Goal: Obtain resource: Obtain resource

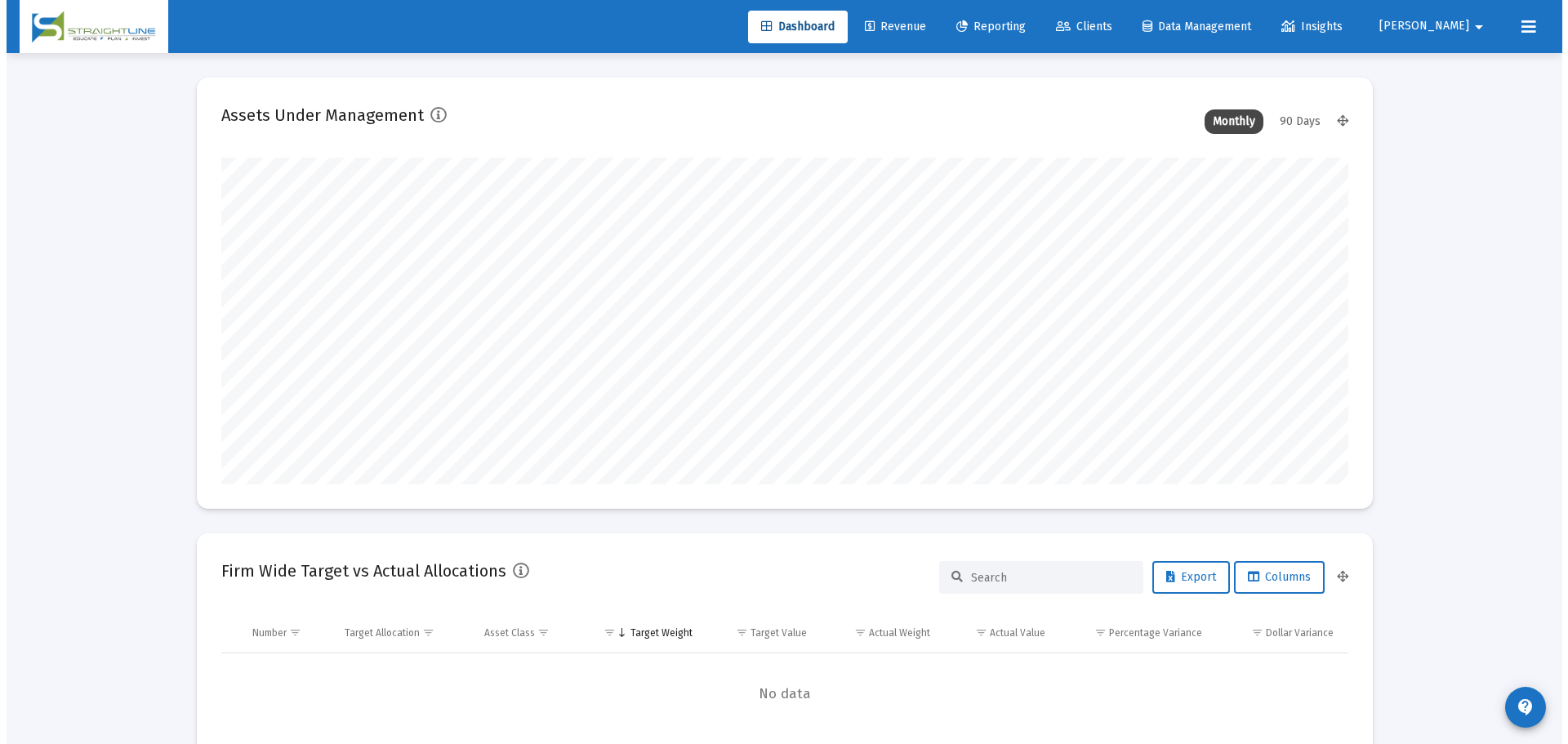
scroll to position [326, 607]
click at [1019, 22] on span "Reporting" at bounding box center [985, 26] width 69 height 14
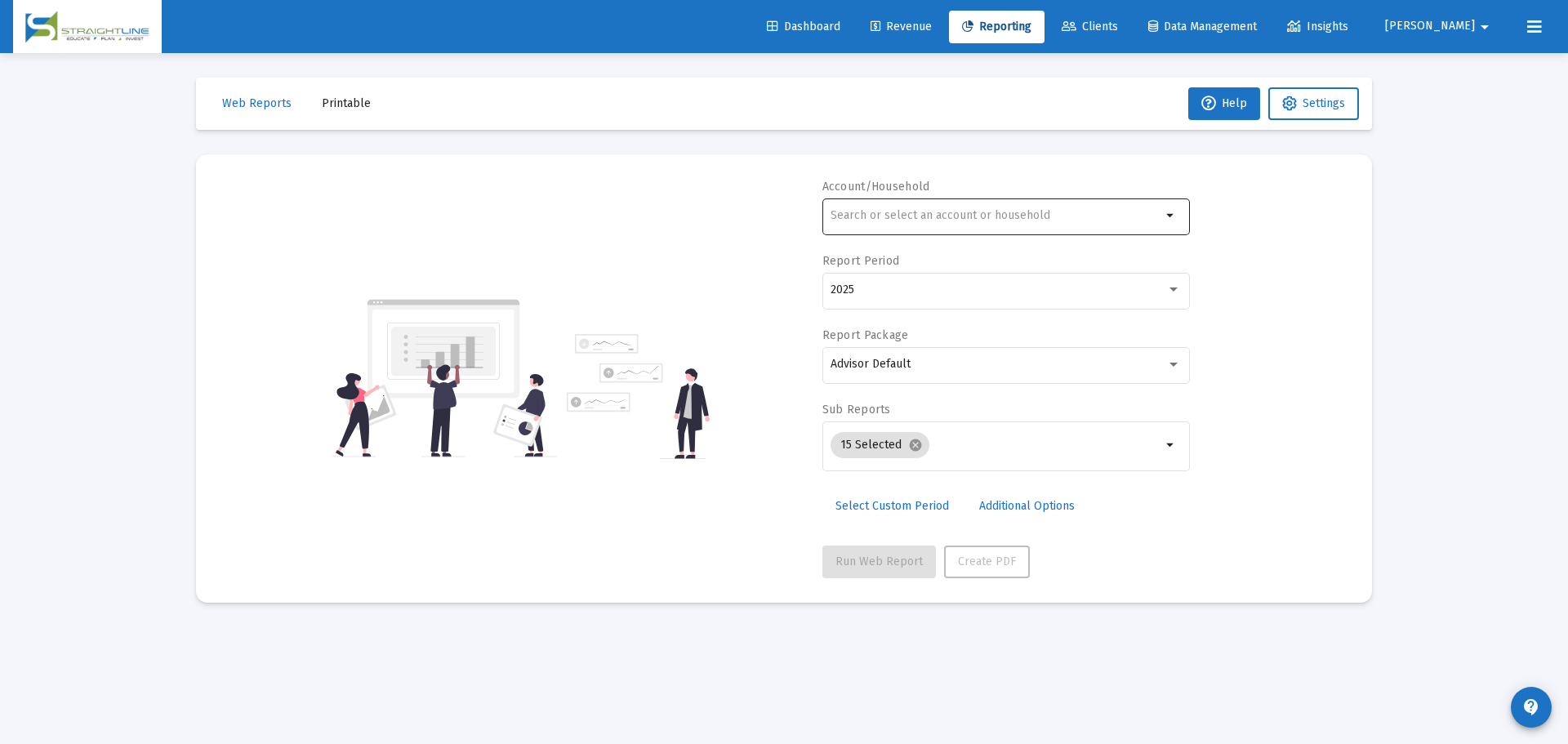
click at [922, 204] on div at bounding box center [996, 215] width 331 height 40
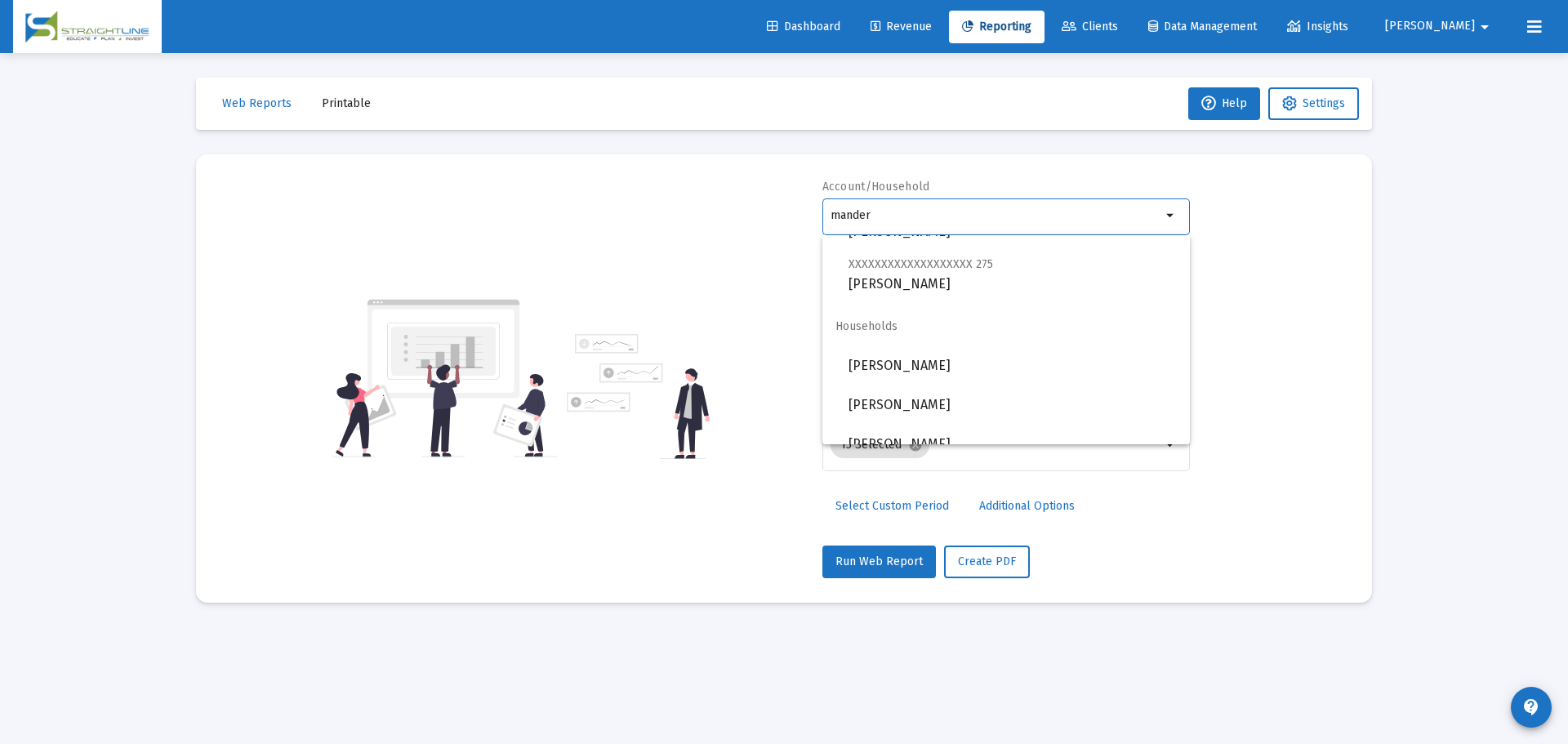
scroll to position [876, 0]
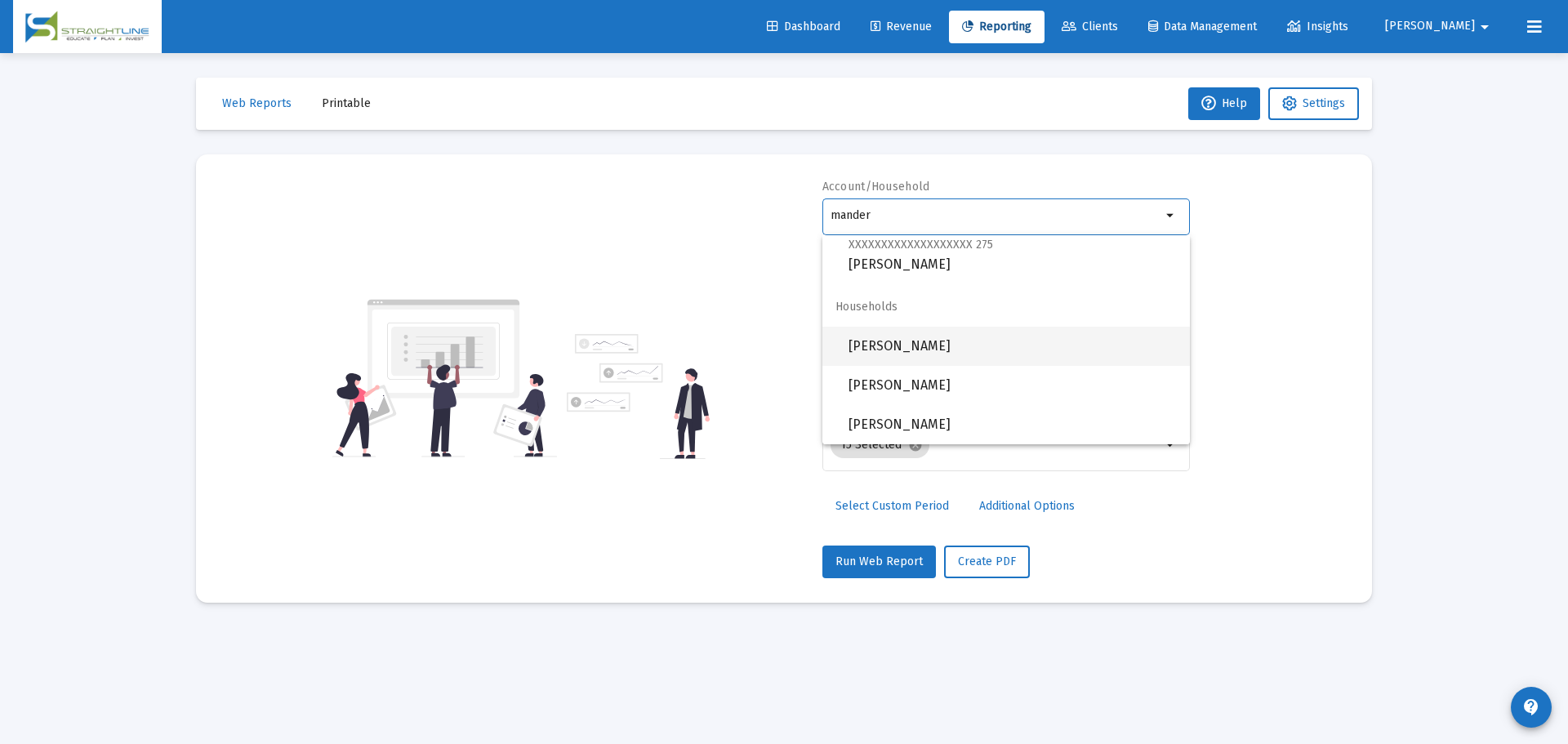
click at [1042, 341] on span "[PERSON_NAME]" at bounding box center [1013, 346] width 328 height 39
type input "[PERSON_NAME]"
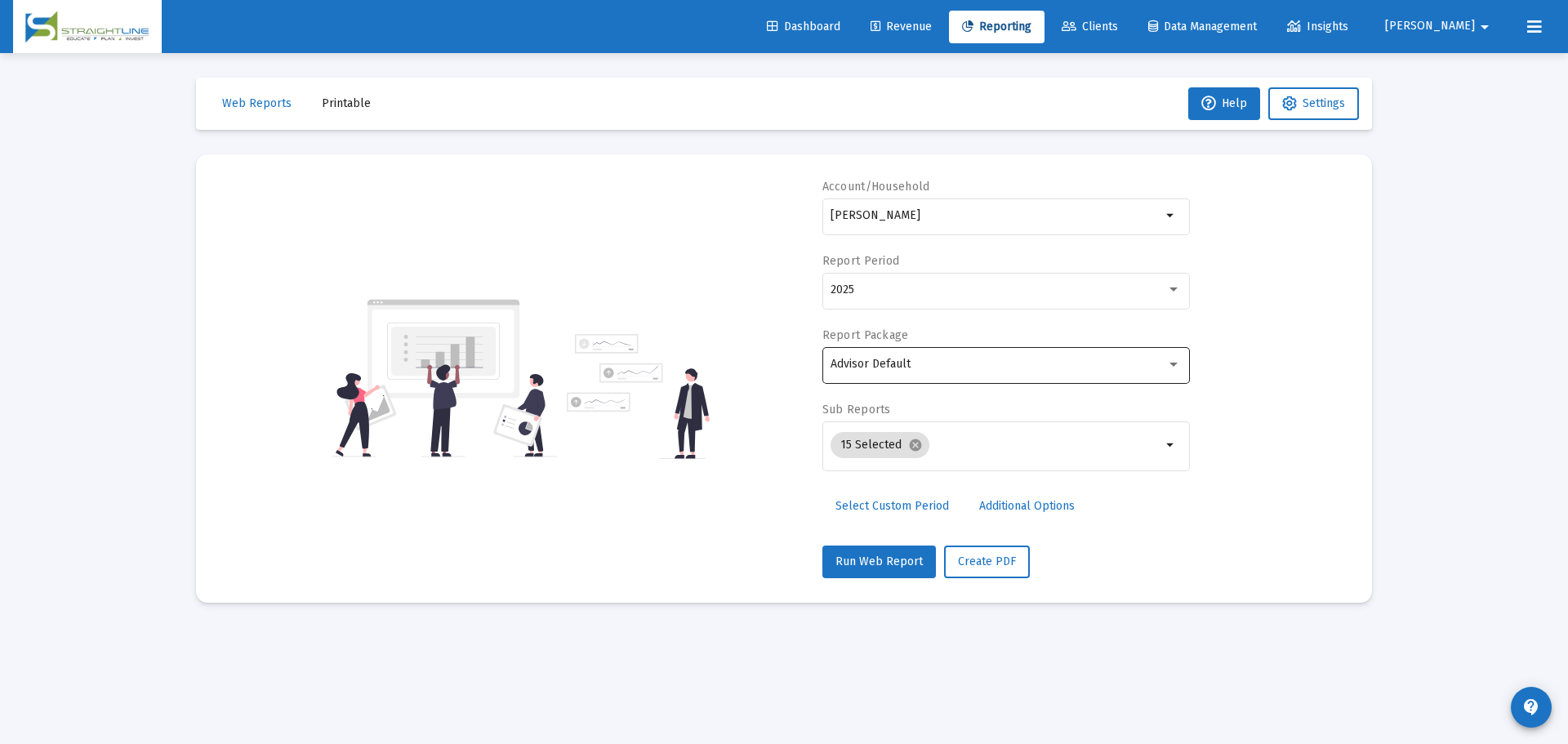
click at [967, 375] on div "Advisor Default" at bounding box center [1005, 364] width 351 height 40
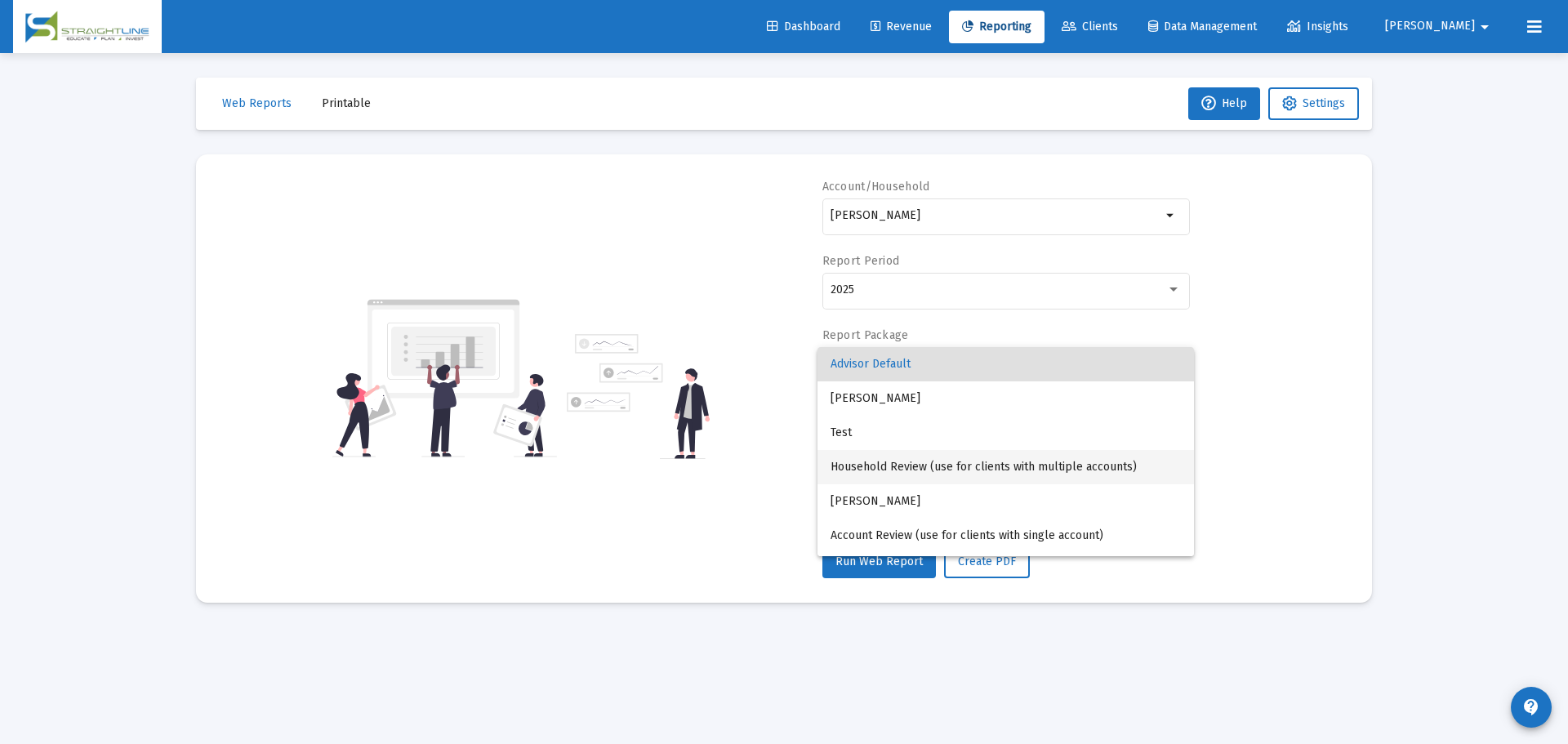
click at [979, 465] on span "Household Review (use for clients with multiple accounts)" at bounding box center [1005, 466] width 351 height 35
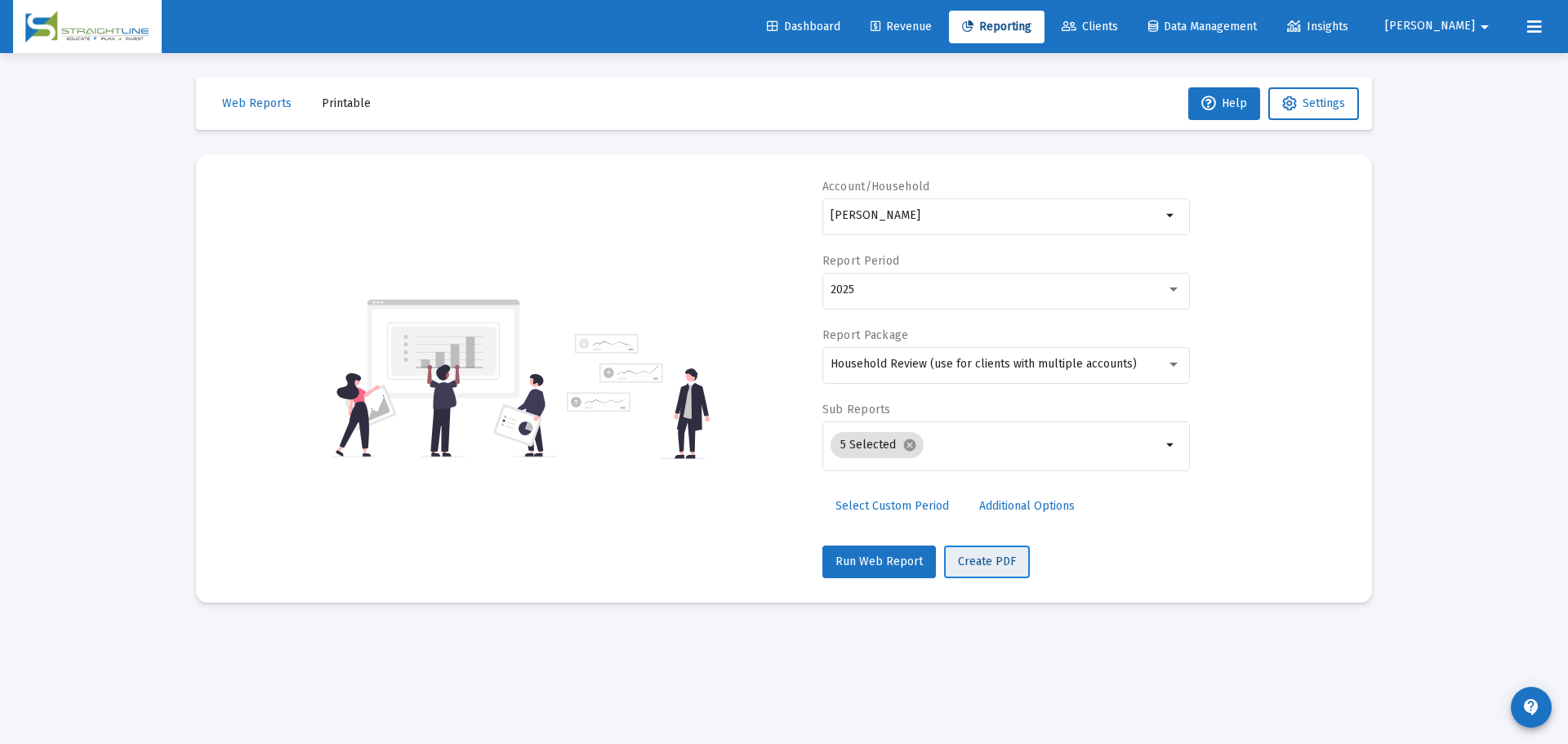
click at [994, 565] on span "Create PDF" at bounding box center [987, 561] width 58 height 14
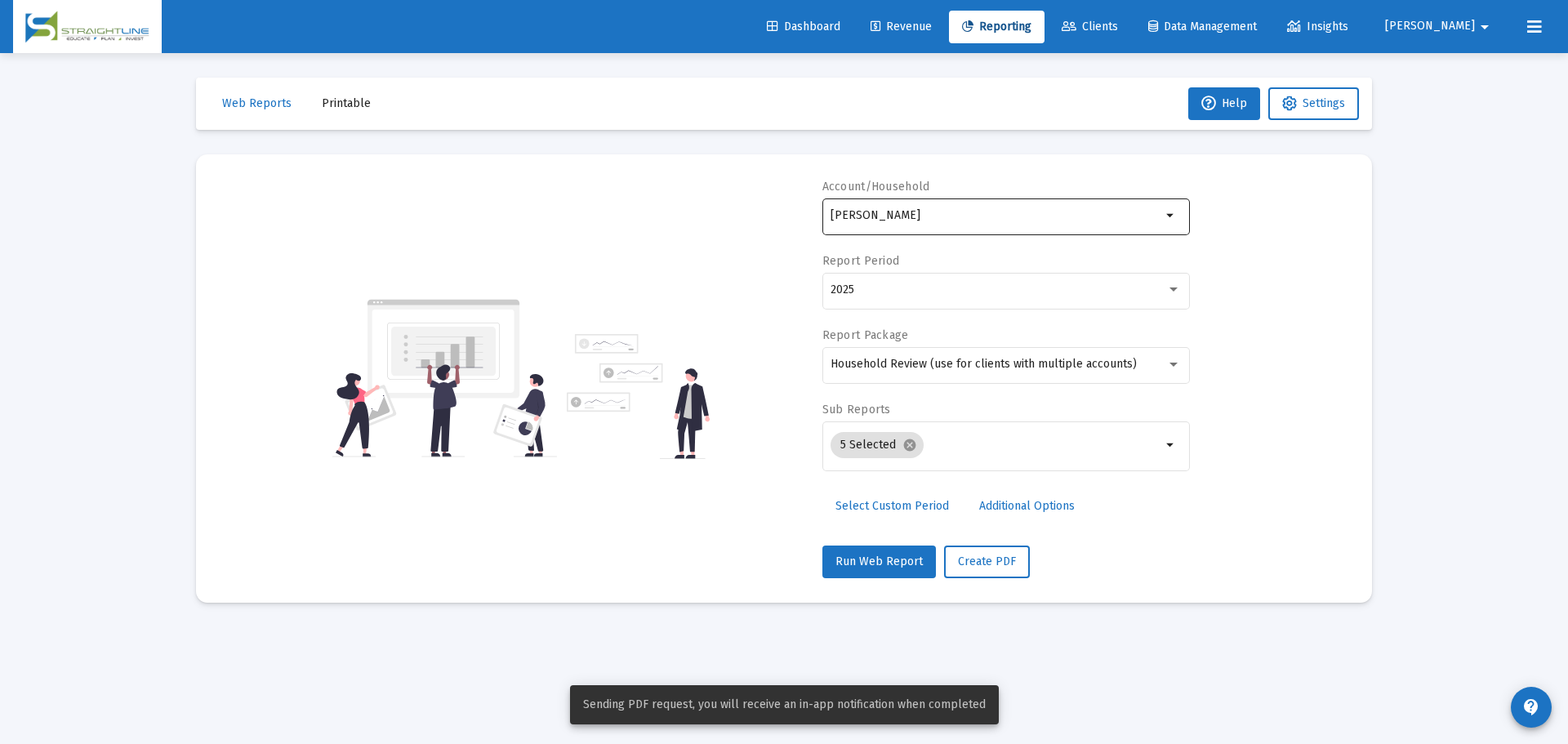
click at [945, 209] on input "[PERSON_NAME]" at bounding box center [996, 216] width 331 height 13
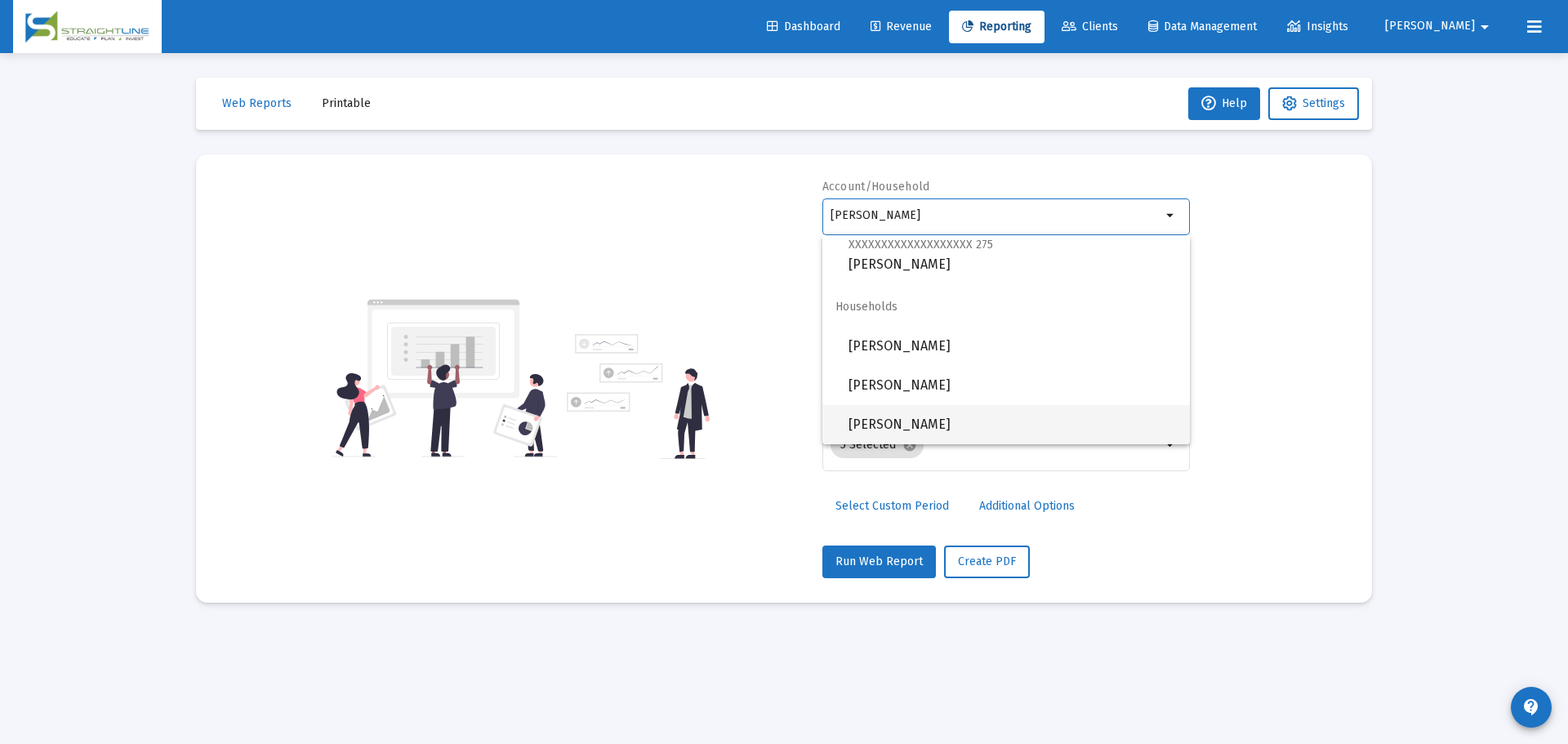
click at [968, 421] on span "[PERSON_NAME]" at bounding box center [1013, 424] width 328 height 39
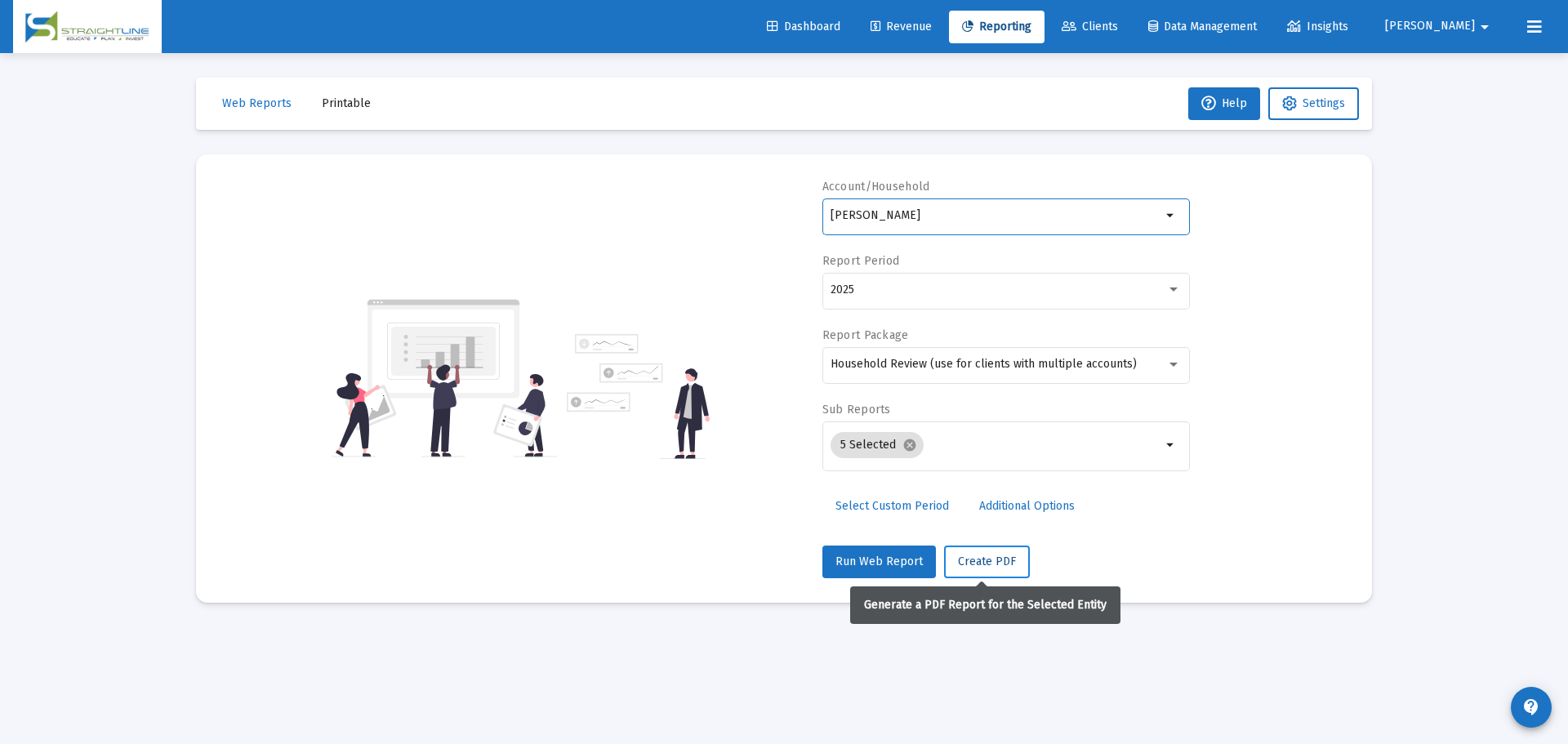
click at [993, 555] on span "Create PDF" at bounding box center [987, 561] width 58 height 14
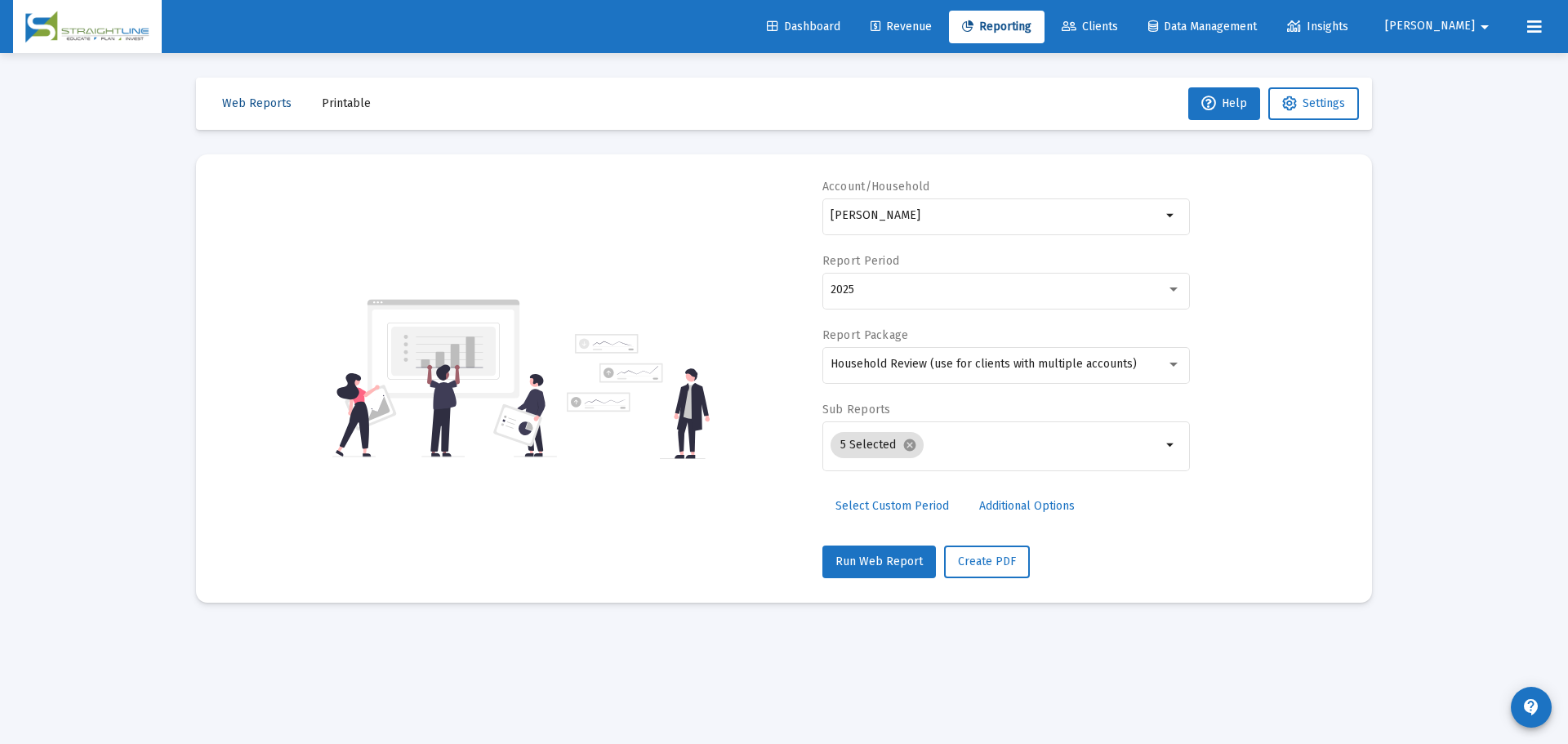
click at [261, 99] on span "Web Reports" at bounding box center [257, 103] width 69 height 14
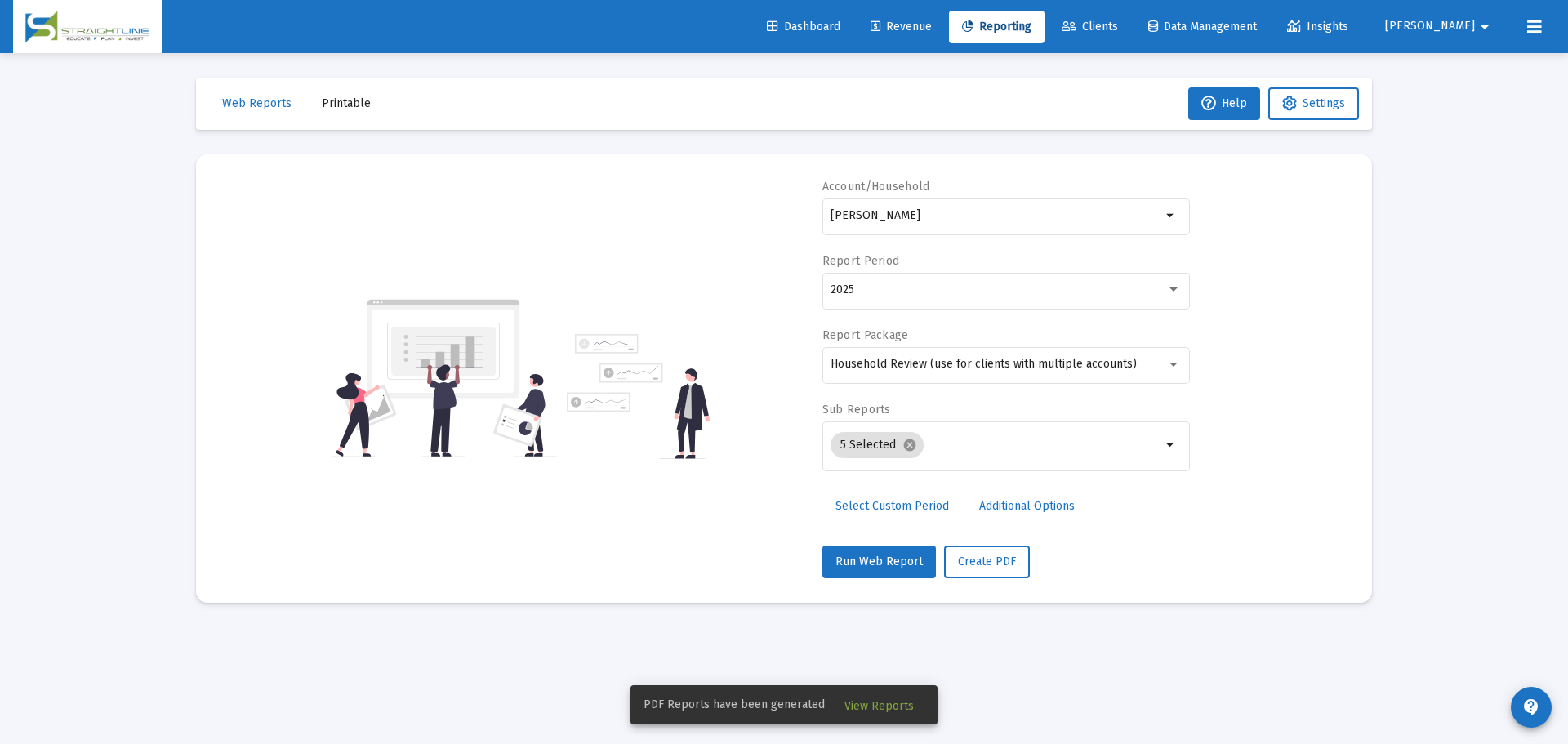
click at [885, 704] on span "View Reports" at bounding box center [879, 706] width 69 height 14
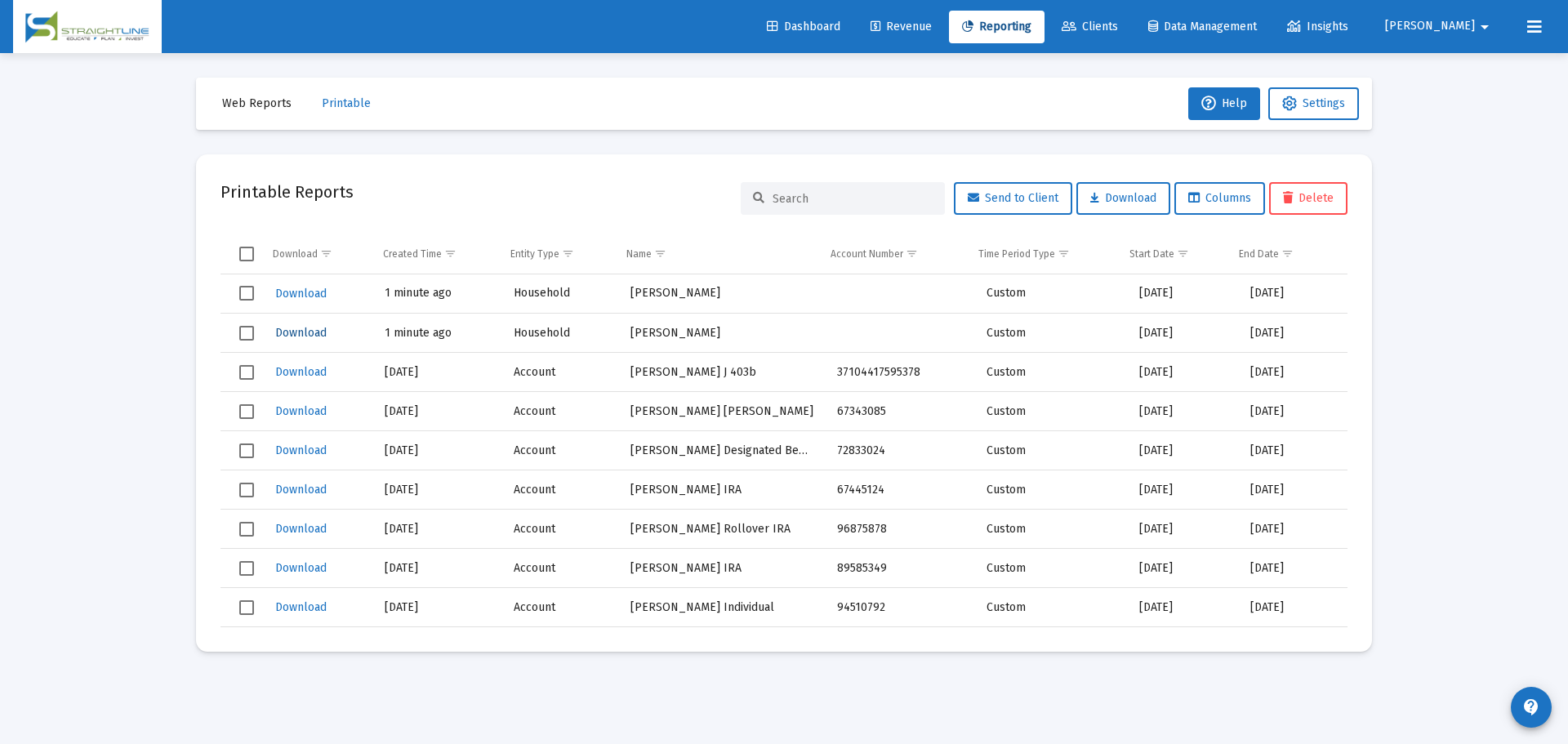
click at [303, 336] on span "Download" at bounding box center [300, 333] width 51 height 14
click at [328, 107] on span "Printable" at bounding box center [346, 103] width 49 height 14
click at [332, 95] on button "Printable" at bounding box center [346, 103] width 75 height 33
click at [274, 105] on span "Web Reports" at bounding box center [257, 103] width 69 height 14
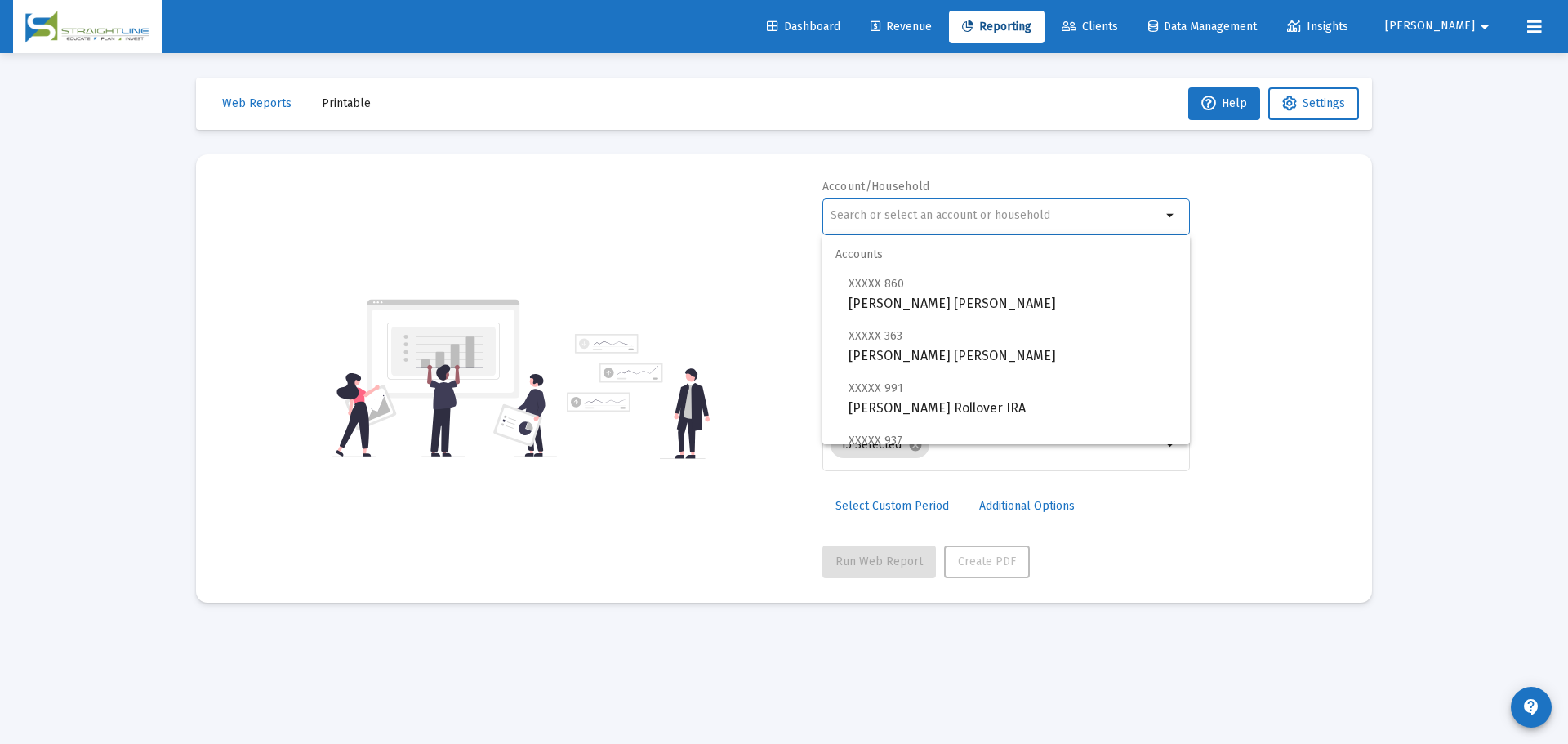
click at [909, 210] on input "text" at bounding box center [996, 216] width 331 height 13
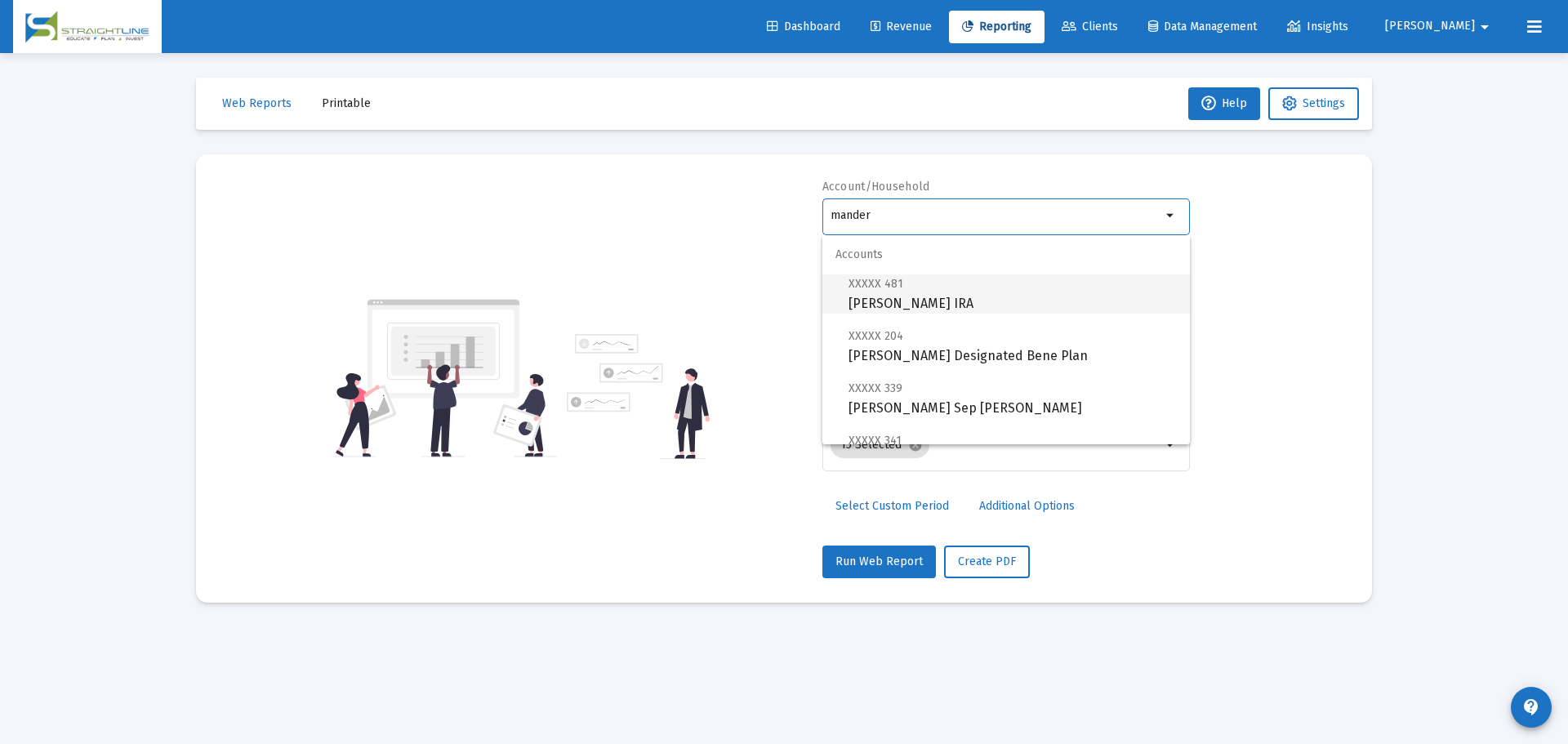
click at [1006, 302] on span "XXXXX 481 [GEOGRAPHIC_DATA][PERSON_NAME] IRA" at bounding box center [1013, 293] width 328 height 40
type input "[PERSON_NAME] IRA"
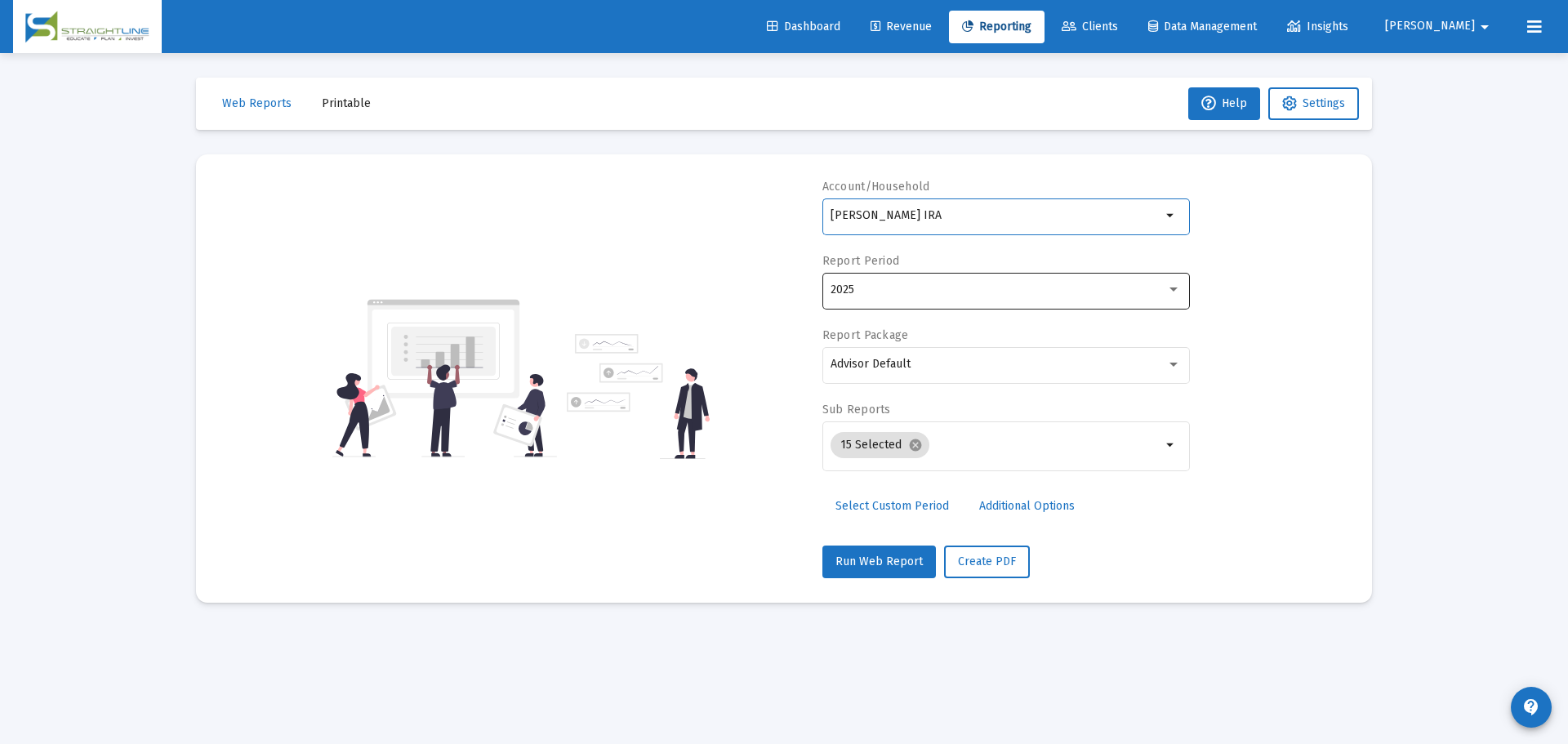
click at [949, 301] on div "2025" at bounding box center [1005, 289] width 351 height 40
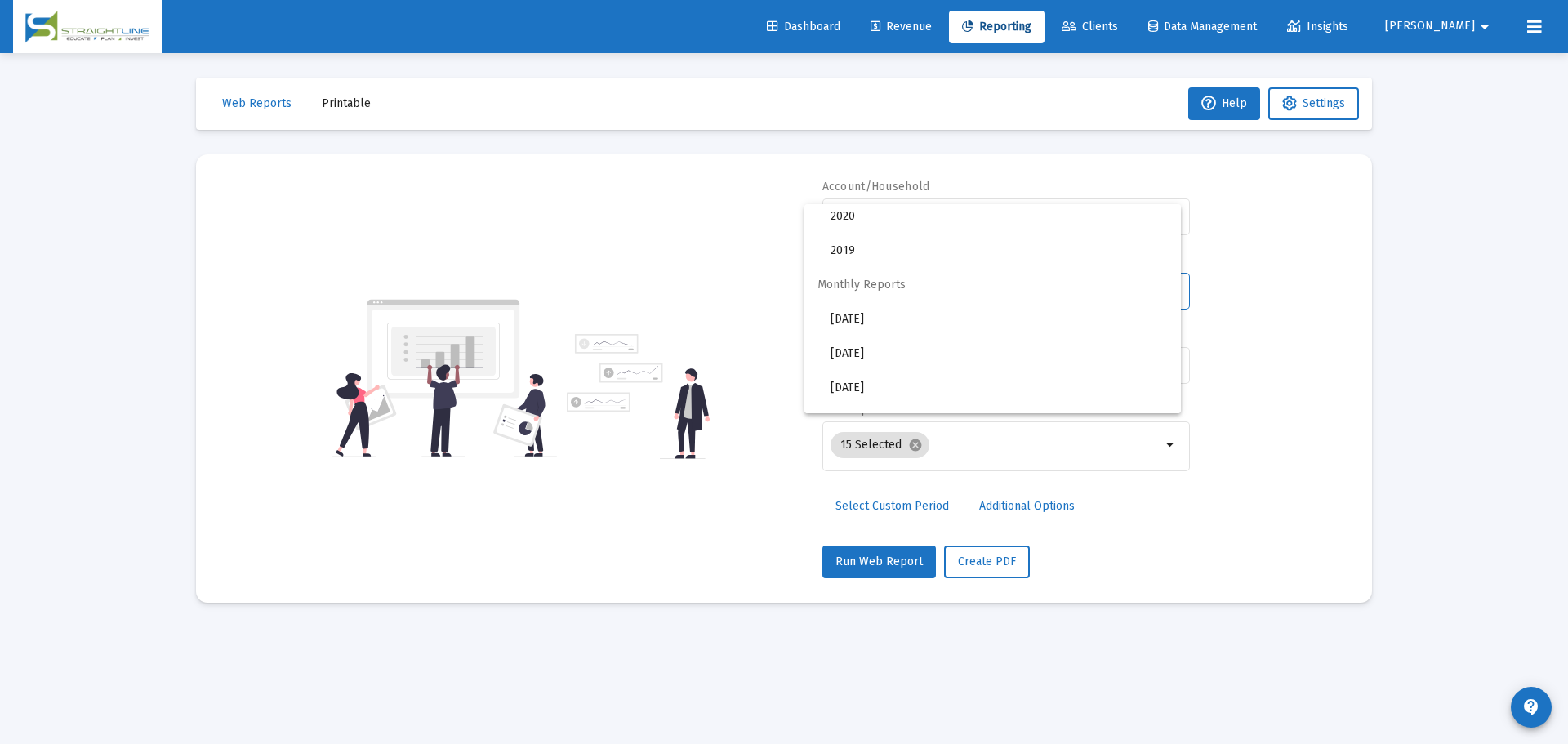
scroll to position [164, 0]
click at [940, 326] on span "2019" at bounding box center [999, 332] width 338 height 35
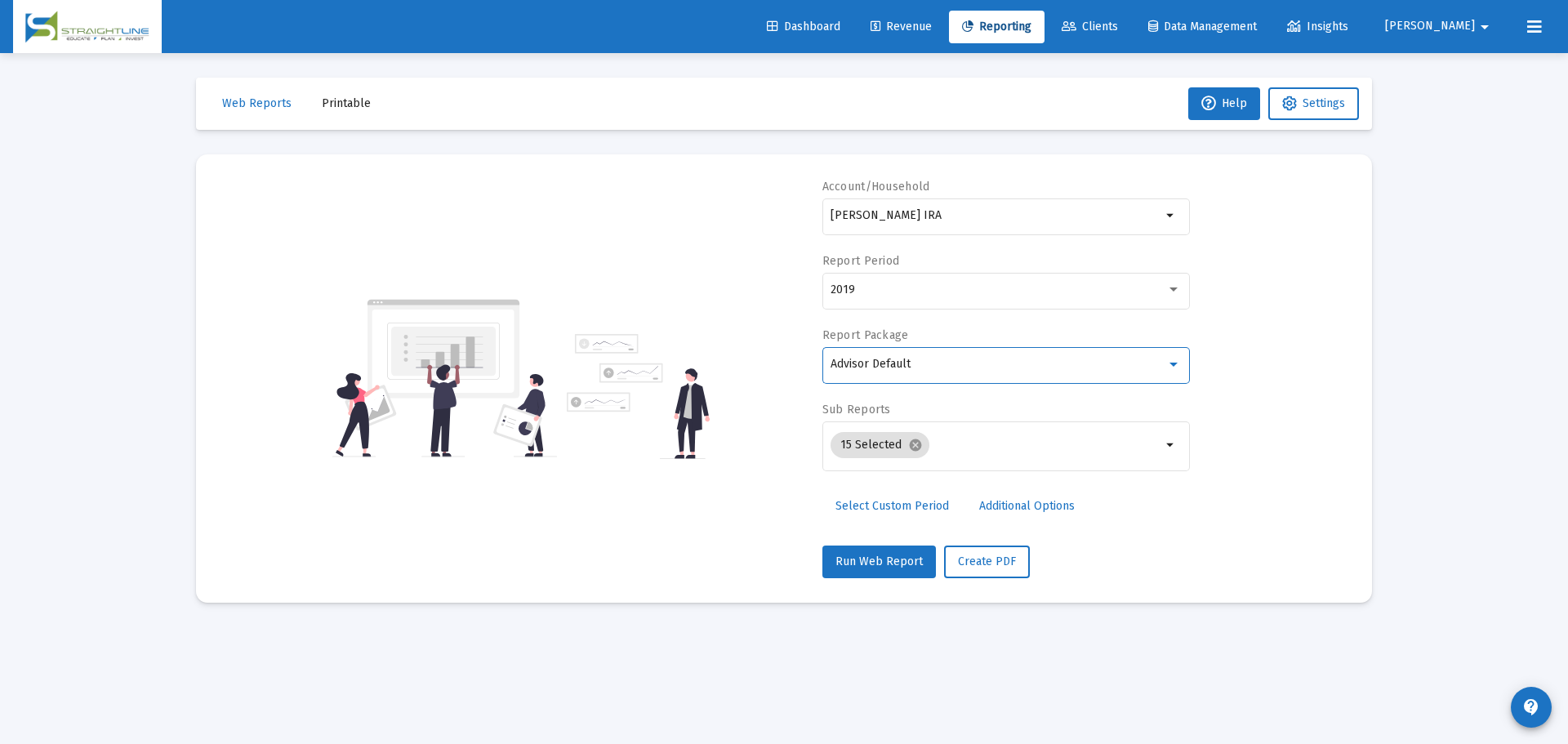
click at [979, 367] on div "Advisor Default" at bounding box center [998, 365] width 336 height 13
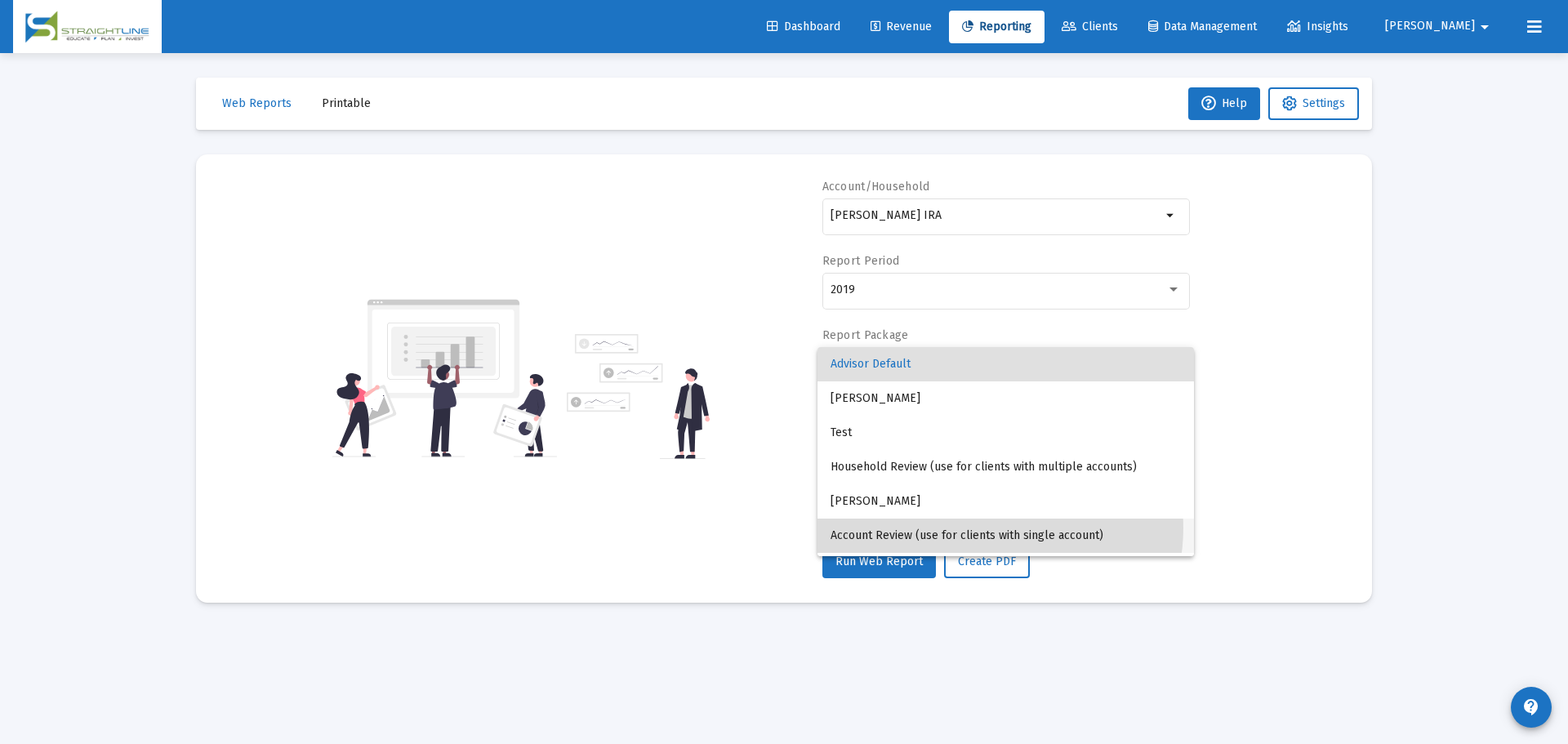
click at [981, 527] on span "Account Review (use for clients with single account)" at bounding box center [1005, 536] width 351 height 35
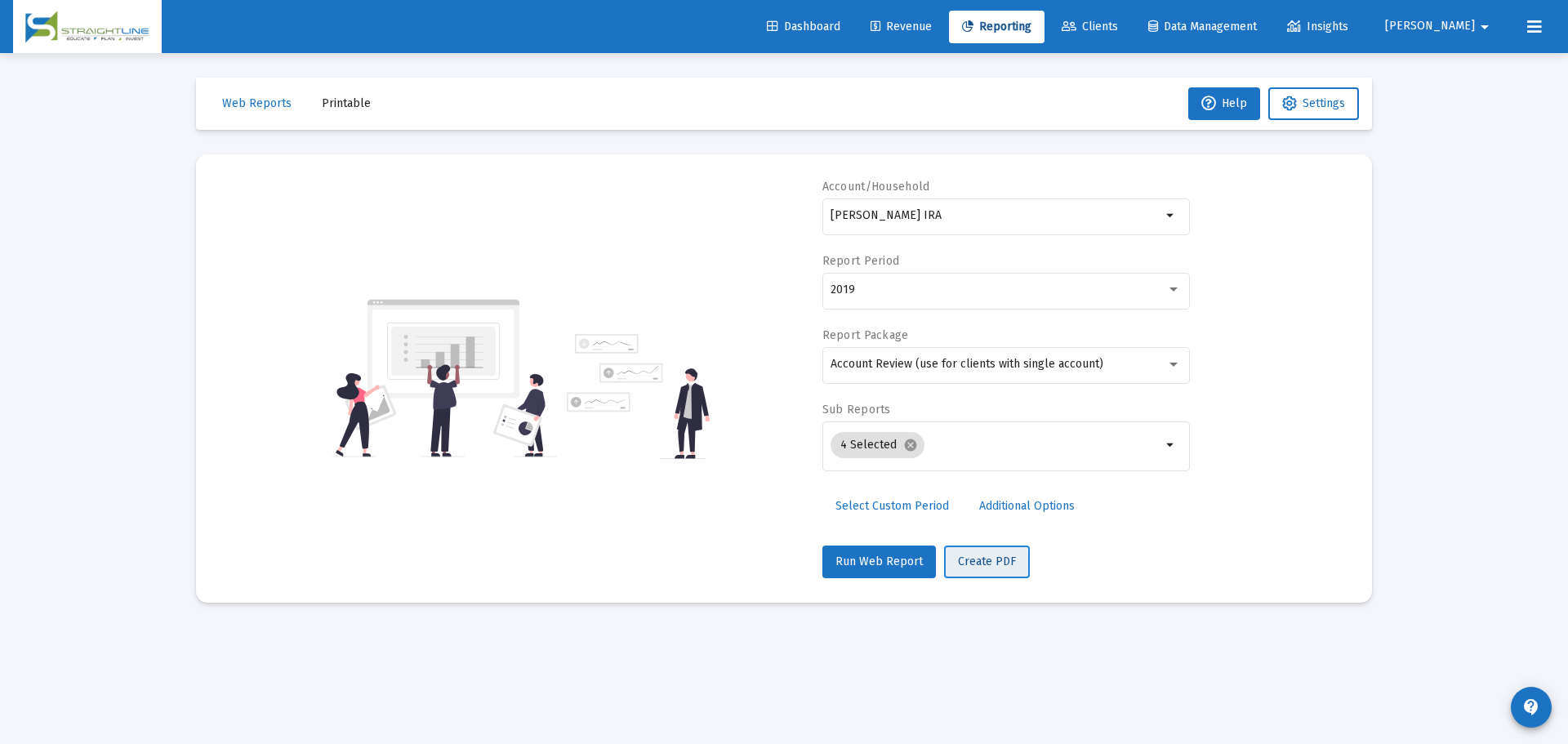
click at [982, 564] on span "Create PDF" at bounding box center [987, 561] width 58 height 14
click at [909, 290] on div "2019" at bounding box center [998, 290] width 336 height 13
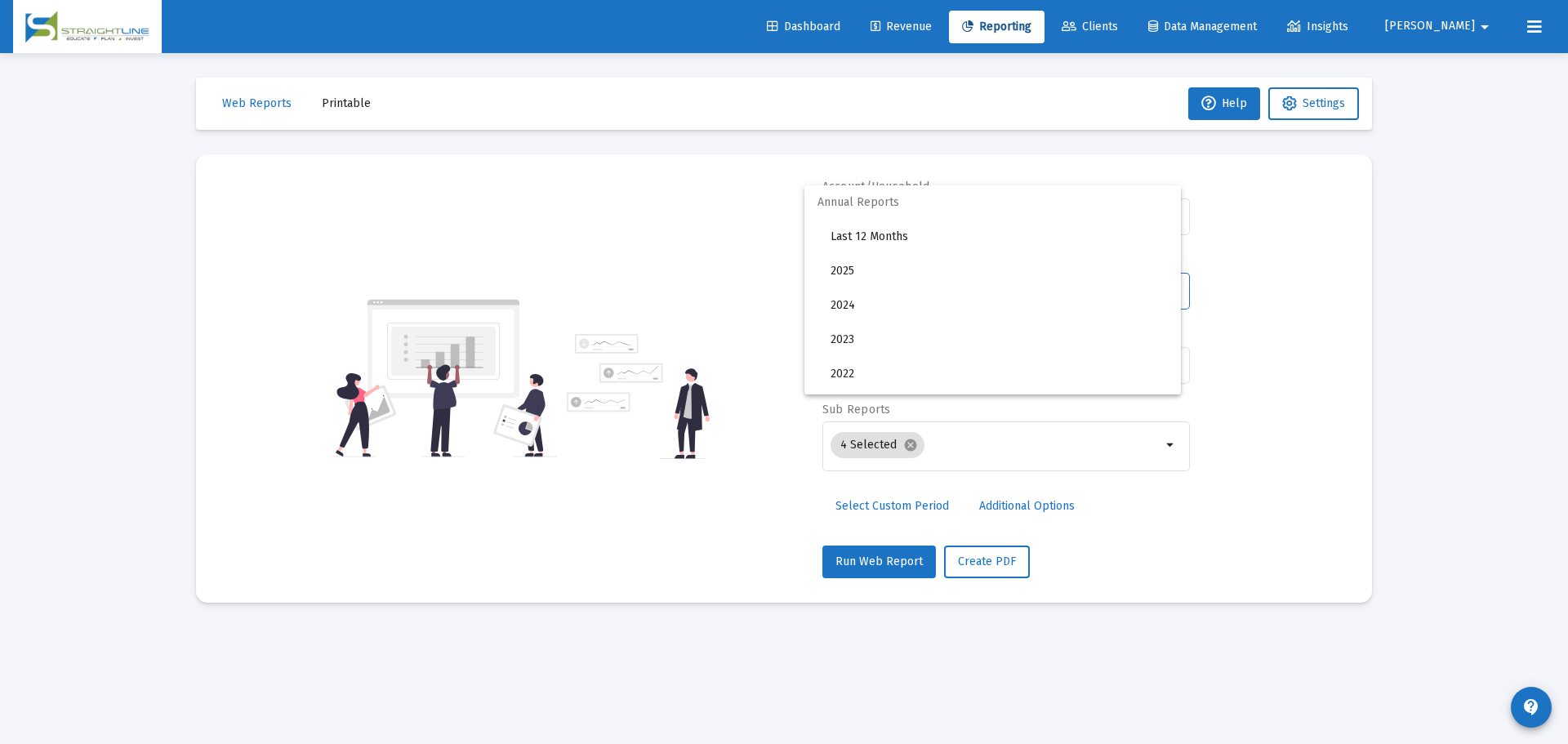
scroll to position [187, 0]
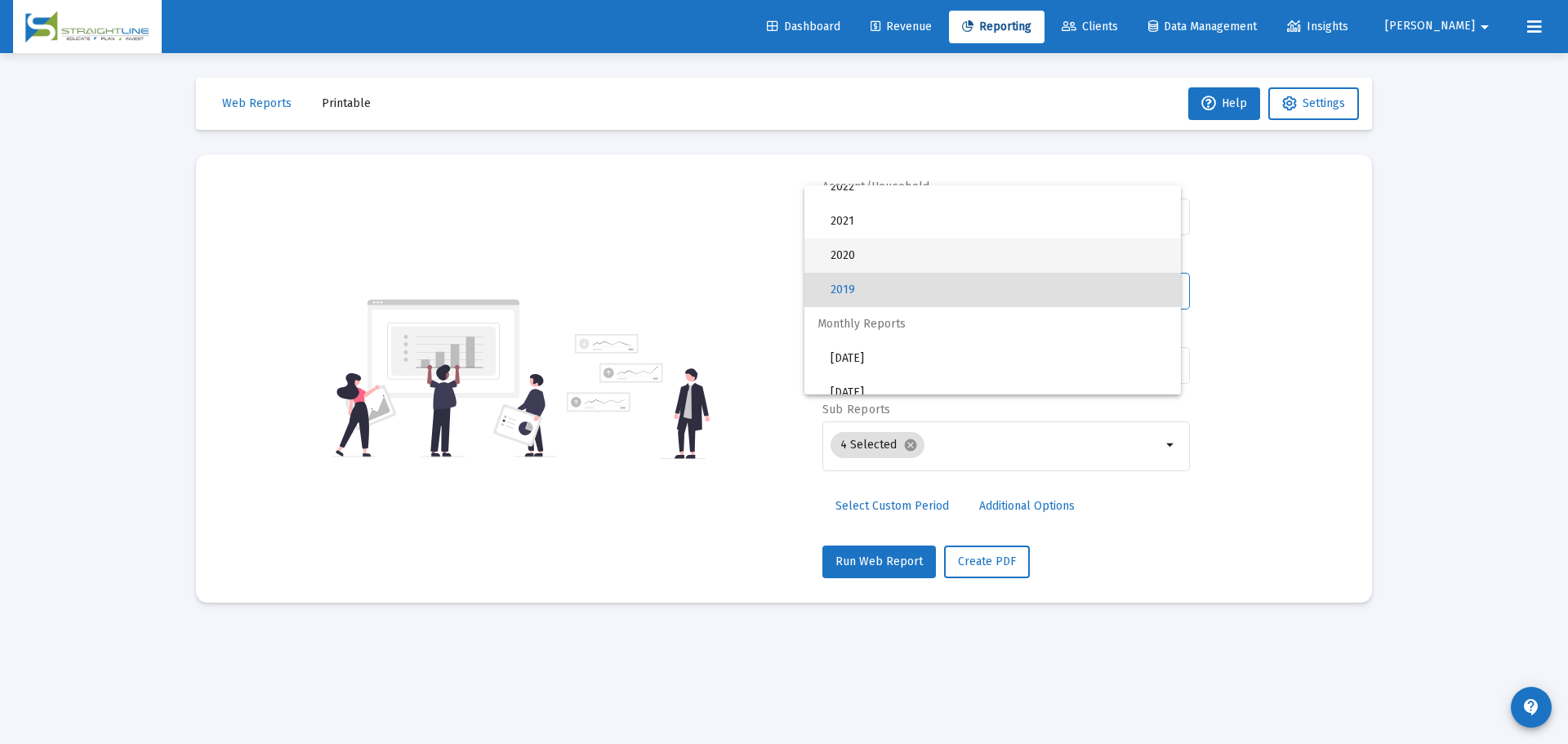
click at [893, 262] on span "2020" at bounding box center [999, 255] width 338 height 35
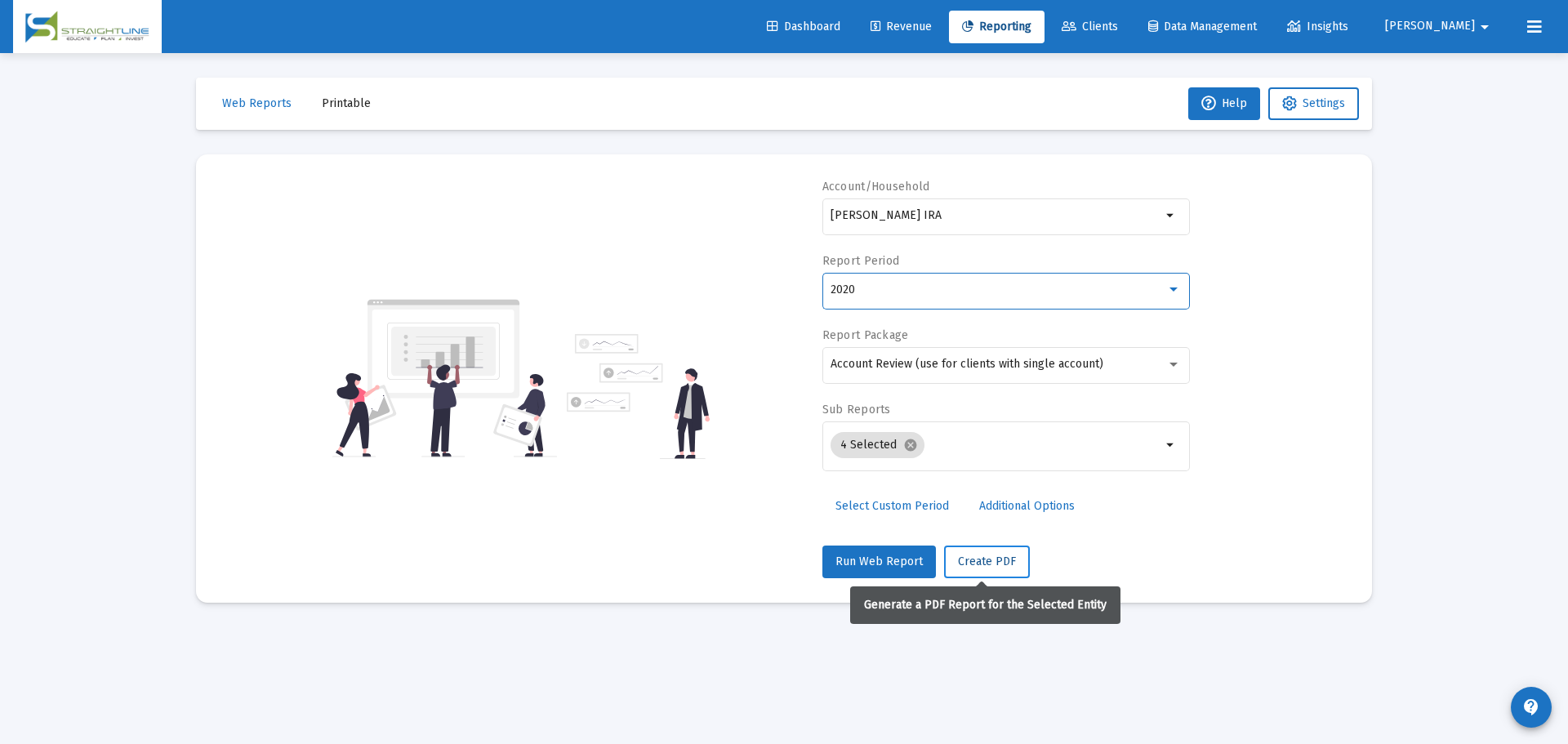
click at [973, 552] on button "Create PDF" at bounding box center [987, 562] width 86 height 33
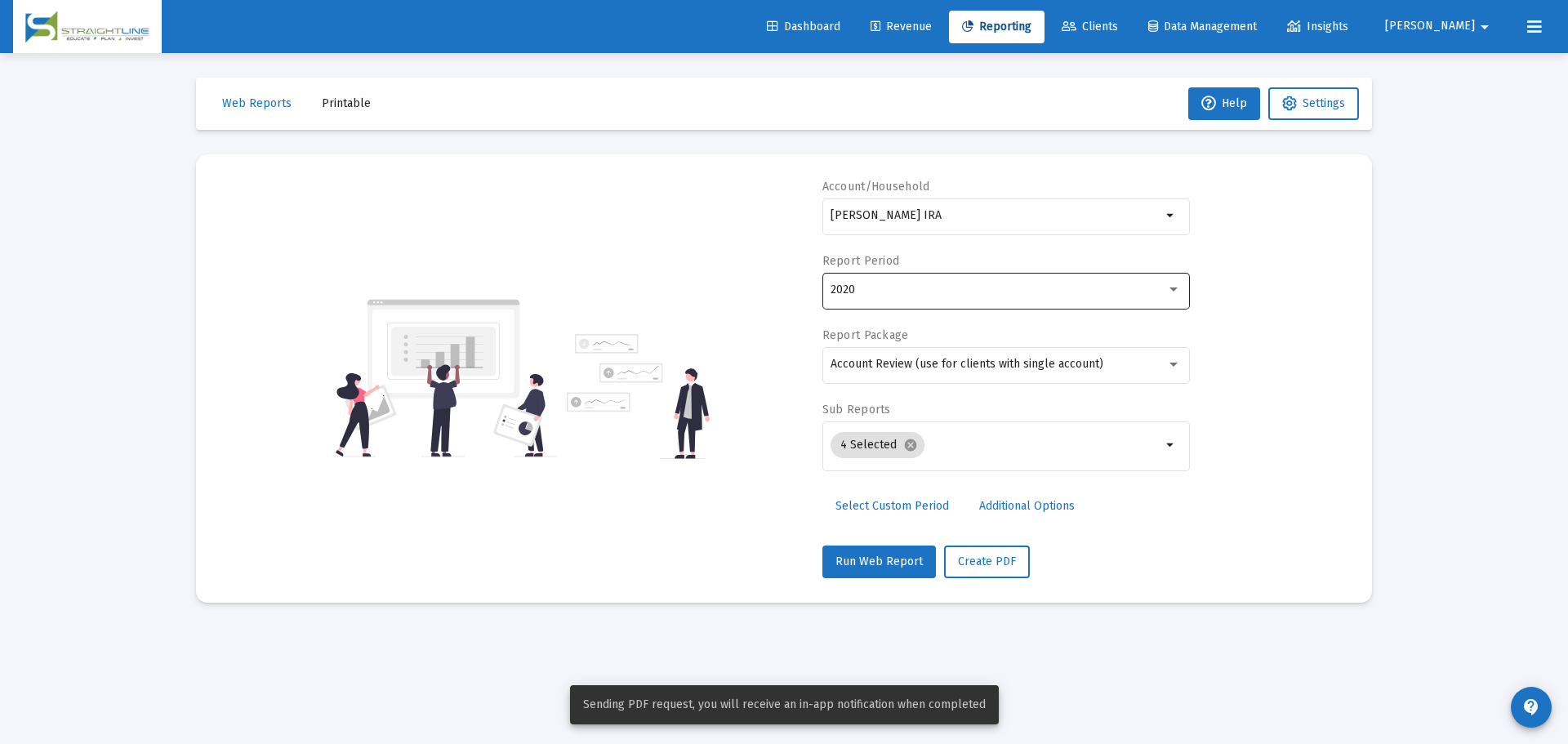
click at [916, 278] on div "2020" at bounding box center [1005, 289] width 351 height 40
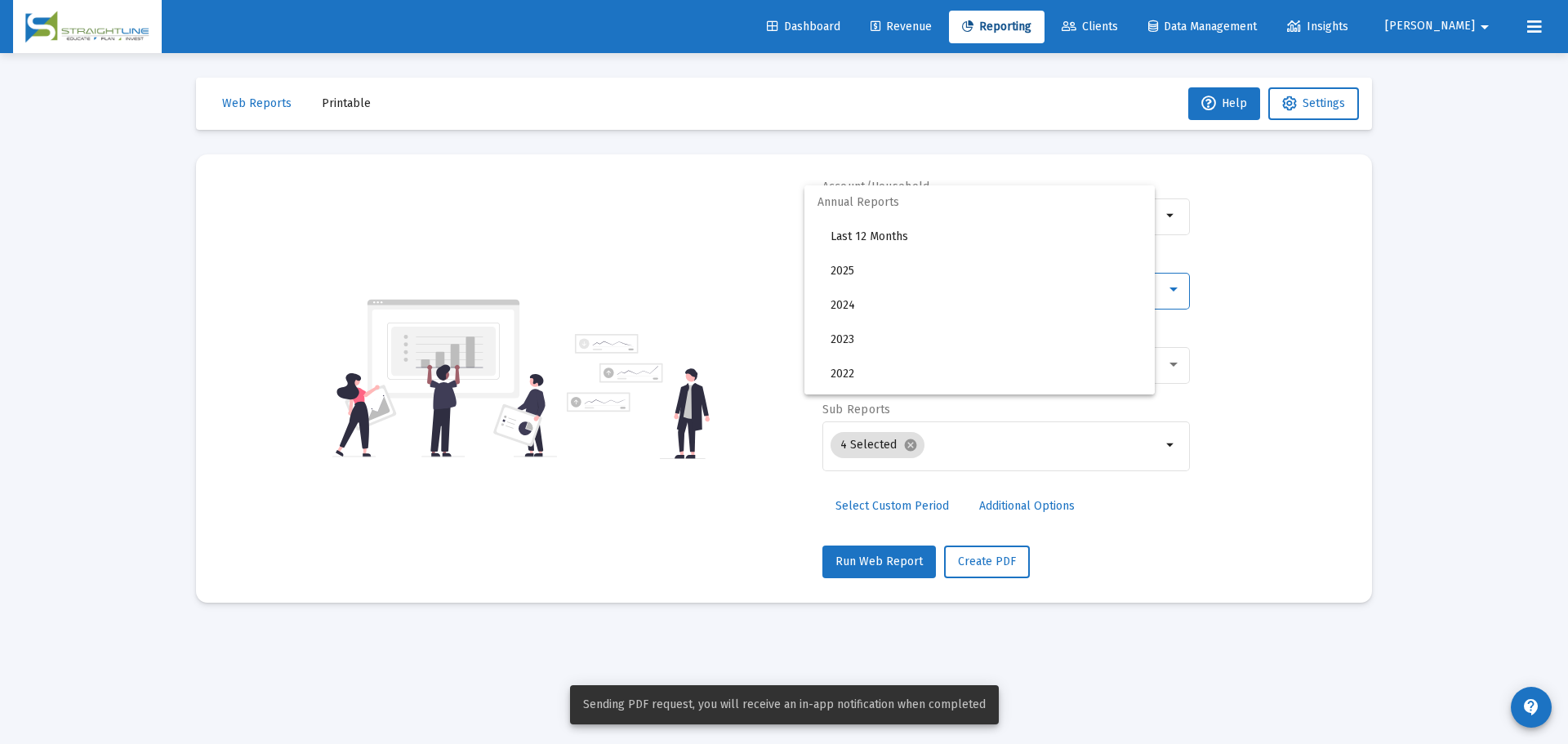
scroll to position [152, 0]
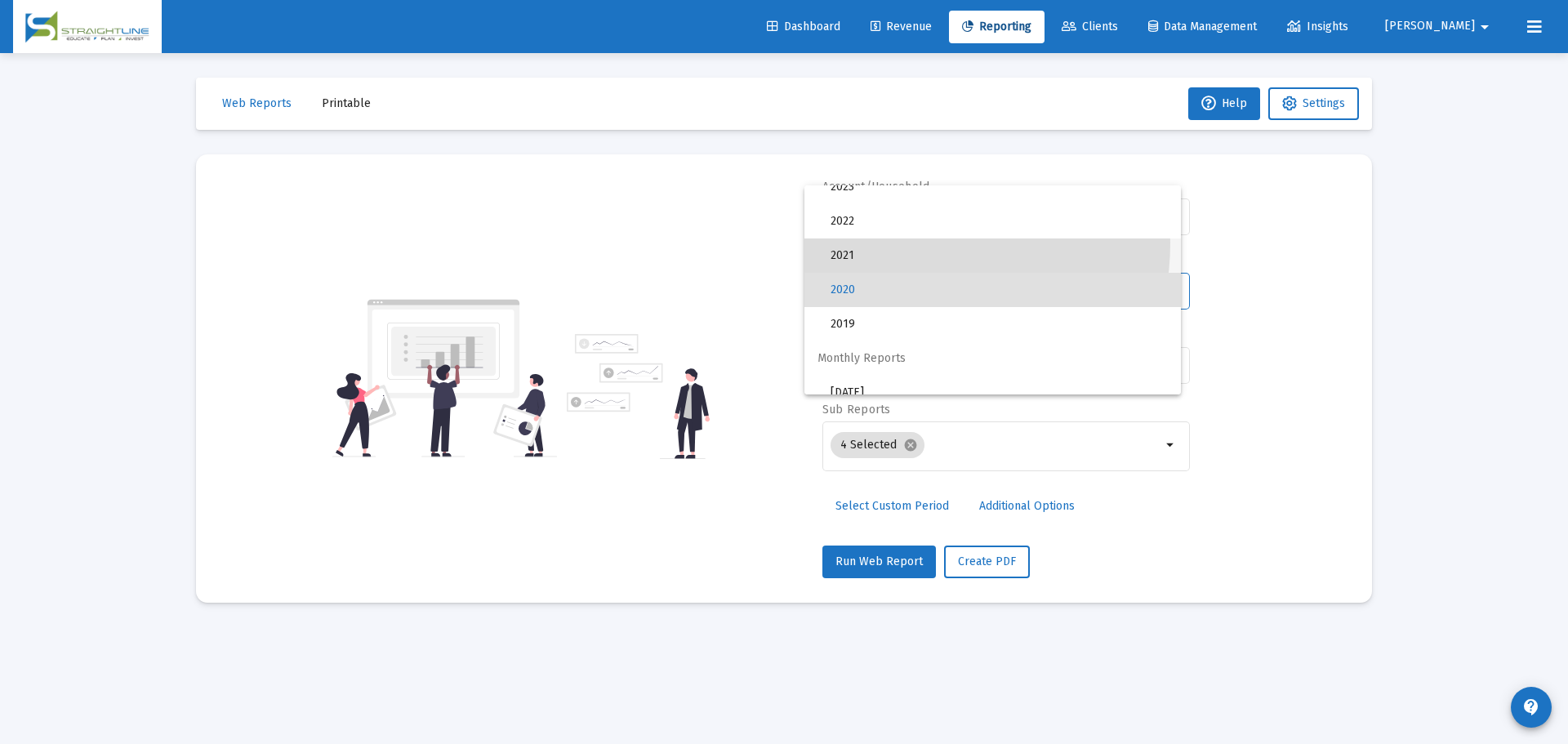
click at [894, 242] on span "2021" at bounding box center [999, 255] width 338 height 35
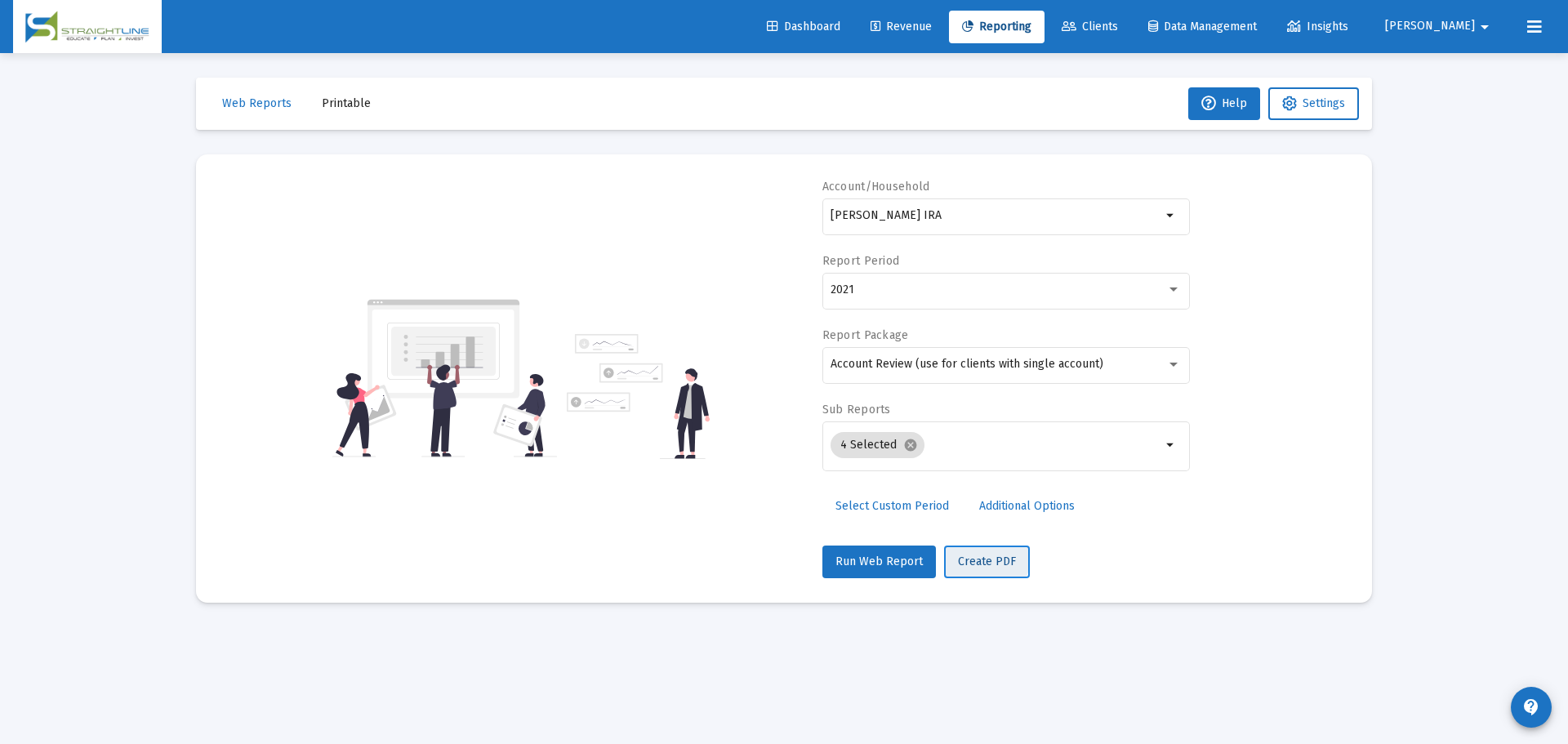
click at [981, 557] on span "Create PDF" at bounding box center [987, 561] width 58 height 14
click at [908, 292] on div "2021" at bounding box center [998, 290] width 336 height 13
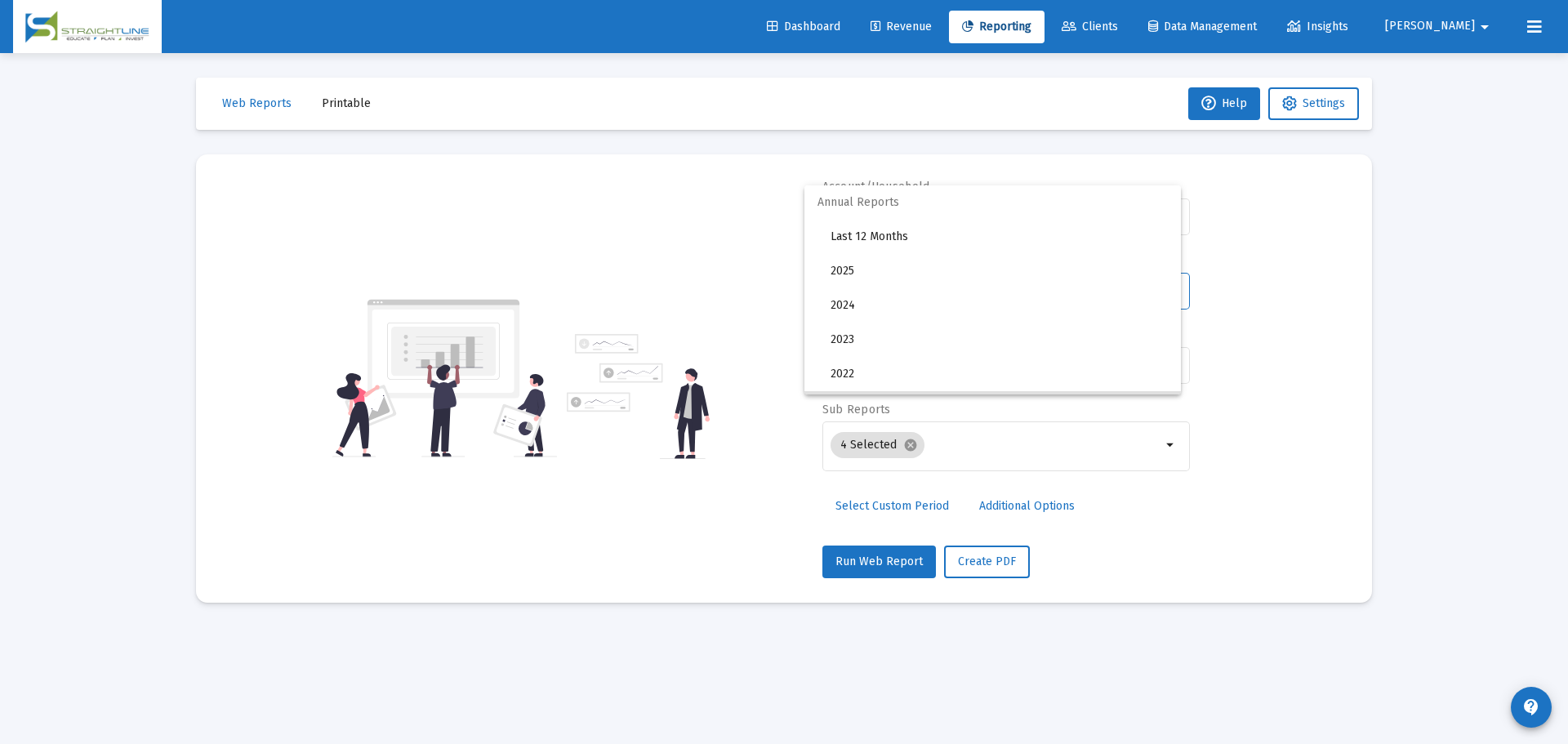
scroll to position [119, 0]
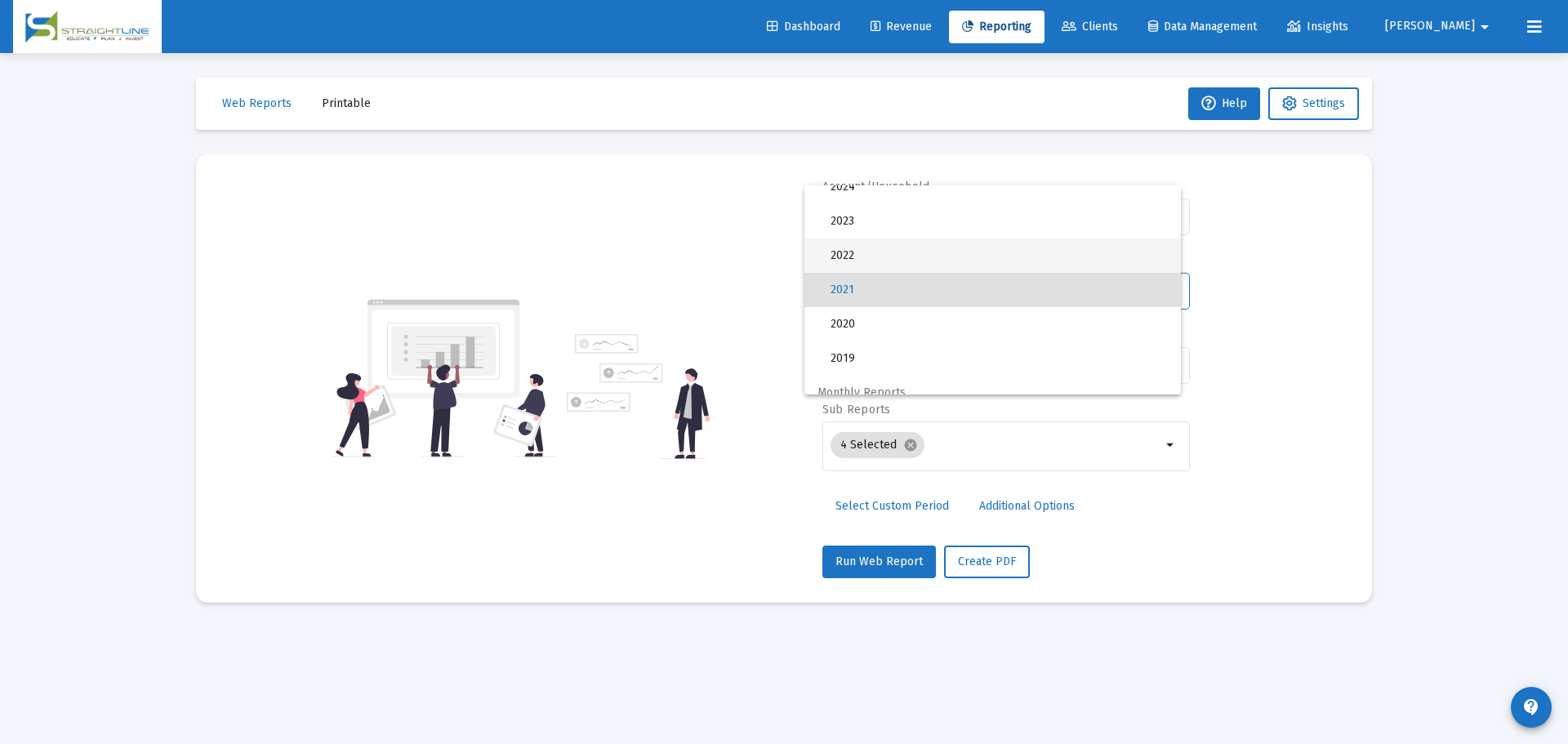
click at [888, 255] on span "2022" at bounding box center [999, 255] width 338 height 35
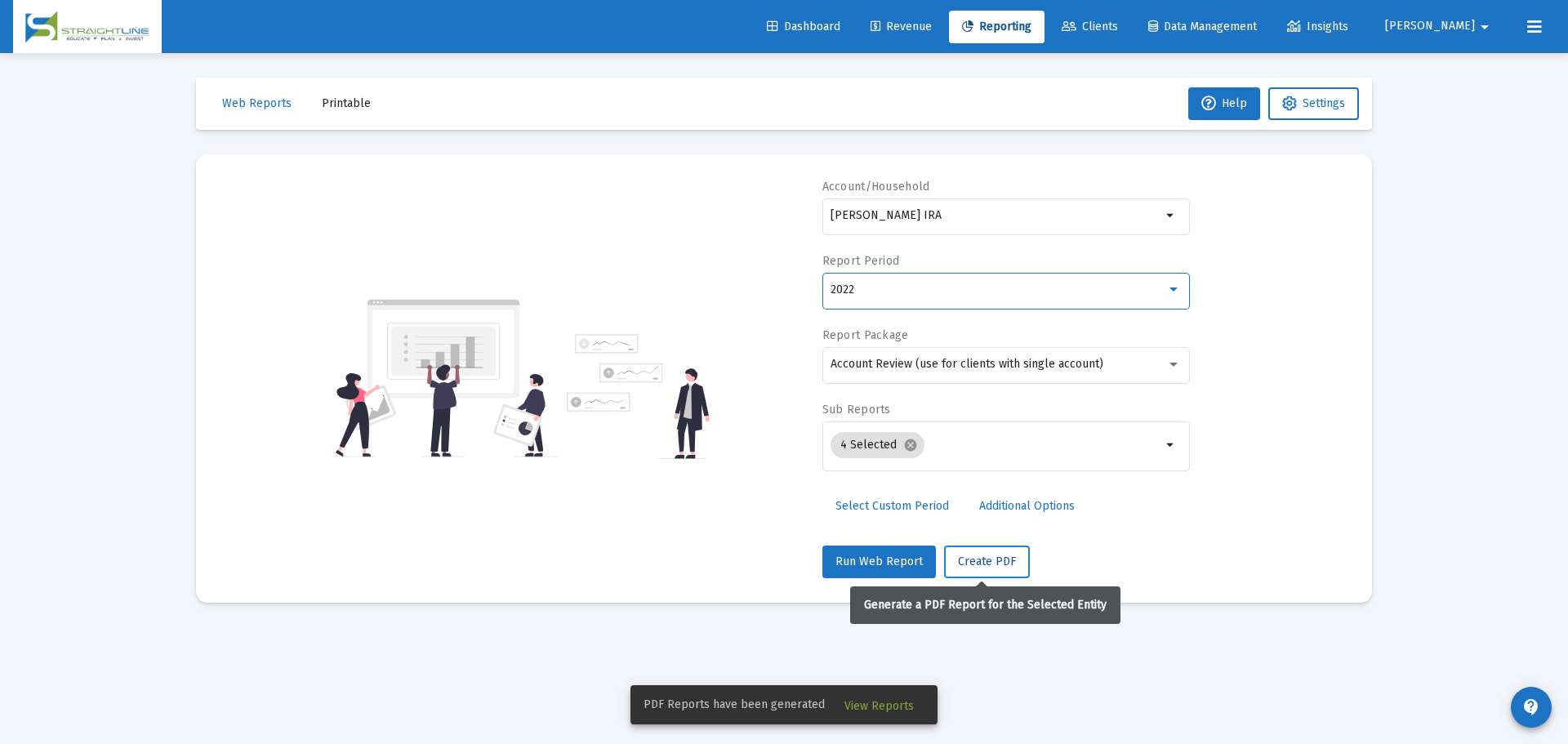
click at [974, 554] on span "Create PDF" at bounding box center [987, 561] width 58 height 14
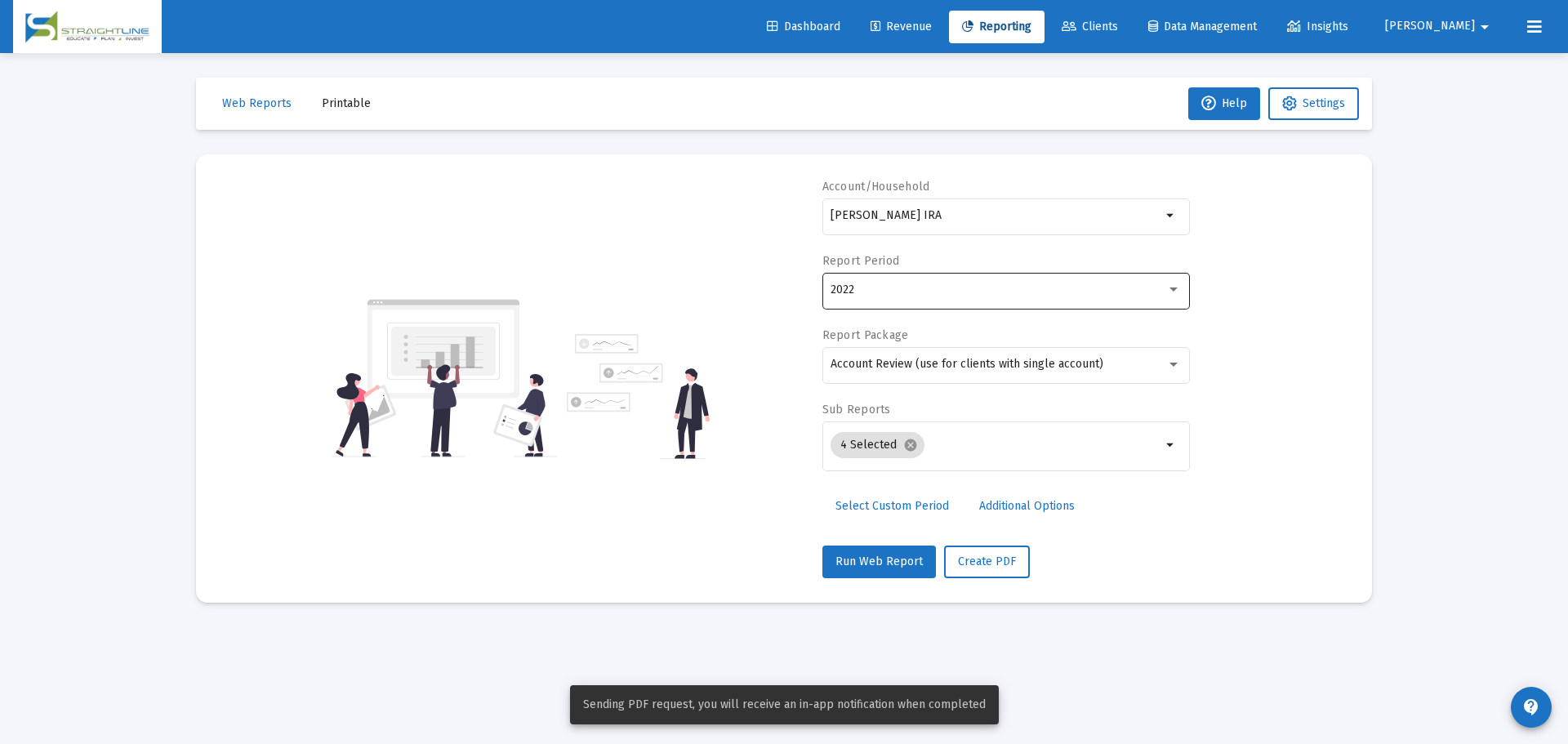
click at [911, 290] on div "2022" at bounding box center [998, 290] width 336 height 13
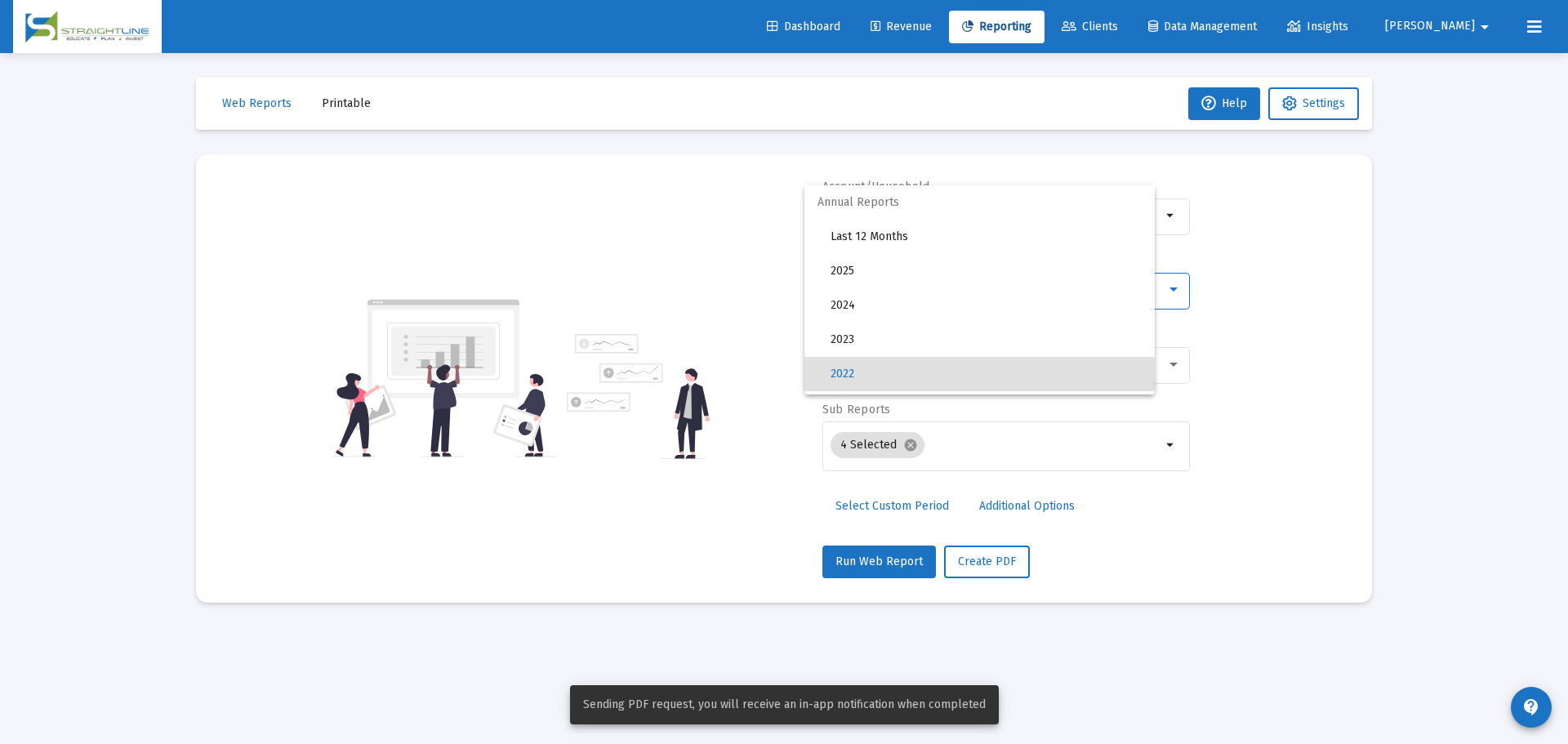
scroll to position [84, 0]
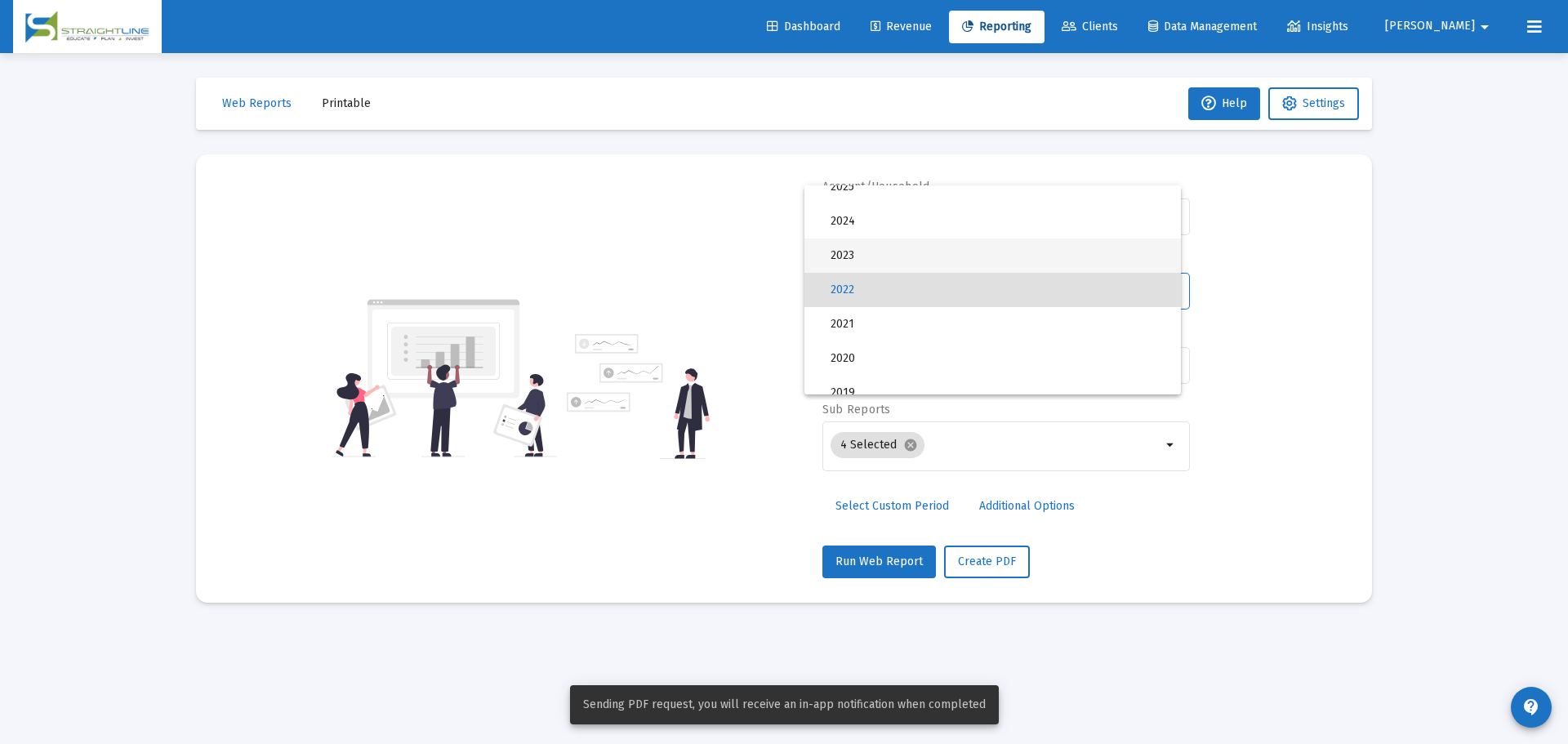
click at [893, 258] on span "2023" at bounding box center [999, 255] width 338 height 35
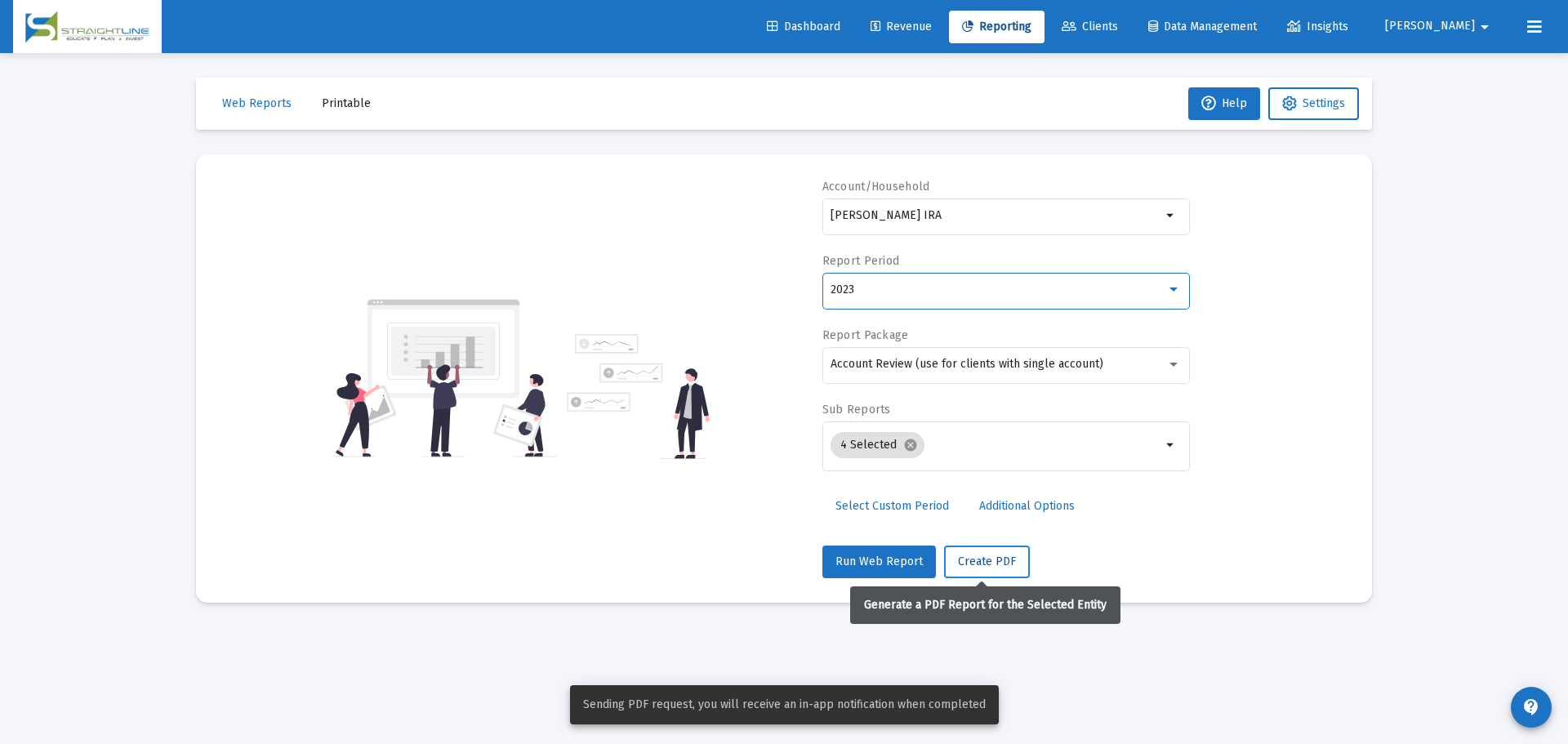
click at [974, 567] on span "Create PDF" at bounding box center [987, 561] width 58 height 14
click at [901, 289] on div "2023" at bounding box center [998, 290] width 336 height 13
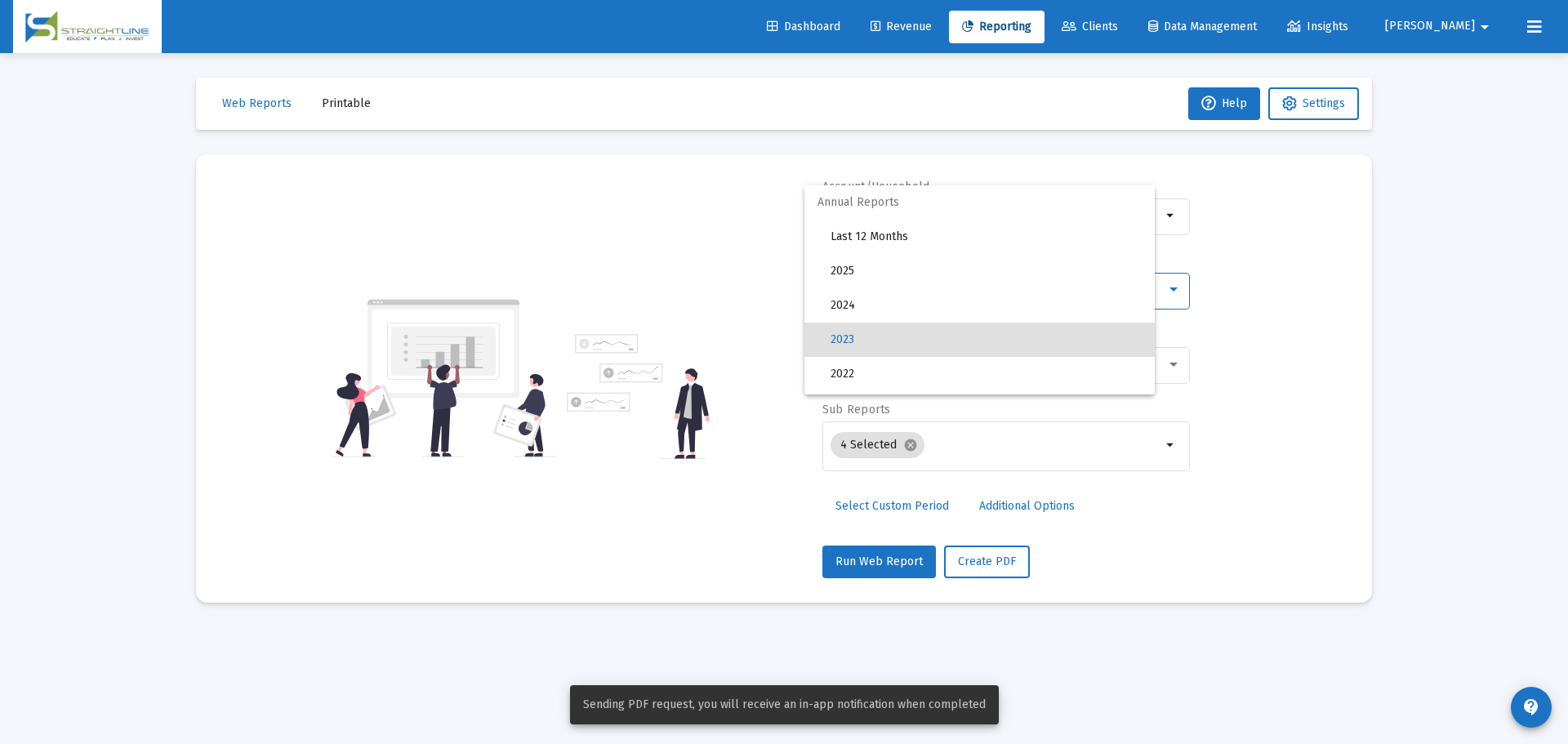
scroll to position [50, 0]
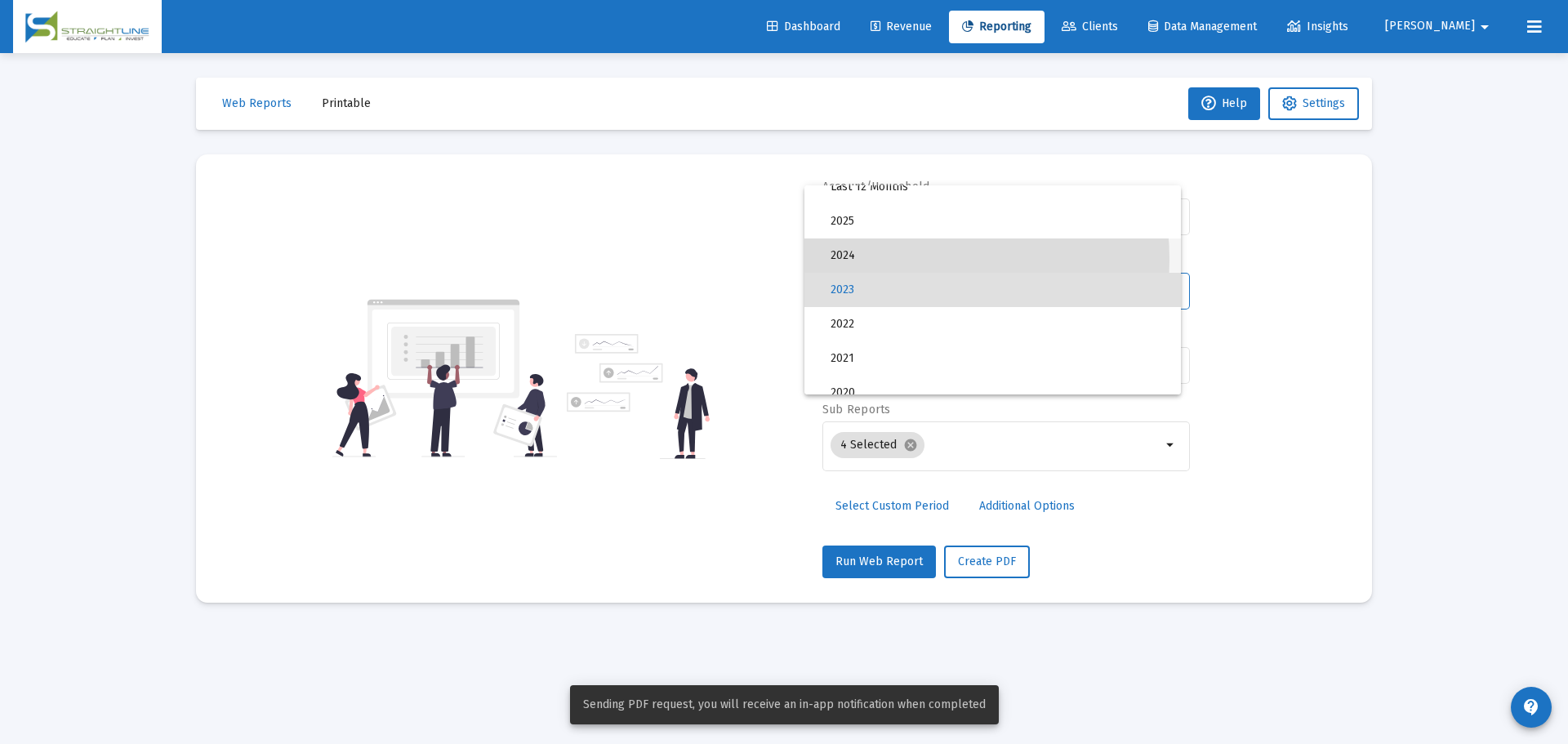
click at [883, 260] on span "2024" at bounding box center [999, 255] width 338 height 35
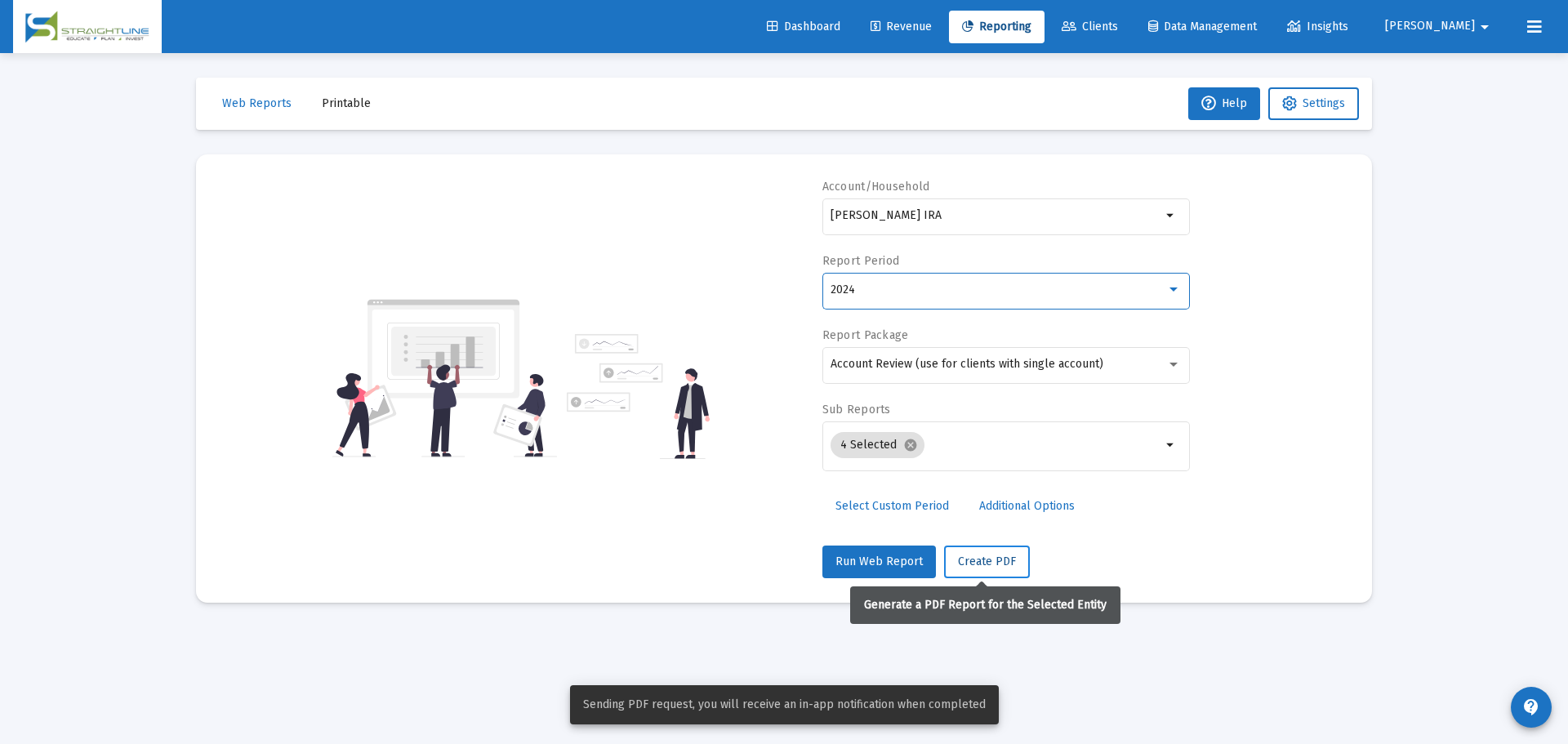
click at [969, 563] on span "Create PDF" at bounding box center [987, 561] width 58 height 14
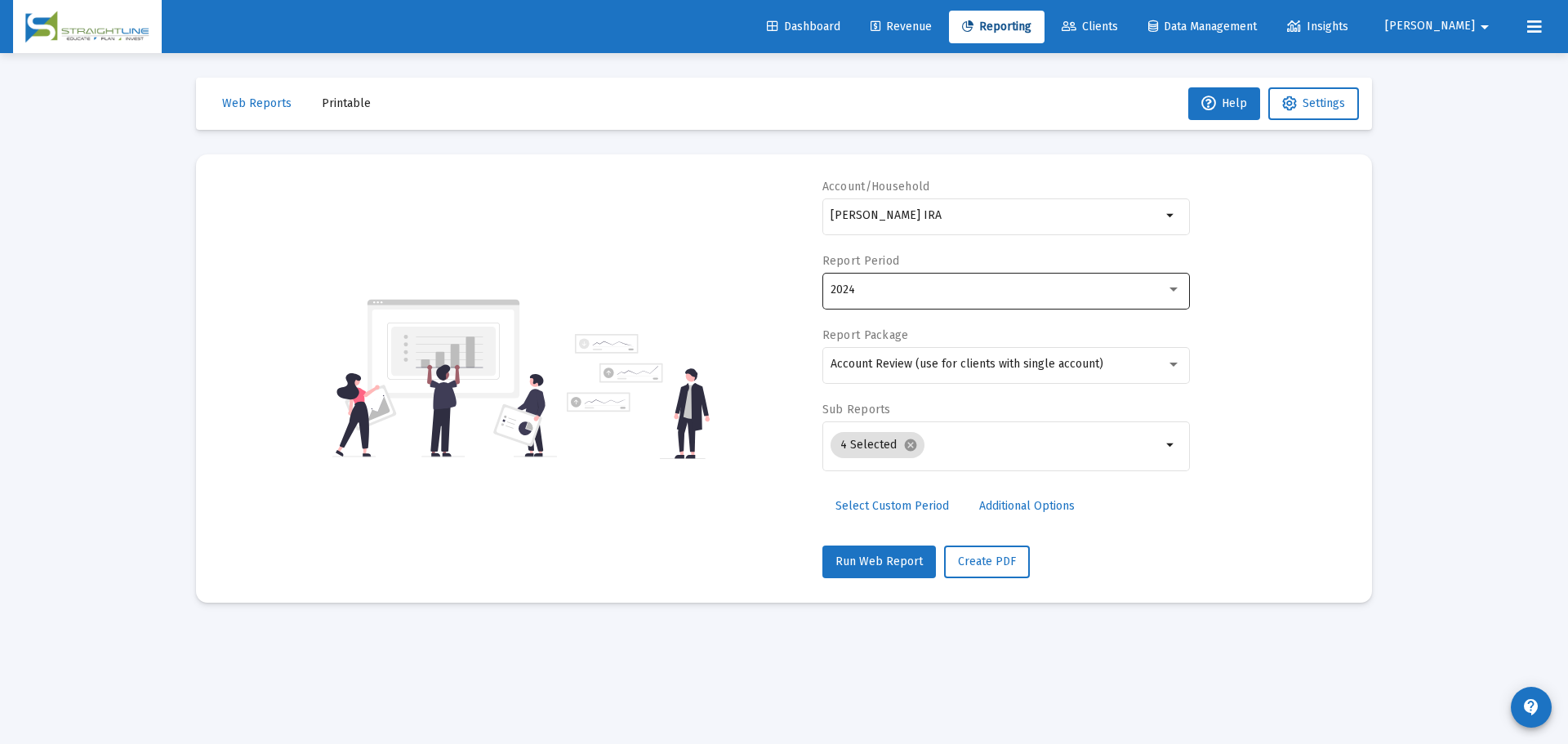
click at [924, 279] on div "2024" at bounding box center [1005, 289] width 351 height 40
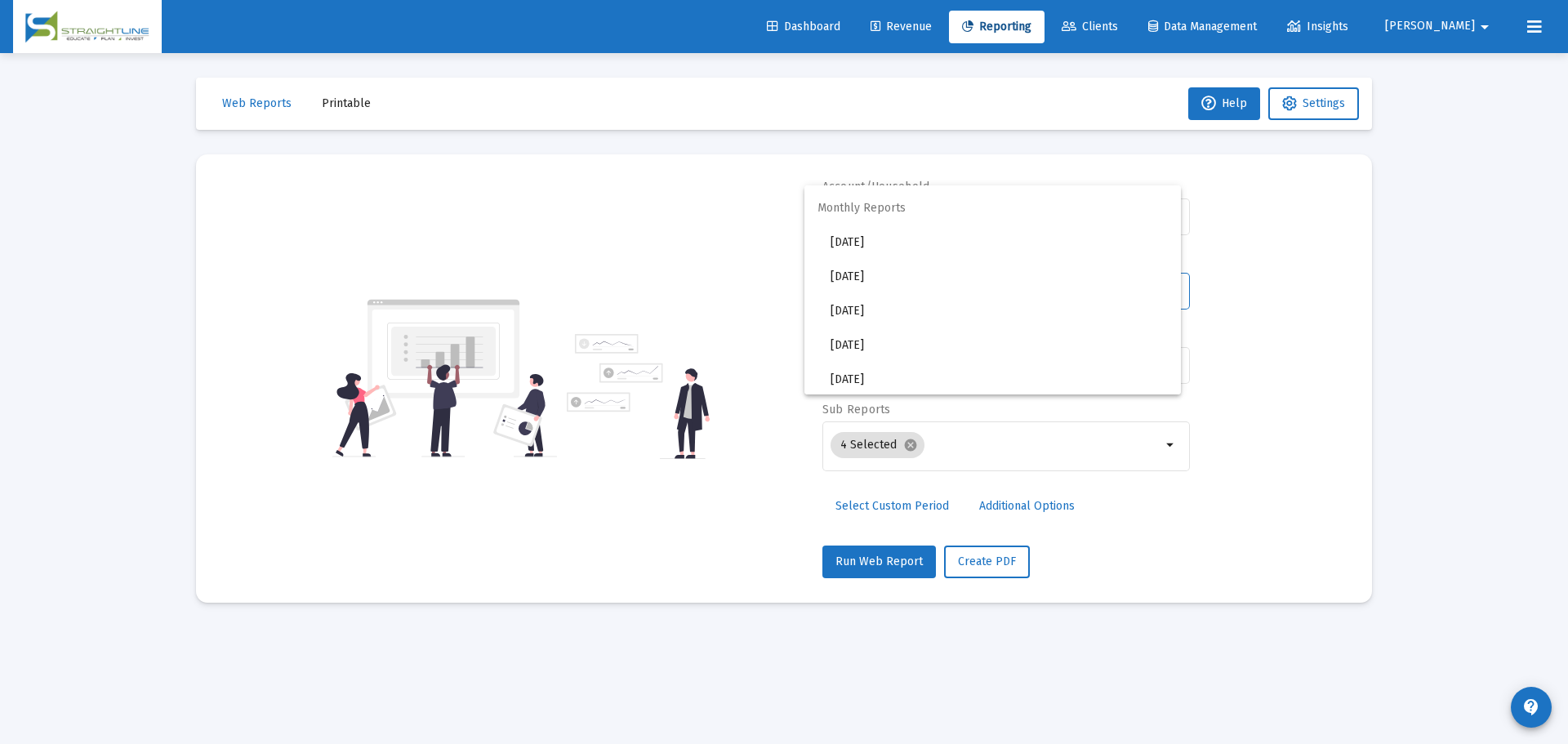
scroll to position [546, 0]
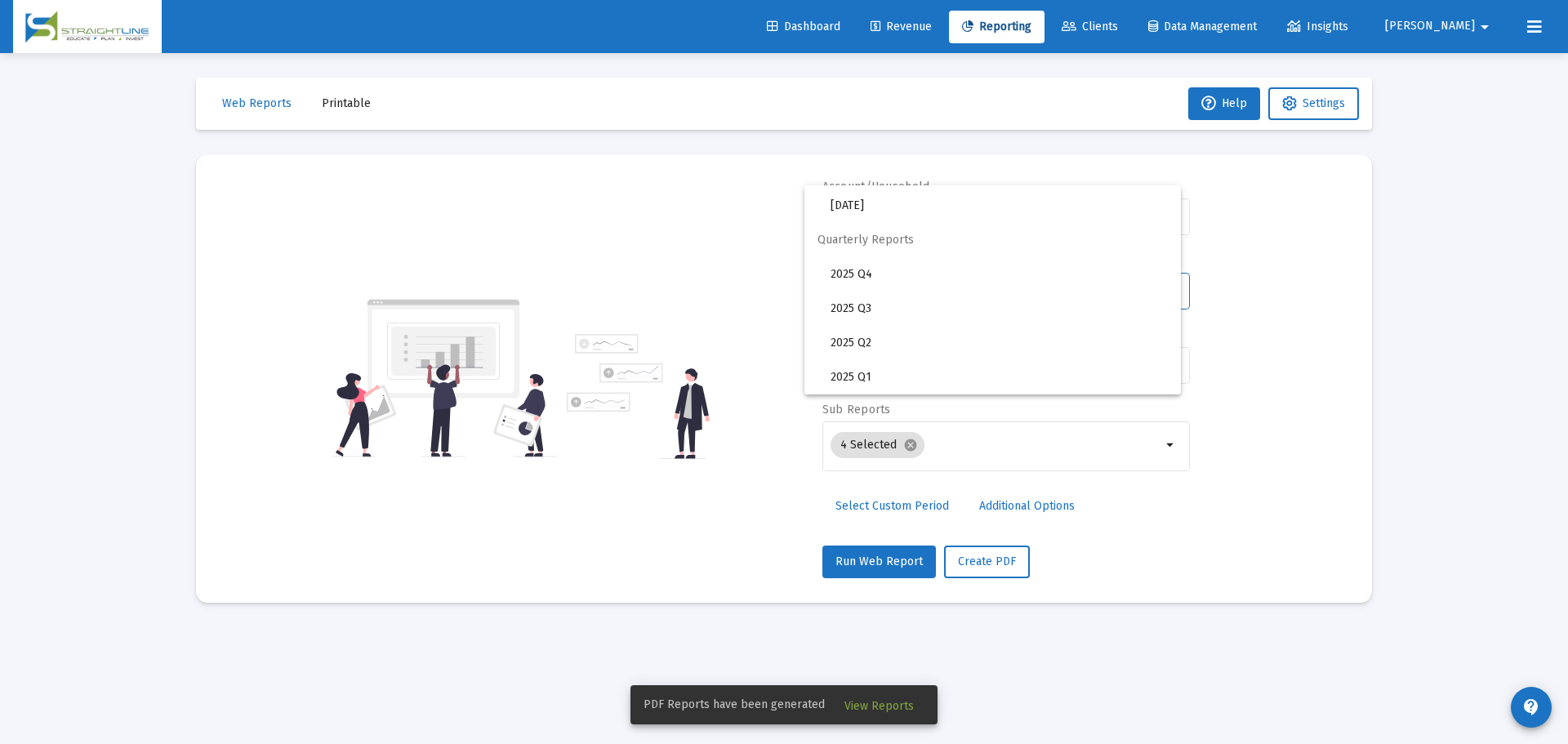
click at [917, 502] on div at bounding box center [784, 372] width 1568 height 744
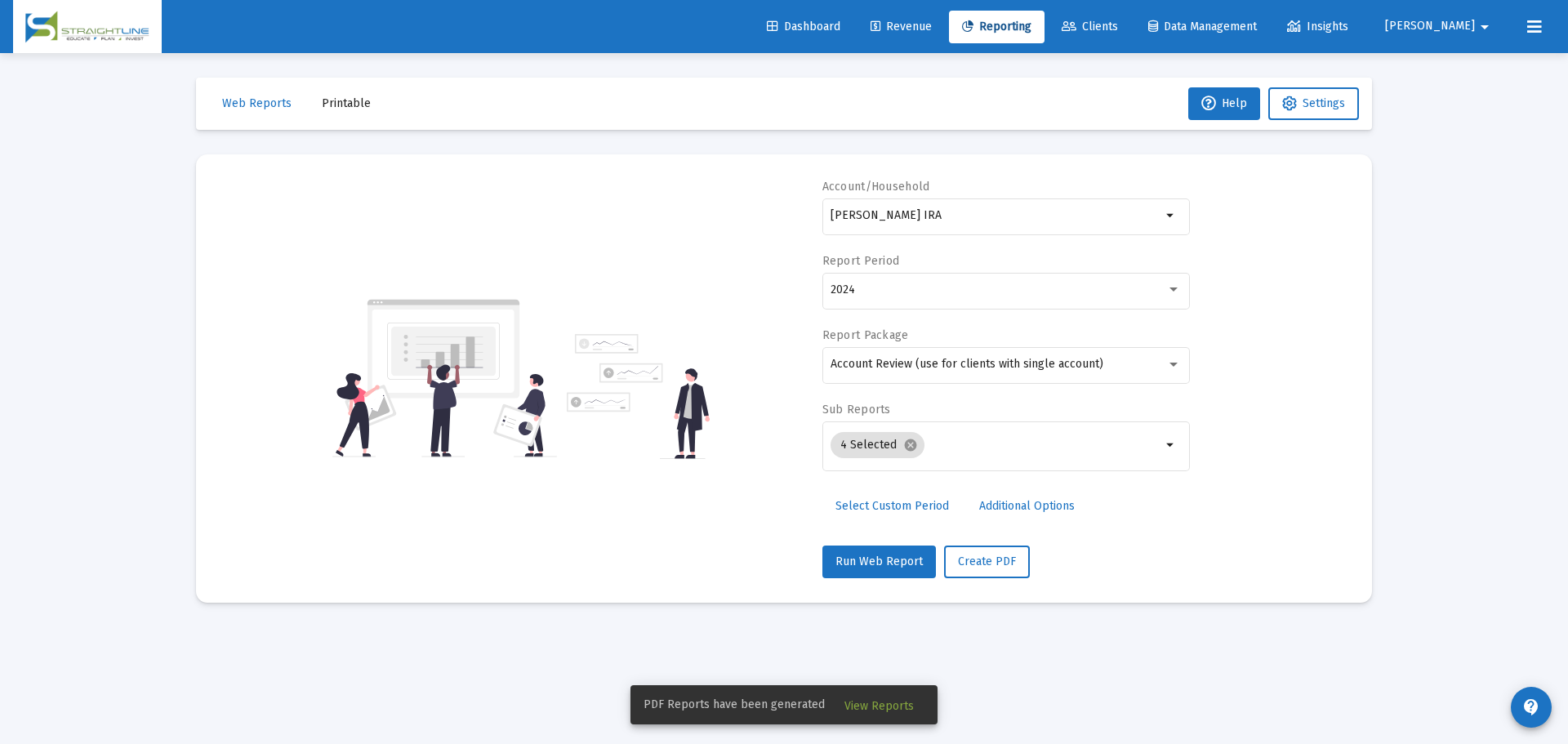
click at [917, 504] on span "Select Custom Period" at bounding box center [892, 506] width 113 height 14
click at [985, 285] on icon "Open calendar" at bounding box center [990, 289] width 13 height 15
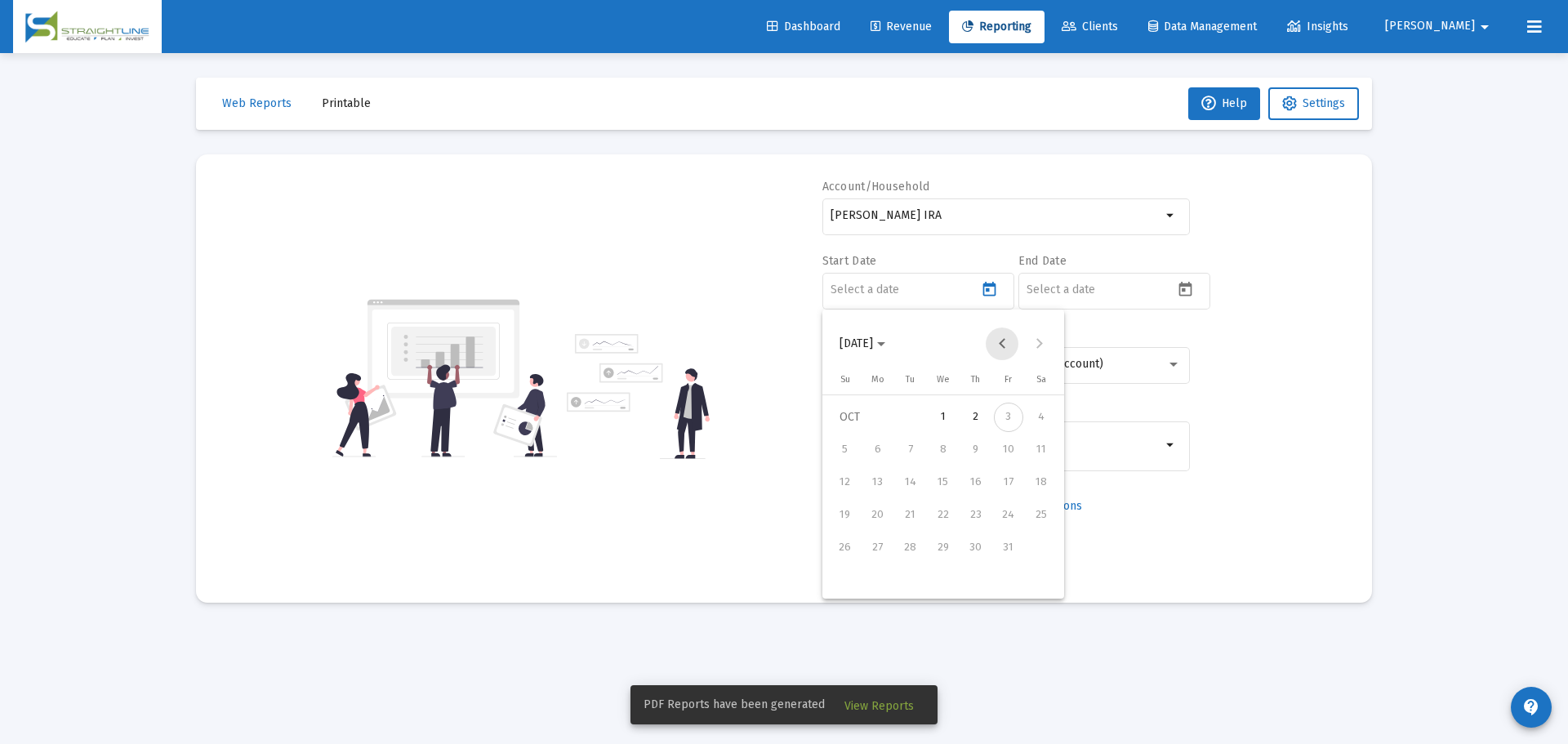
click at [1000, 340] on button "Previous month" at bounding box center [1001, 343] width 33 height 33
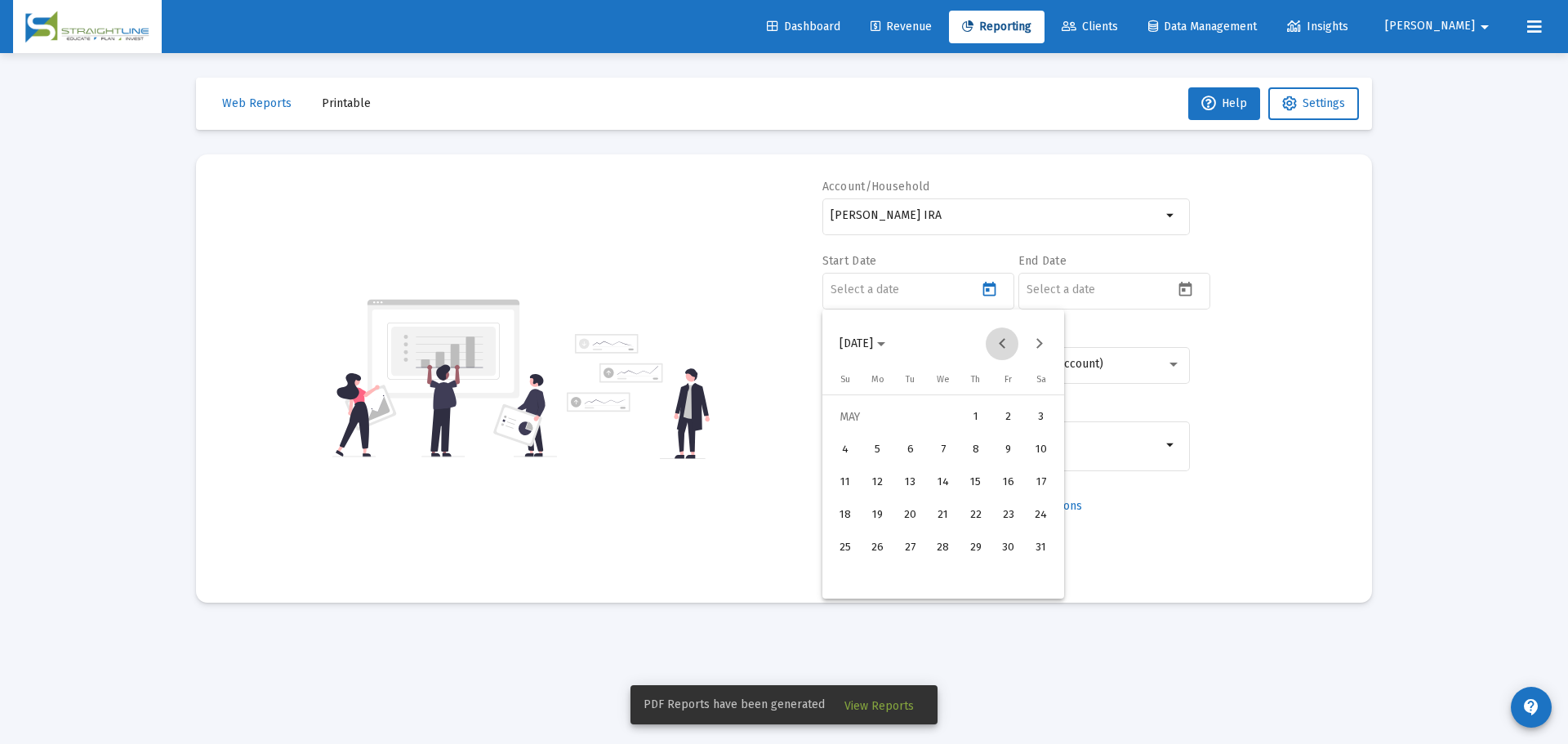
click at [1000, 340] on button "Previous month" at bounding box center [1001, 343] width 33 height 33
click at [937, 419] on div "1" at bounding box center [942, 417] width 29 height 29
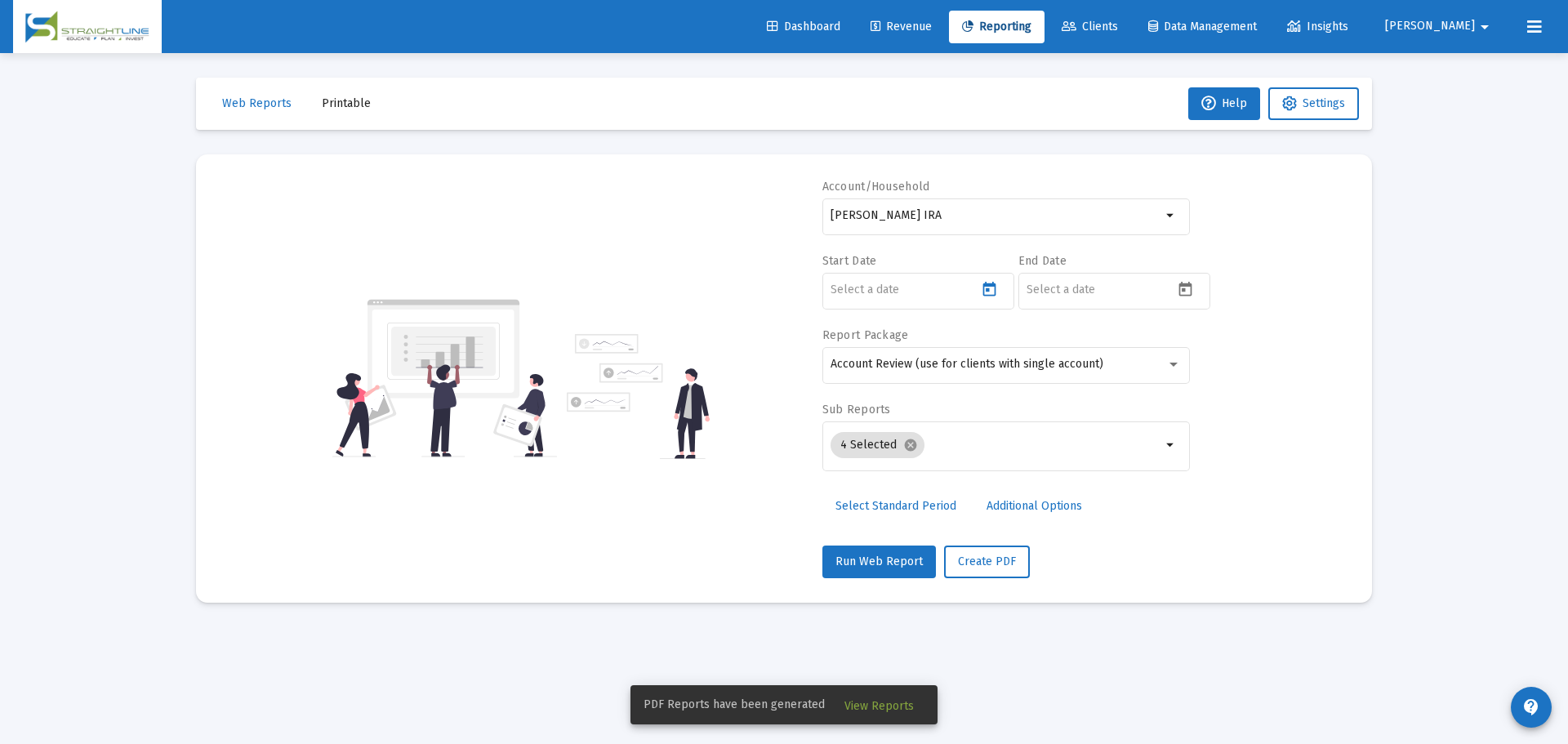
type input "[DATE]"
click at [1175, 284] on button "Open calendar" at bounding box center [1185, 288] width 23 height 23
click at [1199, 342] on button "Previous month" at bounding box center [1198, 343] width 33 height 33
click at [1110, 574] on div "30" at bounding box center [1106, 579] width 29 height 29
type input "[DATE]"
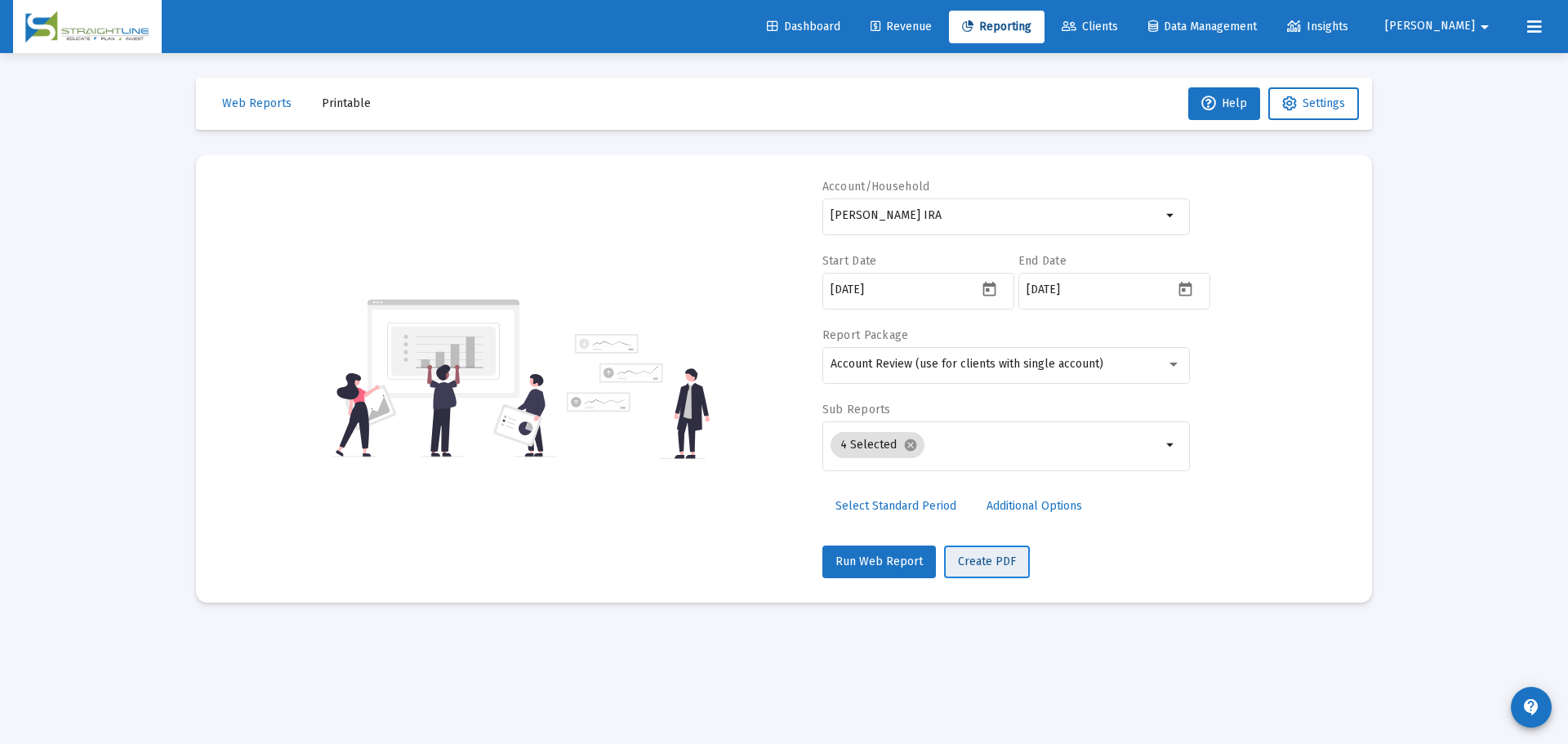
click at [978, 559] on span "Create PDF" at bounding box center [987, 561] width 58 height 14
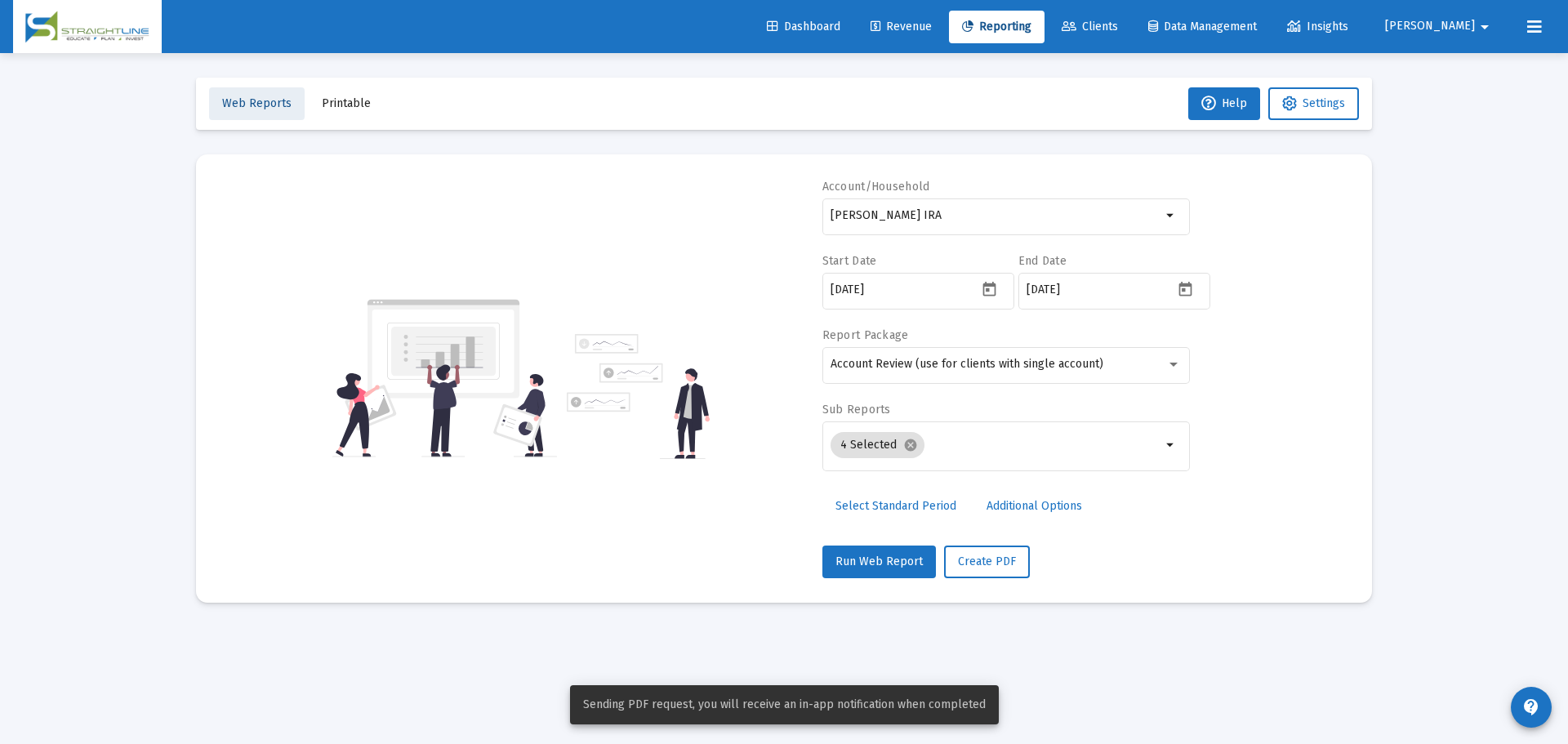
click at [263, 107] on span "Web Reports" at bounding box center [257, 103] width 69 height 14
click at [850, 699] on span "View Reports" at bounding box center [879, 706] width 69 height 14
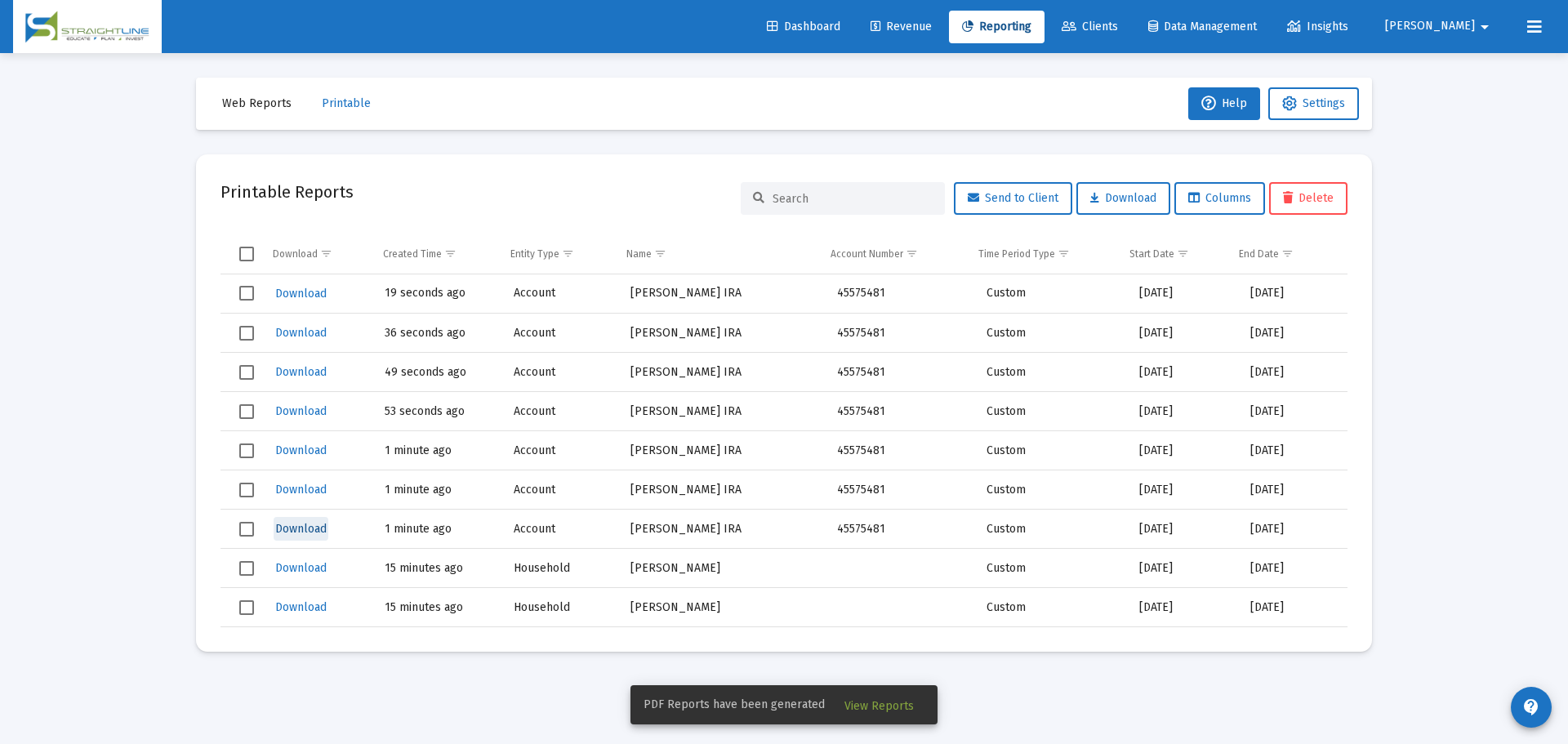
click at [305, 530] on span "Download" at bounding box center [300, 528] width 51 height 14
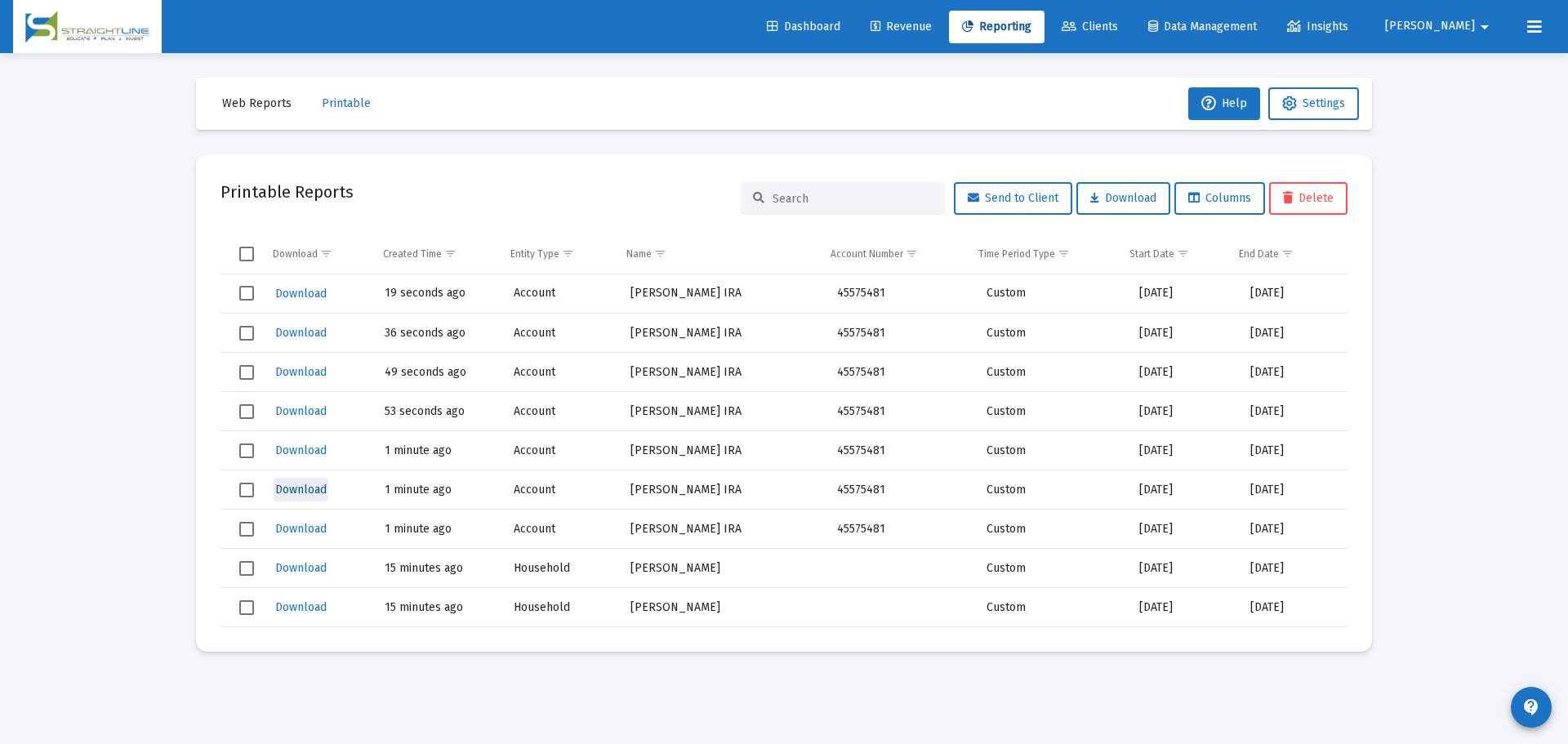
click at [306, 484] on span "Download" at bounding box center [300, 489] width 51 height 14
click at [321, 449] on span "Download" at bounding box center [300, 450] width 51 height 14
click at [303, 411] on span "Download" at bounding box center [300, 410] width 51 height 14
click at [294, 375] on span "Download" at bounding box center [300, 372] width 51 height 14
click at [305, 333] on span "Download" at bounding box center [300, 333] width 51 height 14
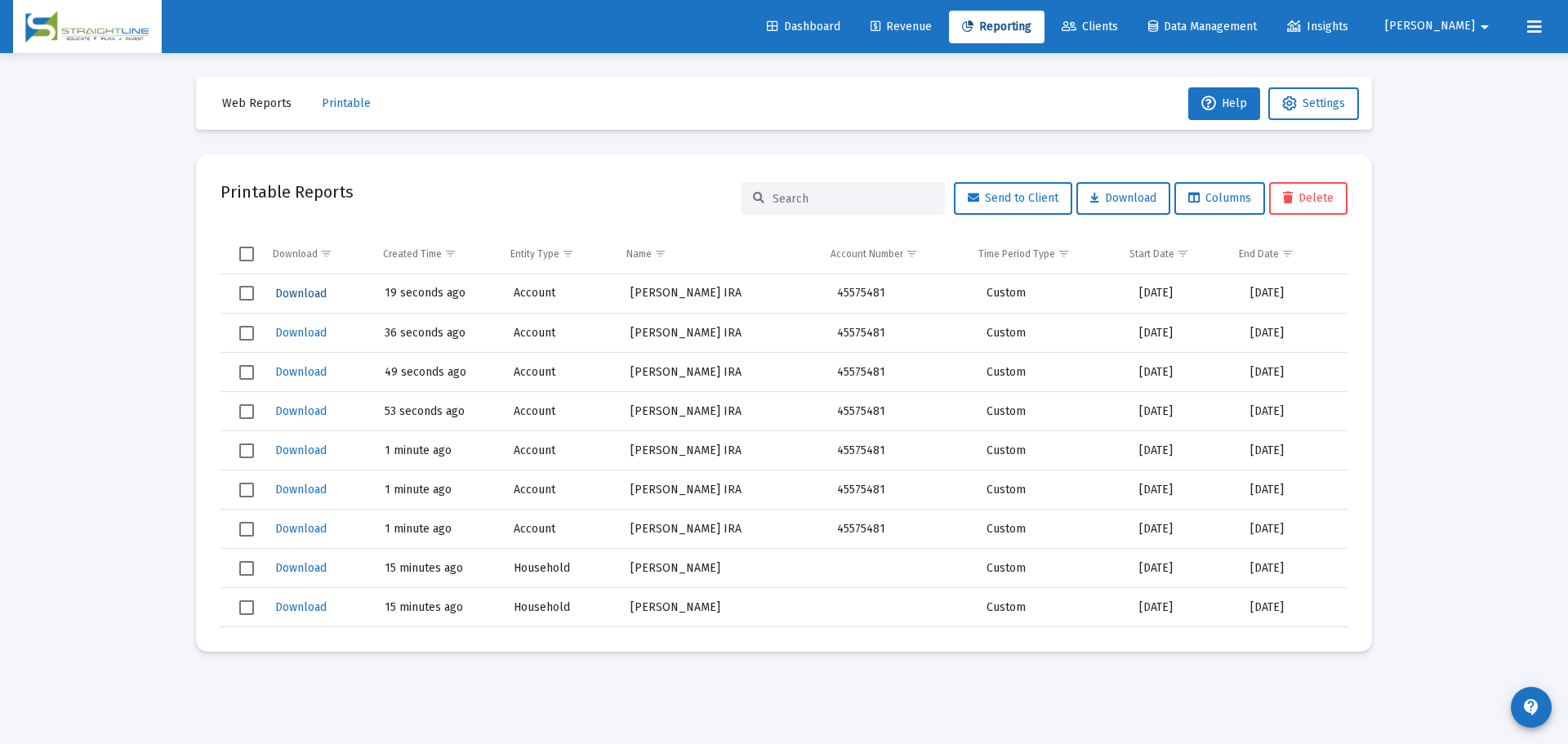
click at [307, 288] on span "Download" at bounding box center [300, 293] width 51 height 14
click at [256, 105] on span "Web Reports" at bounding box center [257, 103] width 69 height 14
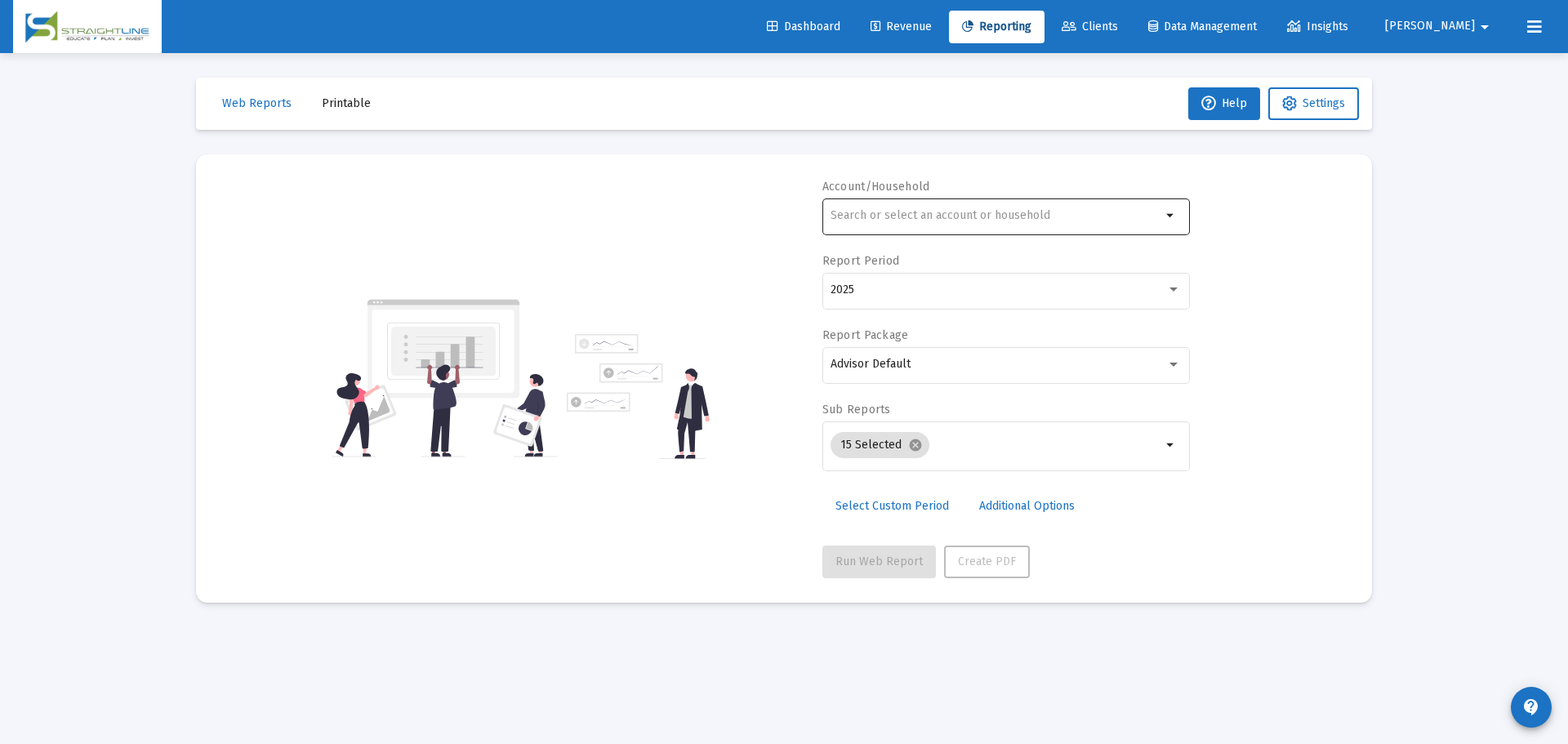
click at [1000, 222] on div at bounding box center [996, 215] width 331 height 40
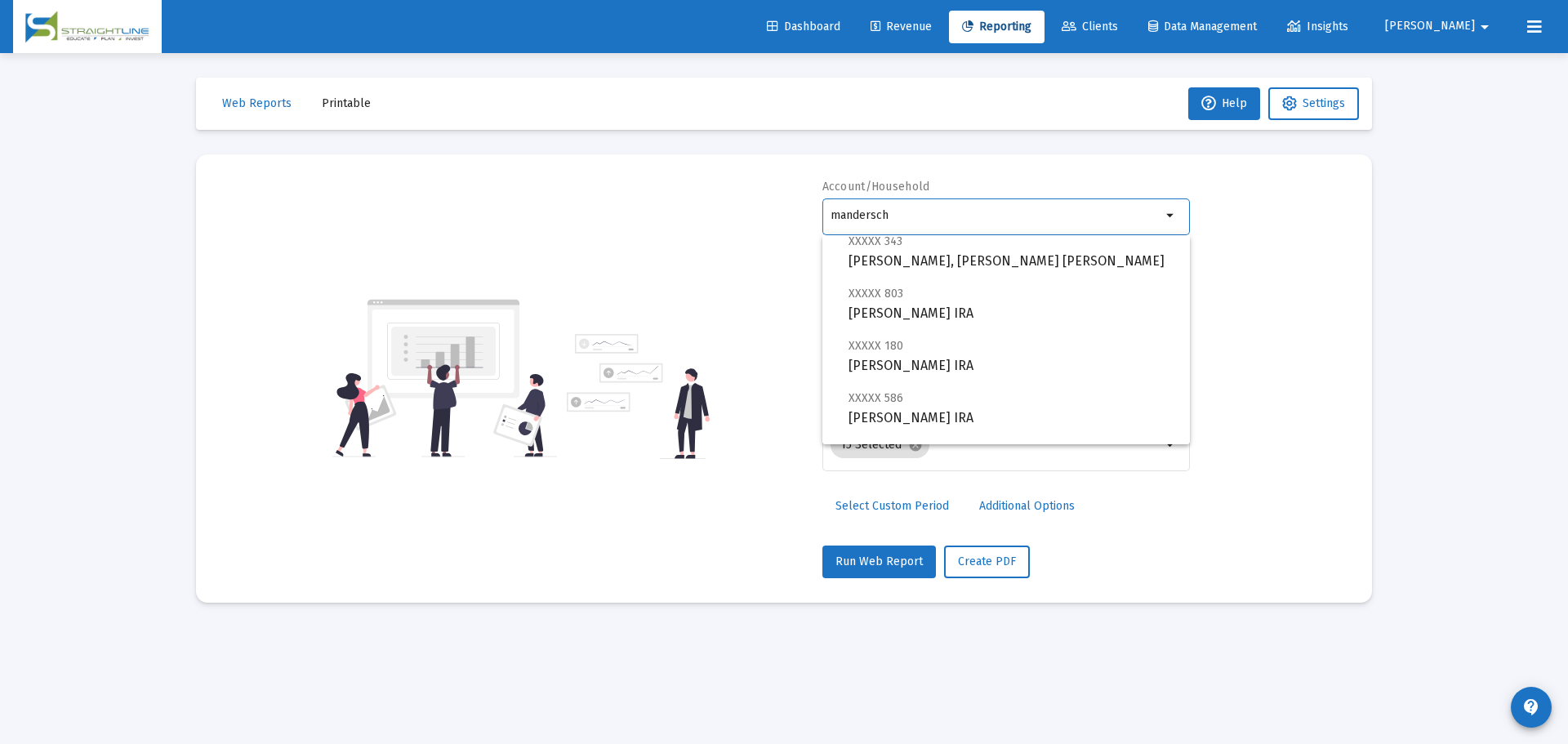
scroll to position [326, 0]
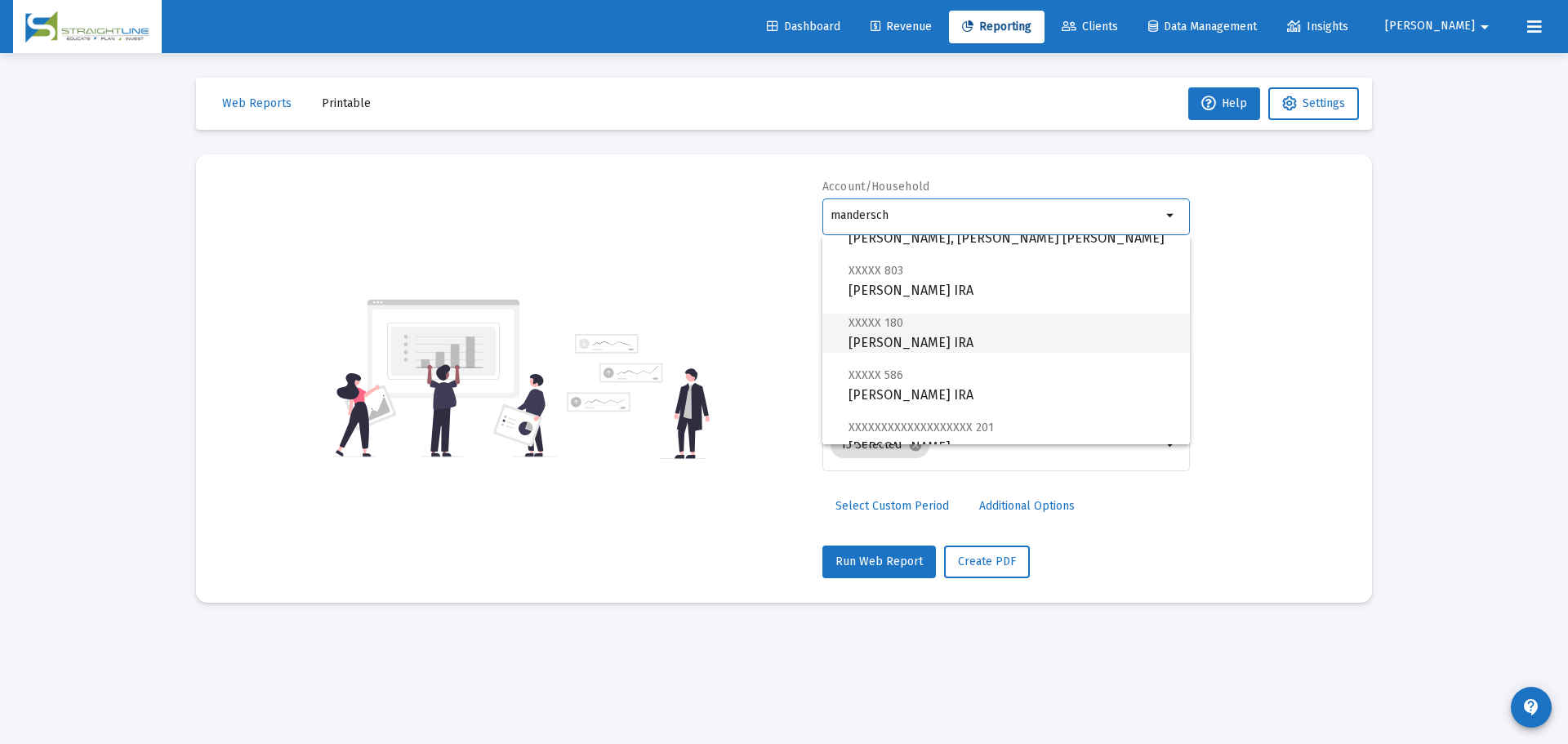
click at [1016, 339] on span "XXXXX 180 [PERSON_NAME] IRA" at bounding box center [1013, 333] width 328 height 40
type input "[PERSON_NAME] IRA"
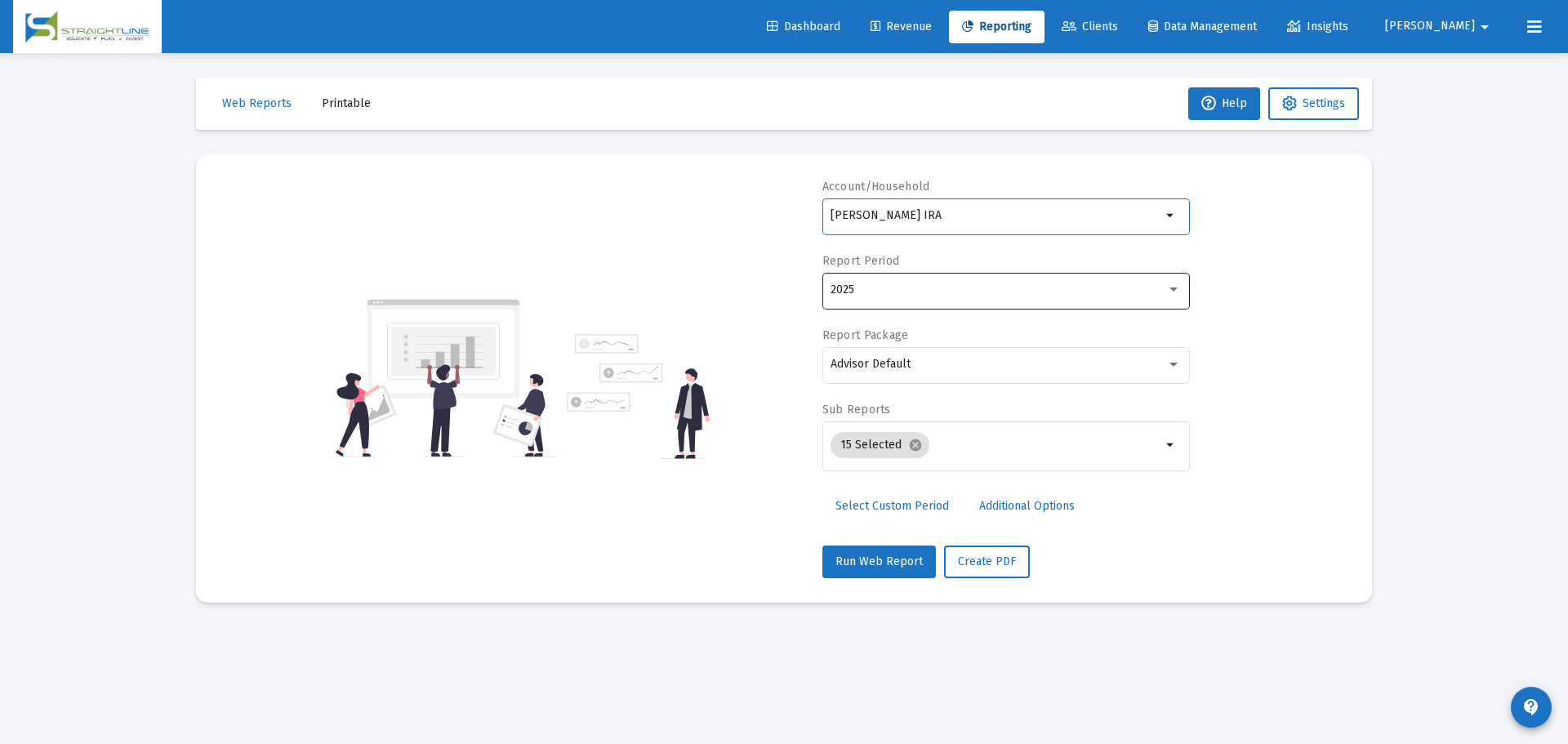
click at [949, 282] on div "2025" at bounding box center [1005, 289] width 351 height 40
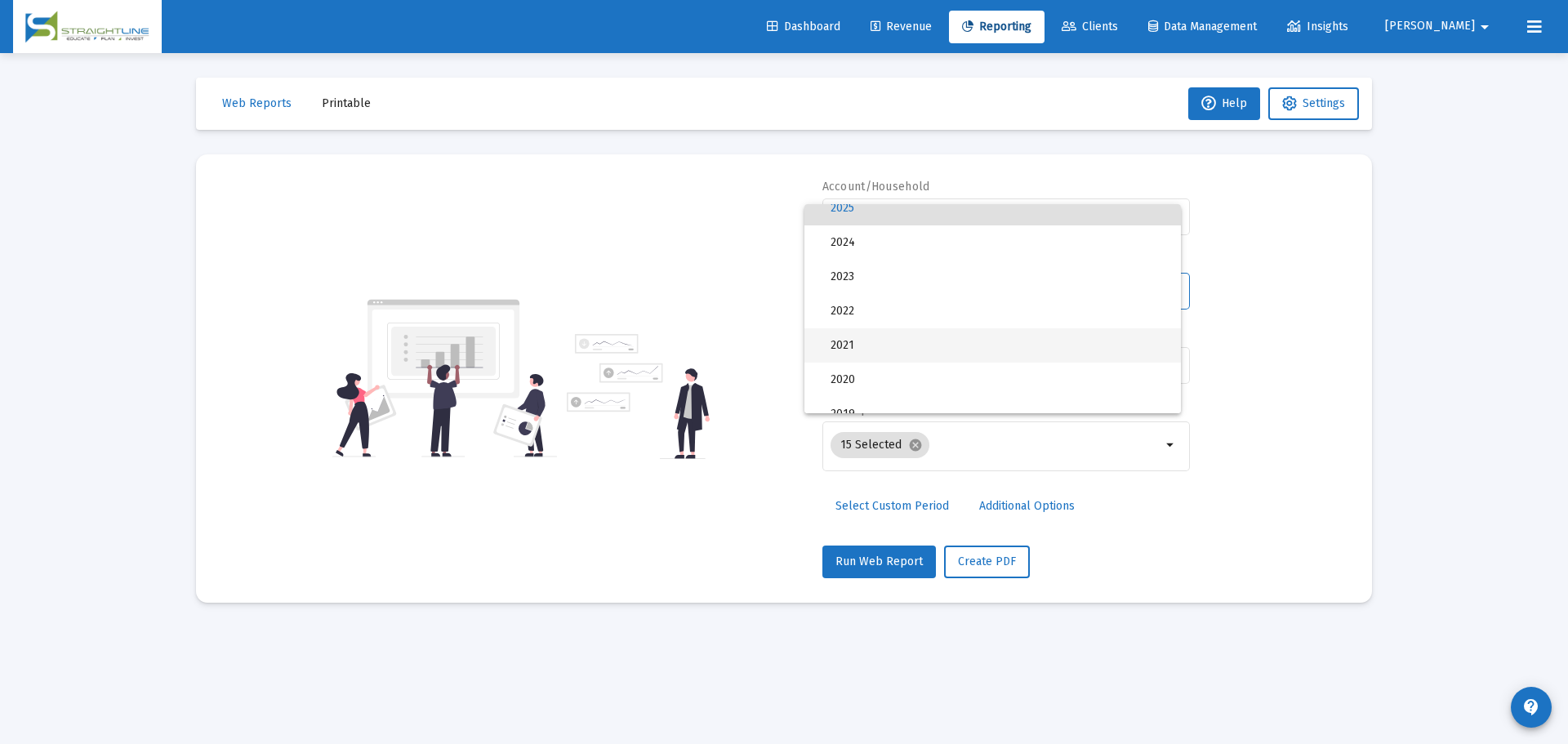
scroll to position [164, 0]
click at [914, 329] on span "2019" at bounding box center [999, 332] width 338 height 35
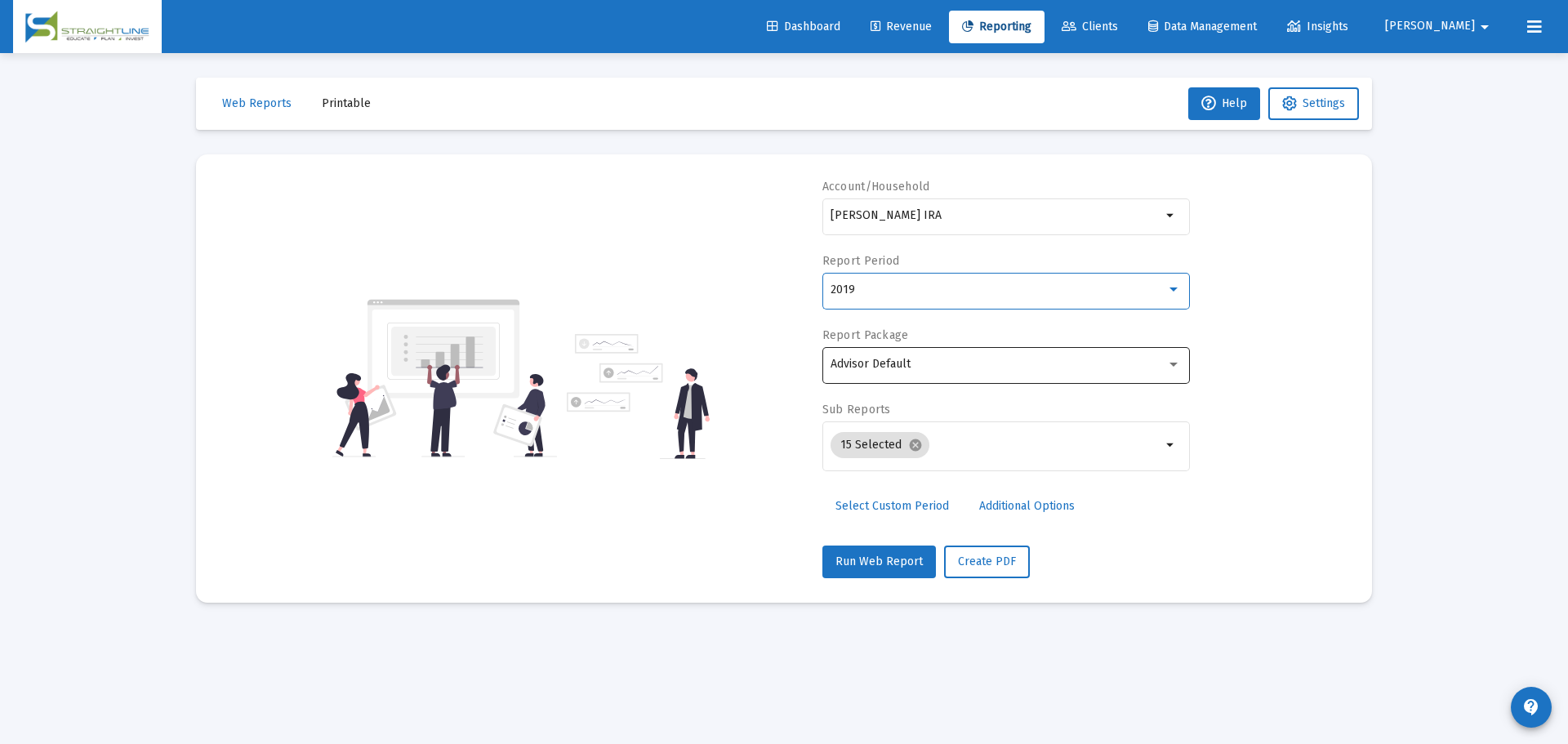
click at [918, 361] on div "Advisor Default" at bounding box center [998, 365] width 336 height 13
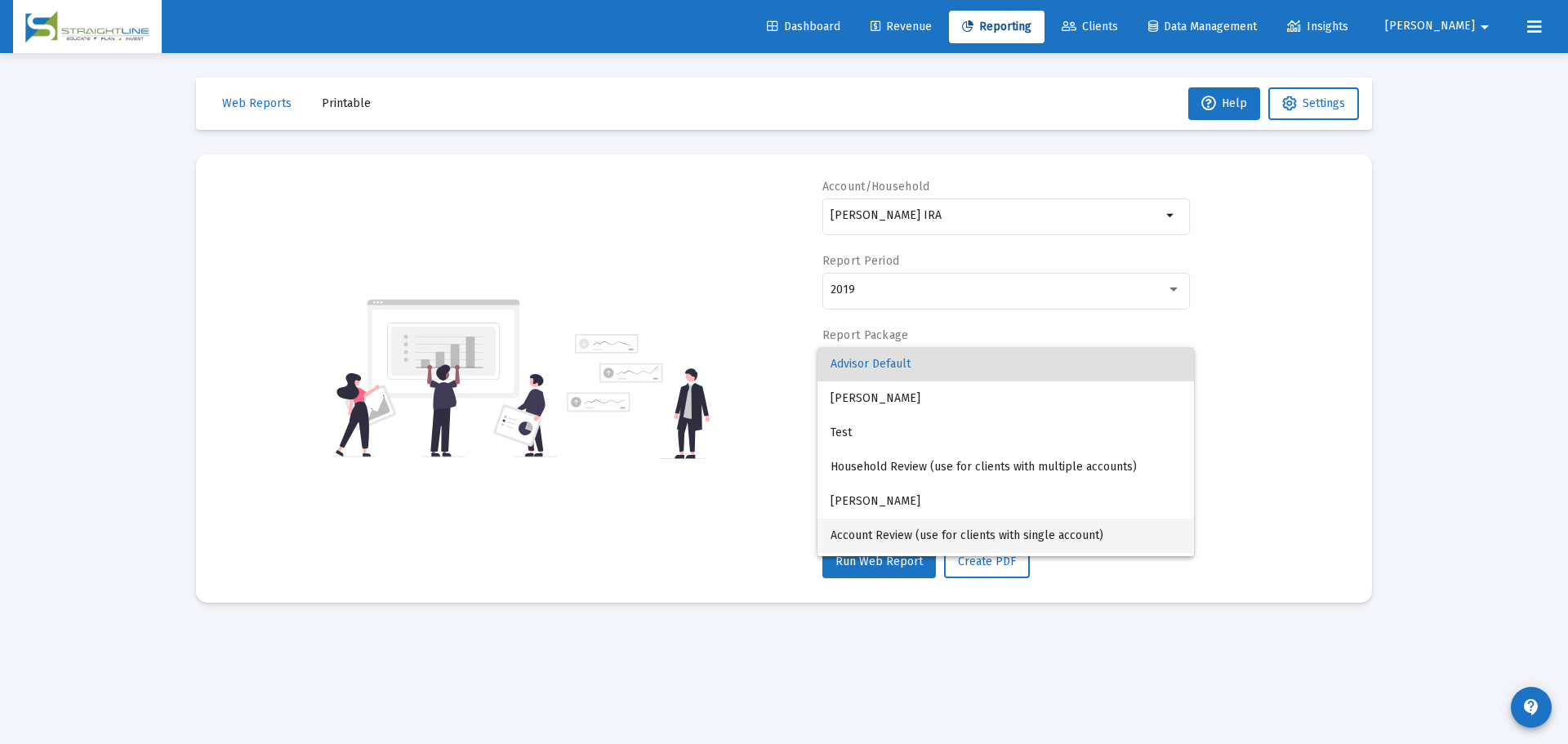
click at [989, 538] on span "Account Review (use for clients with single account)" at bounding box center [1005, 536] width 351 height 35
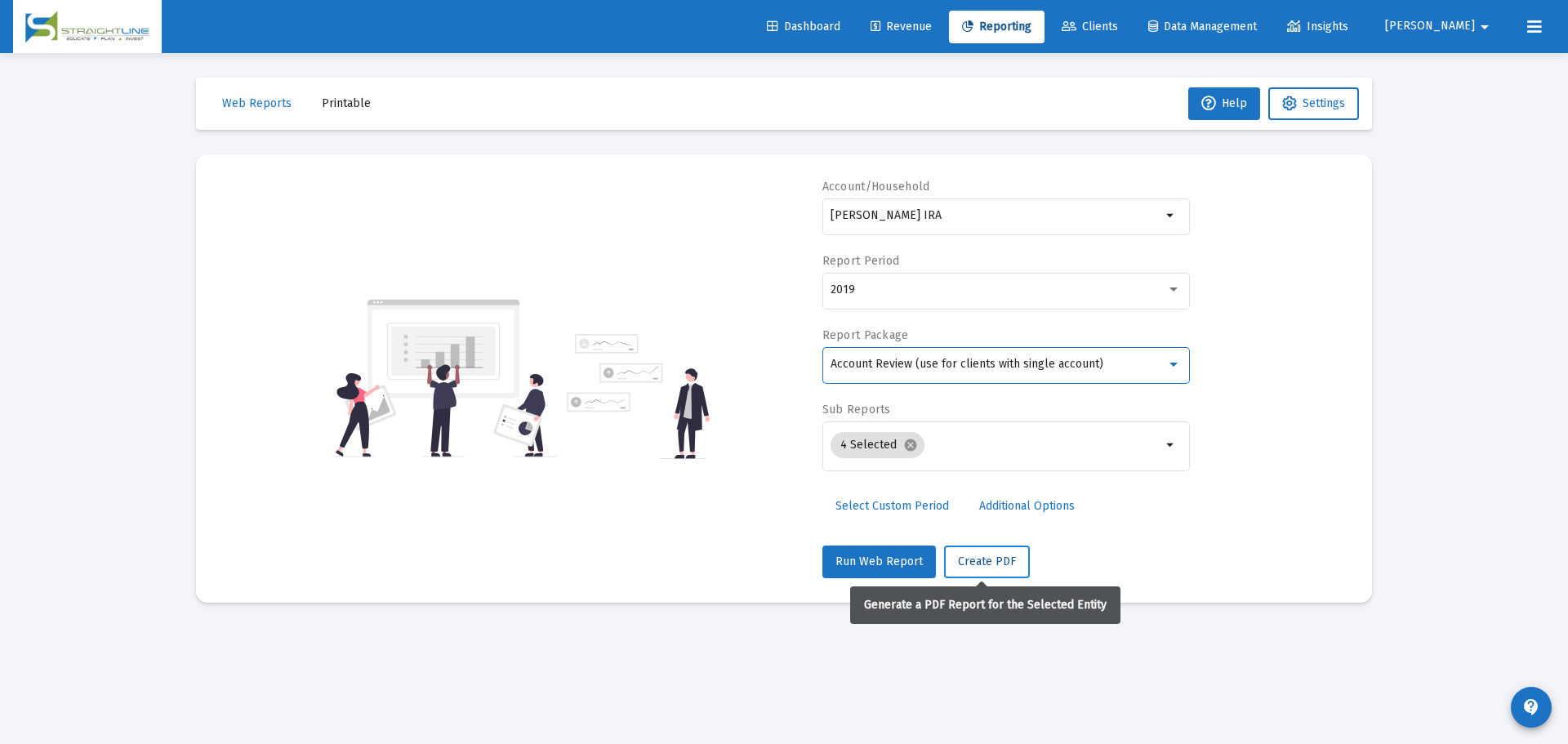
click at [979, 555] on span "Create PDF" at bounding box center [987, 561] width 58 height 14
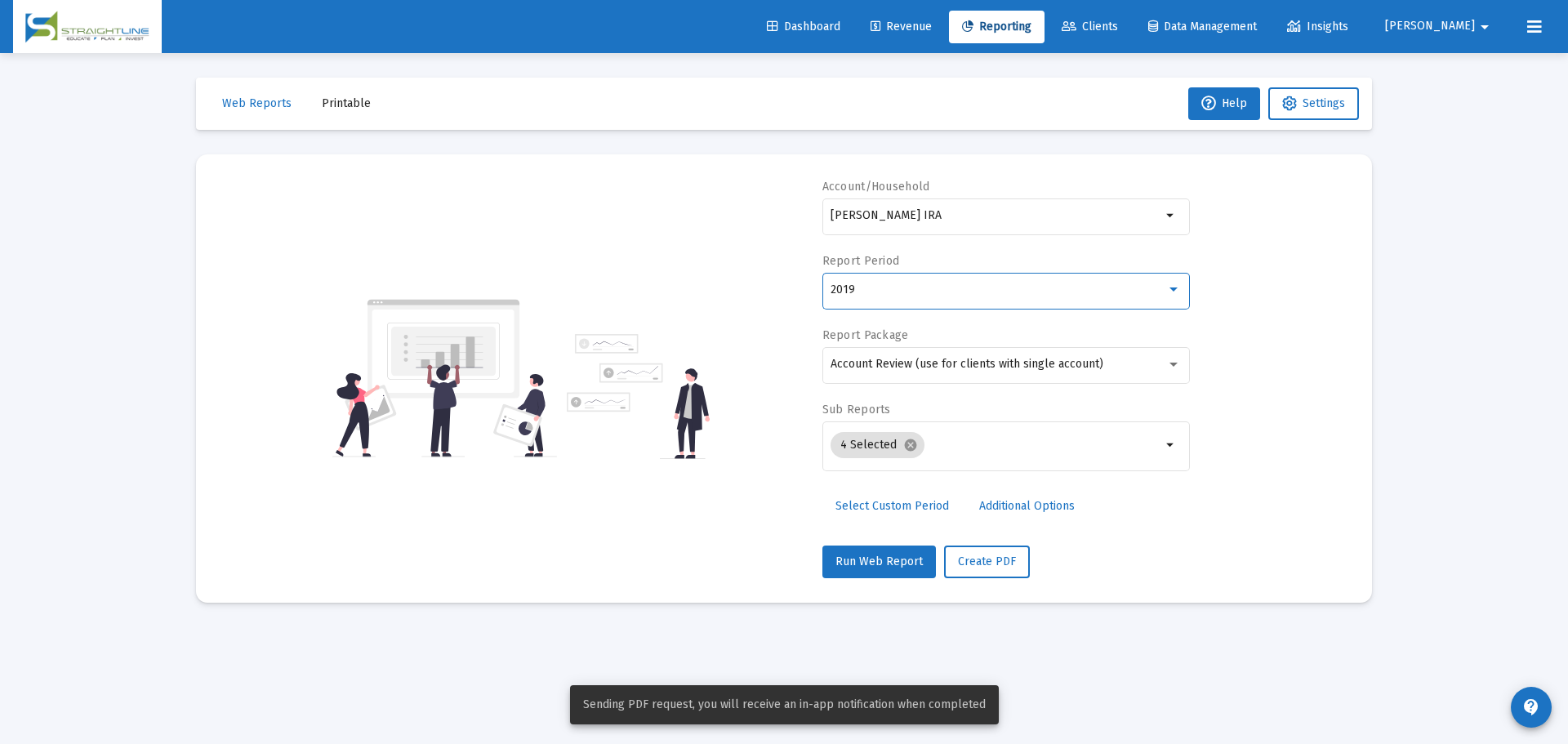
click at [949, 292] on div "2019" at bounding box center [998, 290] width 336 height 13
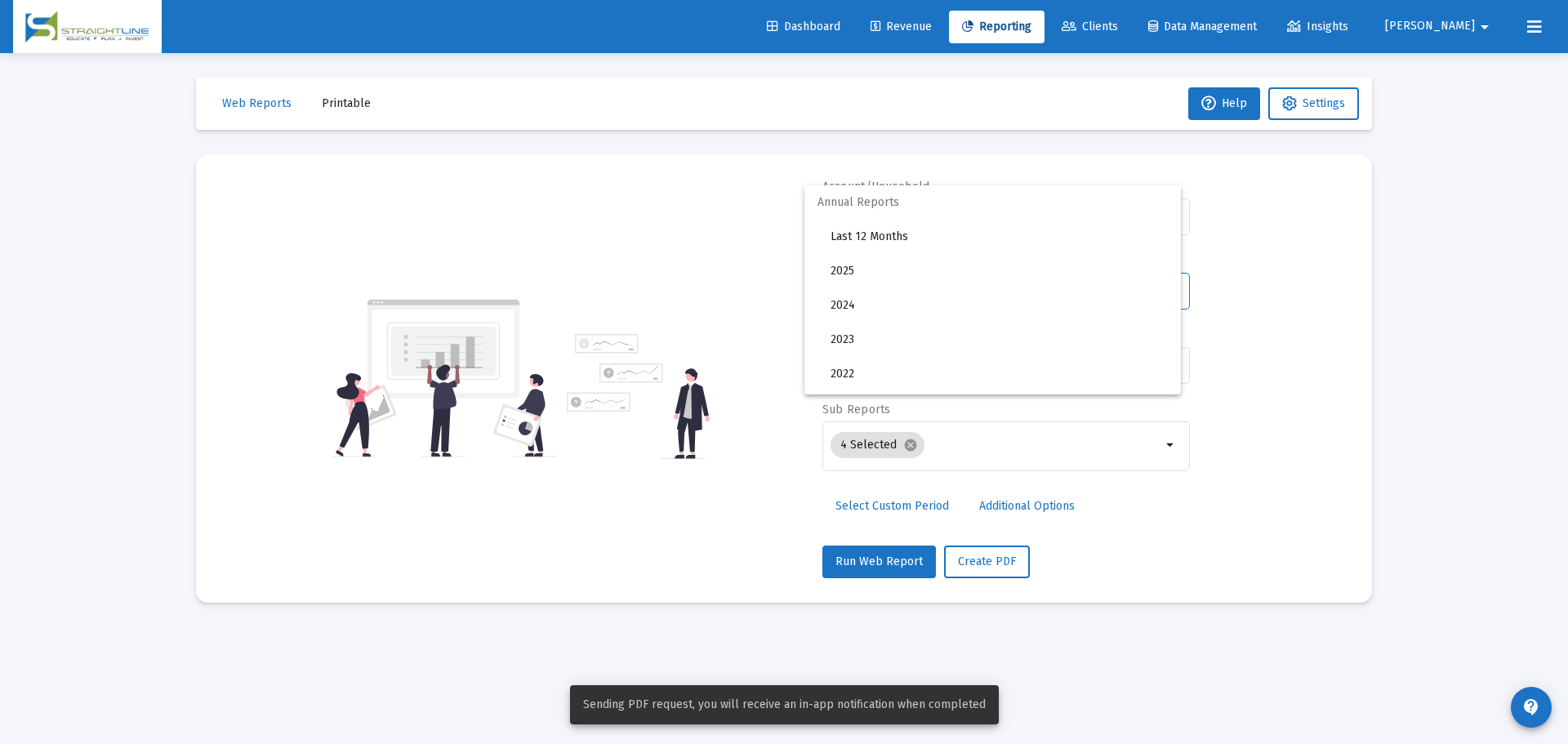
scroll to position [187, 0]
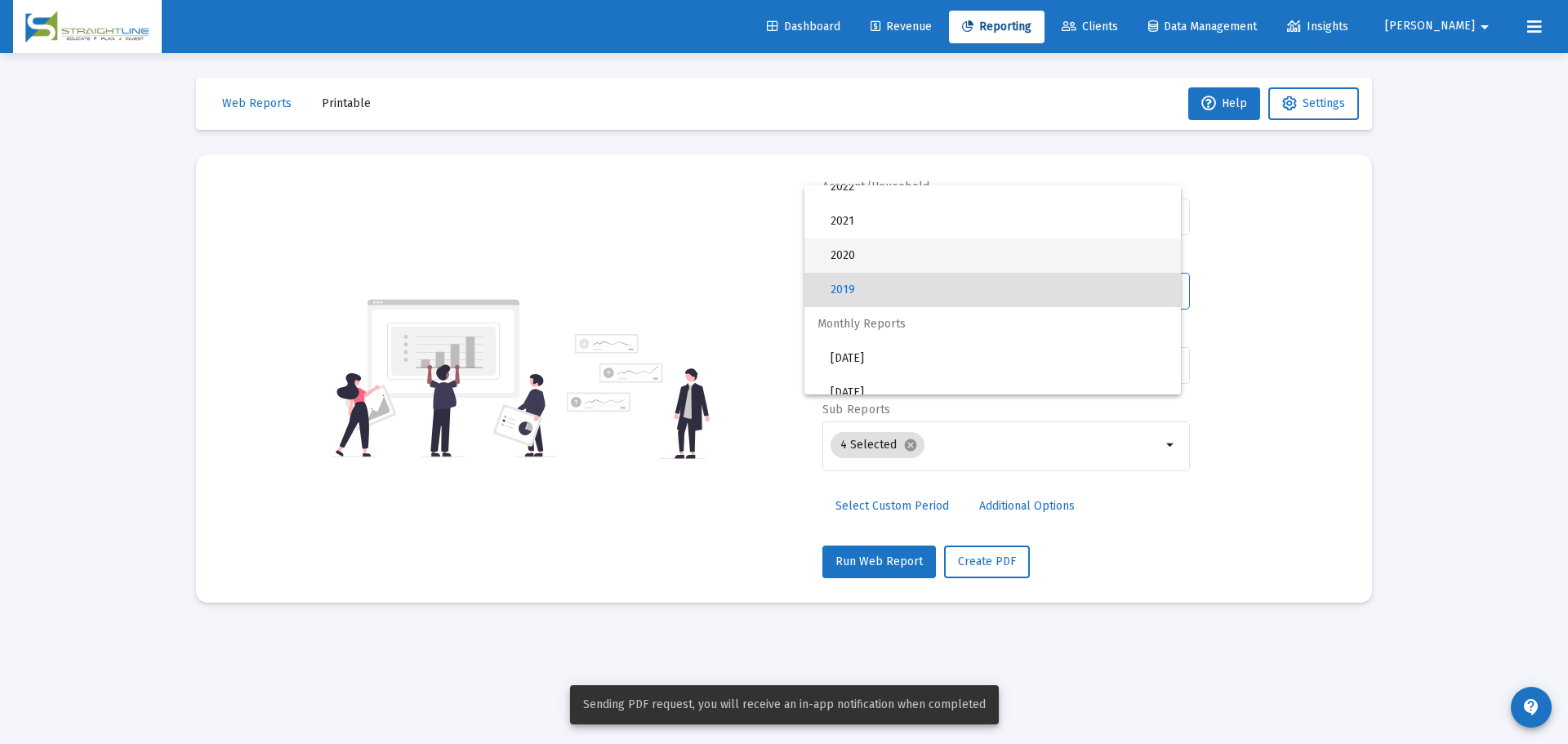
click at [925, 249] on span "2020" at bounding box center [999, 255] width 338 height 35
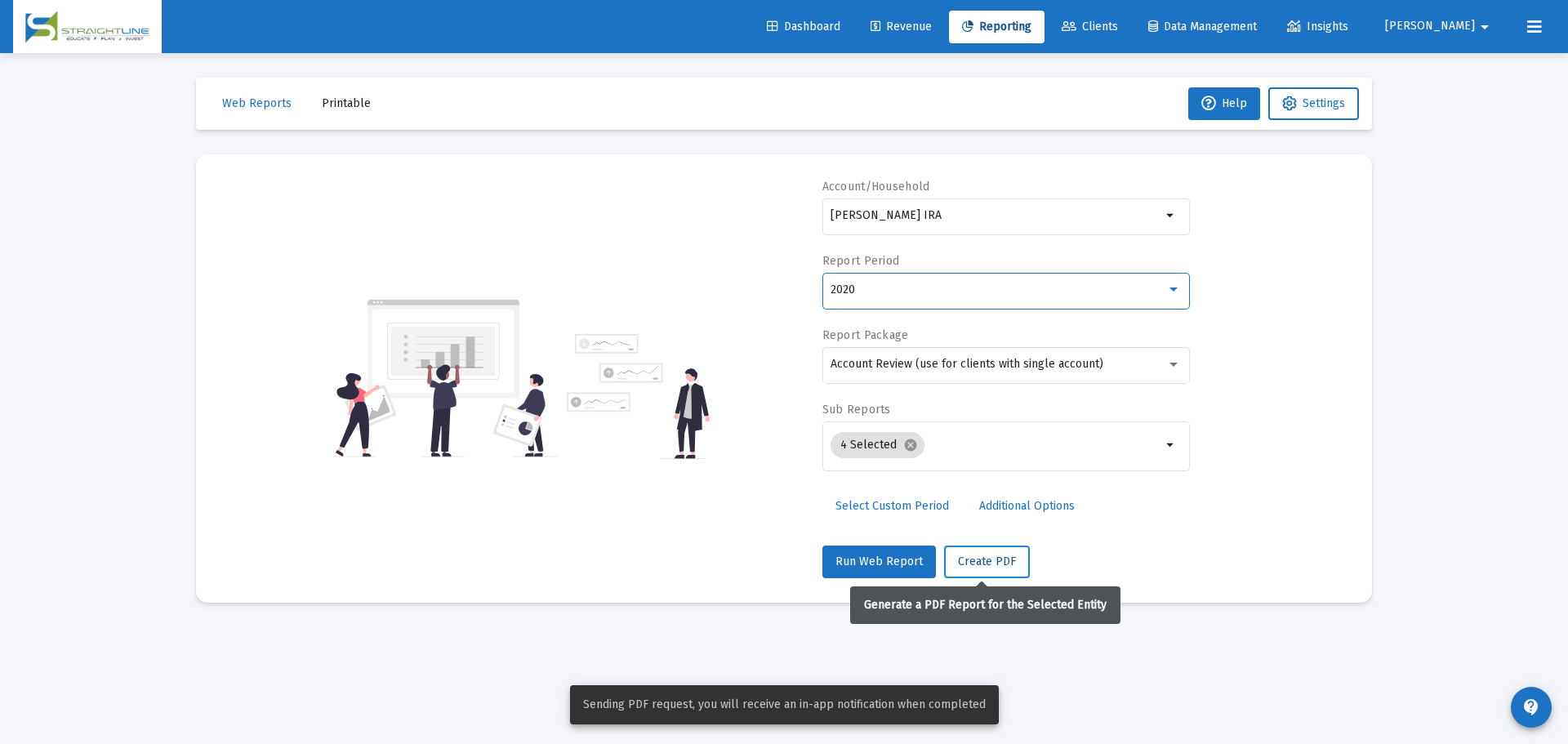
click at [982, 558] on span "Create PDF" at bounding box center [987, 561] width 58 height 14
click at [913, 284] on div "2020" at bounding box center [998, 290] width 336 height 13
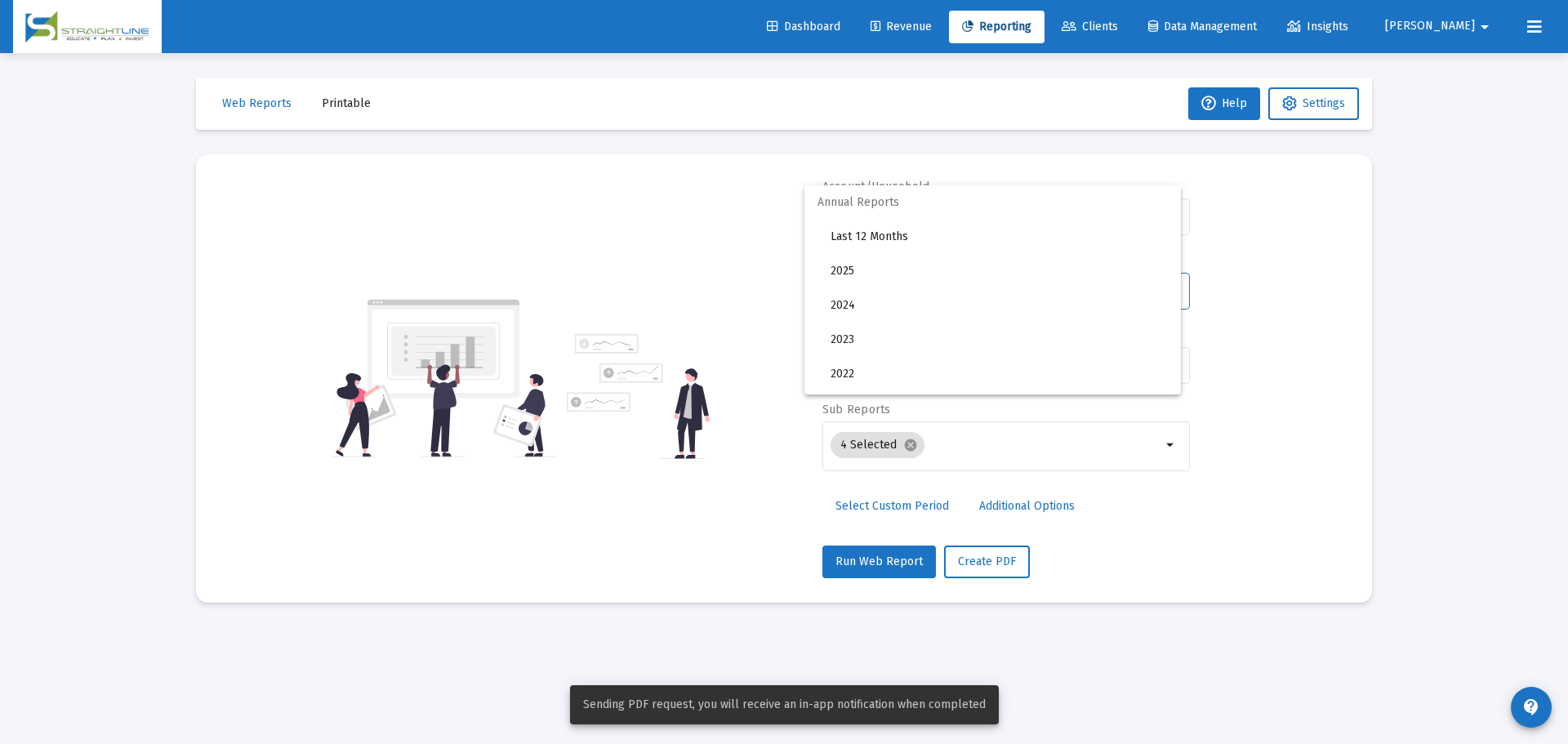
scroll to position [152, 0]
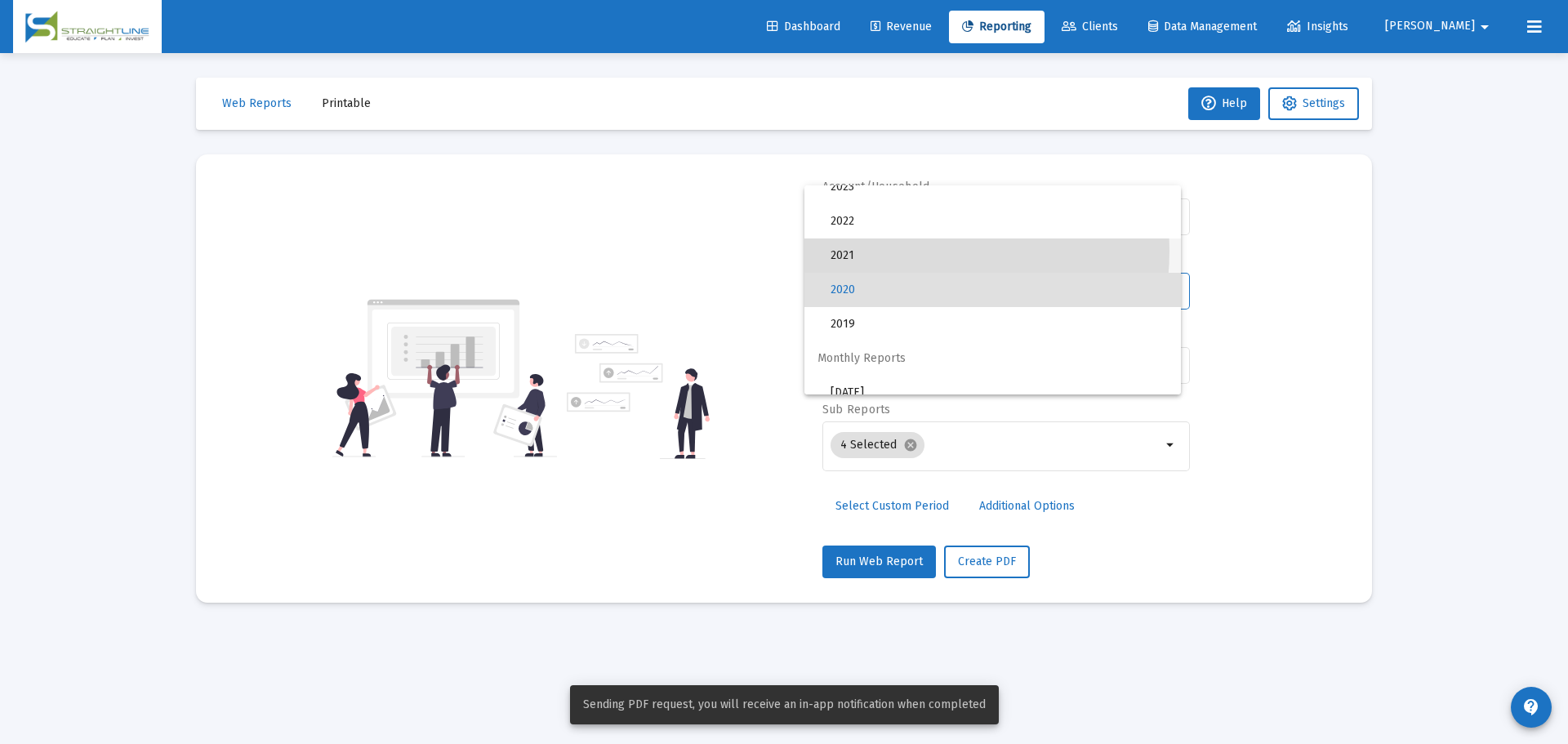
click at [901, 250] on span "2021" at bounding box center [999, 255] width 338 height 35
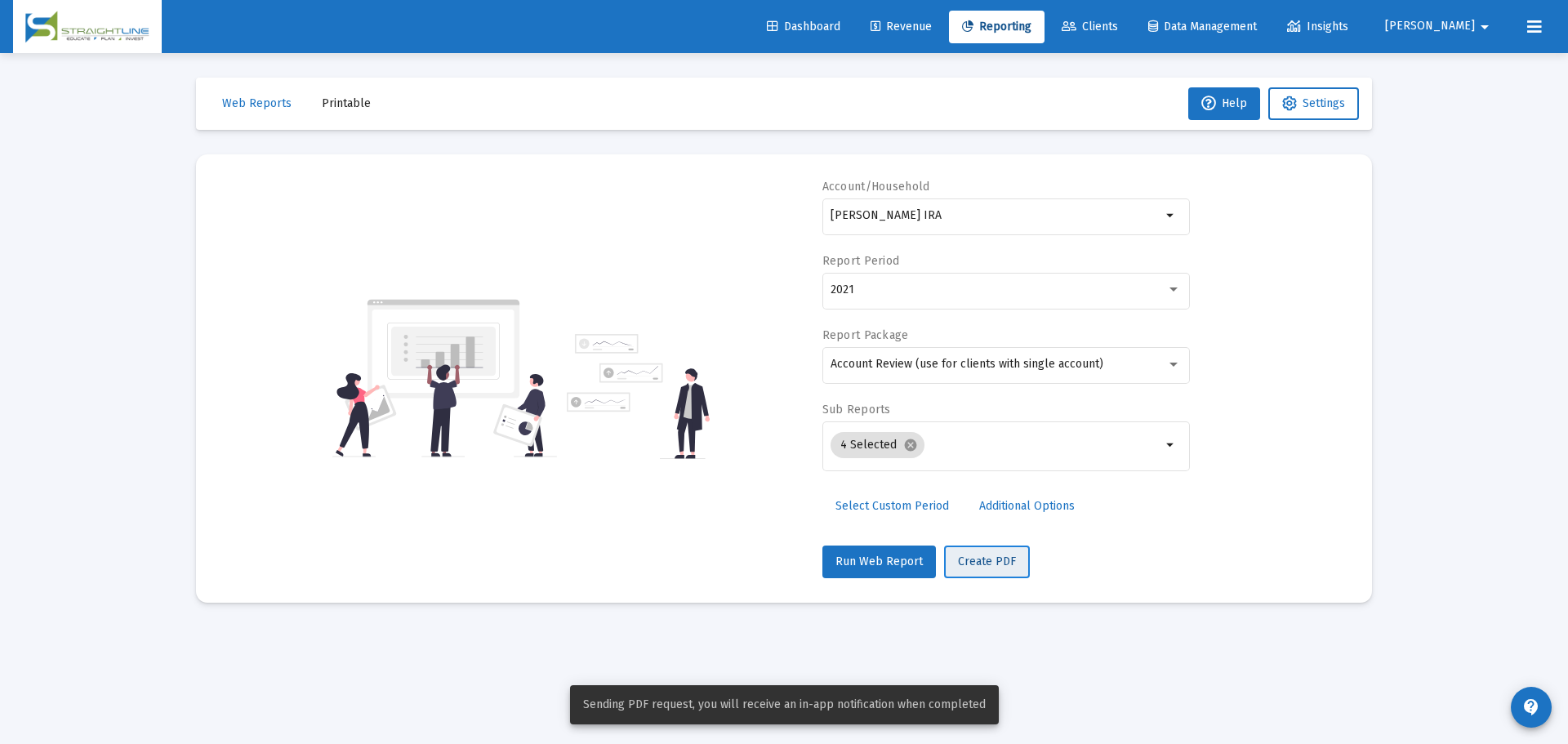
click at [989, 560] on span "Create PDF" at bounding box center [987, 561] width 58 height 14
click at [918, 288] on div "2021" at bounding box center [998, 290] width 336 height 13
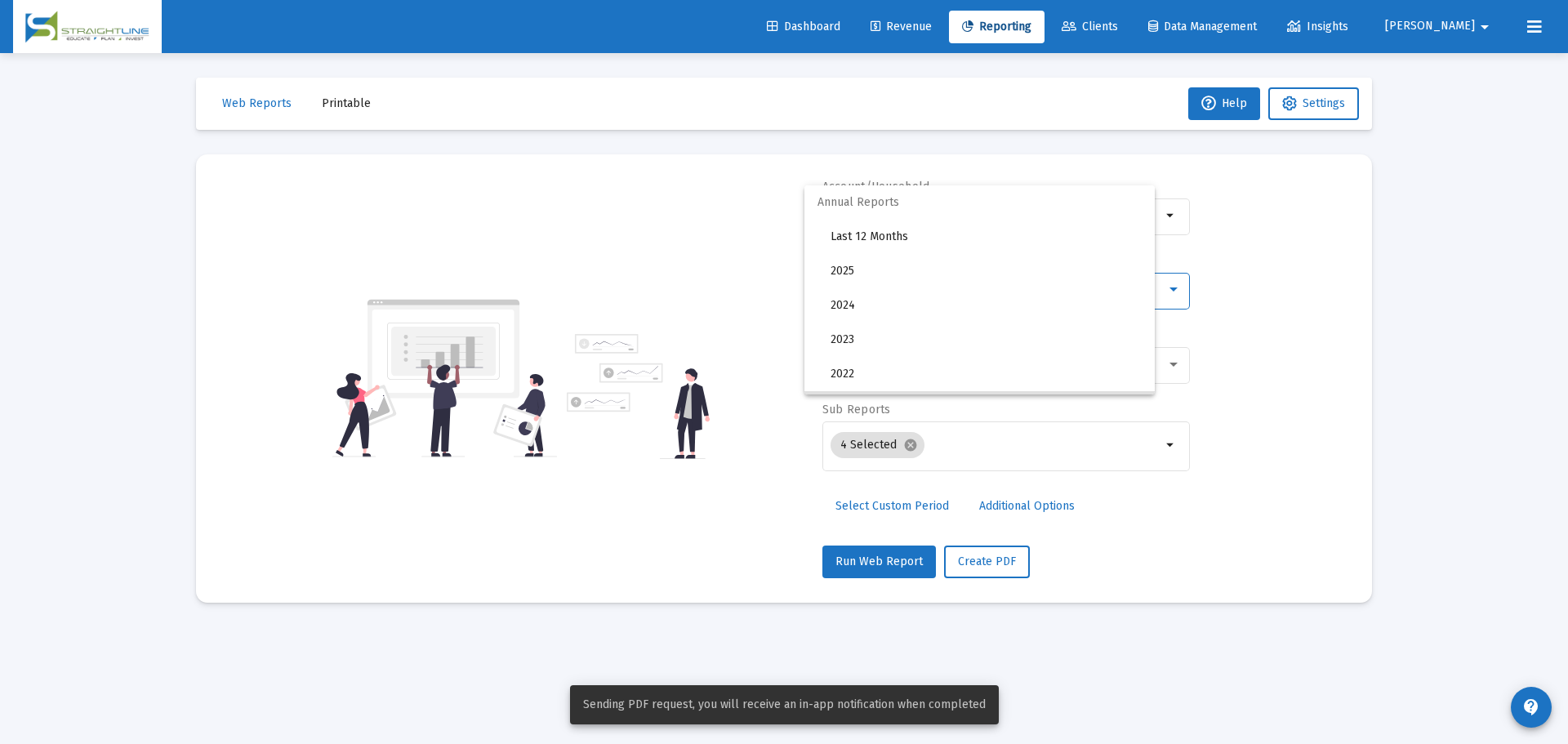
scroll to position [119, 0]
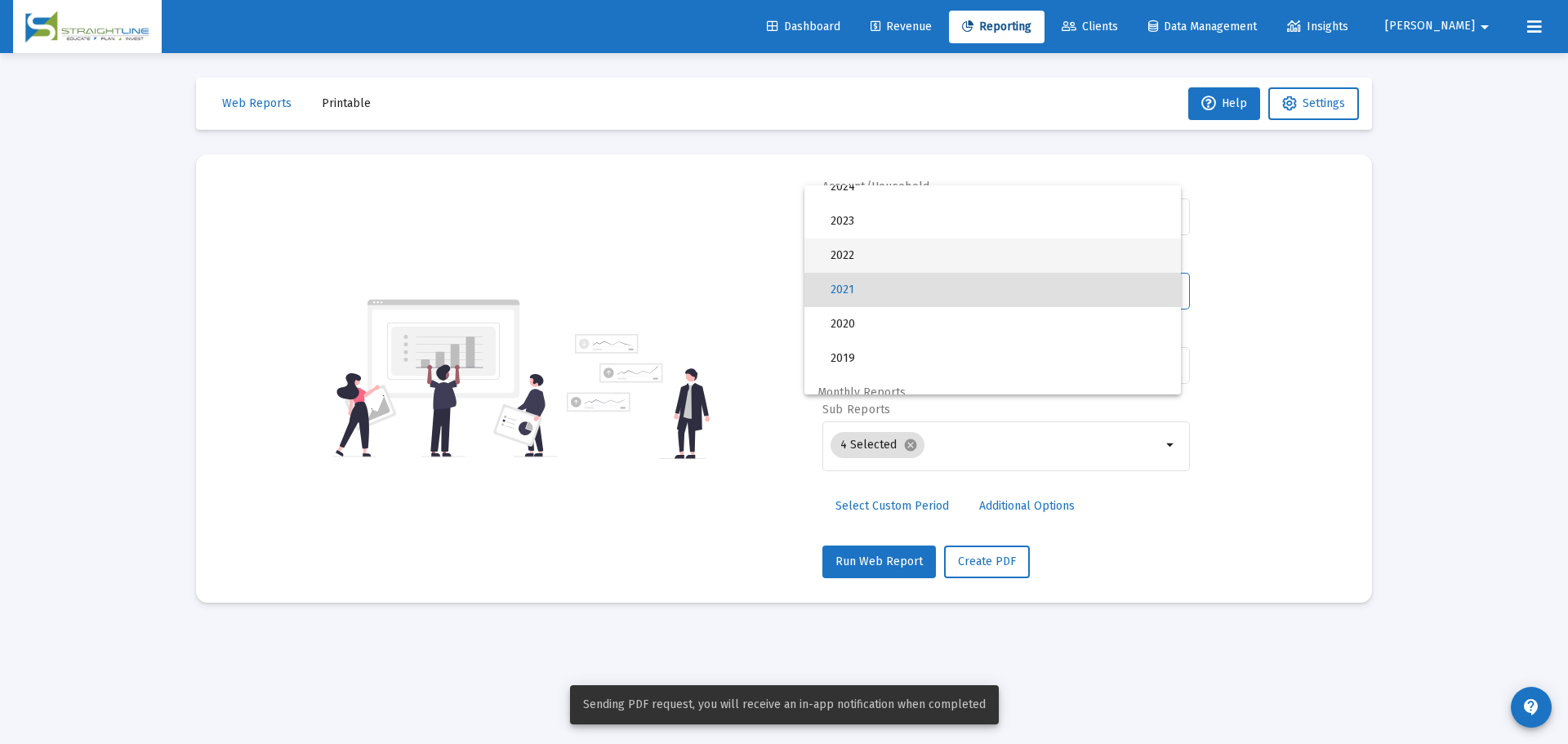
click at [907, 253] on span "2022" at bounding box center [999, 255] width 338 height 35
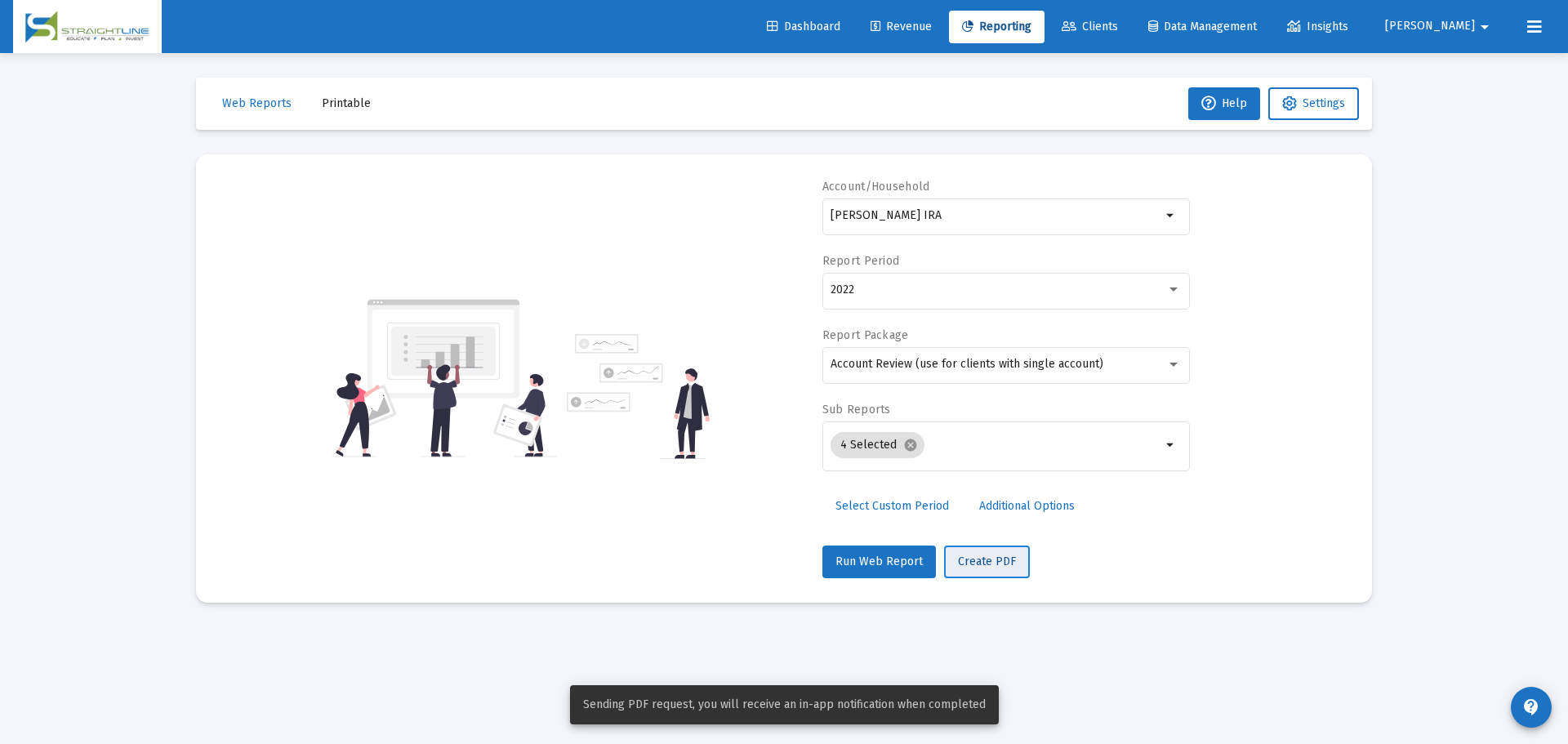
click at [974, 546] on button "Create PDF" at bounding box center [987, 562] width 86 height 33
click at [938, 288] on div "2022" at bounding box center [998, 290] width 336 height 13
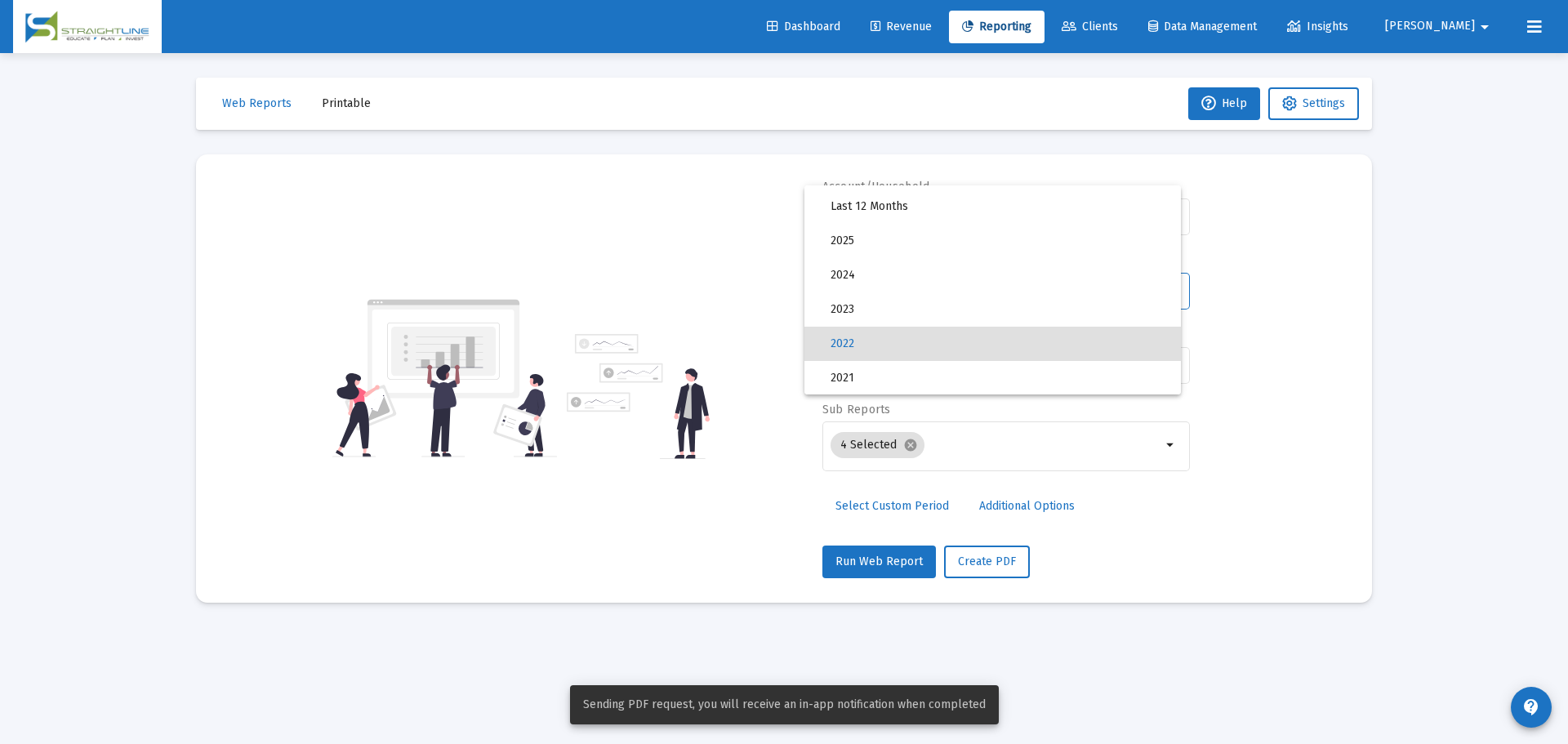
scroll to position [3, 0]
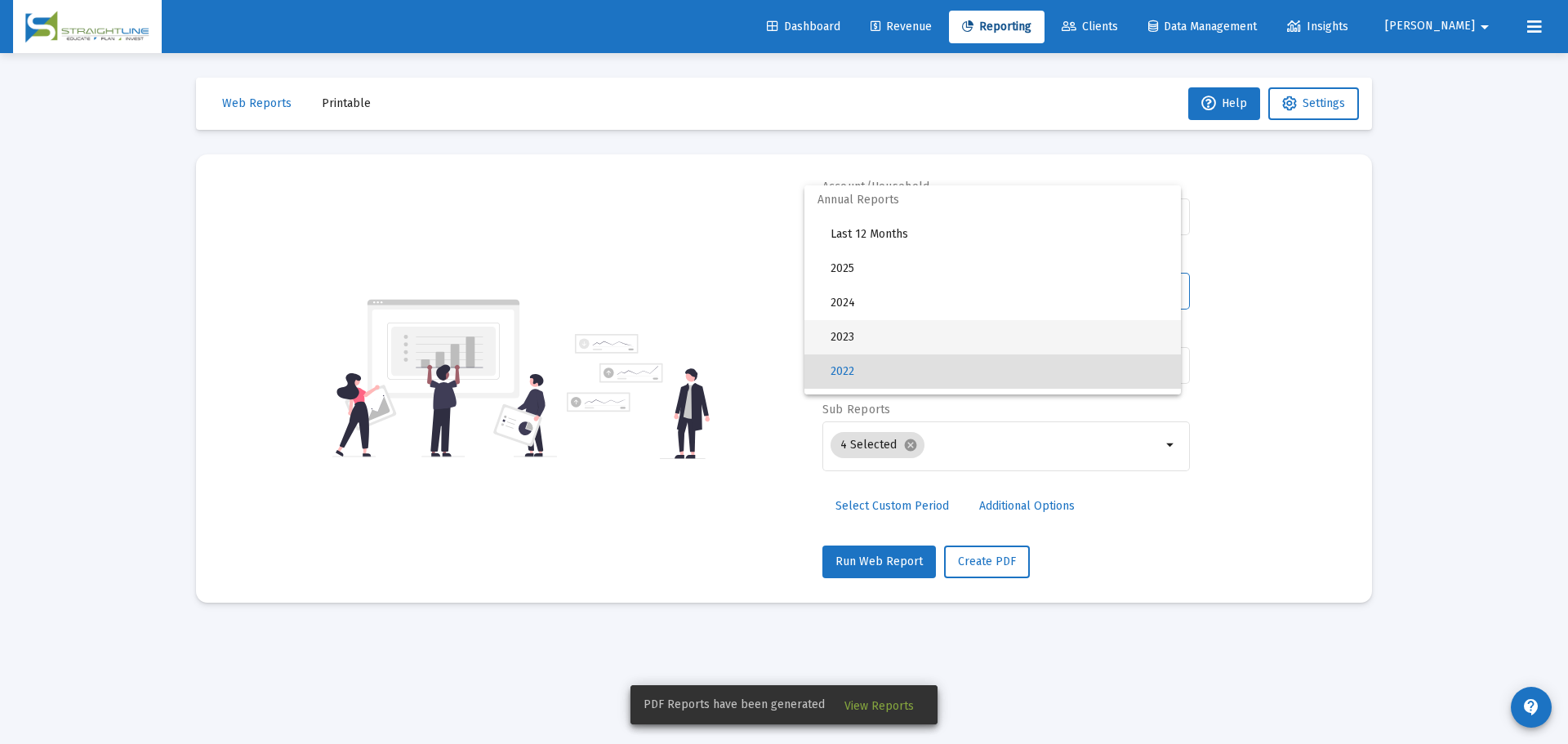
click at [917, 337] on span "2023" at bounding box center [999, 336] width 338 height 35
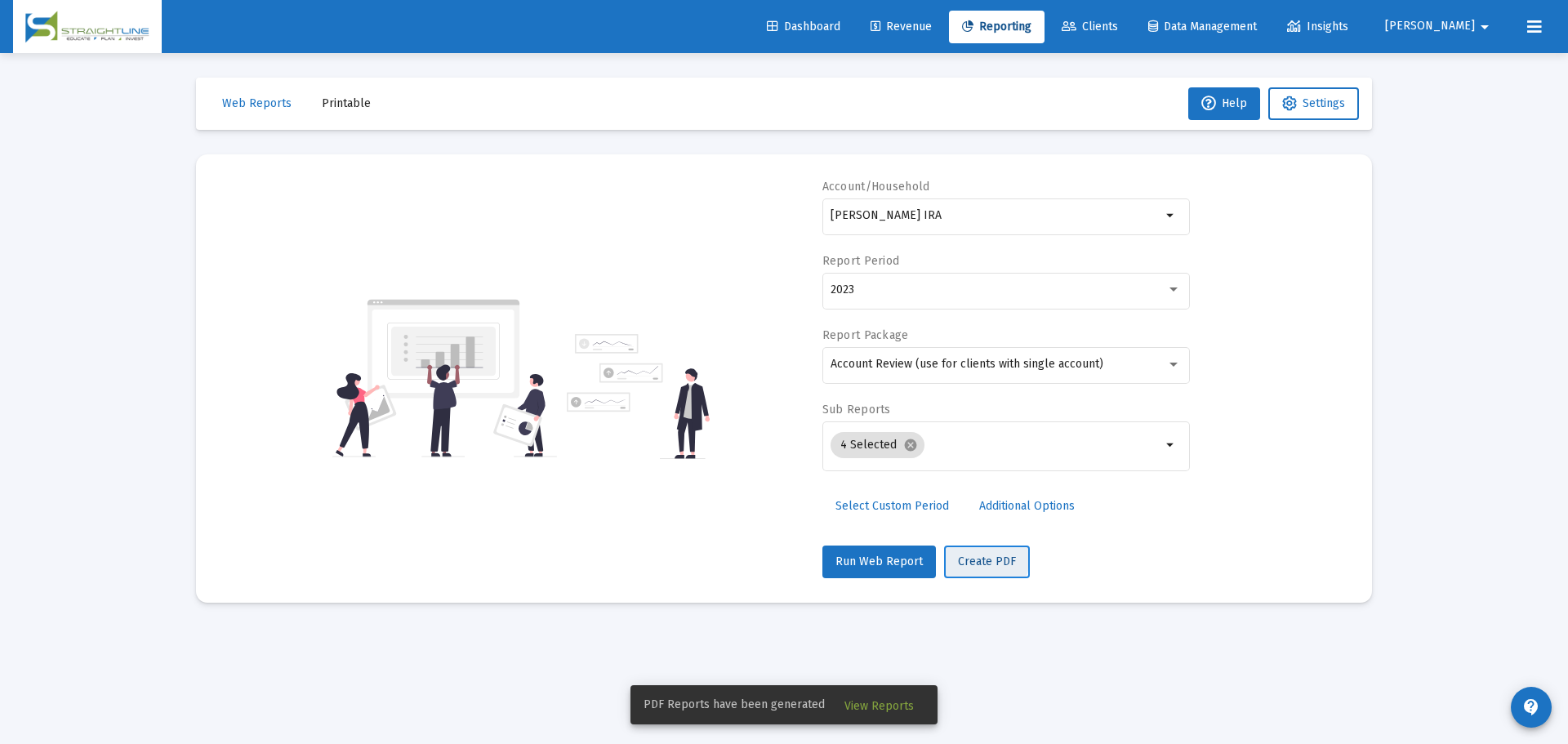
click at [977, 558] on span "Create PDF" at bounding box center [987, 561] width 58 height 14
click at [916, 288] on div "2023" at bounding box center [998, 290] width 336 height 13
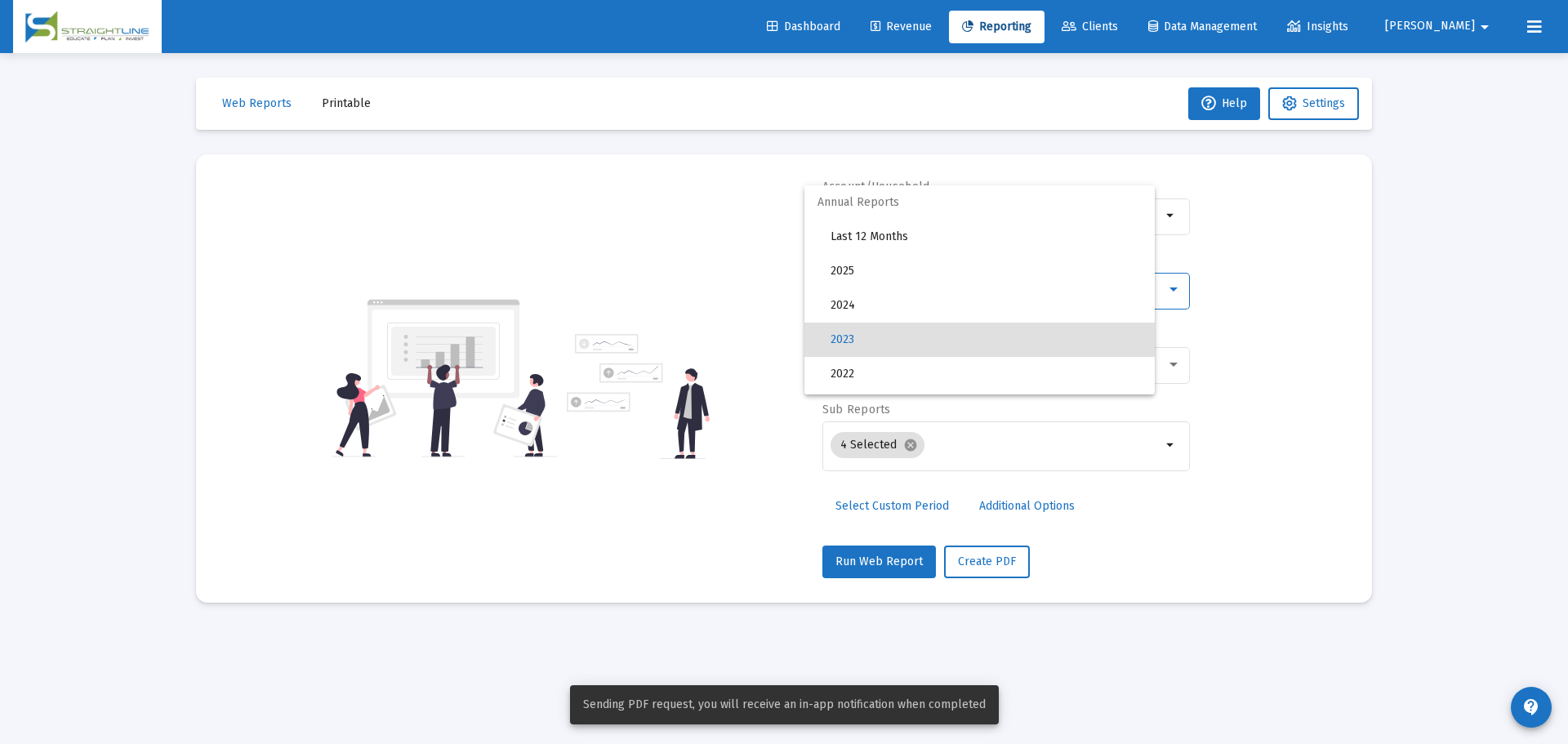
scroll to position [50, 0]
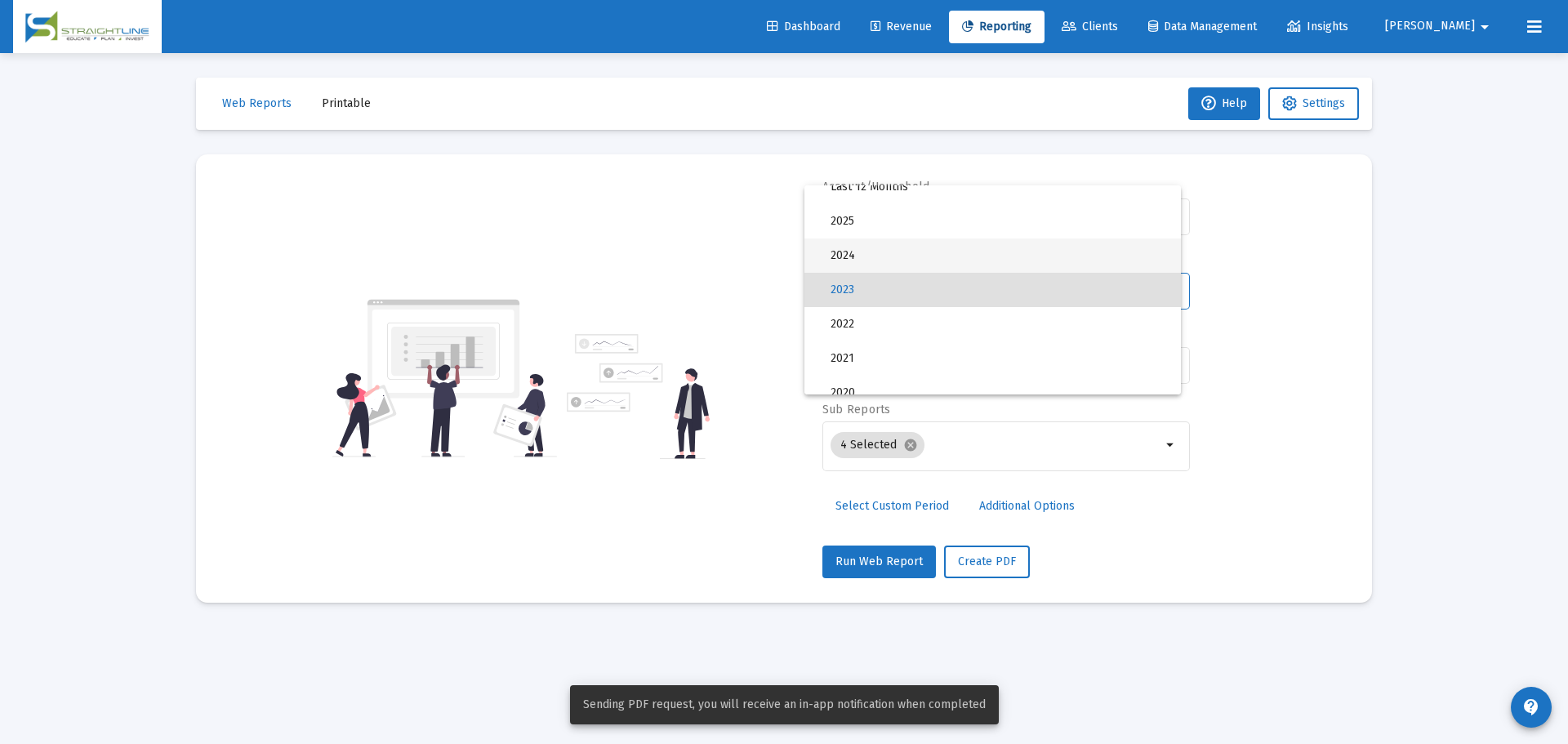
click at [904, 261] on span "2024" at bounding box center [999, 255] width 338 height 35
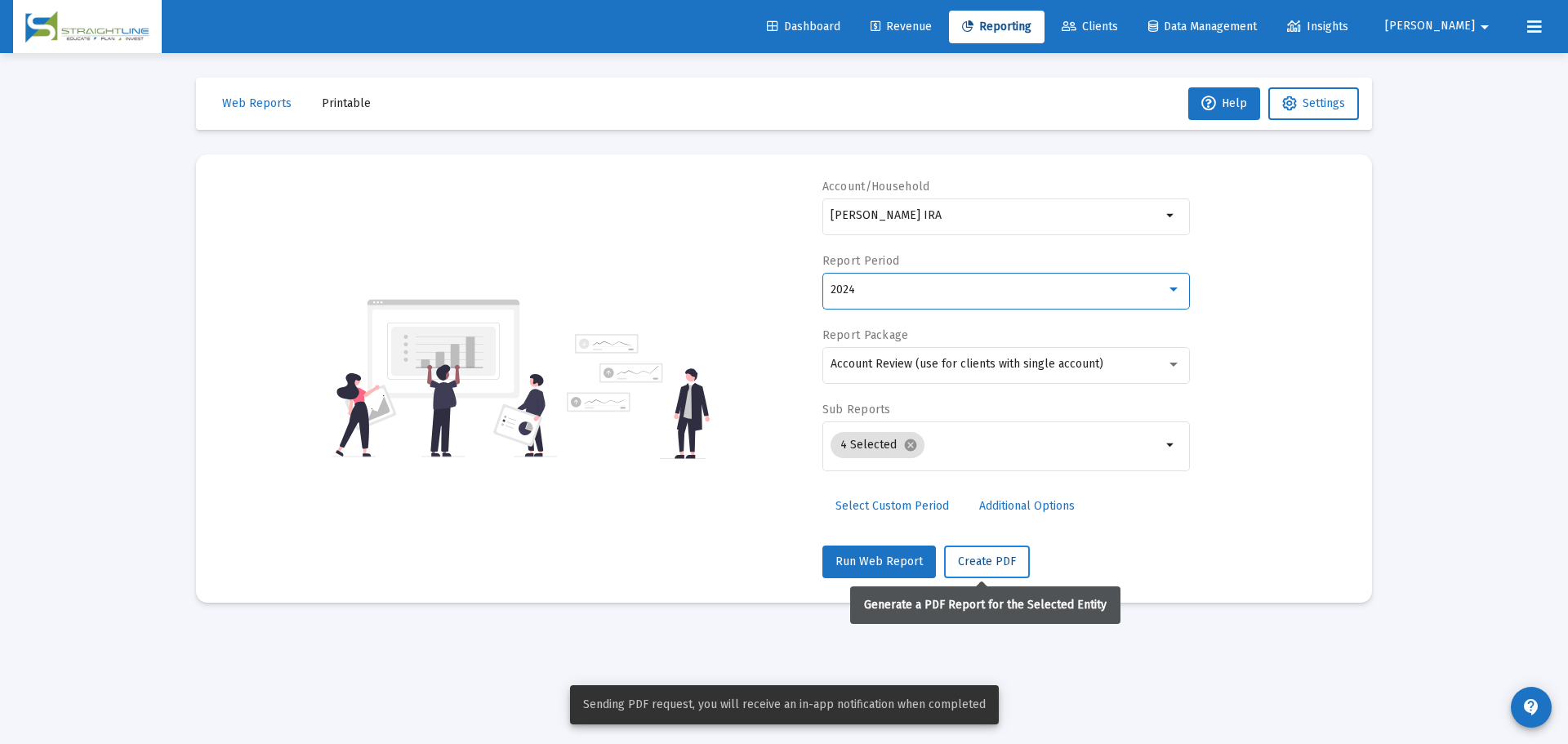
click at [971, 573] on button "Create PDF" at bounding box center [987, 562] width 86 height 33
click at [924, 508] on span "Select Custom Period" at bounding box center [892, 506] width 113 height 14
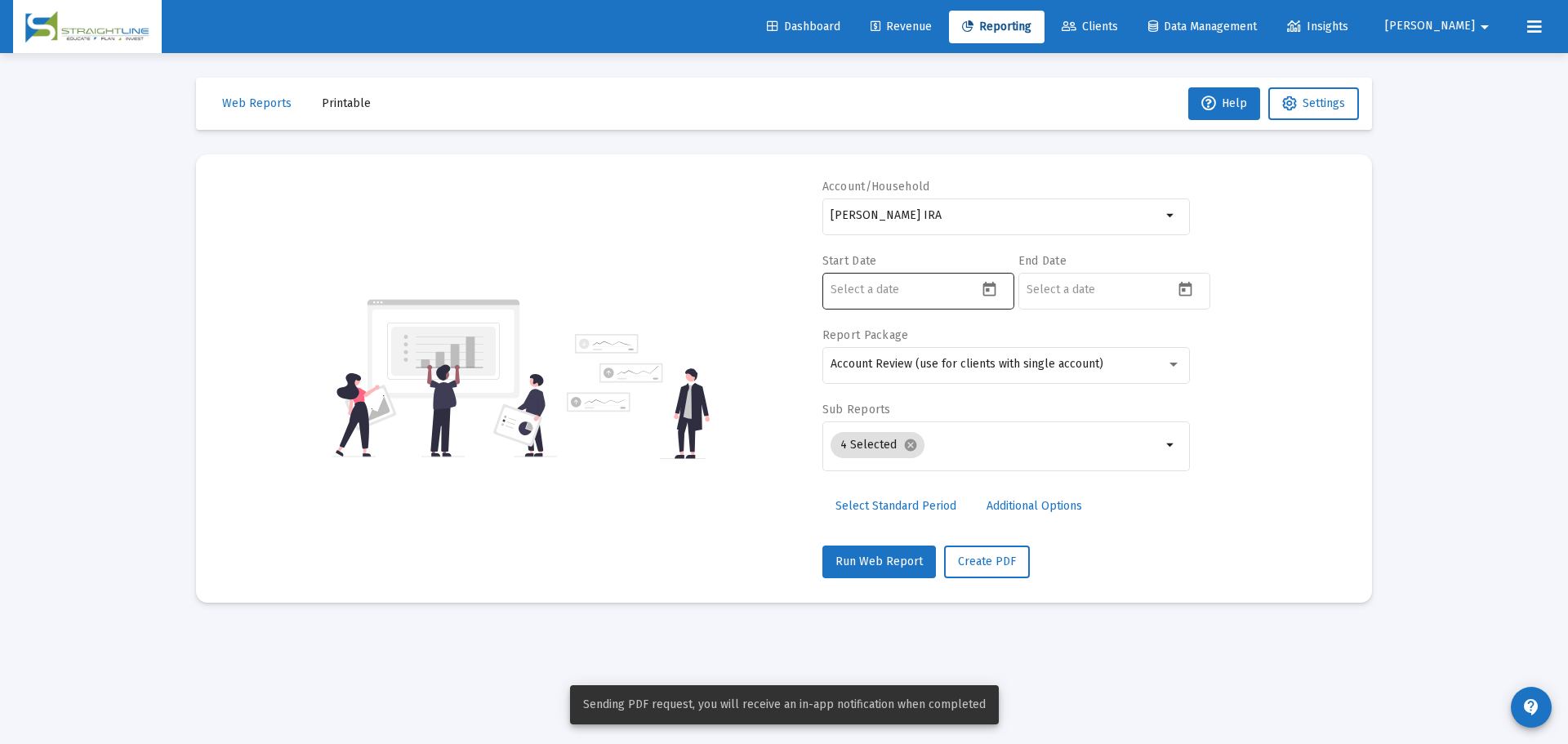
click at [985, 290] on icon "Open calendar" at bounding box center [990, 289] width 13 height 15
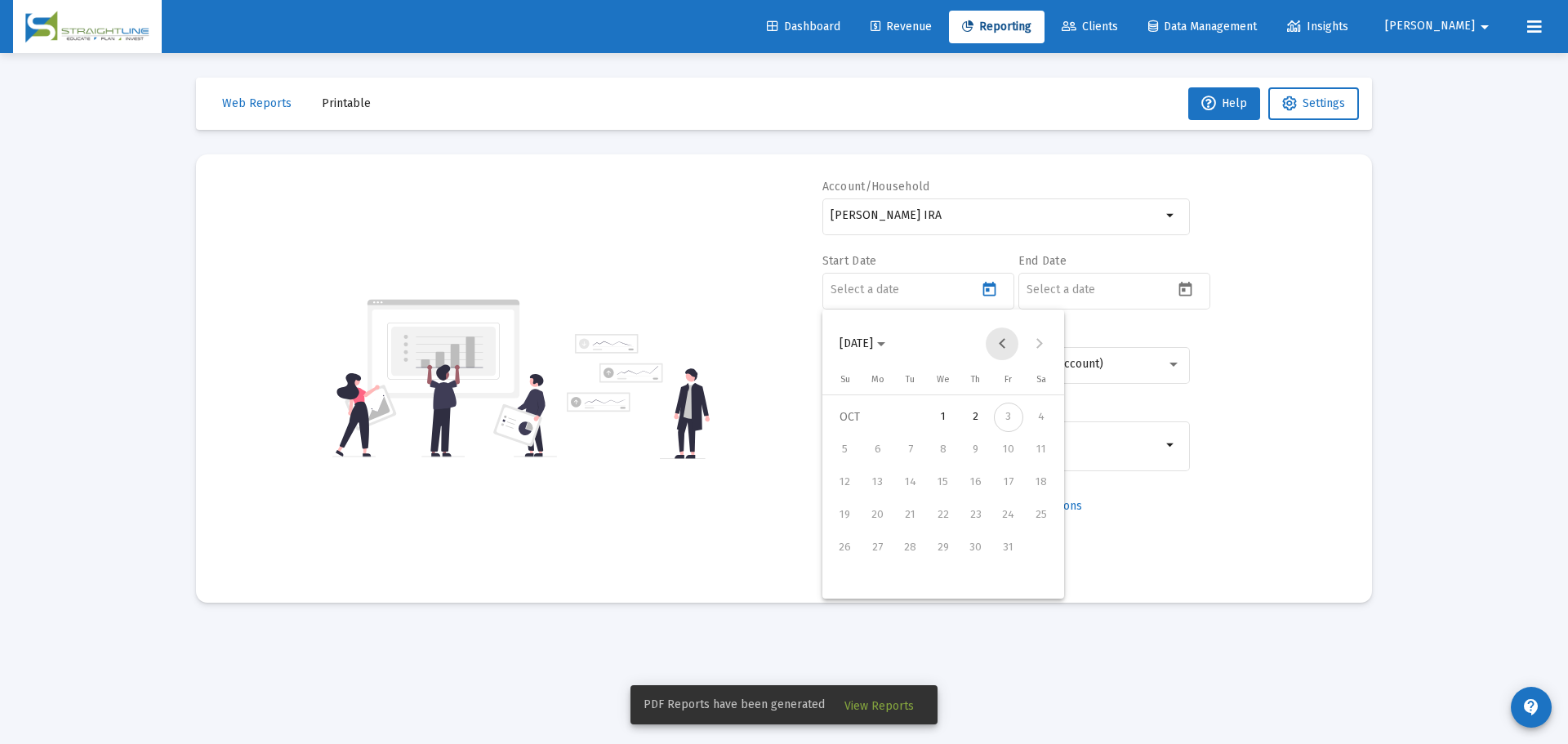
click at [1002, 344] on button "Previous month" at bounding box center [1001, 343] width 33 height 33
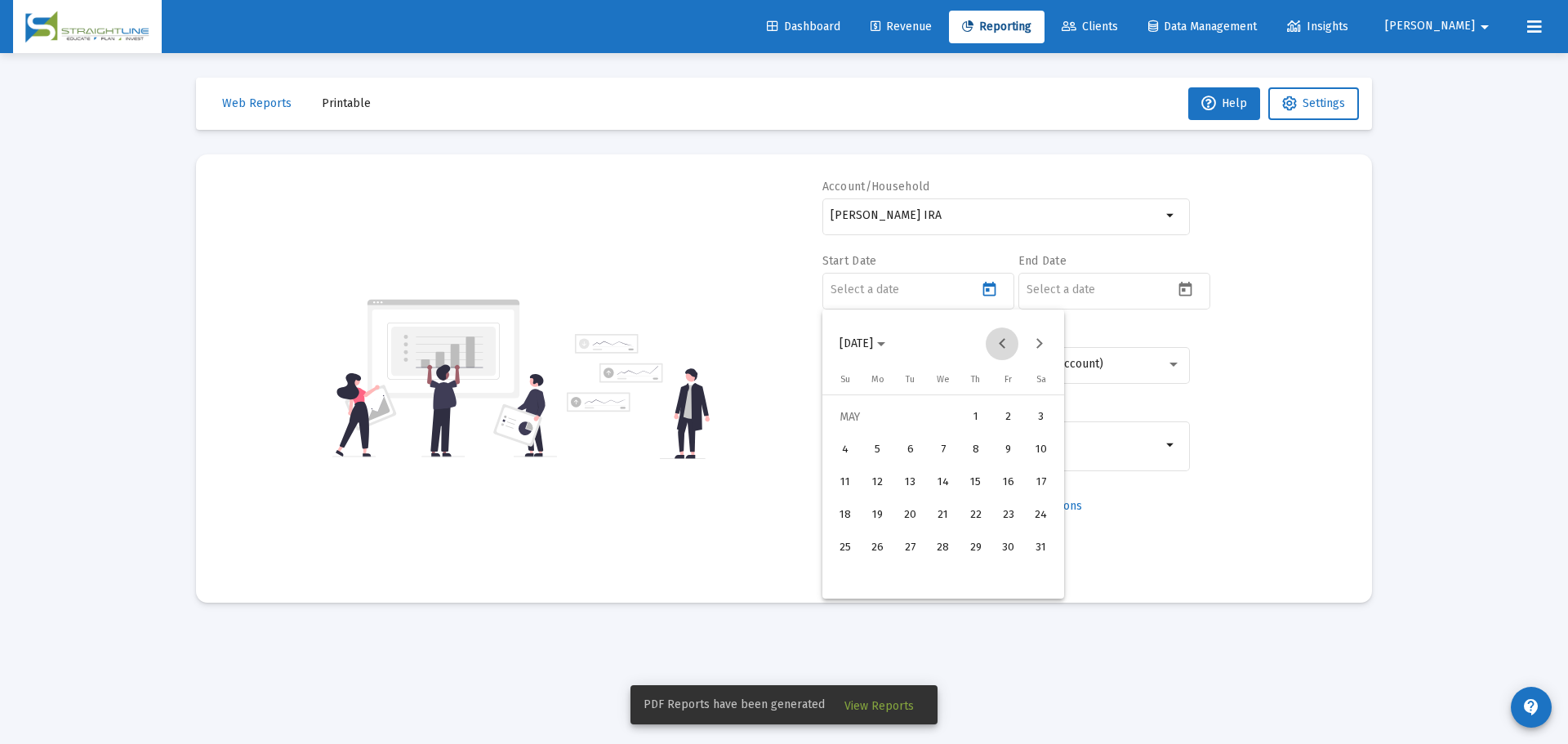
click at [1002, 344] on button "Previous month" at bounding box center [1001, 343] width 33 height 33
click at [947, 418] on div "1" at bounding box center [942, 417] width 29 height 29
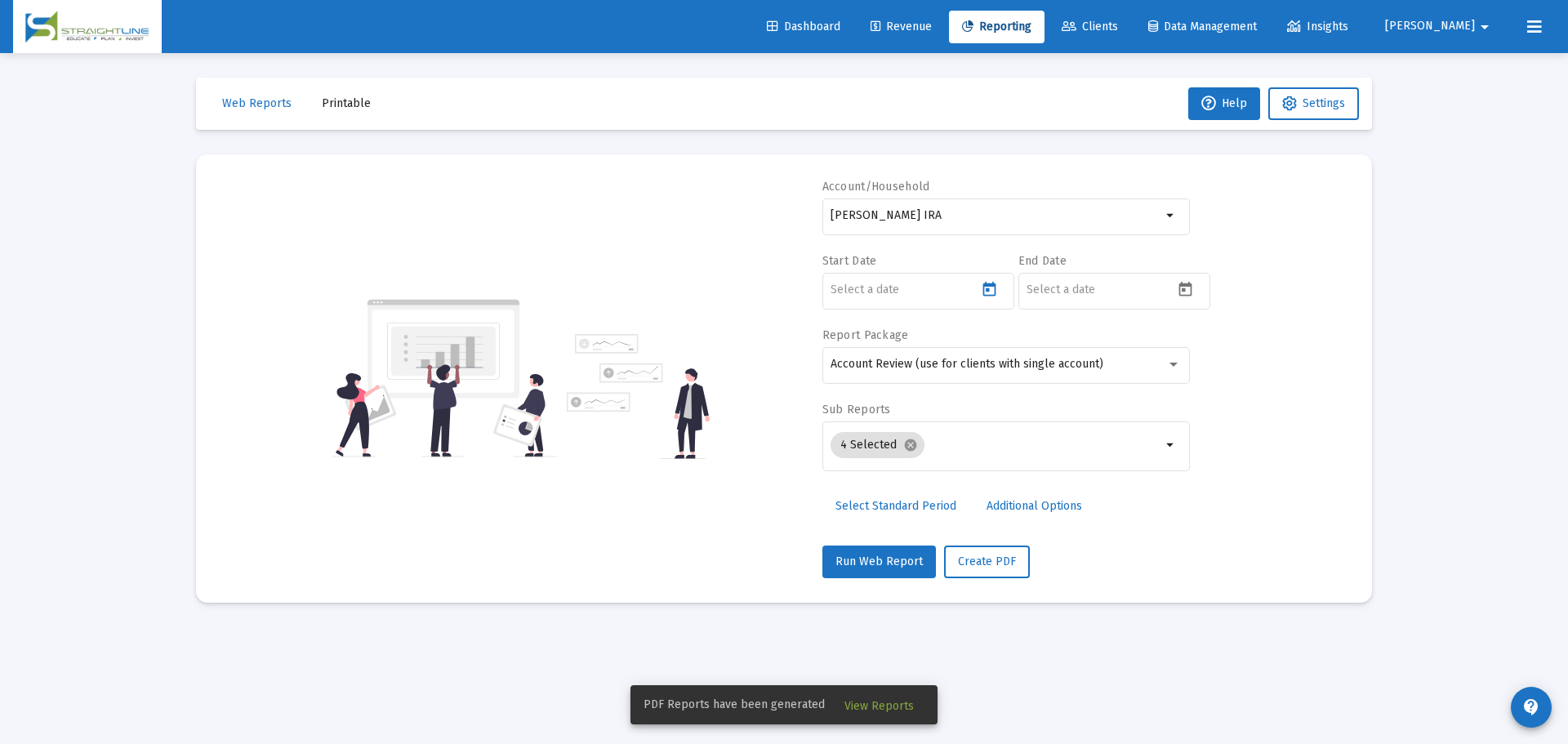
type input "[DATE]"
click at [1187, 282] on icon "Open calendar" at bounding box center [1186, 290] width 17 height 17
click at [1204, 338] on button "Previous month" at bounding box center [1198, 343] width 33 height 33
click at [1115, 586] on div "30" at bounding box center [1106, 579] width 29 height 29
type input "[DATE]"
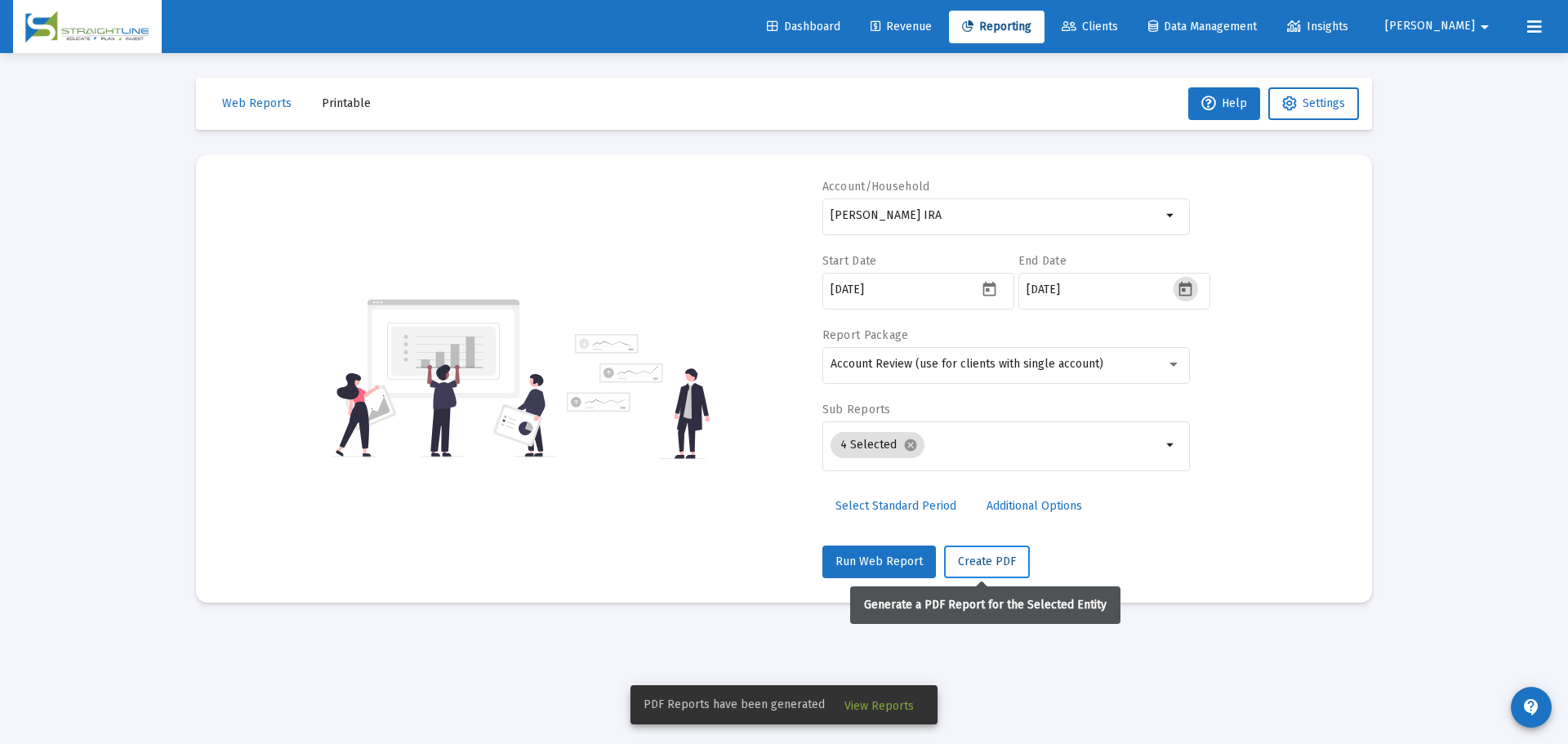
click at [982, 552] on button "Create PDF" at bounding box center [987, 562] width 86 height 33
click at [881, 701] on span "View Reports" at bounding box center [879, 706] width 69 height 14
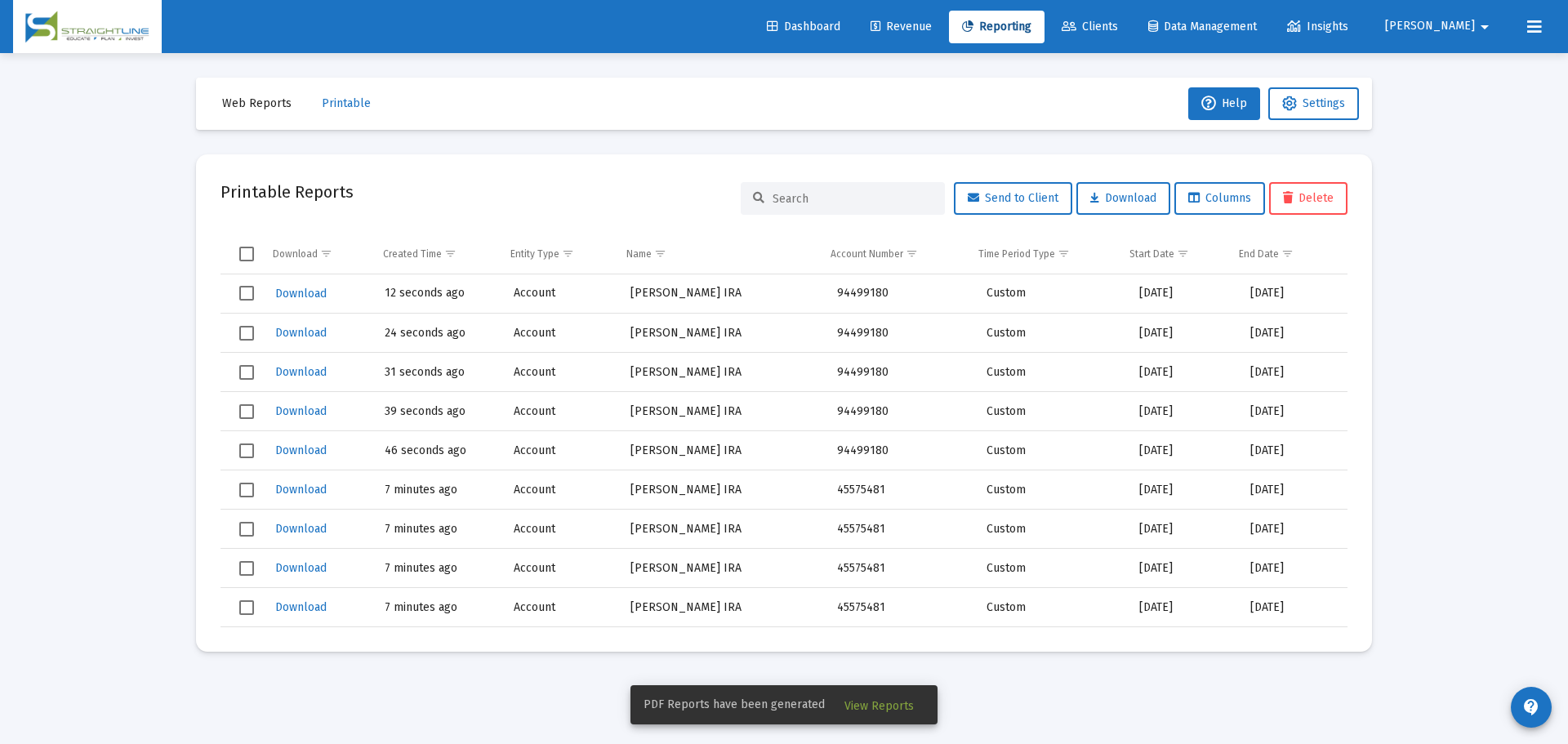
click at [863, 708] on span "View Reports" at bounding box center [879, 706] width 69 height 14
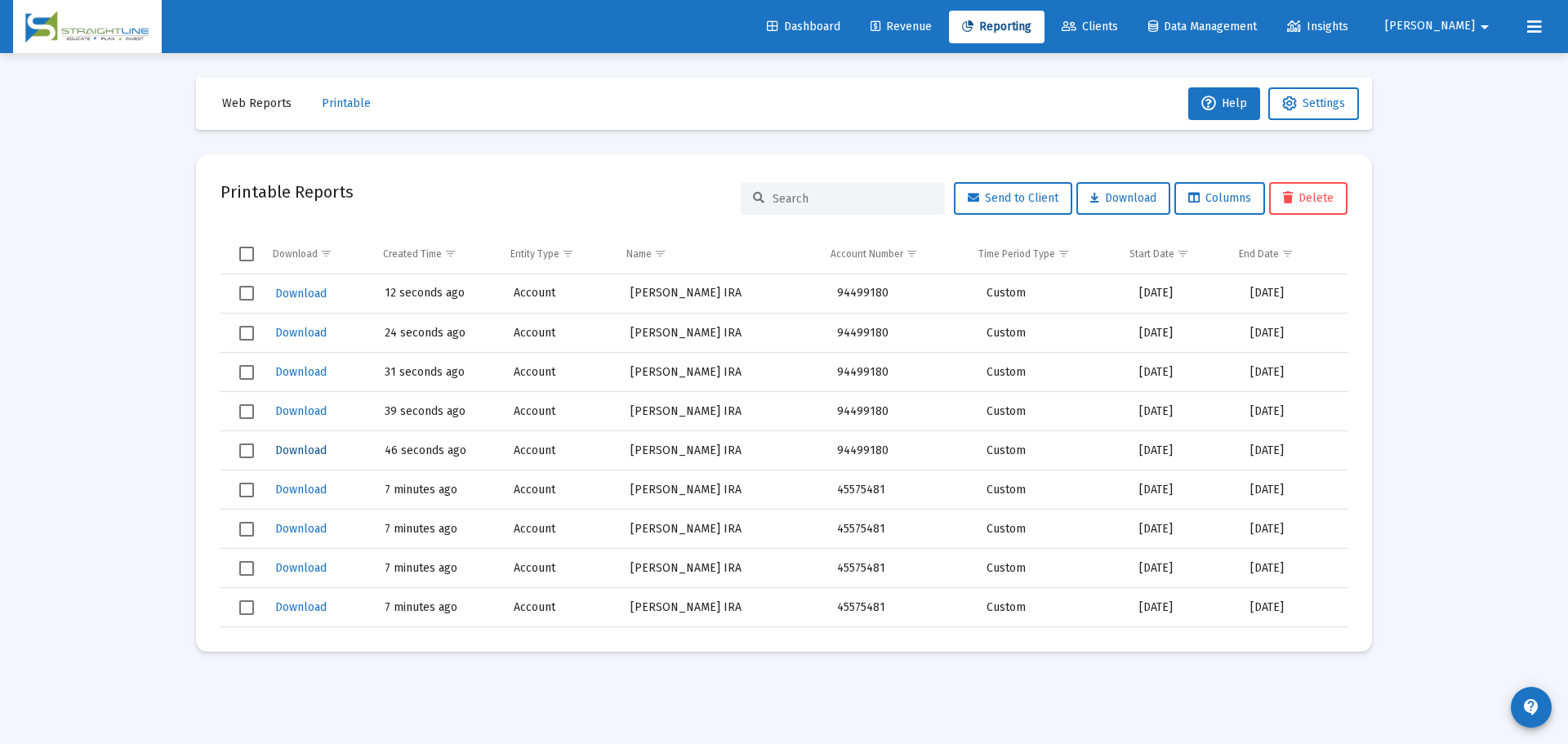
click at [311, 444] on span "Download" at bounding box center [300, 450] width 51 height 14
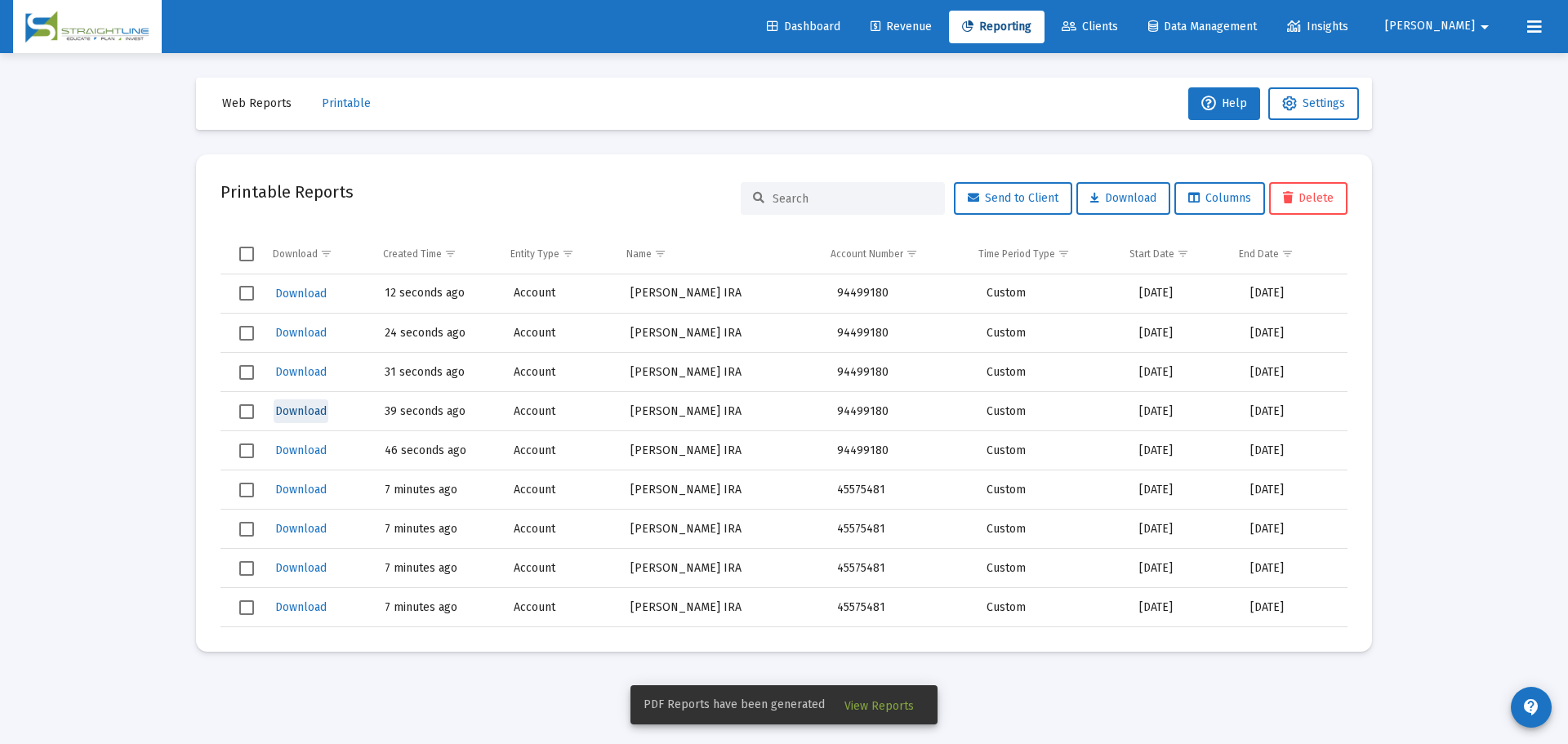
click at [315, 407] on span "Download" at bounding box center [300, 410] width 51 height 14
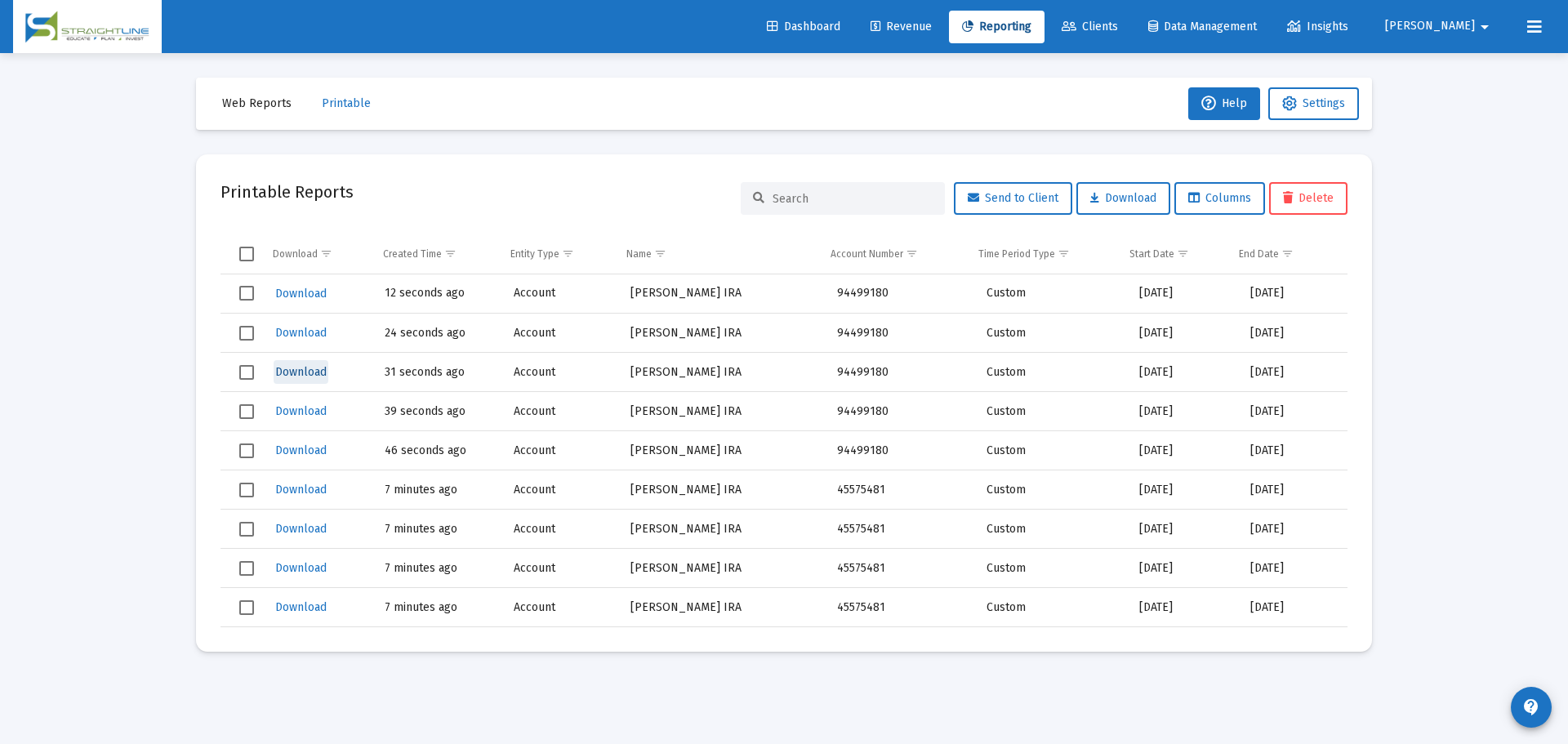
click at [298, 370] on span "Download" at bounding box center [300, 372] width 51 height 14
click at [295, 325] on button "Download" at bounding box center [301, 332] width 55 height 23
click at [308, 292] on span "Download" at bounding box center [300, 293] width 51 height 14
click at [335, 99] on span "Printable" at bounding box center [346, 103] width 49 height 14
click at [277, 100] on span "Web Reports" at bounding box center [257, 103] width 69 height 14
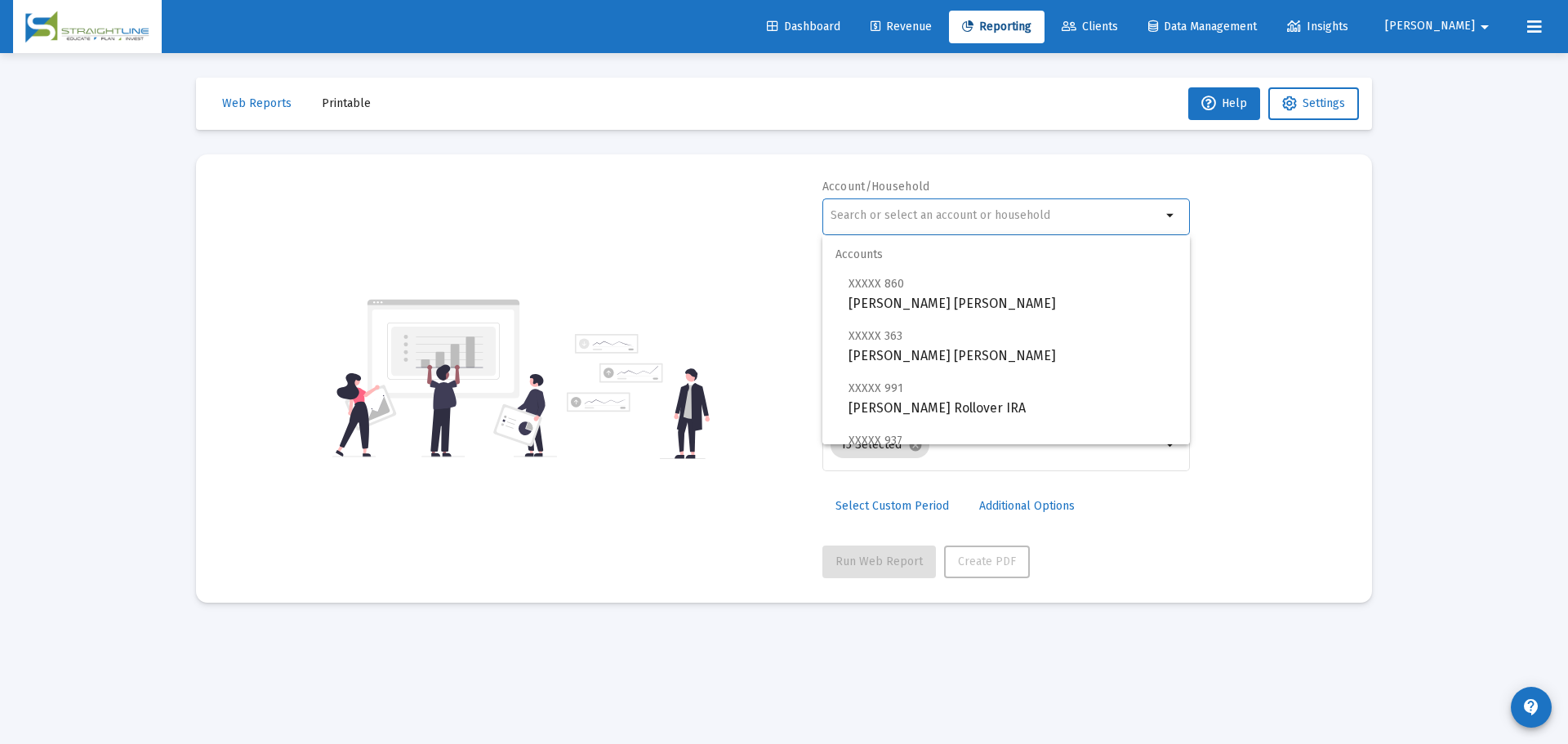
click at [961, 216] on input "text" at bounding box center [996, 216] width 331 height 13
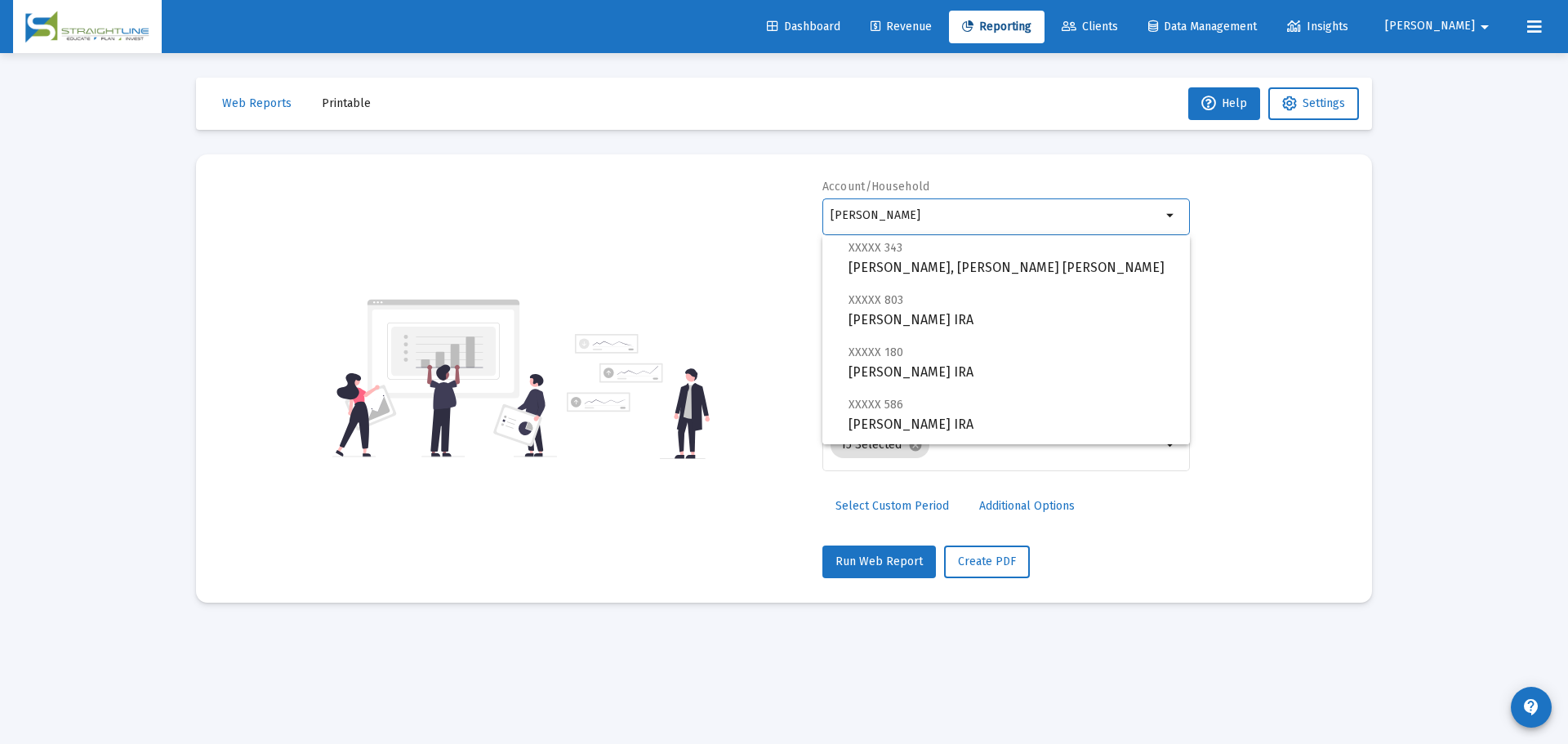
scroll to position [326, 0]
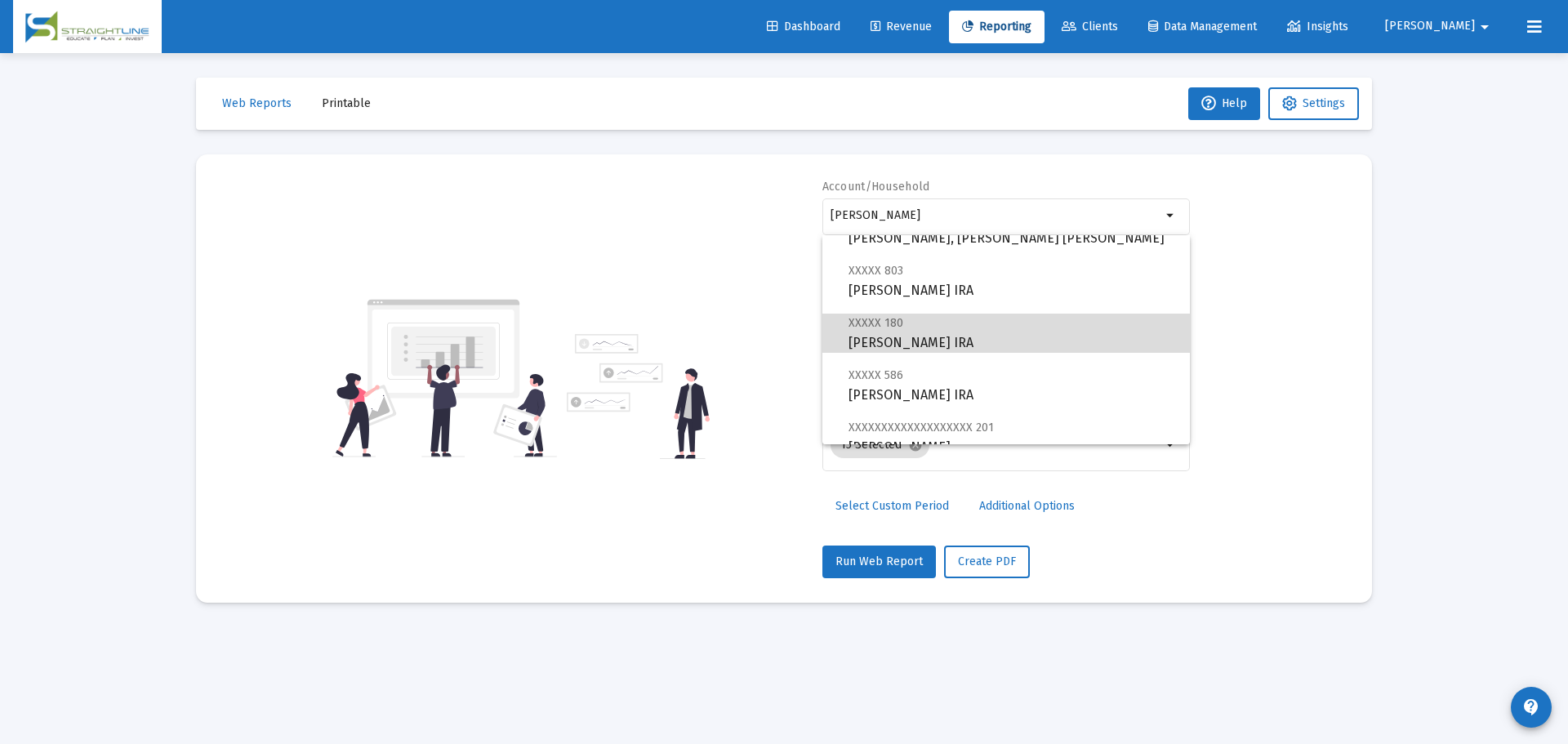
click at [1010, 341] on span "XXXXX 180 [PERSON_NAME] IRA" at bounding box center [1013, 333] width 328 height 40
type input "[PERSON_NAME] IRA"
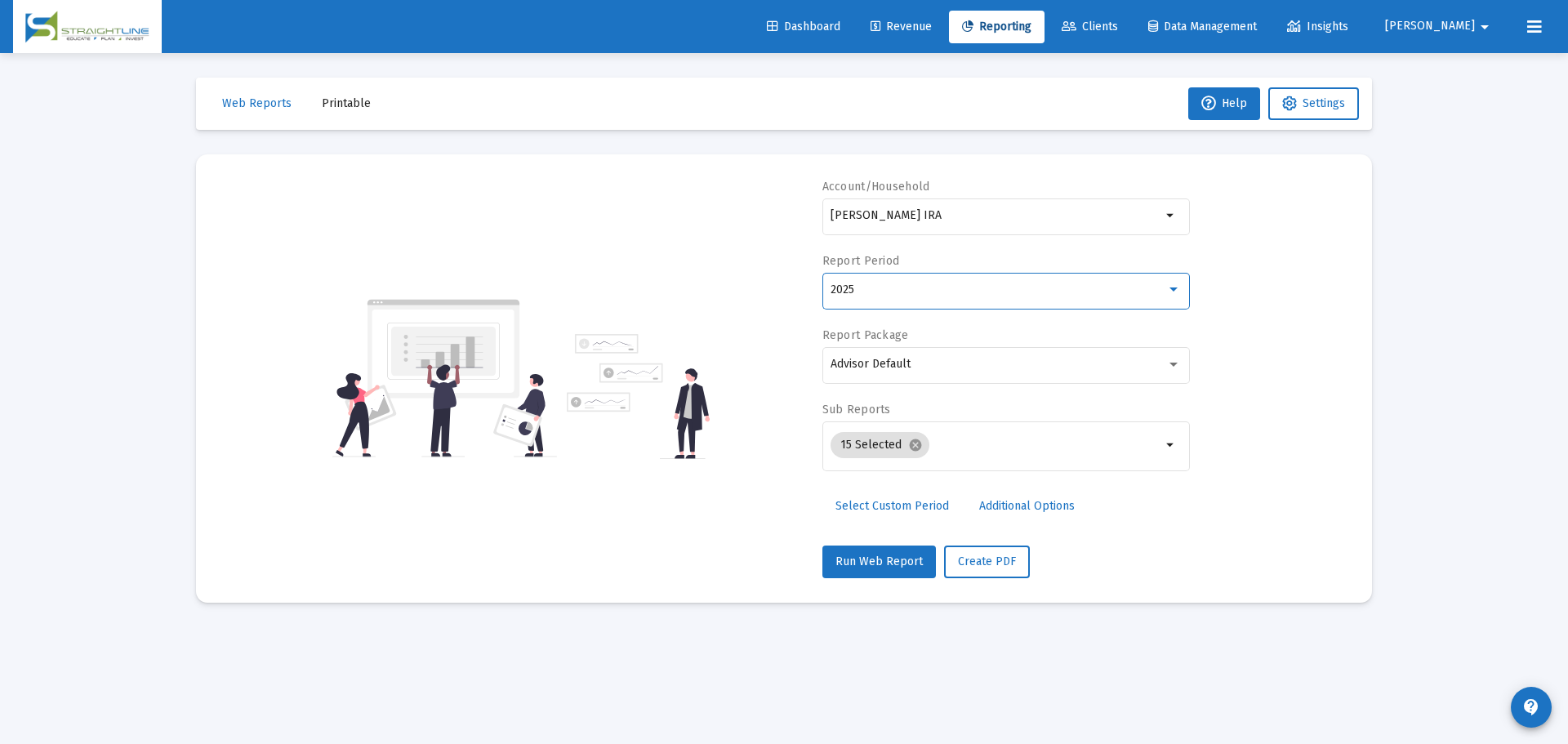
click at [947, 291] on div "2025" at bounding box center [998, 290] width 336 height 13
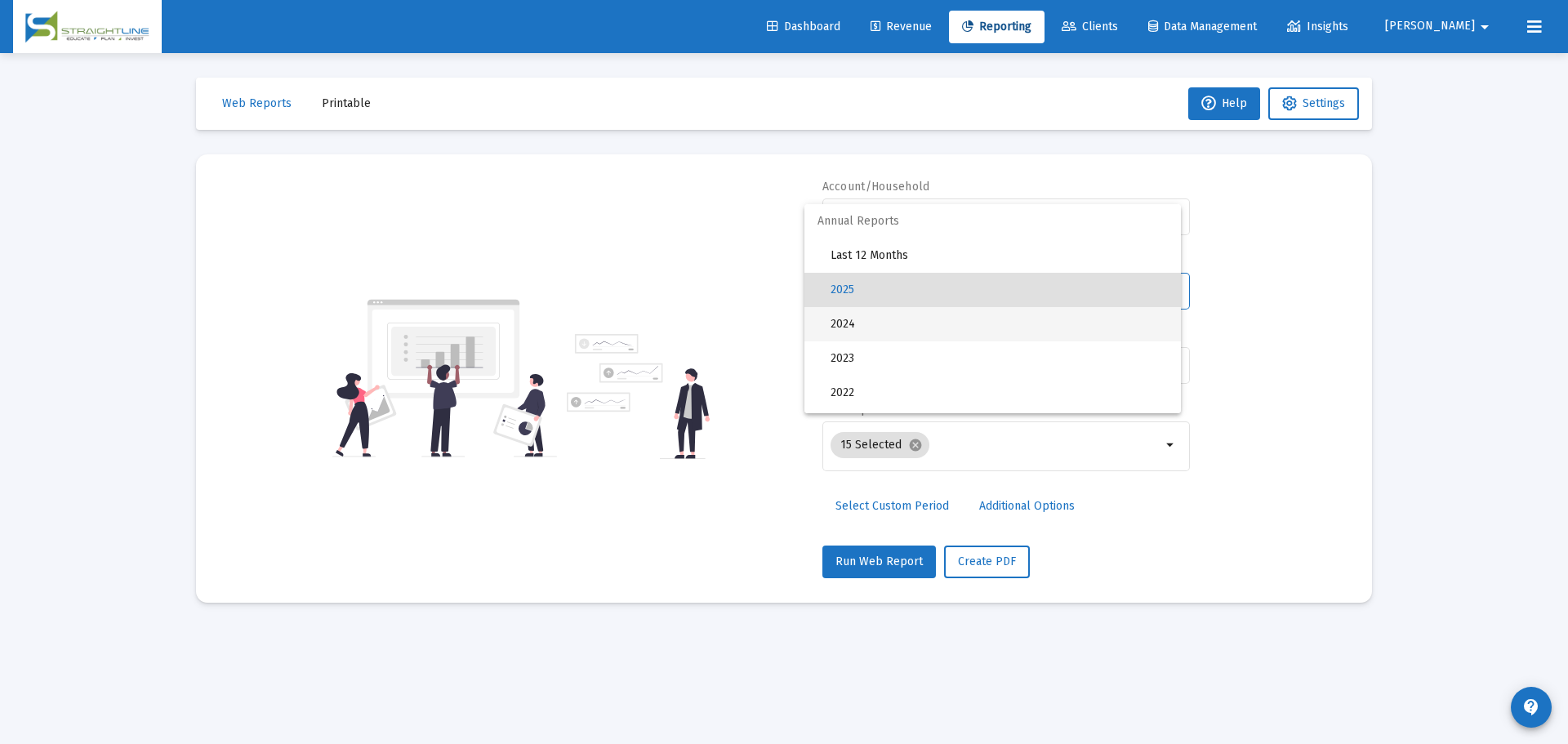
click at [917, 313] on span "2024" at bounding box center [999, 323] width 338 height 35
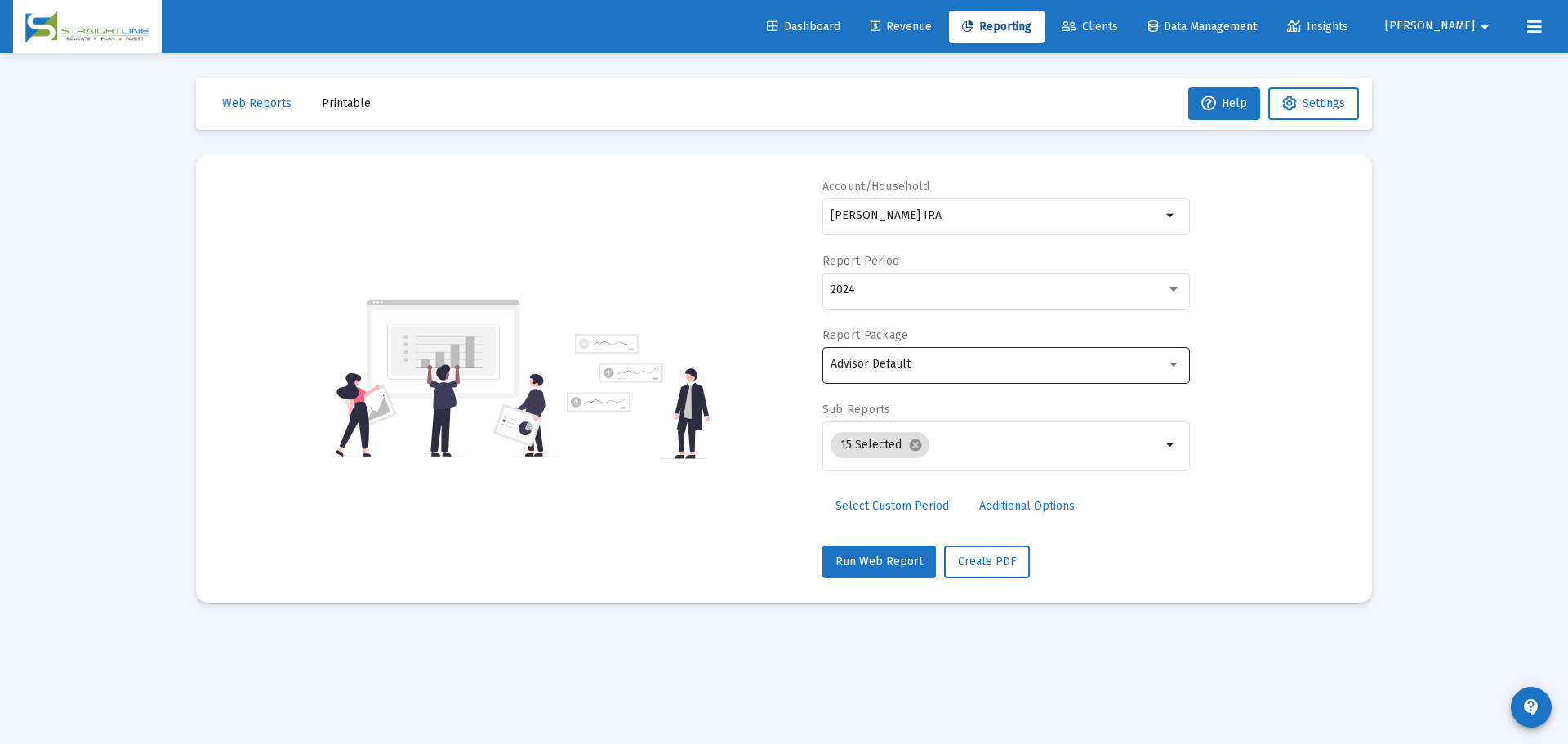
click at [918, 351] on div "Advisor Default" at bounding box center [1005, 364] width 351 height 40
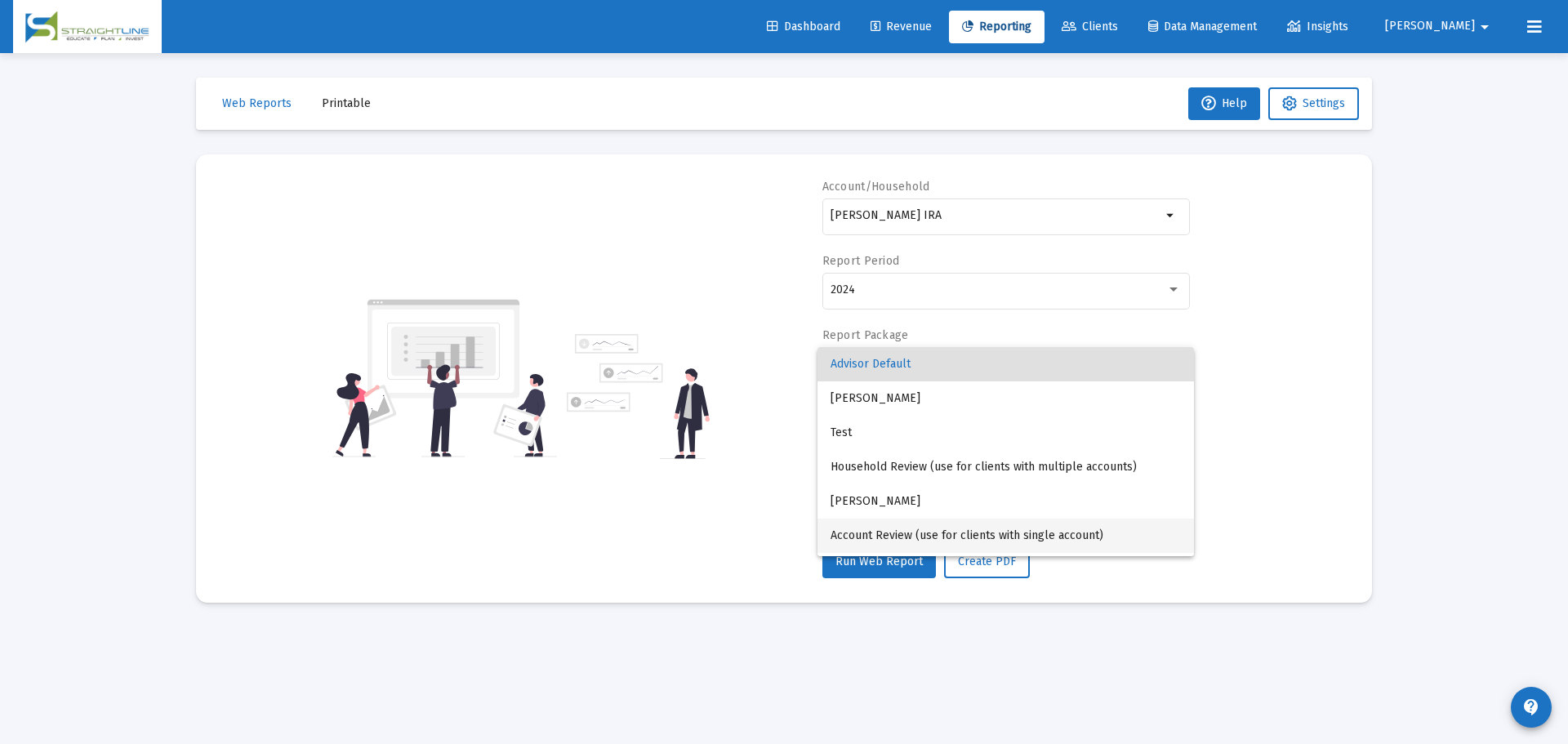
click at [919, 525] on span "Account Review (use for clients with single account)" at bounding box center [1005, 536] width 351 height 35
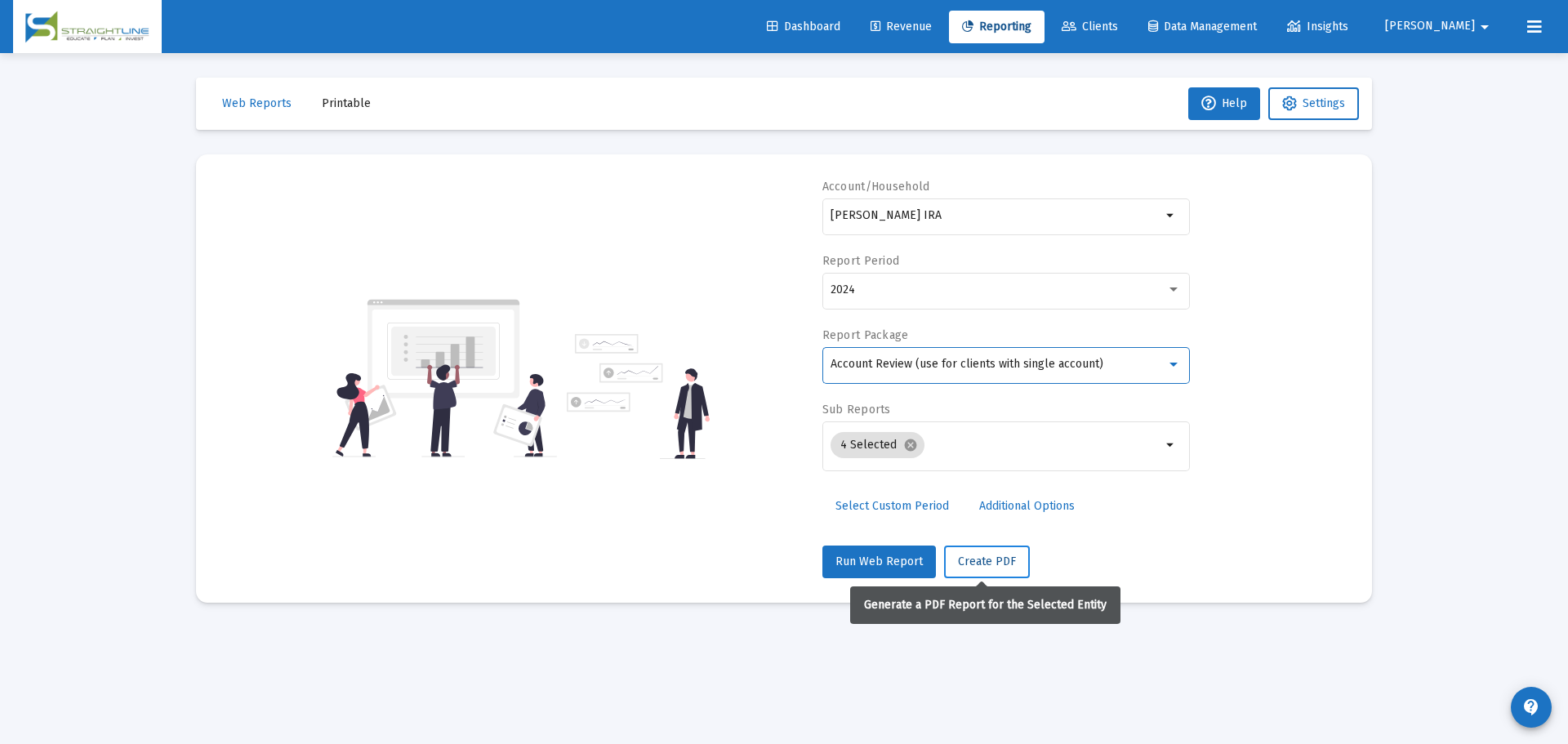
click at [980, 557] on span "Create PDF" at bounding box center [987, 561] width 58 height 14
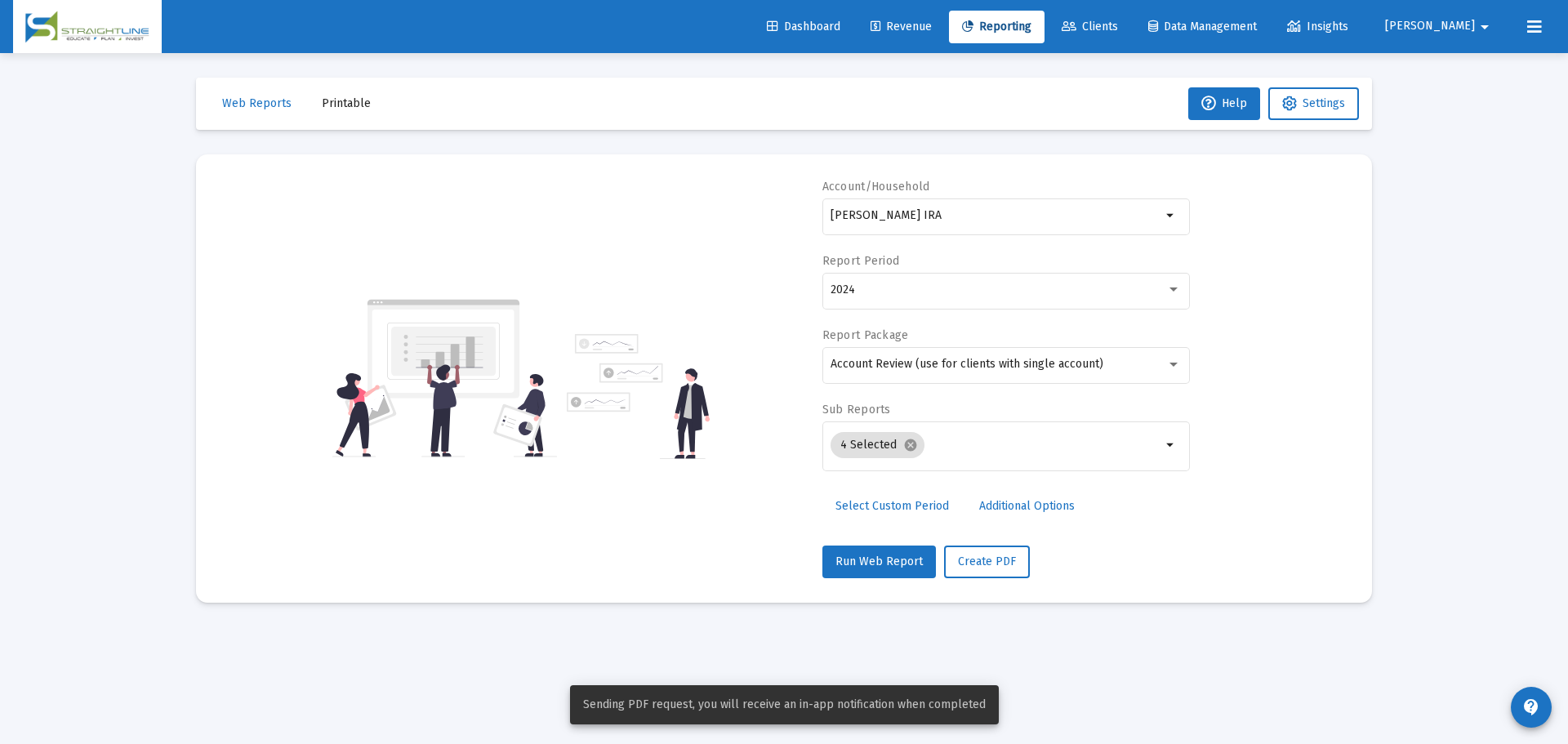
click at [935, 505] on span "Select Custom Period" at bounding box center [892, 506] width 113 height 14
click at [989, 293] on icon "Open calendar" at bounding box center [989, 290] width 17 height 17
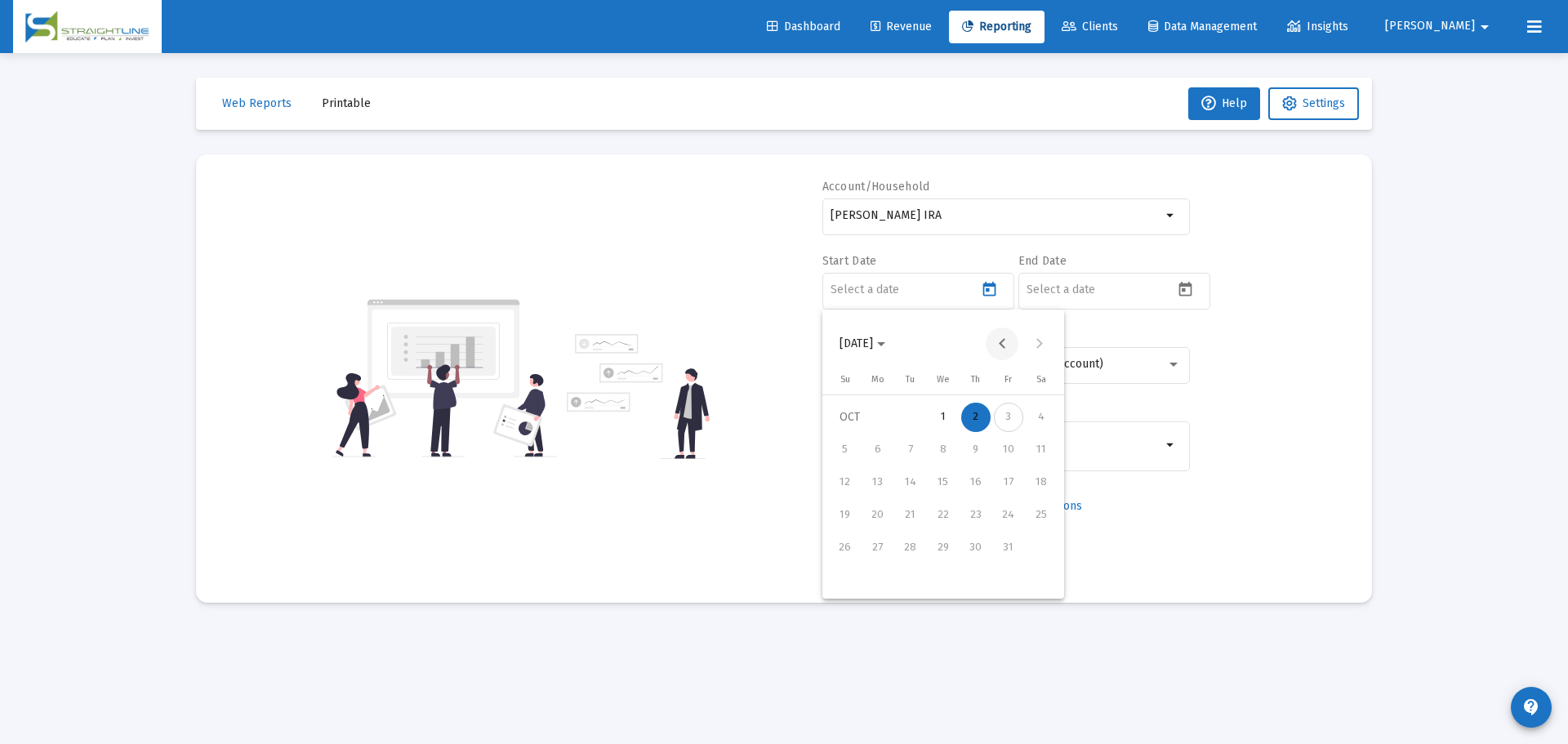
click at [1006, 351] on button "Previous month" at bounding box center [1001, 343] width 33 height 33
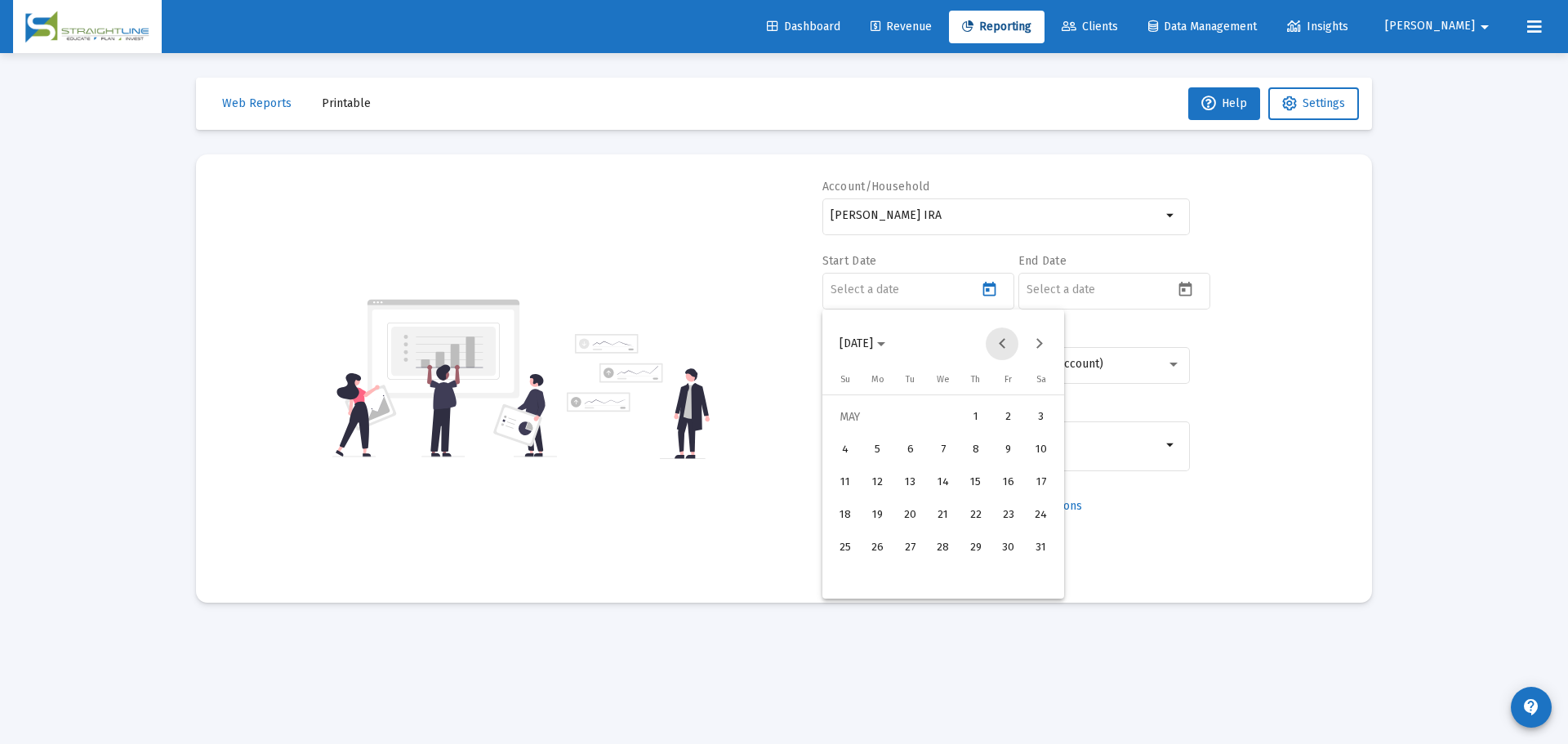
click at [1006, 351] on button "Previous month" at bounding box center [1001, 343] width 33 height 33
click at [951, 421] on div "1" at bounding box center [942, 417] width 29 height 29
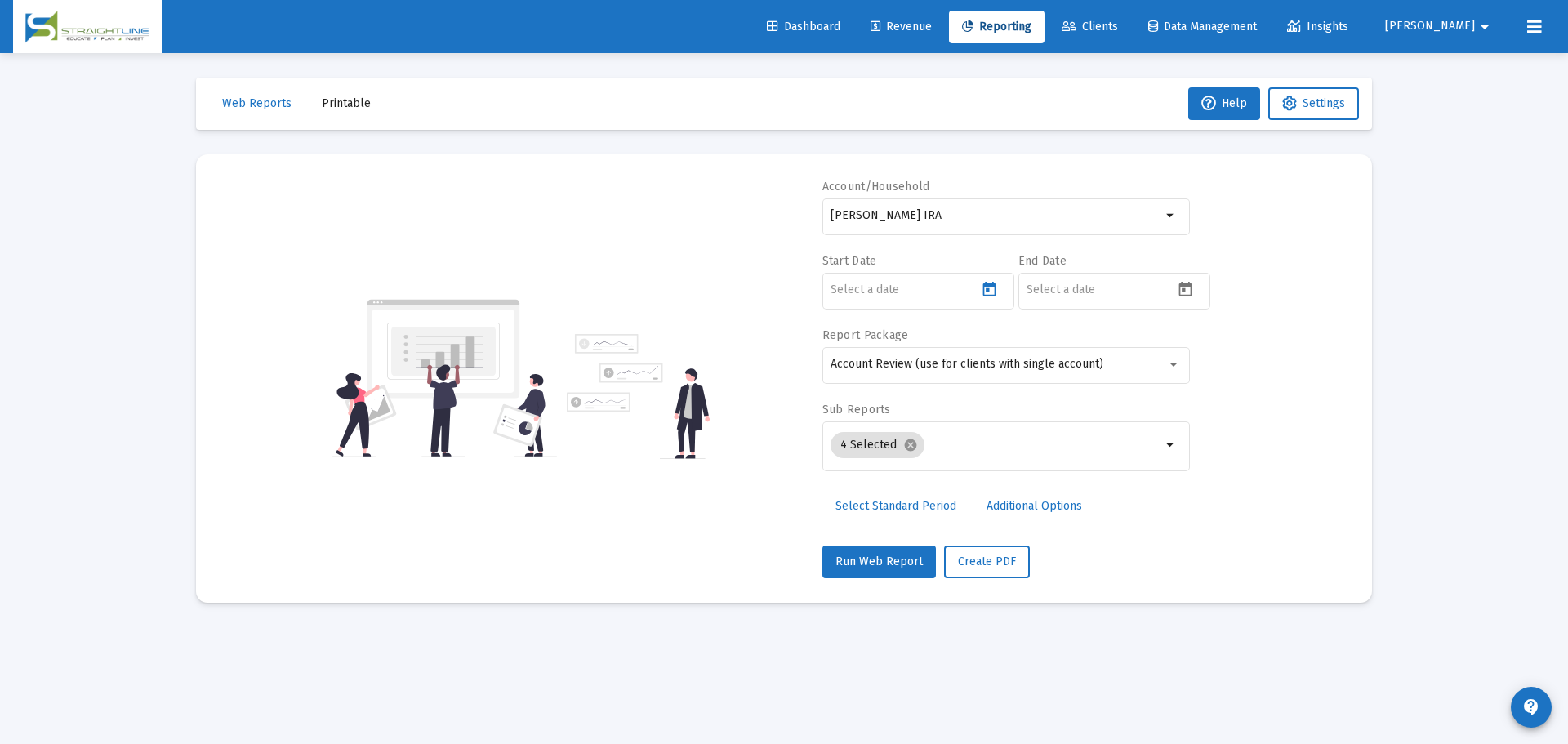
type input "[DATE]"
click at [1126, 293] on input at bounding box center [1100, 290] width 147 height 13
click at [1181, 292] on icon "Open calendar" at bounding box center [1186, 290] width 17 height 17
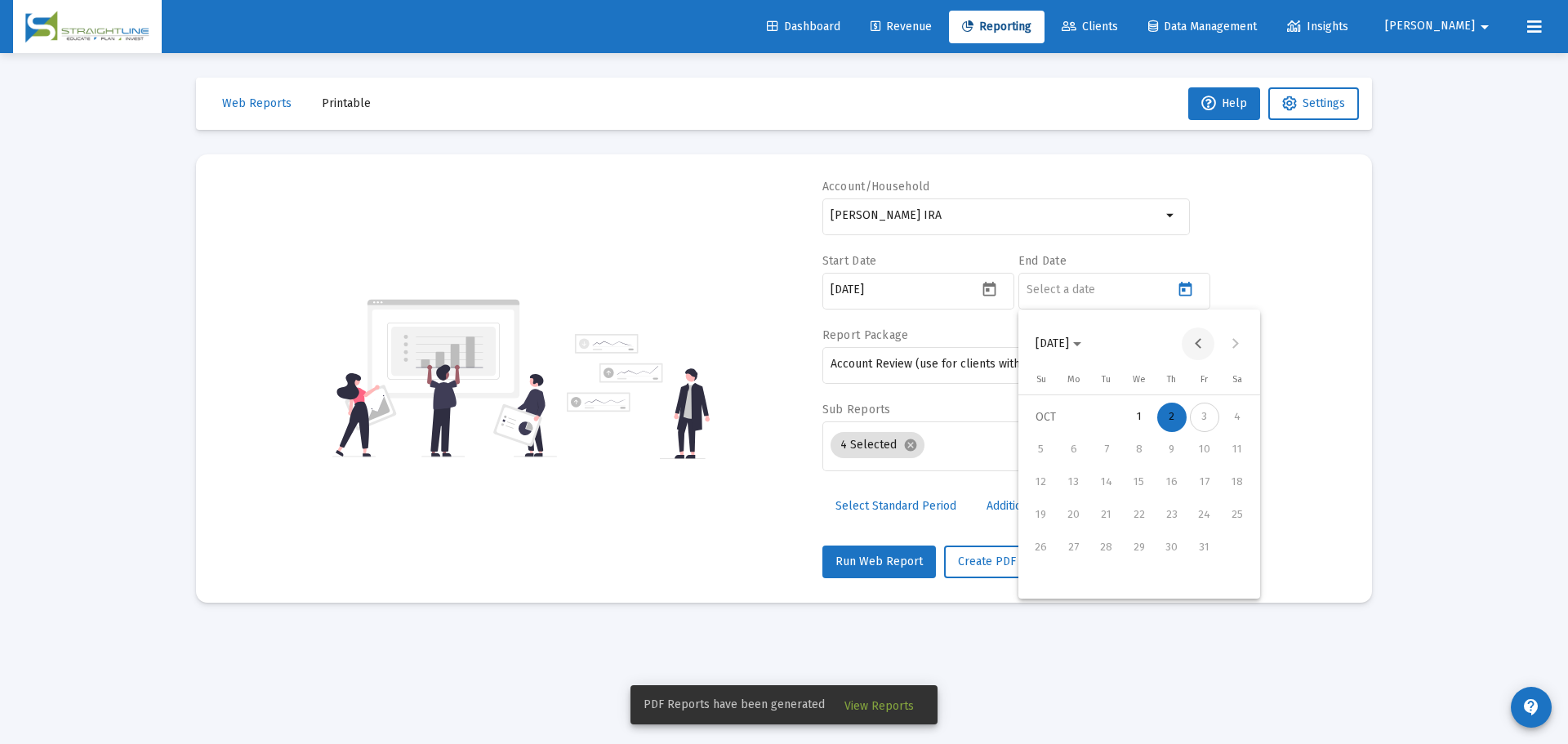
click at [1199, 343] on button "Previous month" at bounding box center [1198, 343] width 33 height 33
click at [1118, 572] on div "30" at bounding box center [1106, 579] width 29 height 29
type input "[DATE]"
click at [994, 563] on span "Create PDF" at bounding box center [987, 561] width 58 height 14
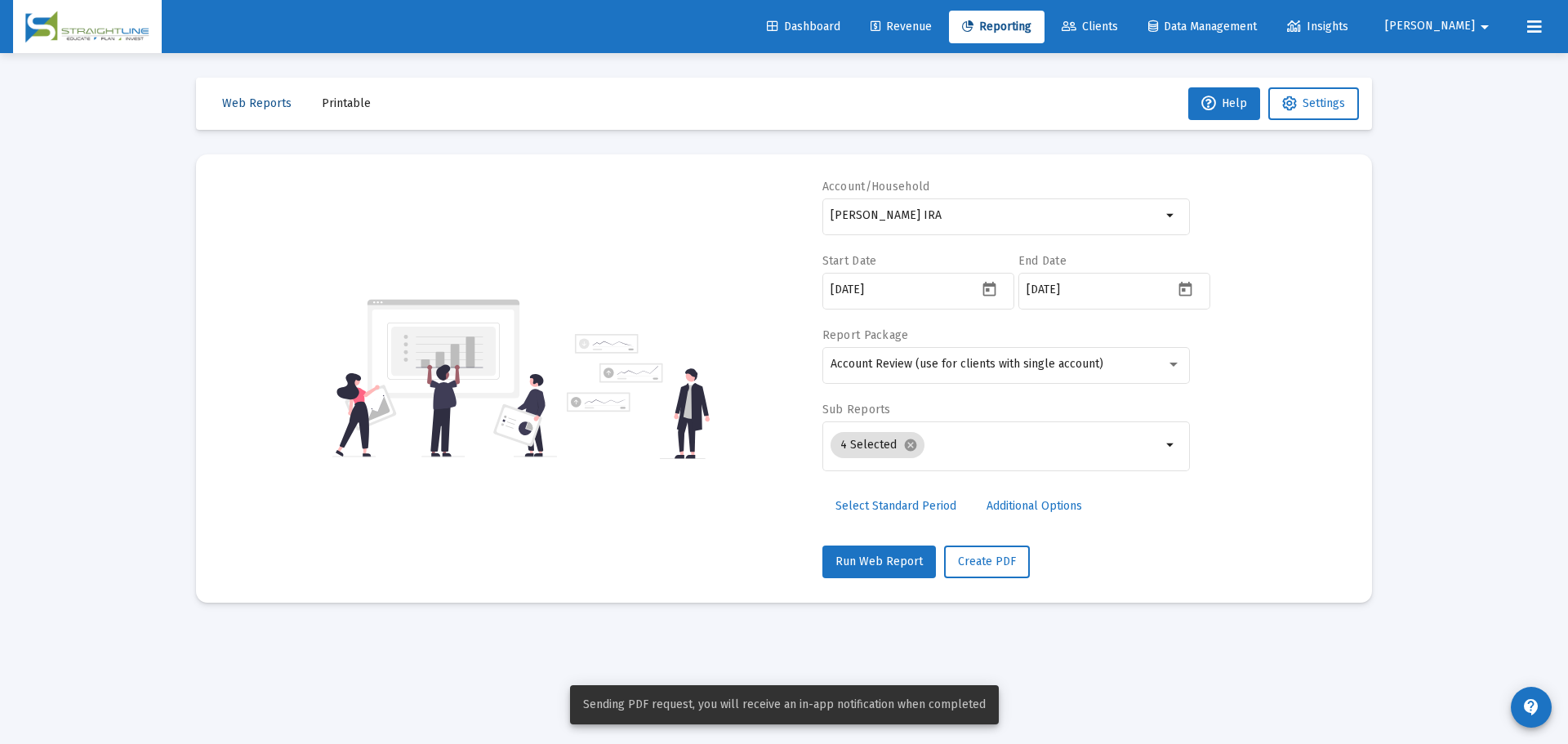
click at [282, 100] on span "Web Reports" at bounding box center [257, 103] width 69 height 14
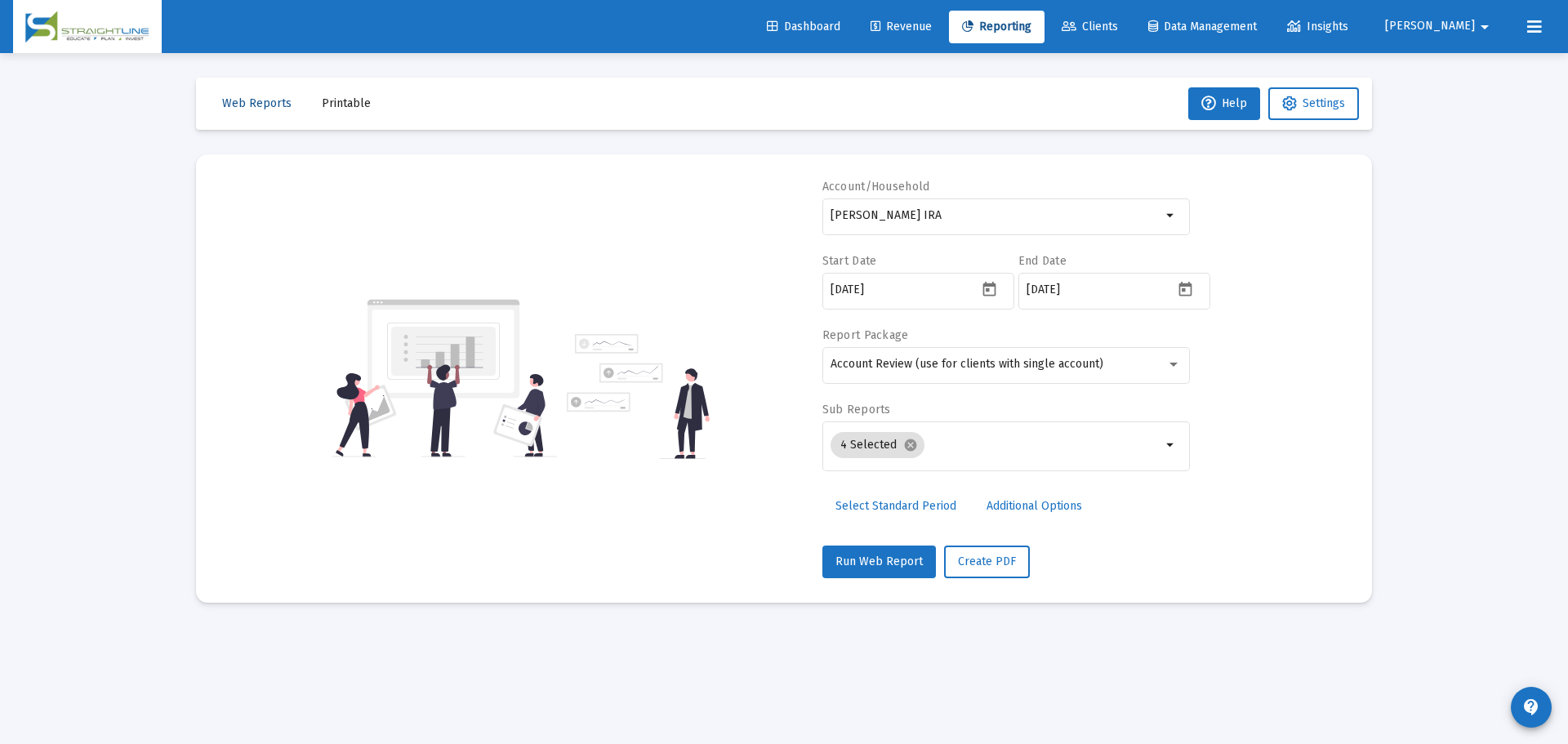
click at [242, 103] on span "Web Reports" at bounding box center [257, 103] width 69 height 14
click at [335, 103] on span "Printable" at bounding box center [346, 103] width 49 height 14
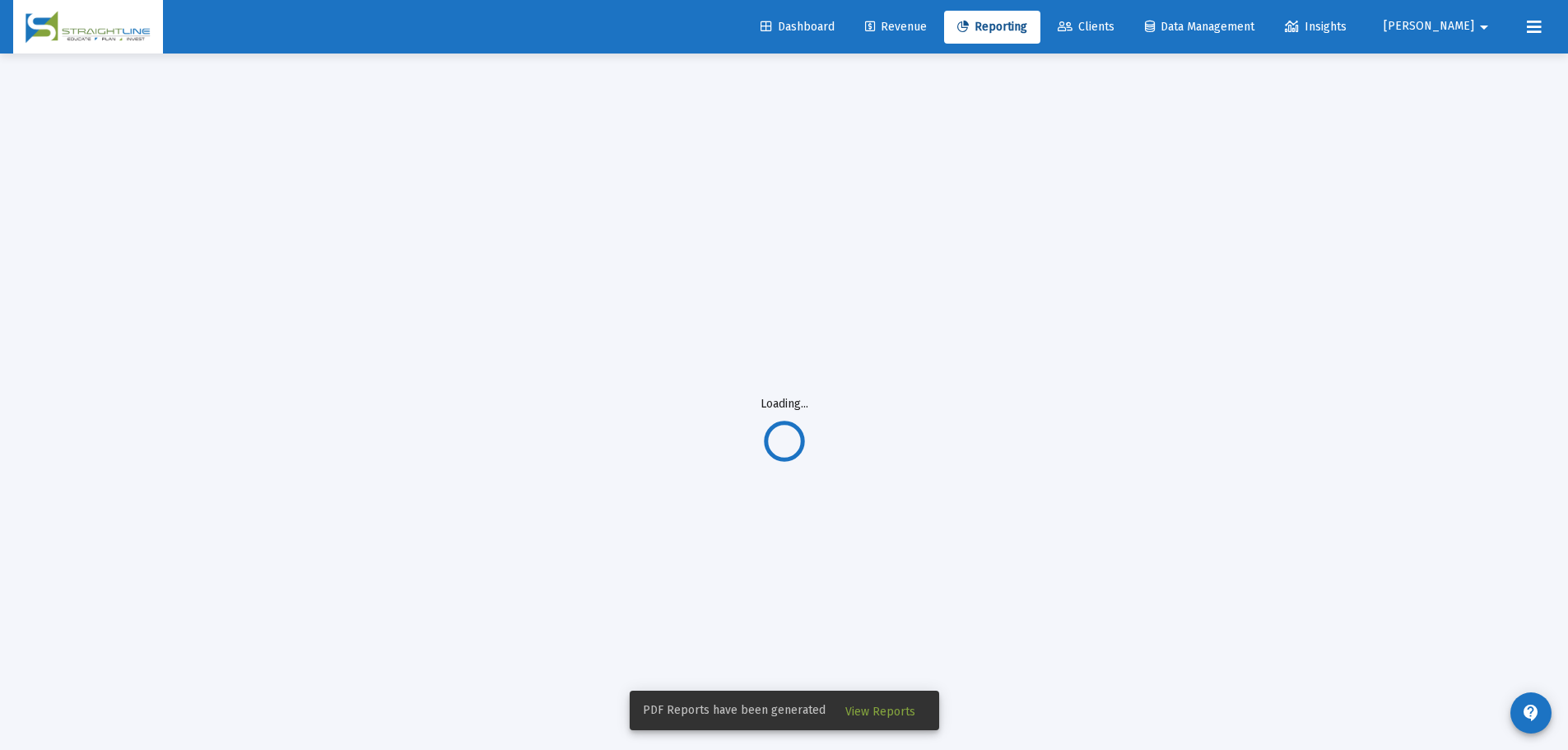
click at [871, 708] on span "View Reports" at bounding box center [880, 711] width 70 height 14
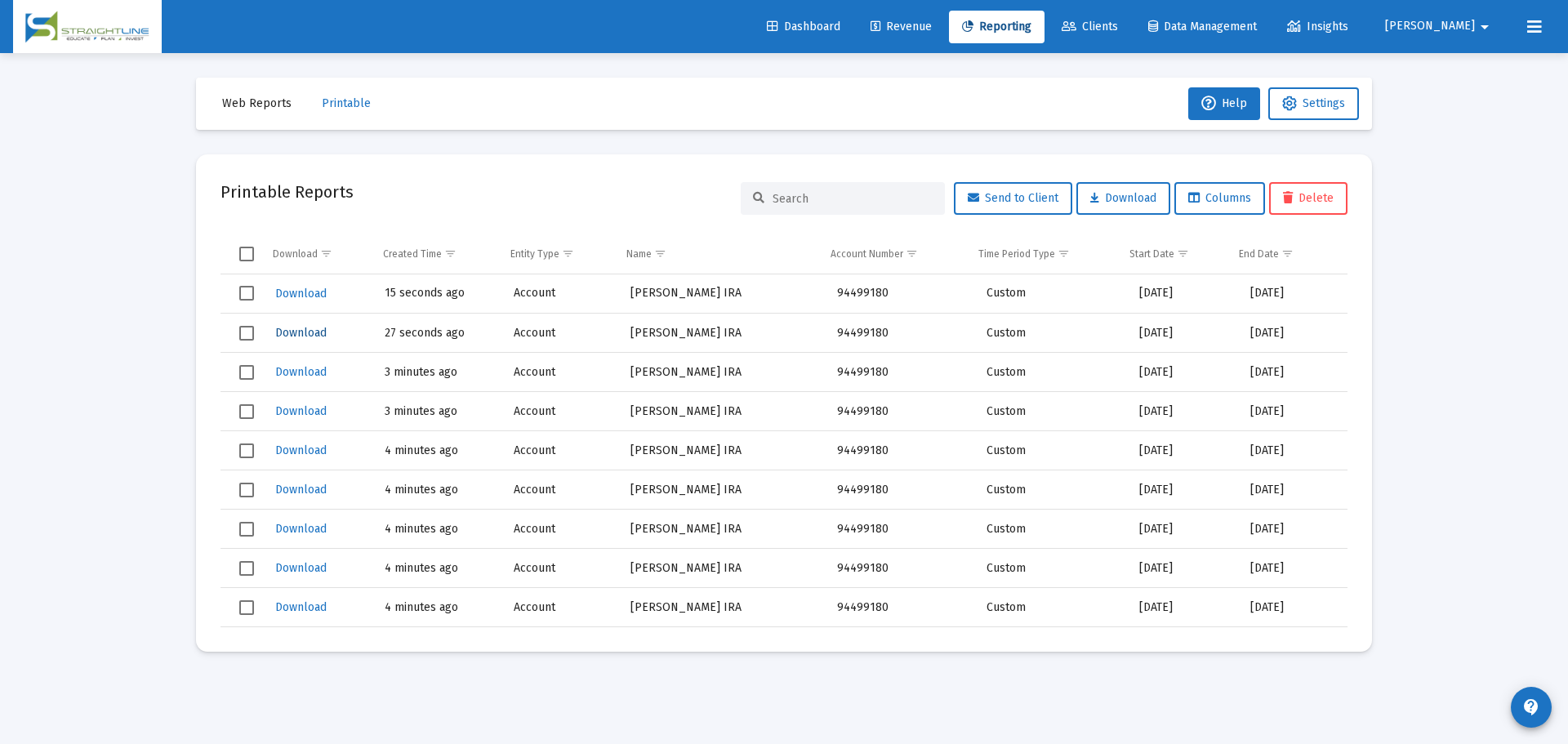
click at [307, 327] on span "Download" at bounding box center [300, 333] width 51 height 14
click at [322, 293] on span "Download" at bounding box center [300, 293] width 51 height 14
click at [323, 100] on span "Printable" at bounding box center [346, 103] width 49 height 14
click at [267, 99] on span "Web Reports" at bounding box center [257, 103] width 69 height 14
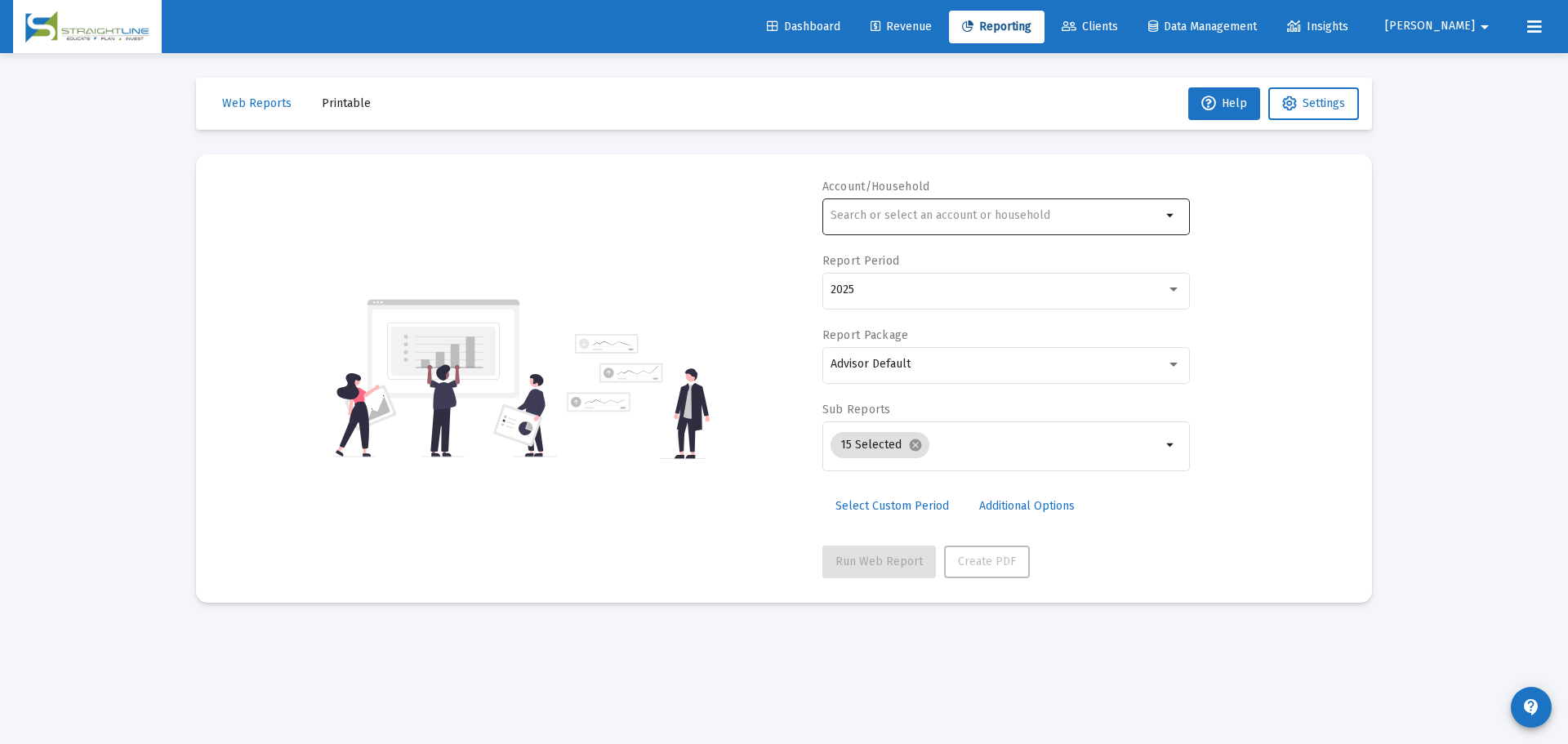
click at [935, 222] on div at bounding box center [996, 215] width 331 height 40
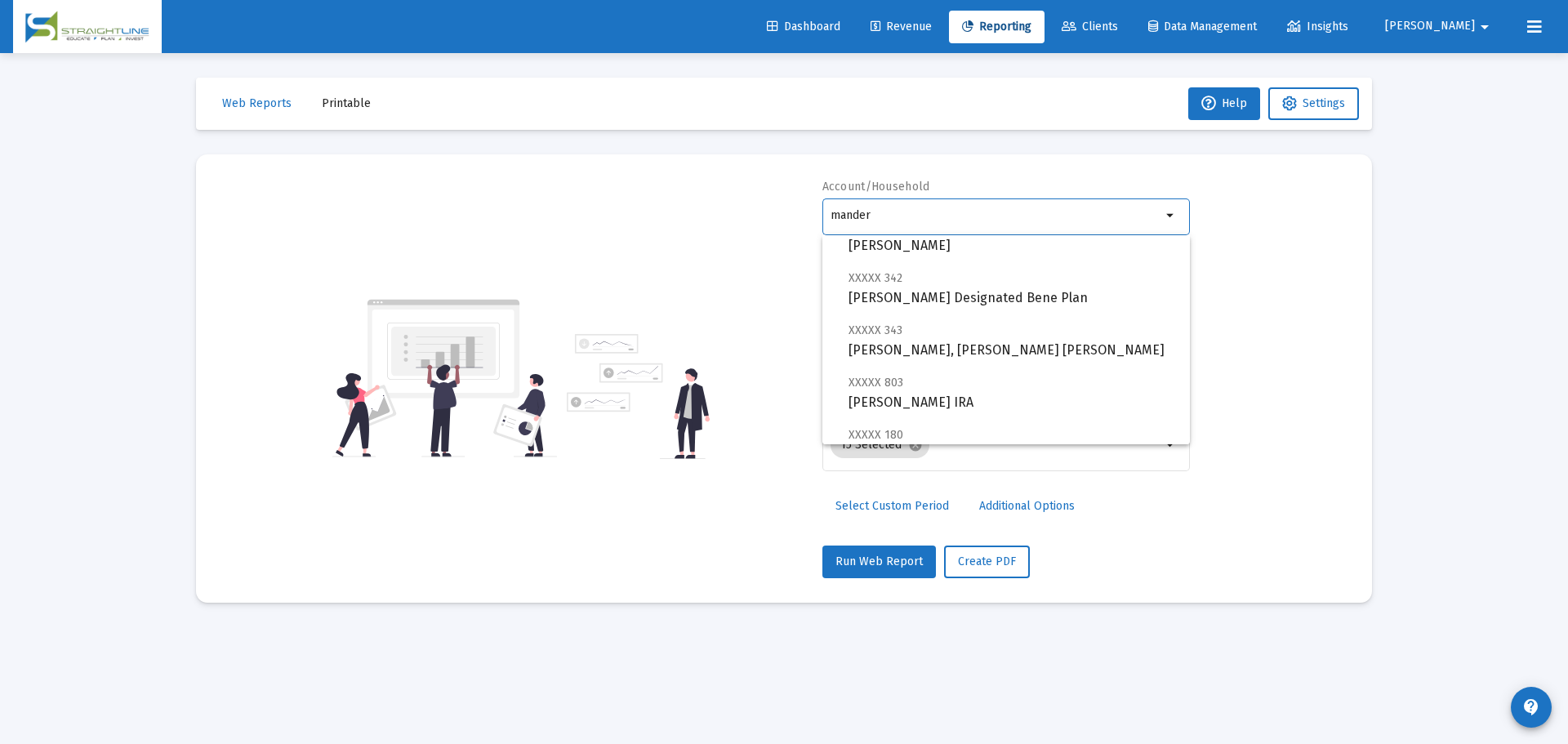
scroll to position [245, 0]
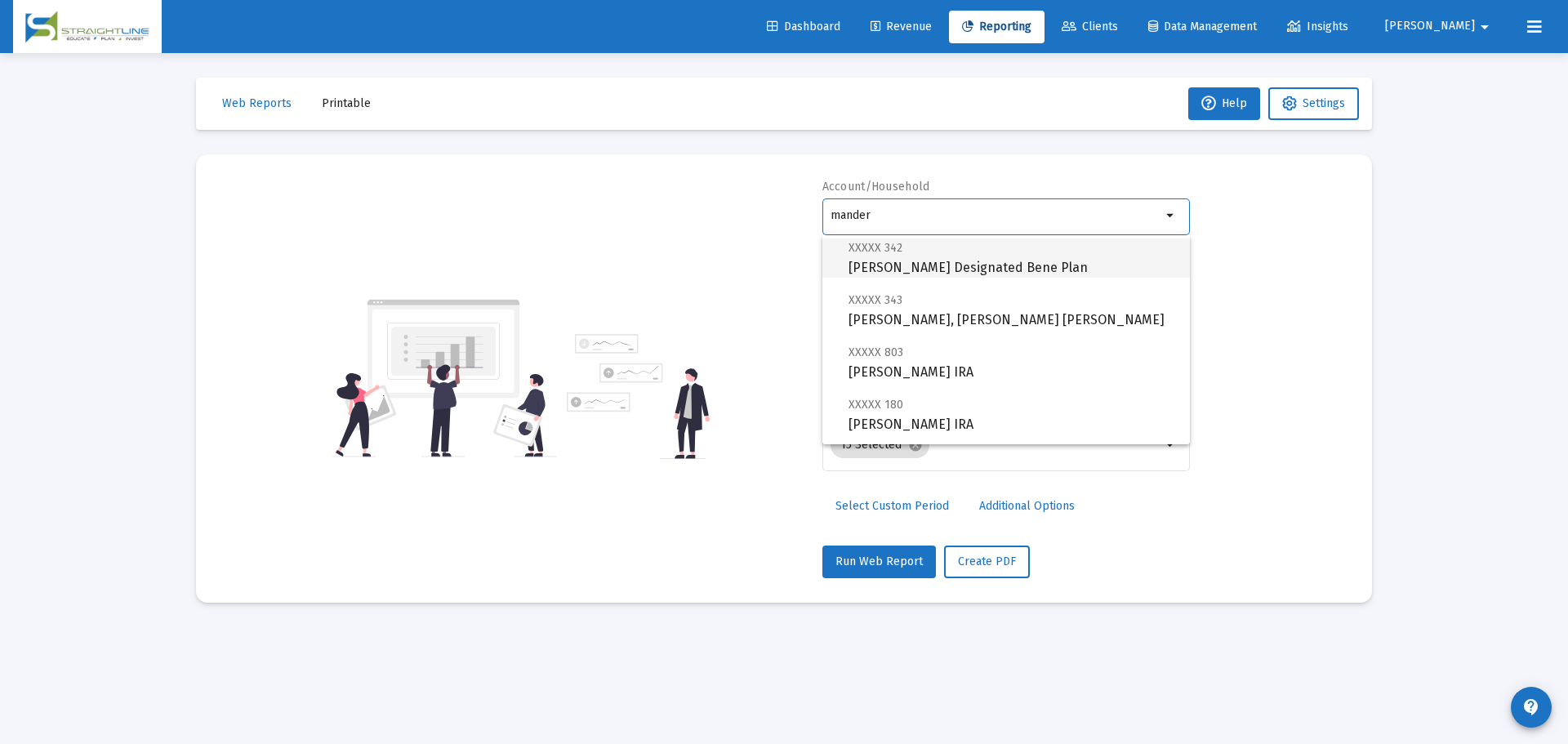
click at [1025, 263] on span "XXXXX 342 [PERSON_NAME] Designated Bene Plan" at bounding box center [1013, 257] width 328 height 40
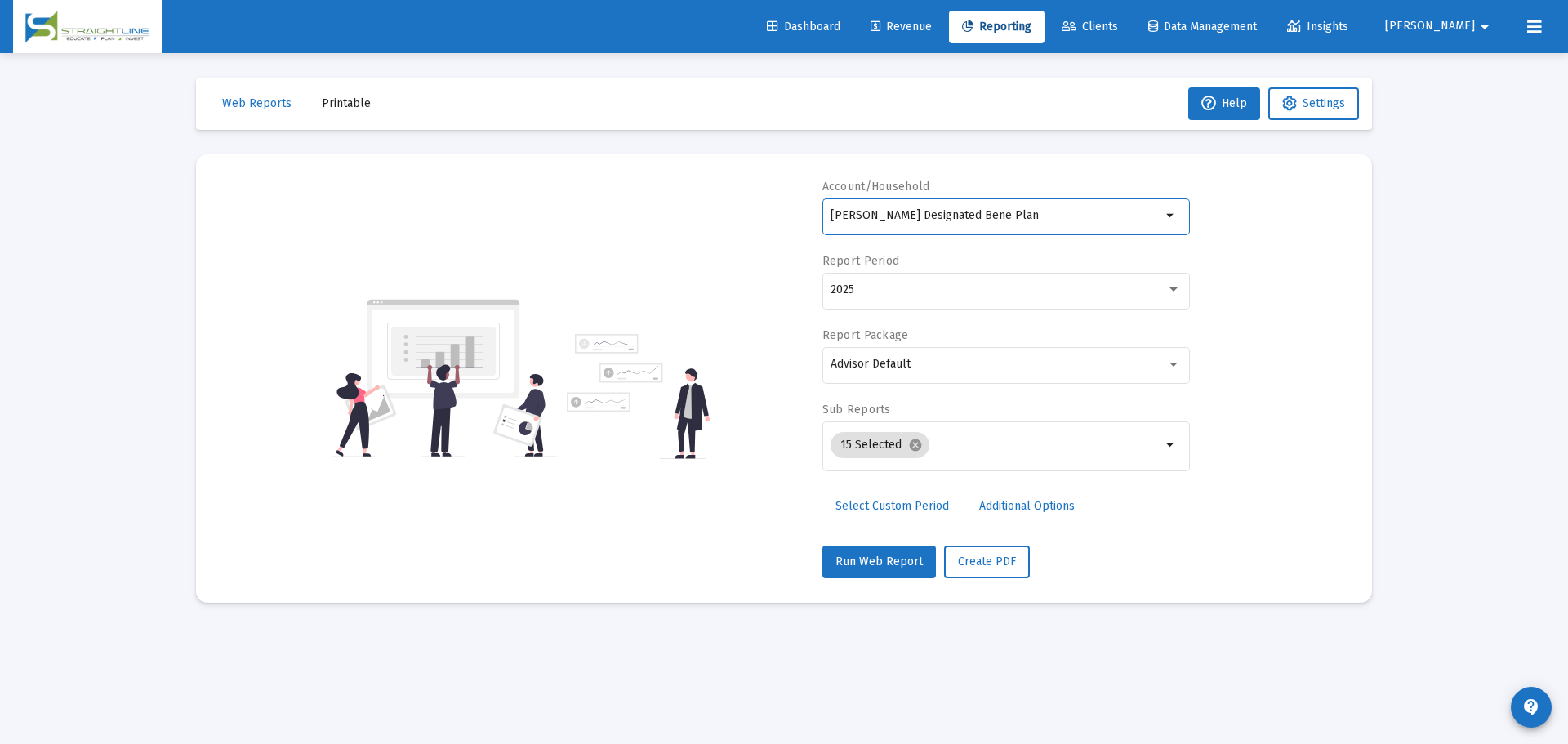
click at [1018, 217] on input "[PERSON_NAME] Designated Bene Plan" at bounding box center [996, 216] width 331 height 13
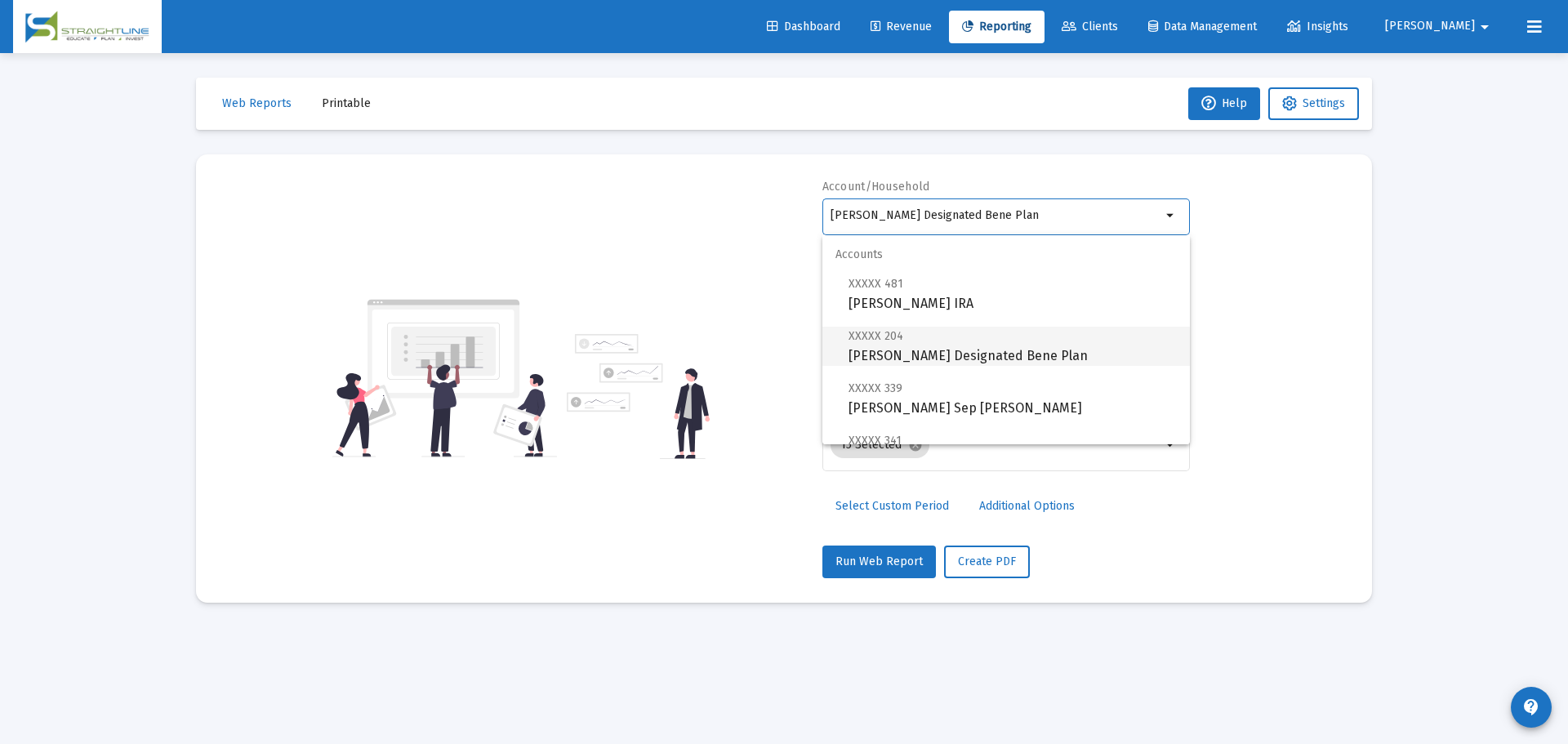
click at [1027, 346] on span "XXXXX 204 [PERSON_NAME] Designated Bene Plan" at bounding box center [1013, 346] width 328 height 40
type input "[PERSON_NAME] Designated Bene Plan"
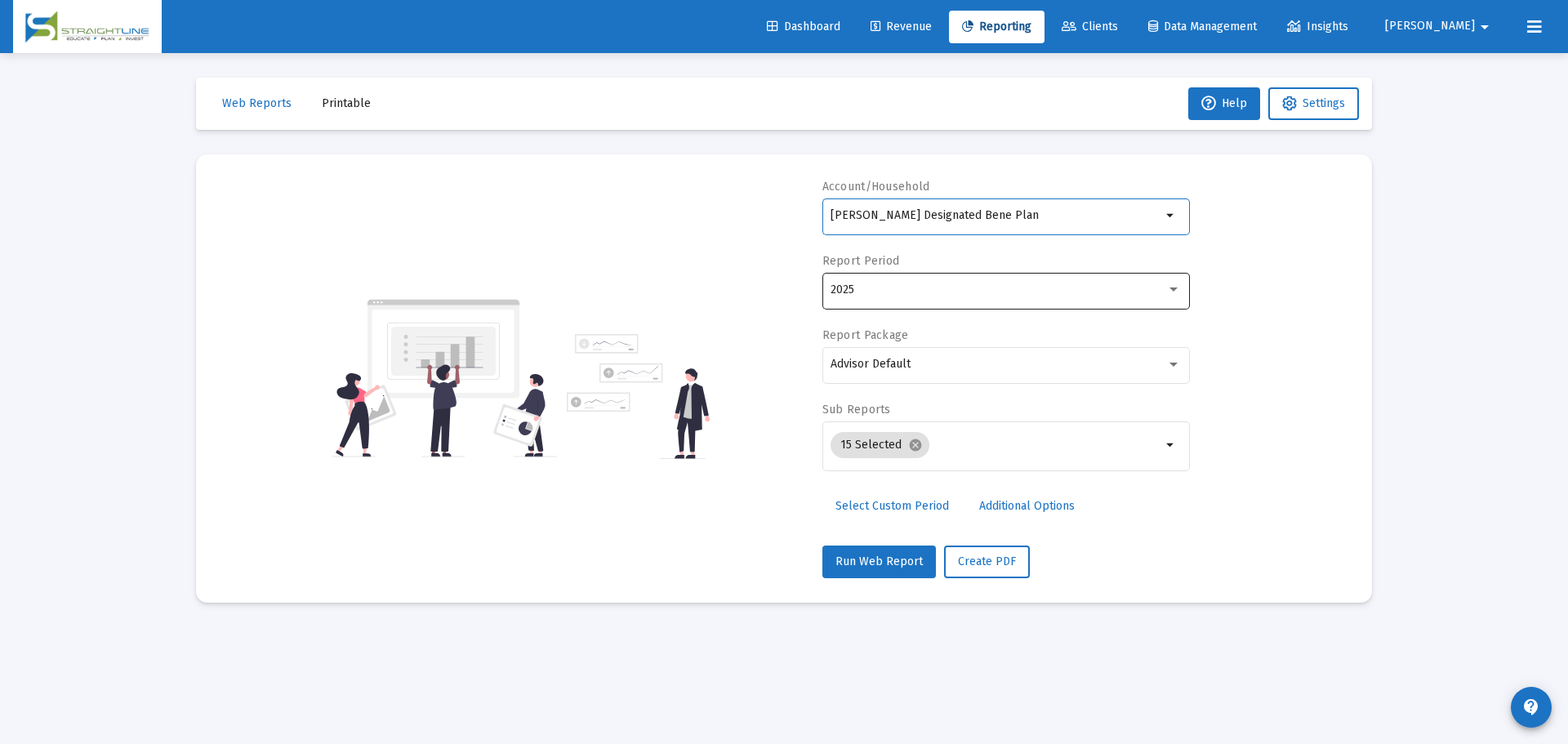
click at [984, 296] on div "2025" at bounding box center [1005, 289] width 351 height 40
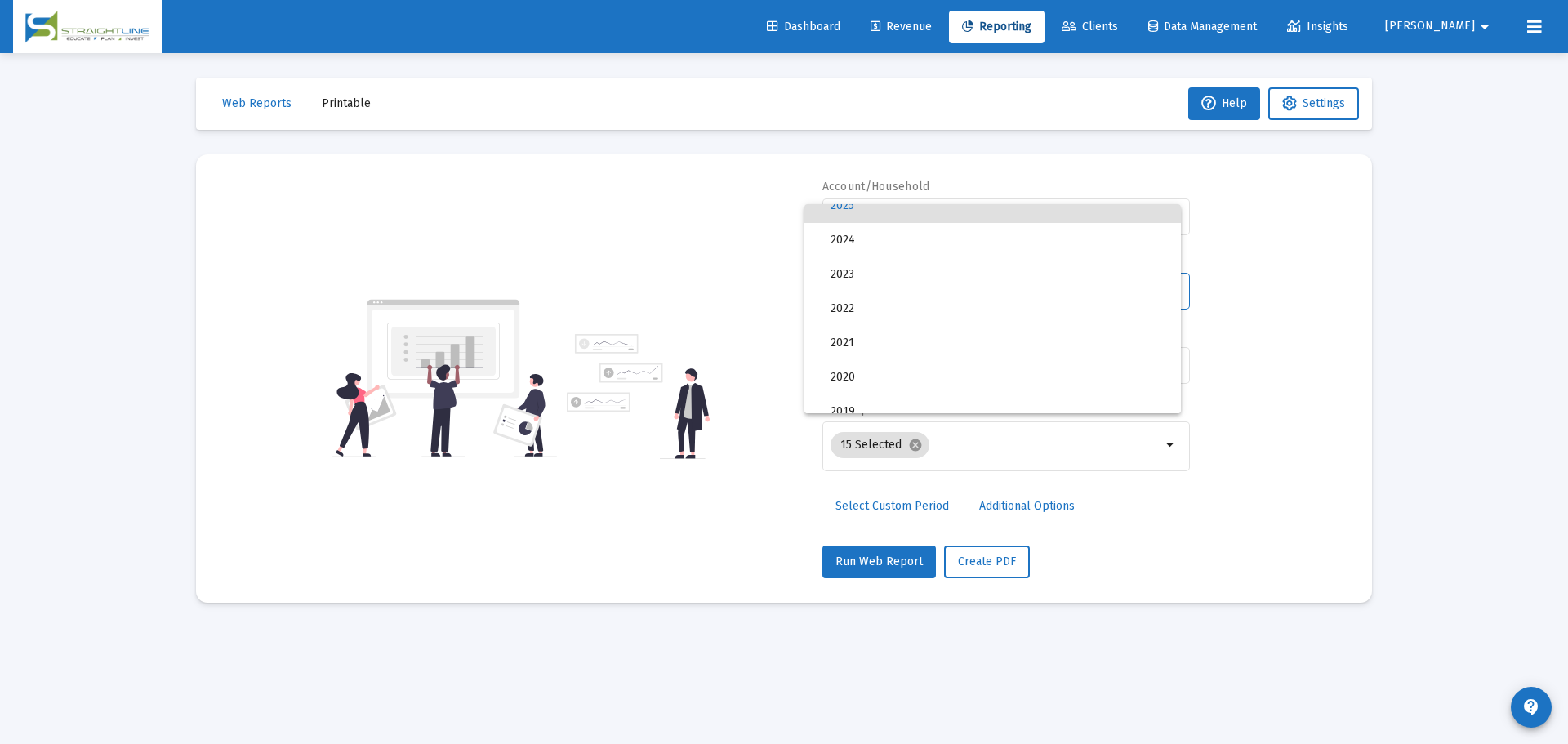
scroll to position [164, 0]
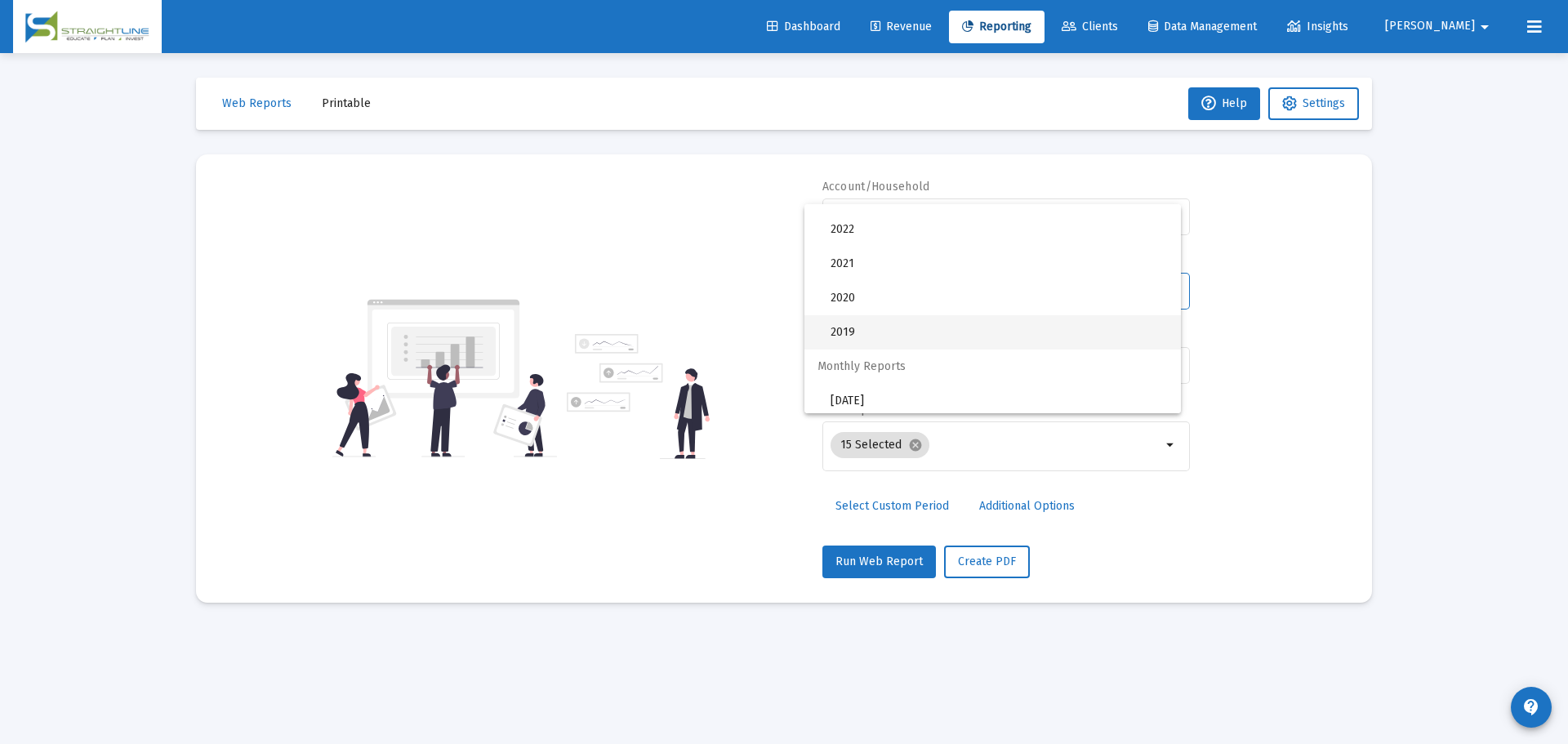
click at [888, 321] on span "2019" at bounding box center [999, 332] width 338 height 35
click at [916, 374] on div "Advisor Default" at bounding box center [1005, 364] width 351 height 40
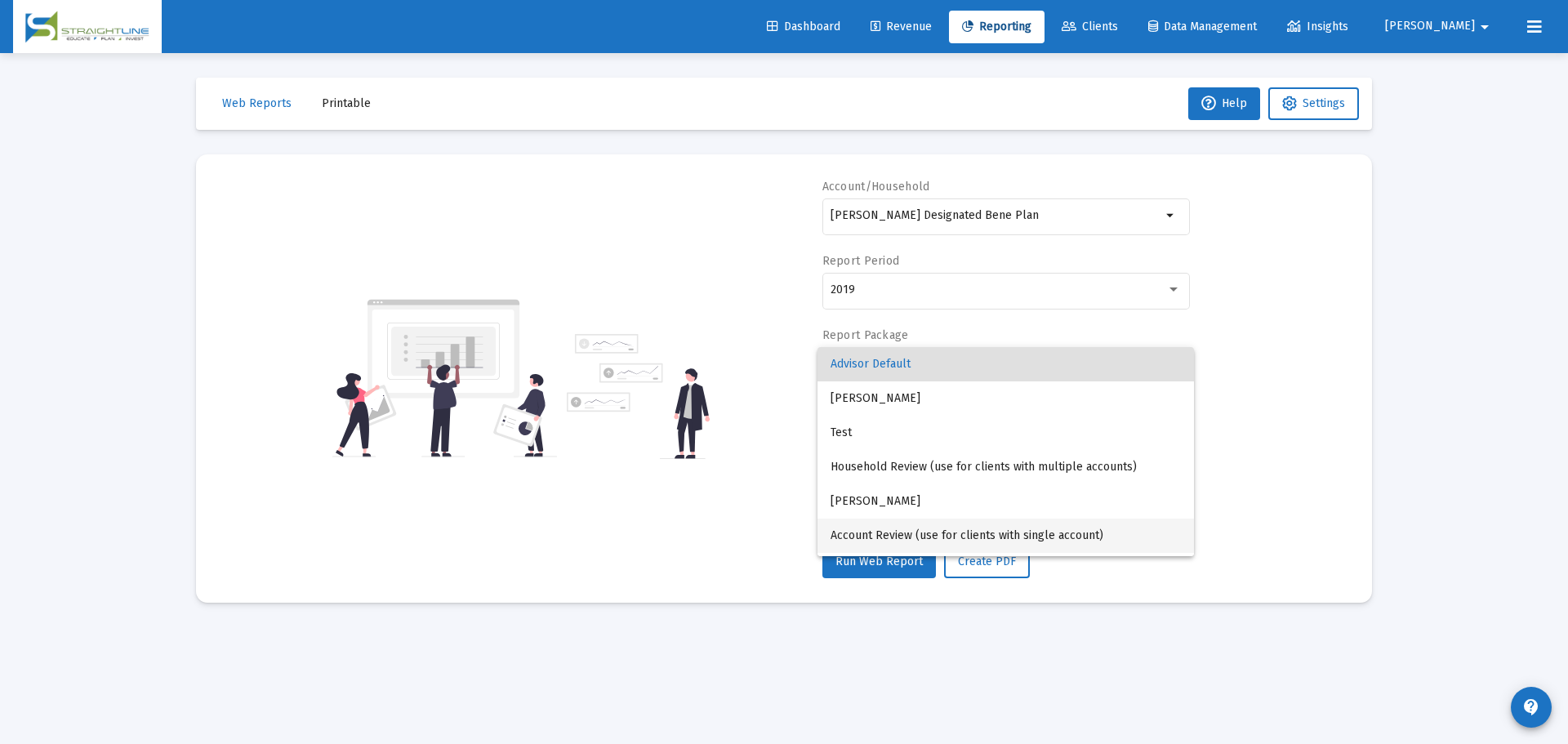
click at [951, 521] on span "Account Review (use for clients with single account)" at bounding box center [1005, 536] width 351 height 35
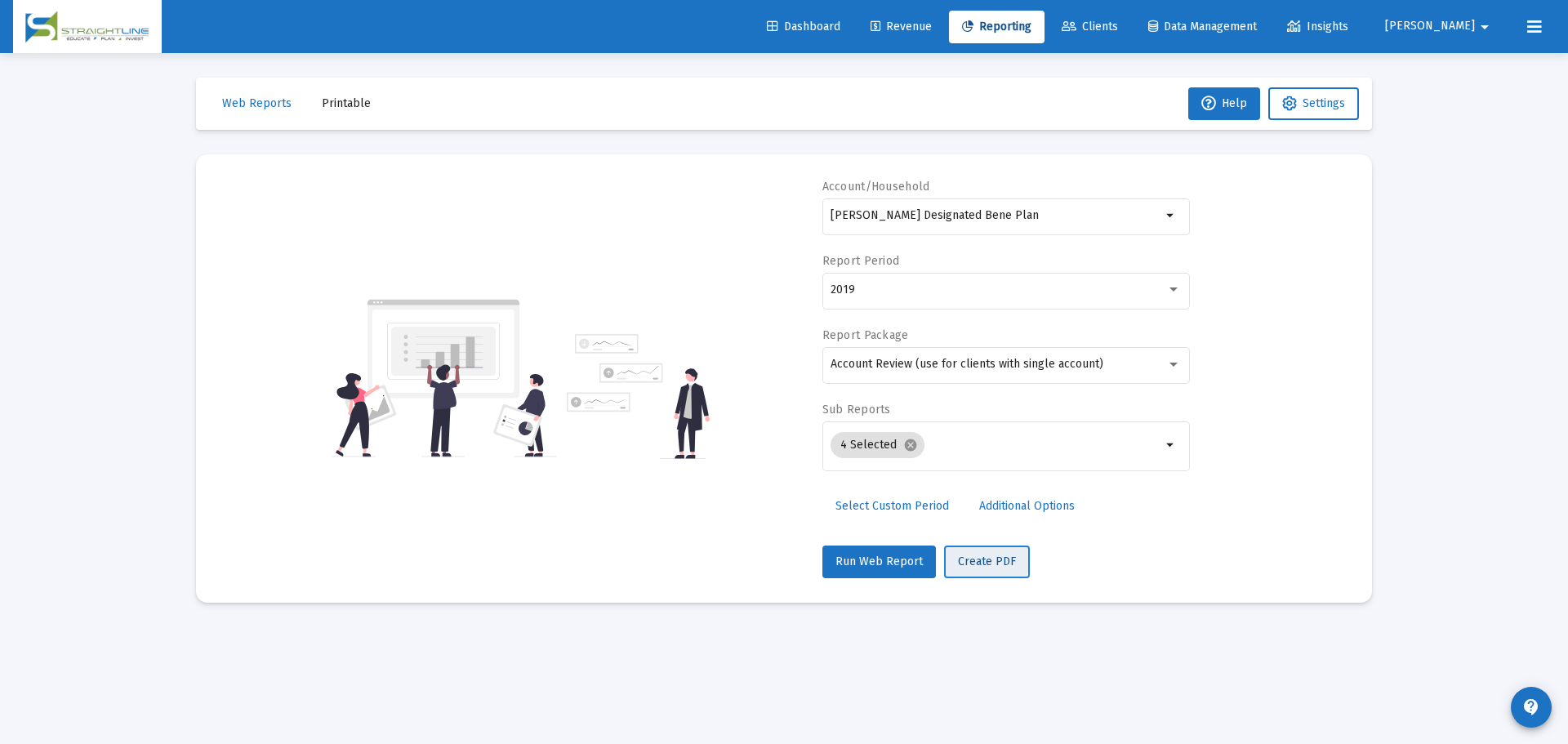
click at [980, 559] on span "Create PDF" at bounding box center [987, 561] width 58 height 14
click at [923, 293] on div "2019" at bounding box center [998, 290] width 336 height 13
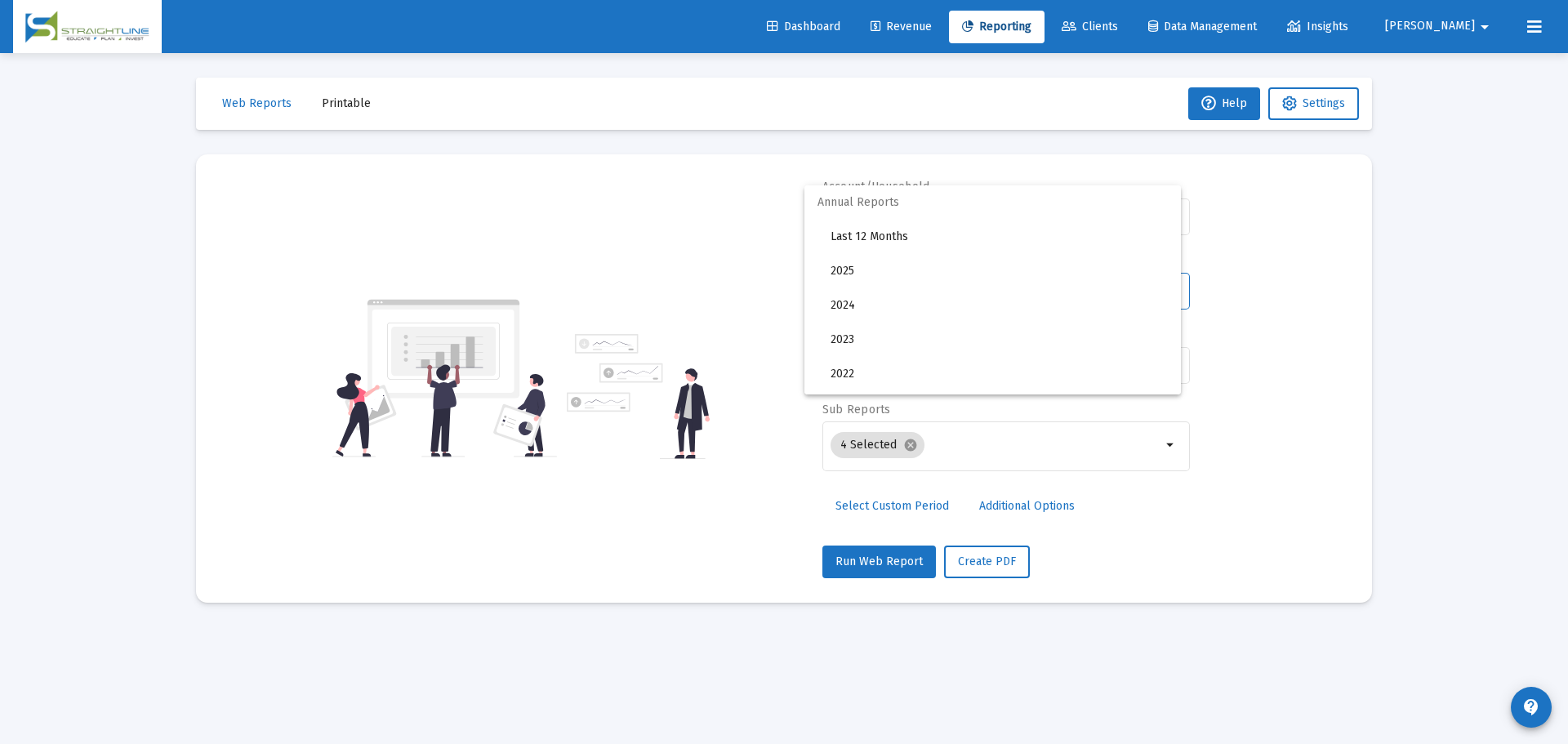
scroll to position [187, 0]
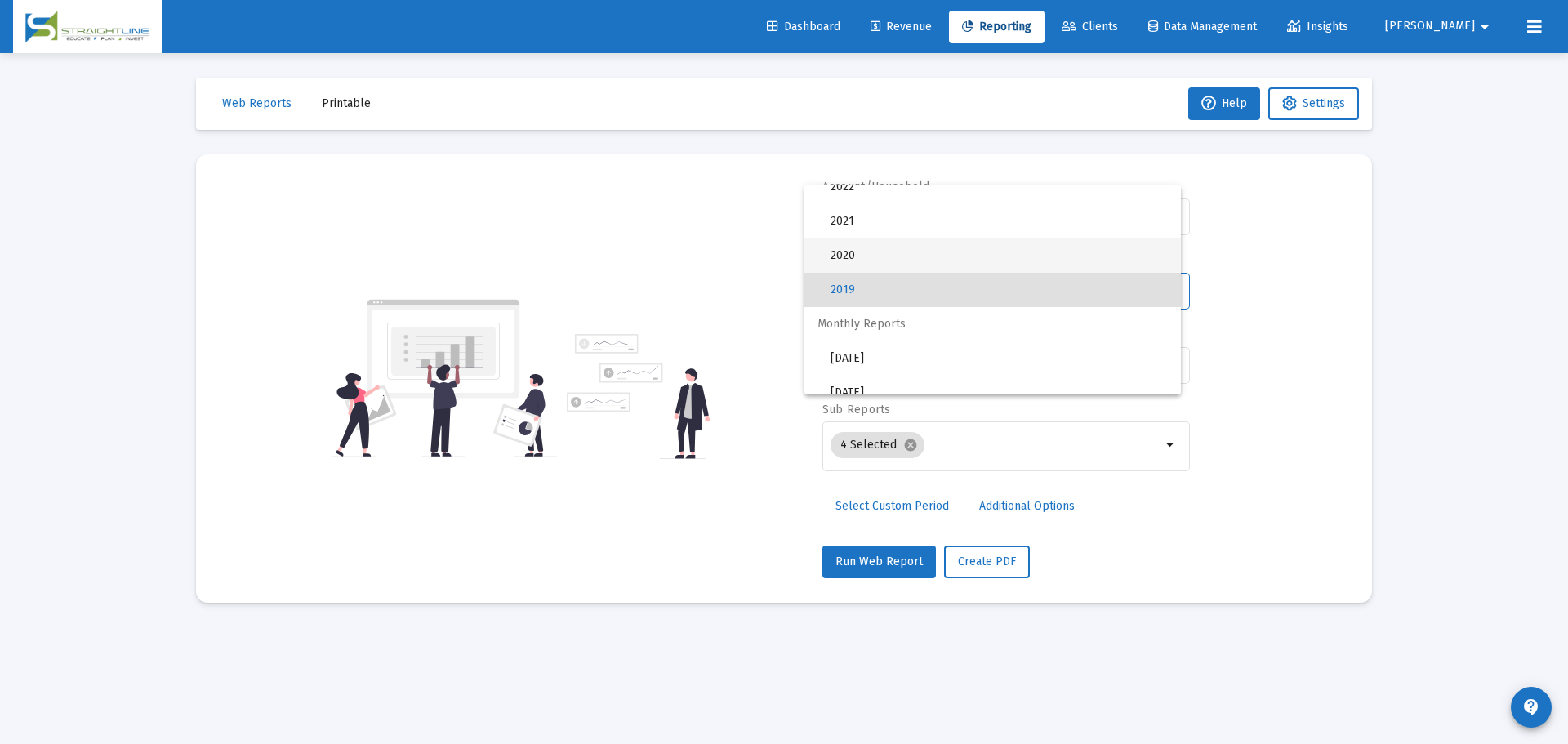
click at [901, 246] on span "2020" at bounding box center [999, 255] width 338 height 35
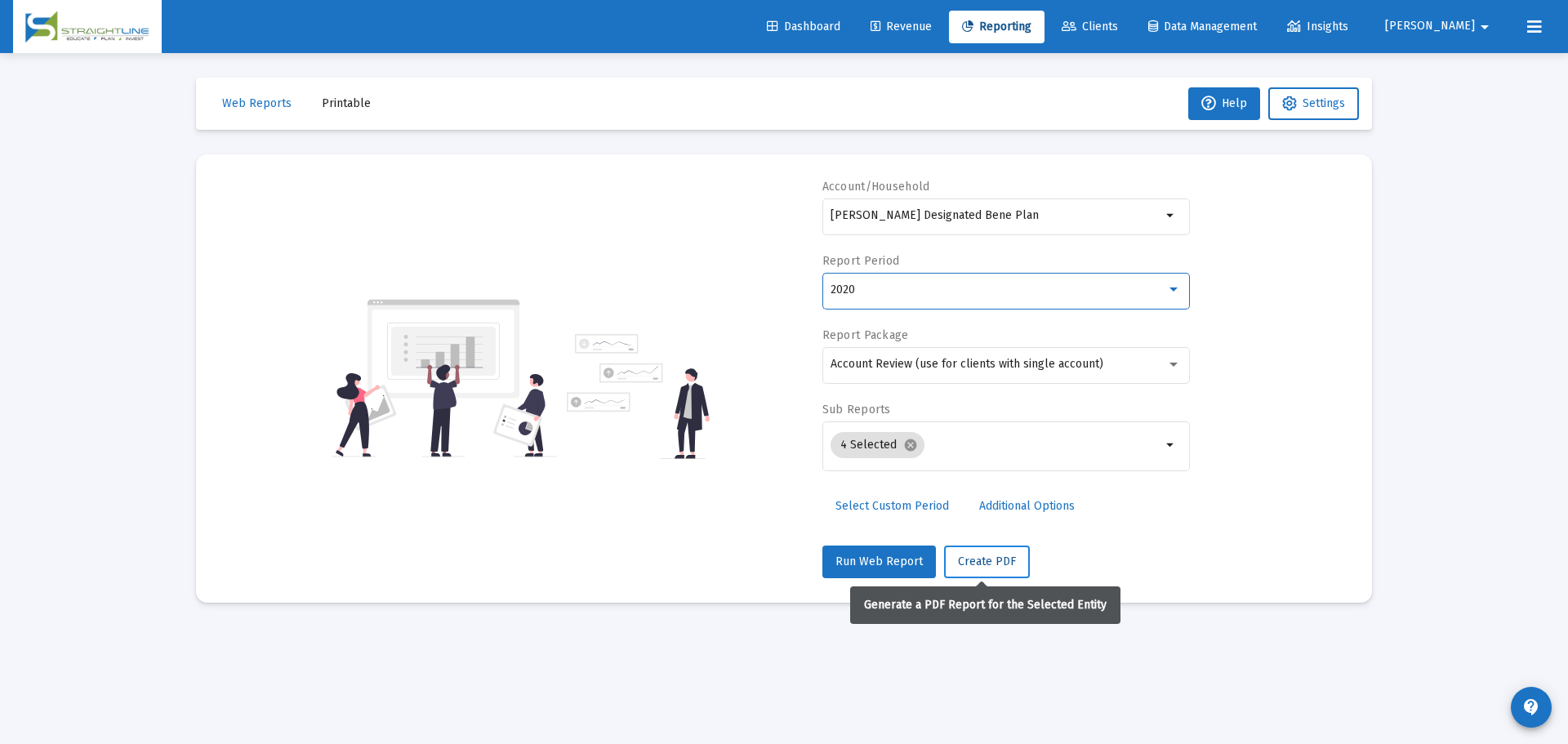
click at [993, 559] on span "Create PDF" at bounding box center [987, 561] width 58 height 14
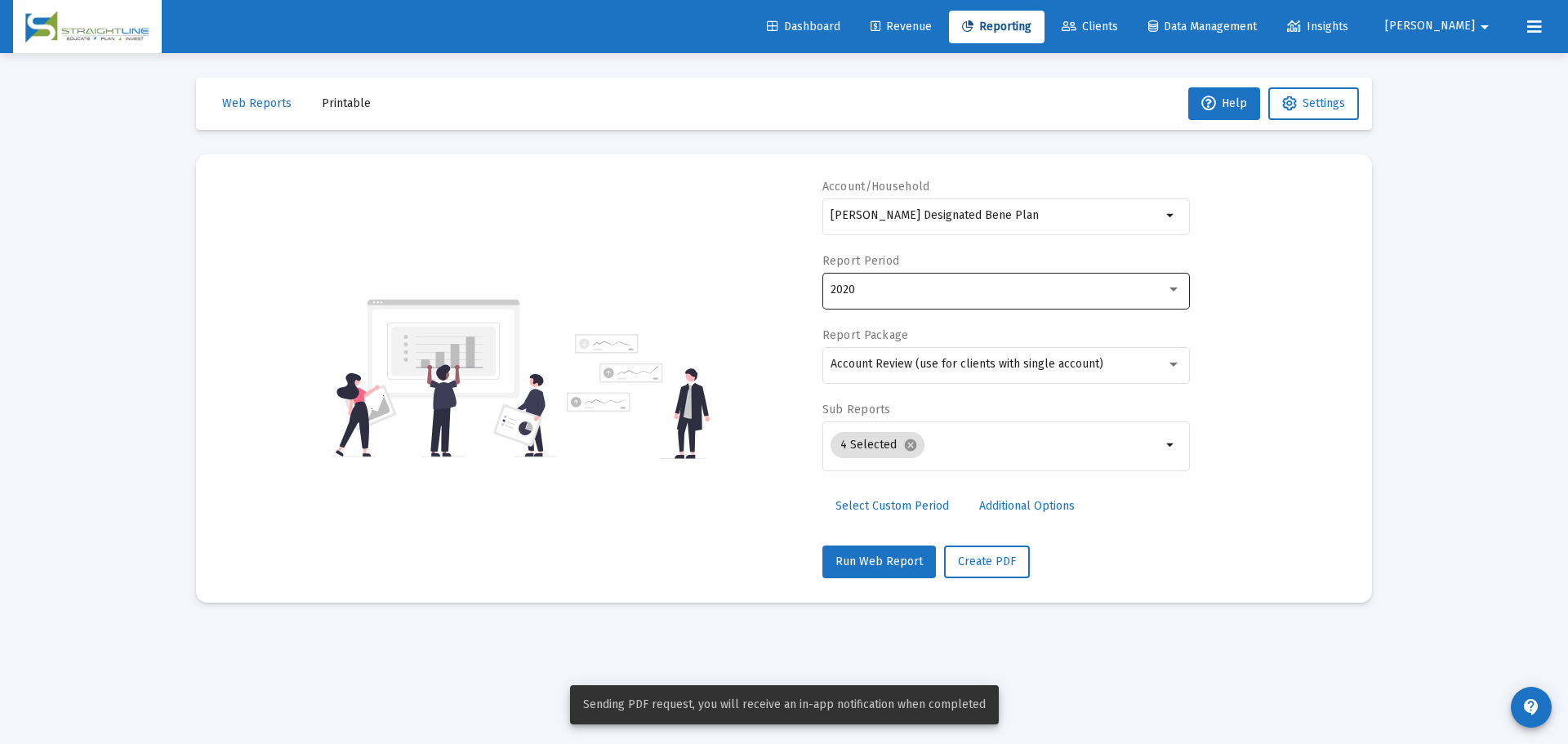
click at [925, 284] on div "2020" at bounding box center [998, 290] width 336 height 13
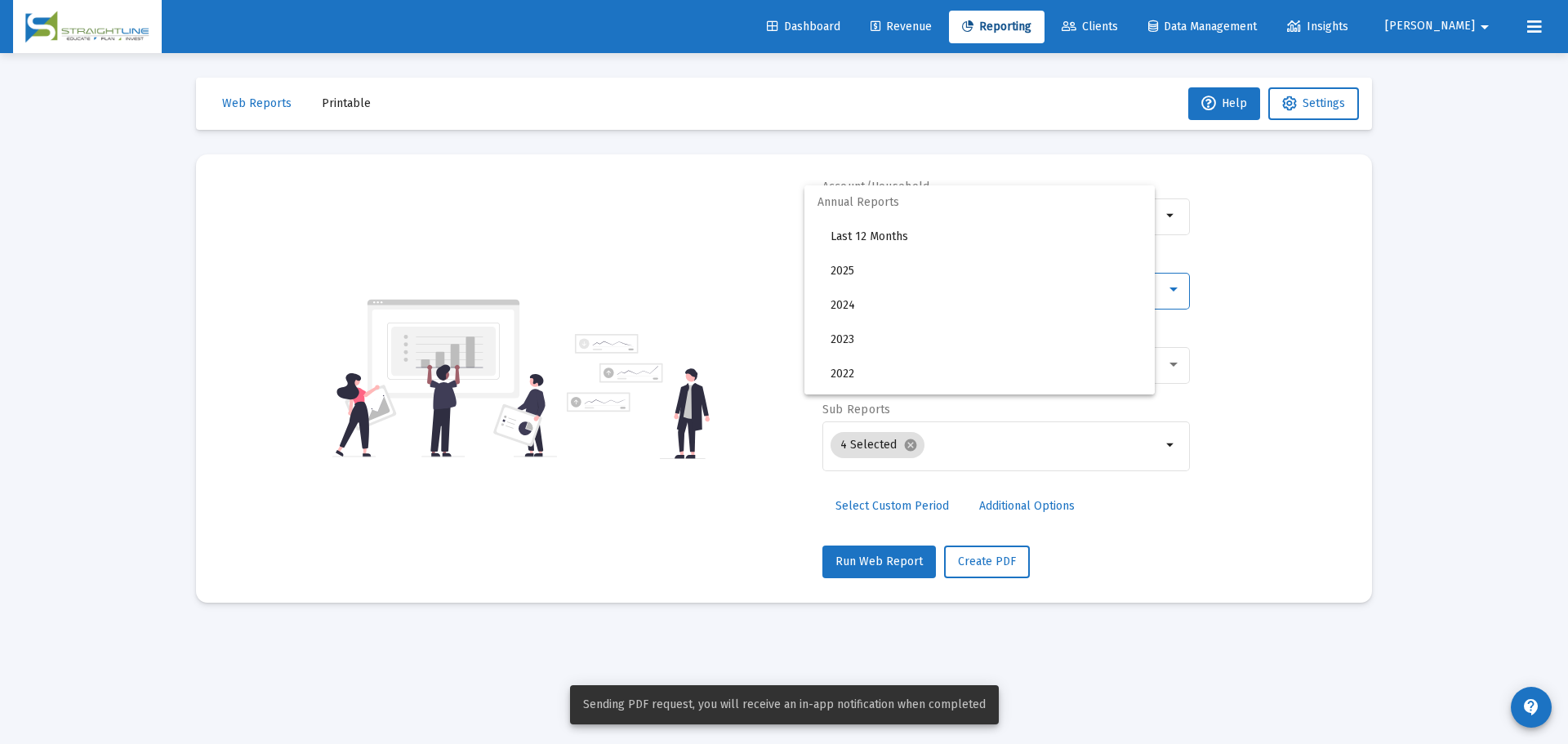
scroll to position [152, 0]
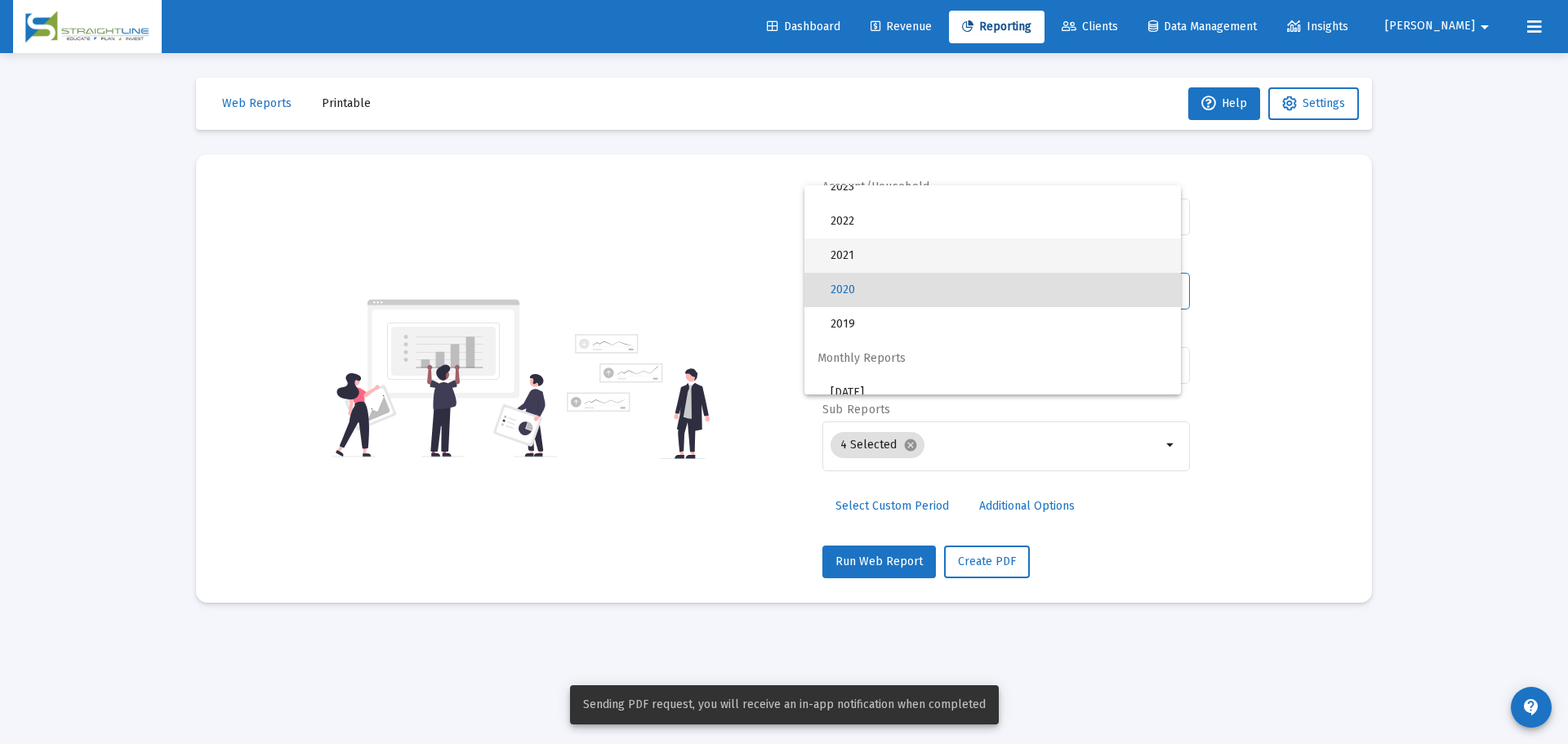
click at [908, 259] on span "2021" at bounding box center [999, 255] width 338 height 35
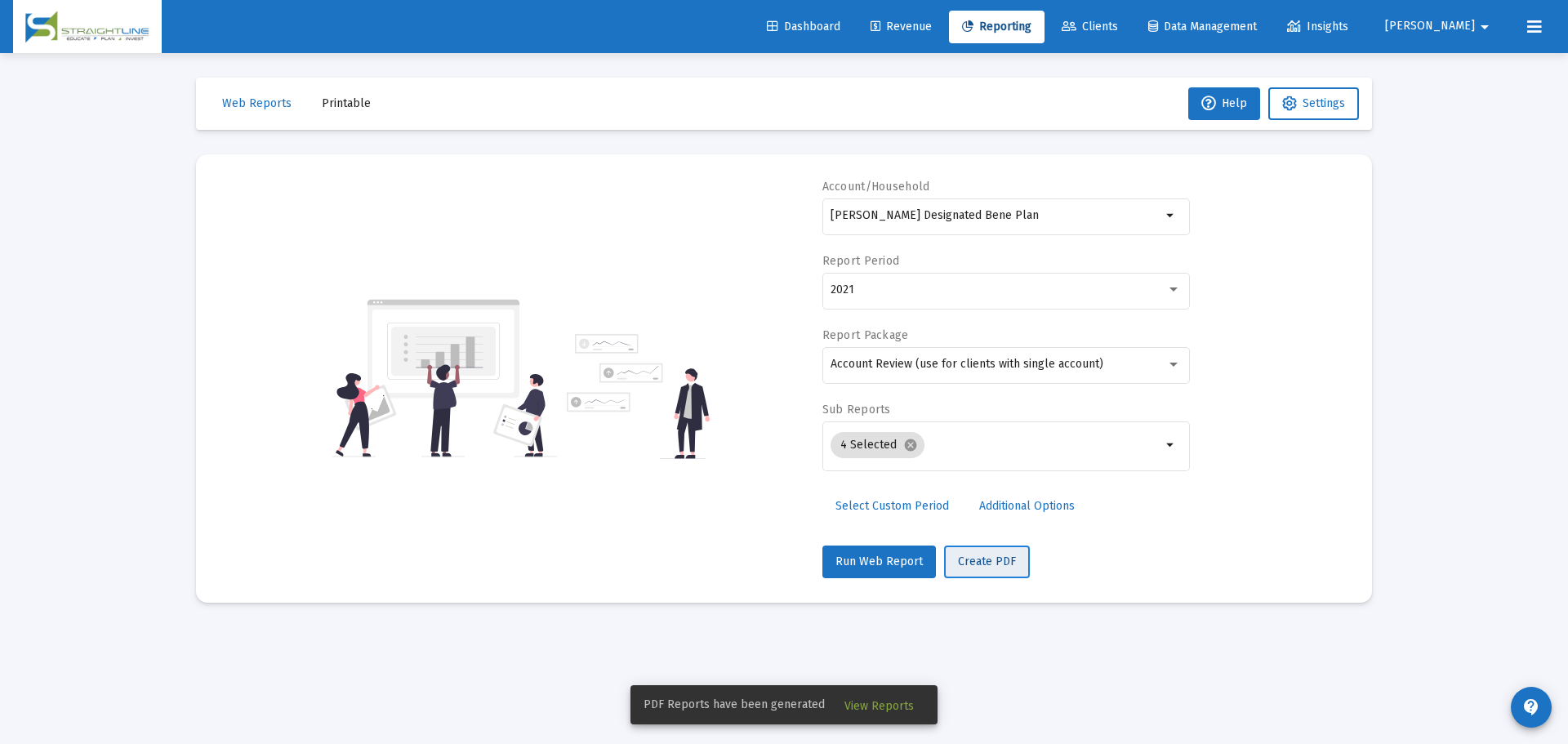
click at [980, 556] on span "Create PDF" at bounding box center [987, 561] width 58 height 14
click at [921, 286] on div "2021" at bounding box center [998, 290] width 336 height 13
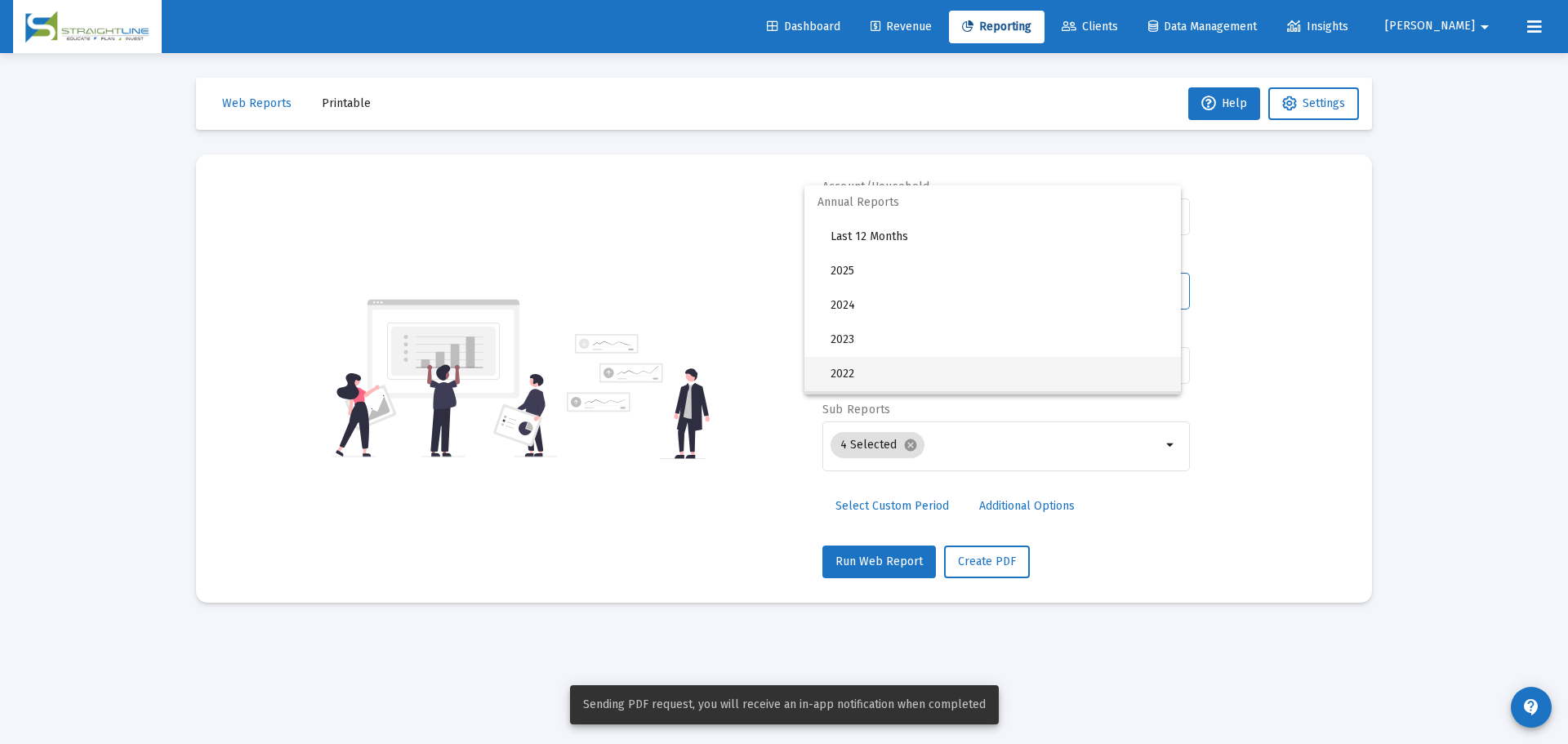
scroll to position [119, 0]
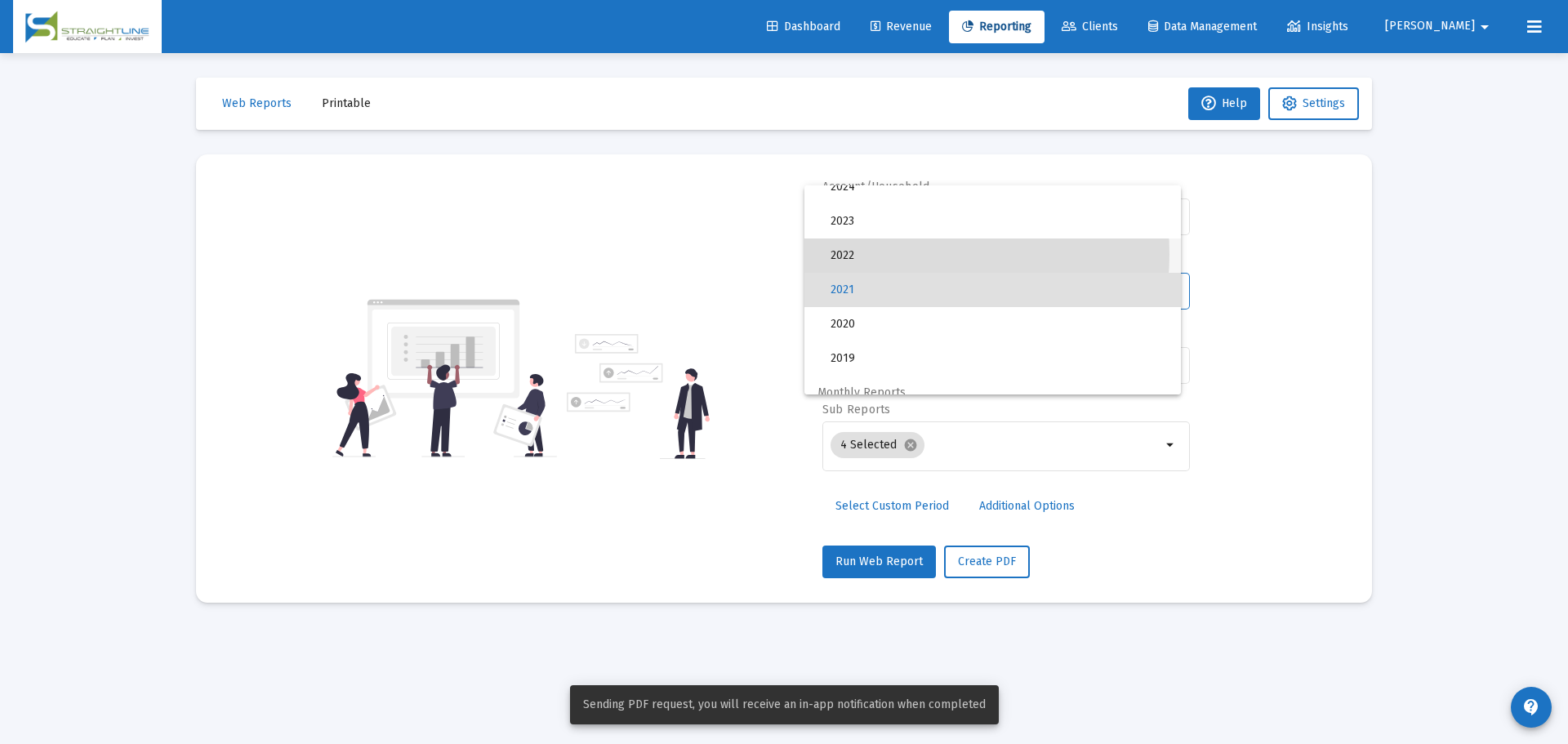
click at [903, 254] on span "2022" at bounding box center [999, 255] width 338 height 35
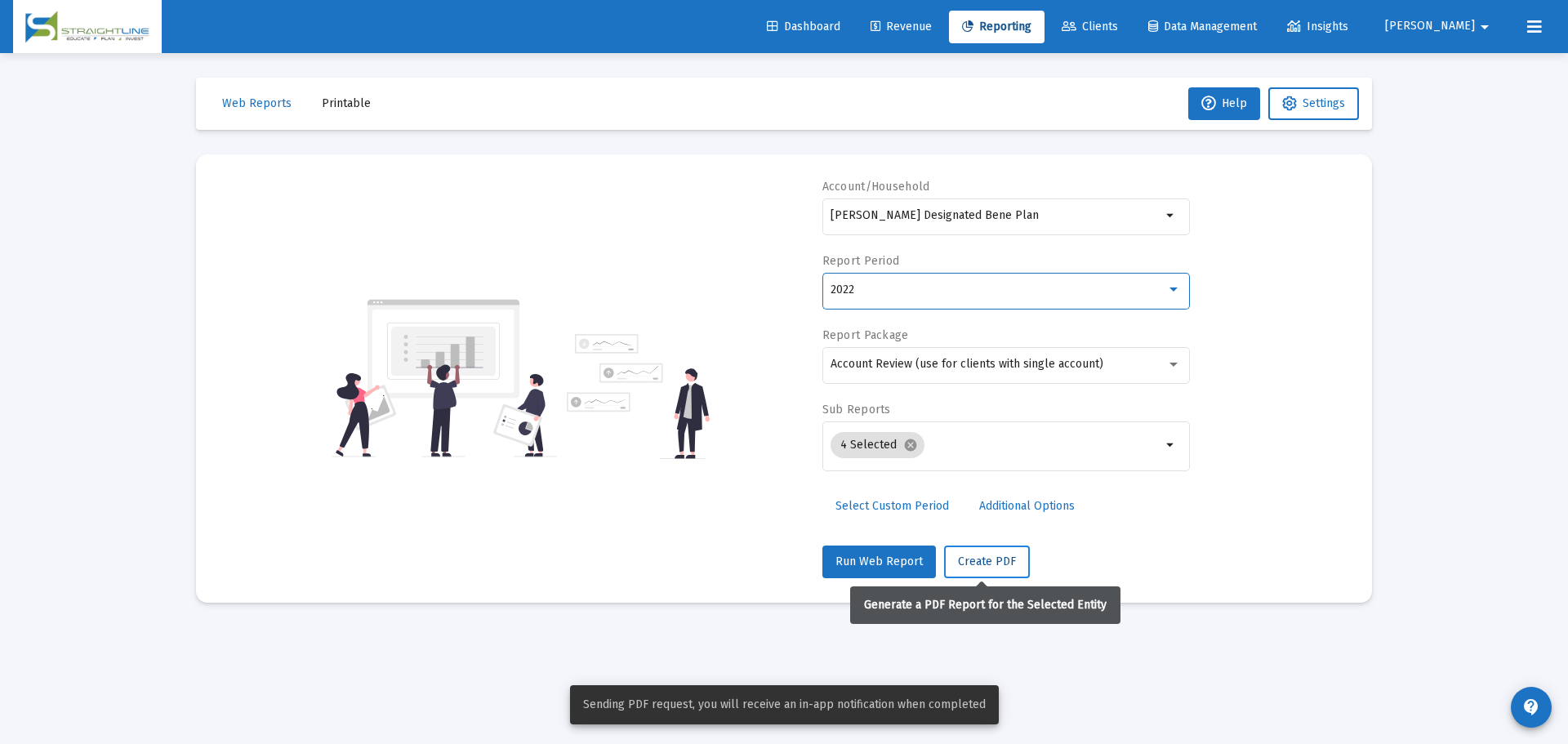
click at [984, 551] on button "Create PDF" at bounding box center [987, 562] width 86 height 33
click at [915, 284] on div "2022" at bounding box center [998, 290] width 336 height 13
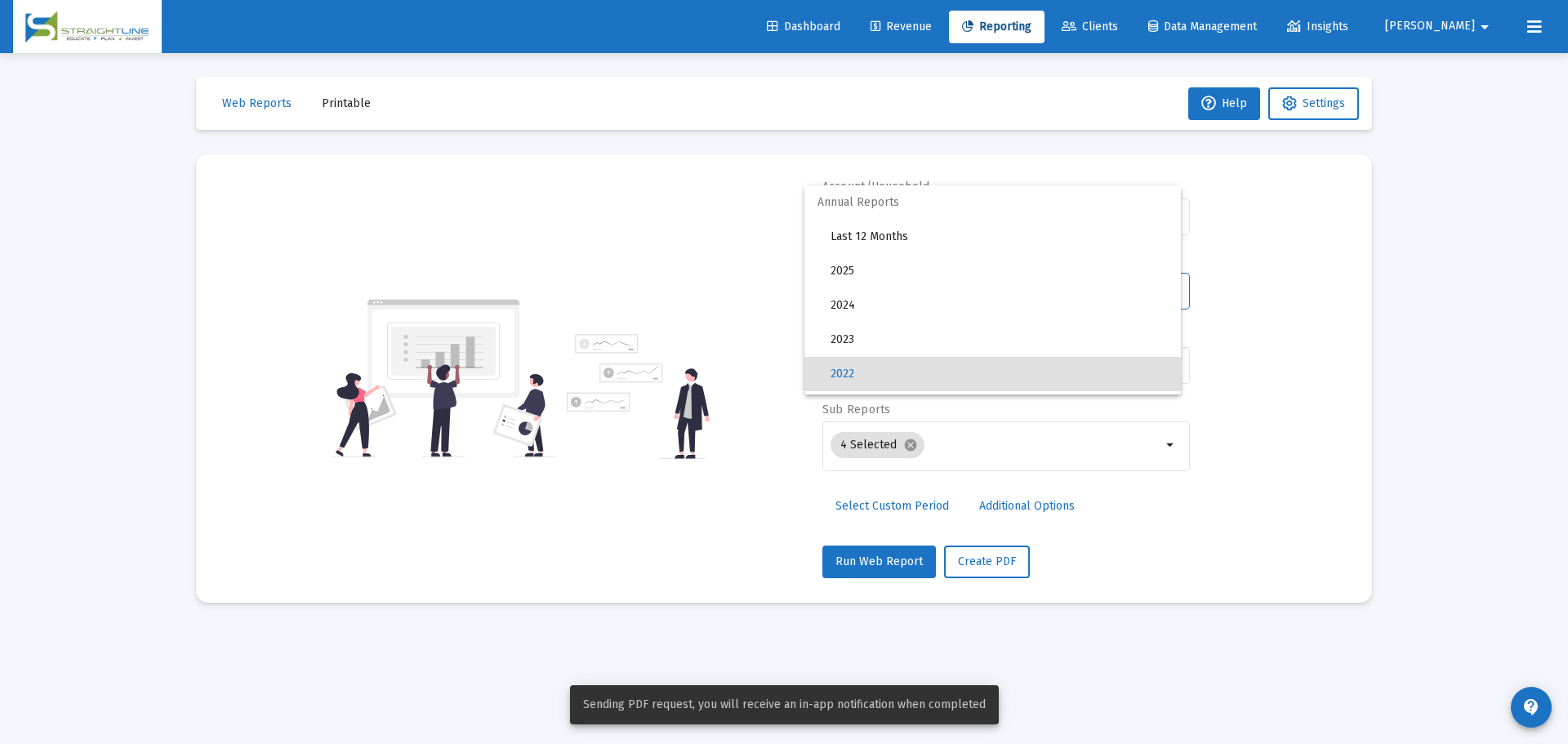
scroll to position [84, 0]
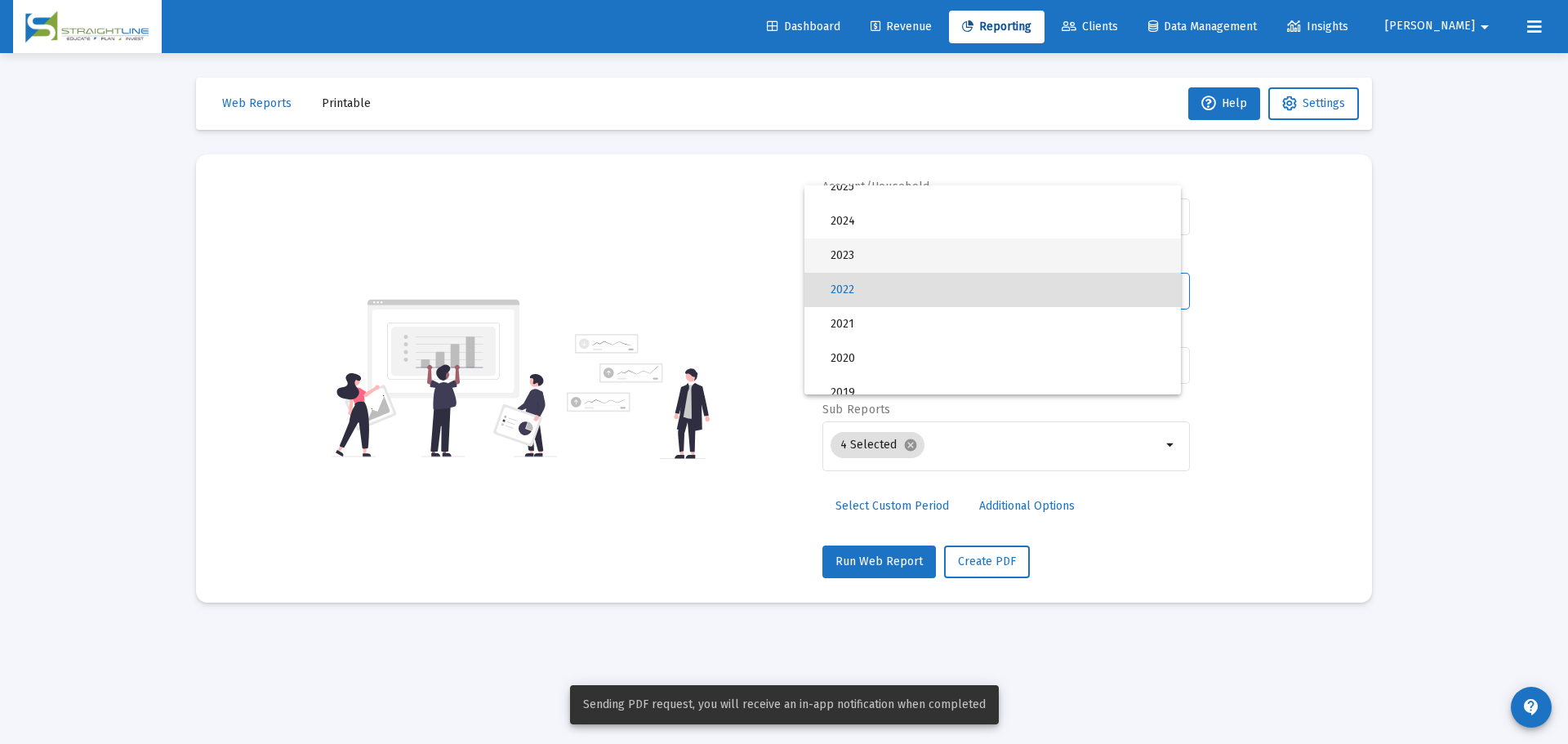
click at [895, 251] on span "2023" at bounding box center [999, 255] width 338 height 35
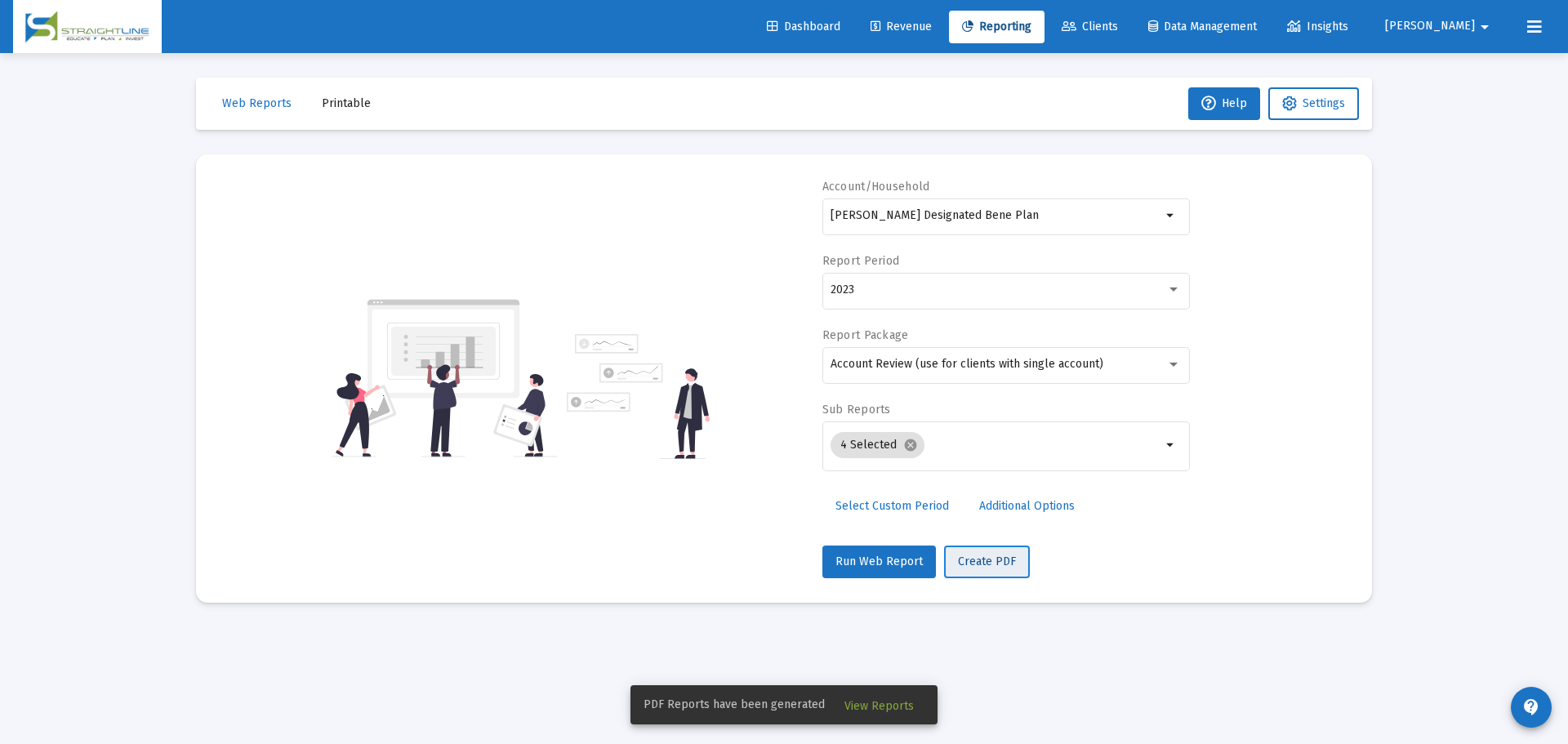
click at [986, 558] on span "Create PDF" at bounding box center [987, 561] width 58 height 14
click at [925, 287] on div "2023" at bounding box center [998, 290] width 336 height 13
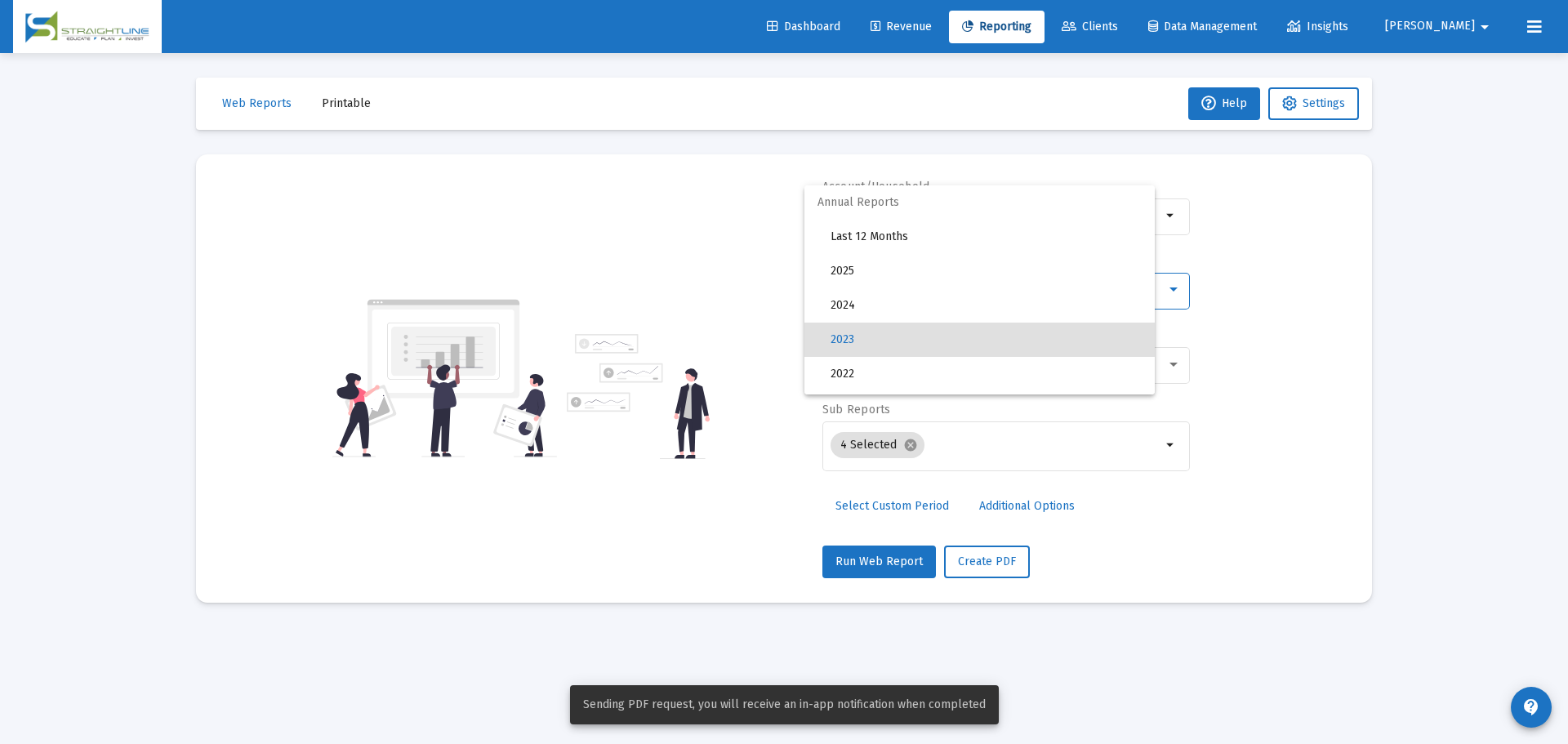
scroll to position [50, 0]
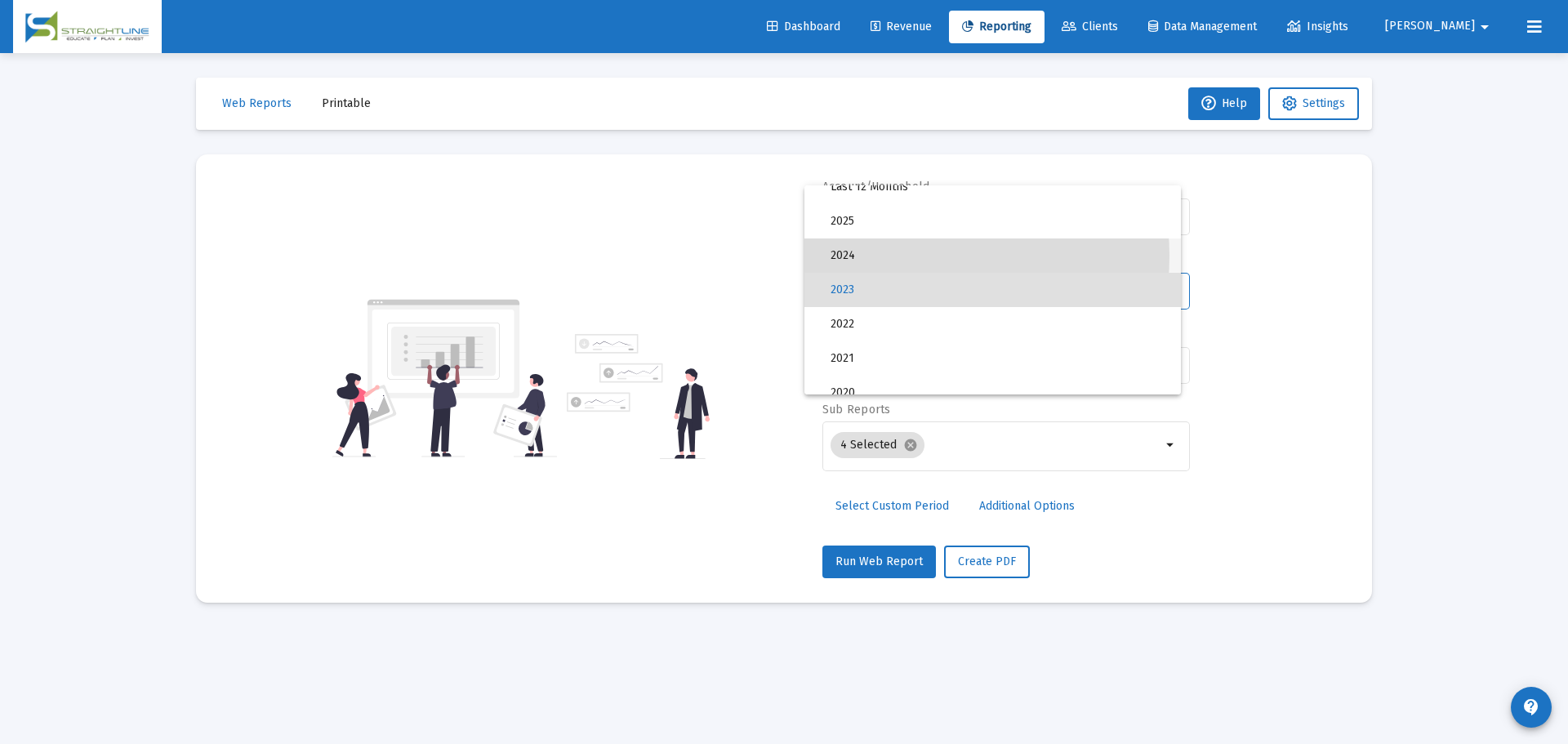
click at [910, 255] on span "2024" at bounding box center [999, 255] width 338 height 35
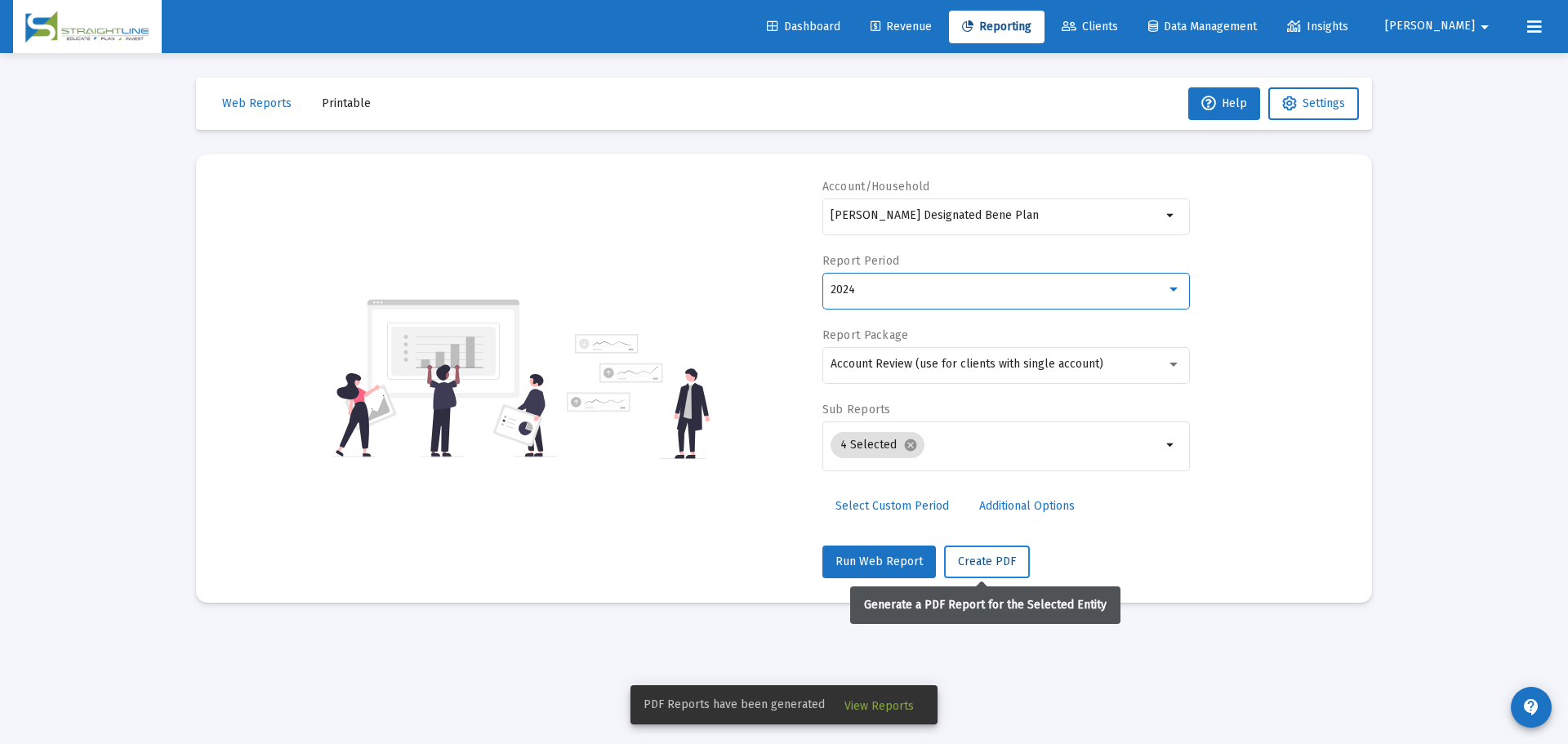
click at [972, 557] on span "Create PDF" at bounding box center [987, 561] width 58 height 14
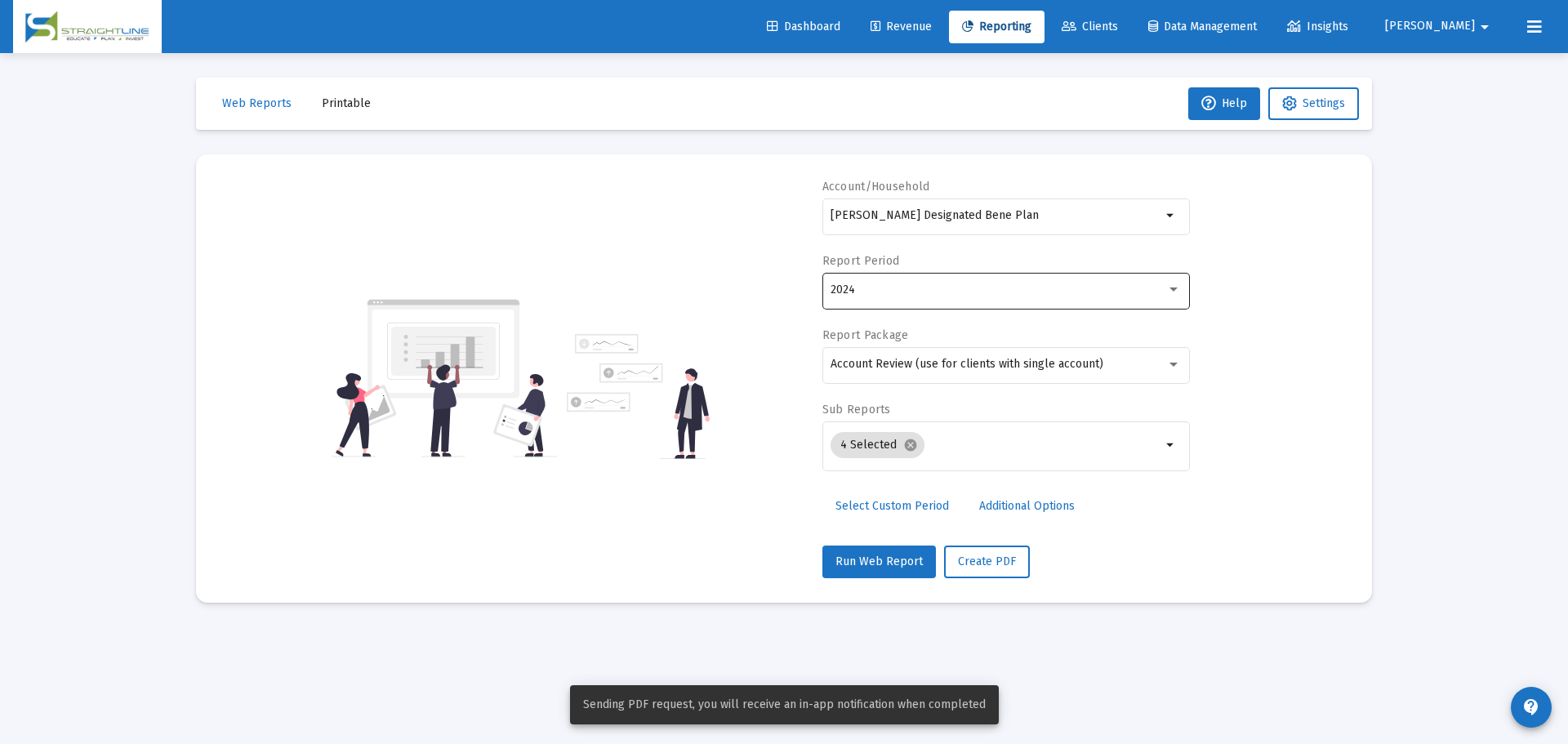
click at [921, 293] on div "2024" at bounding box center [998, 290] width 336 height 13
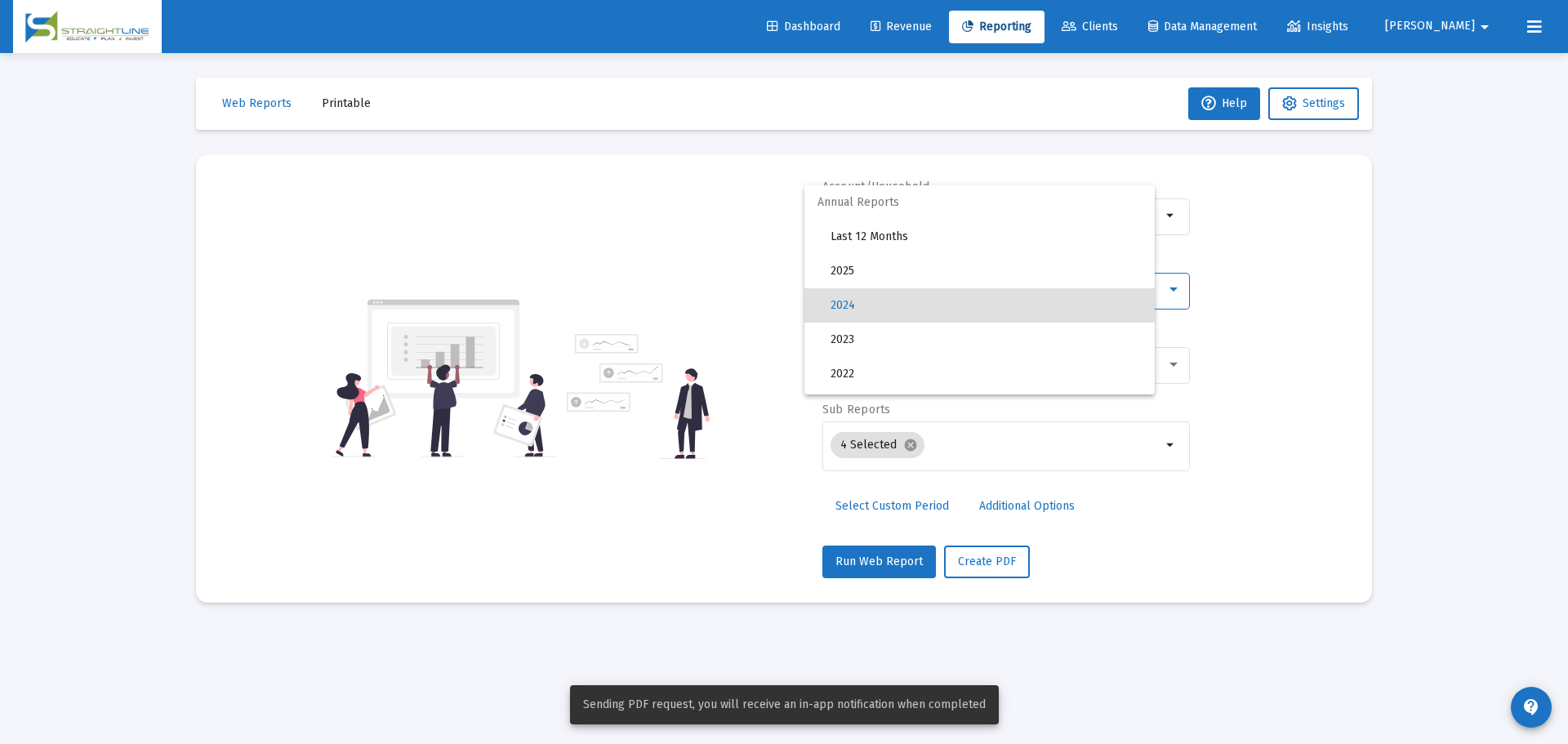
scroll to position [16, 0]
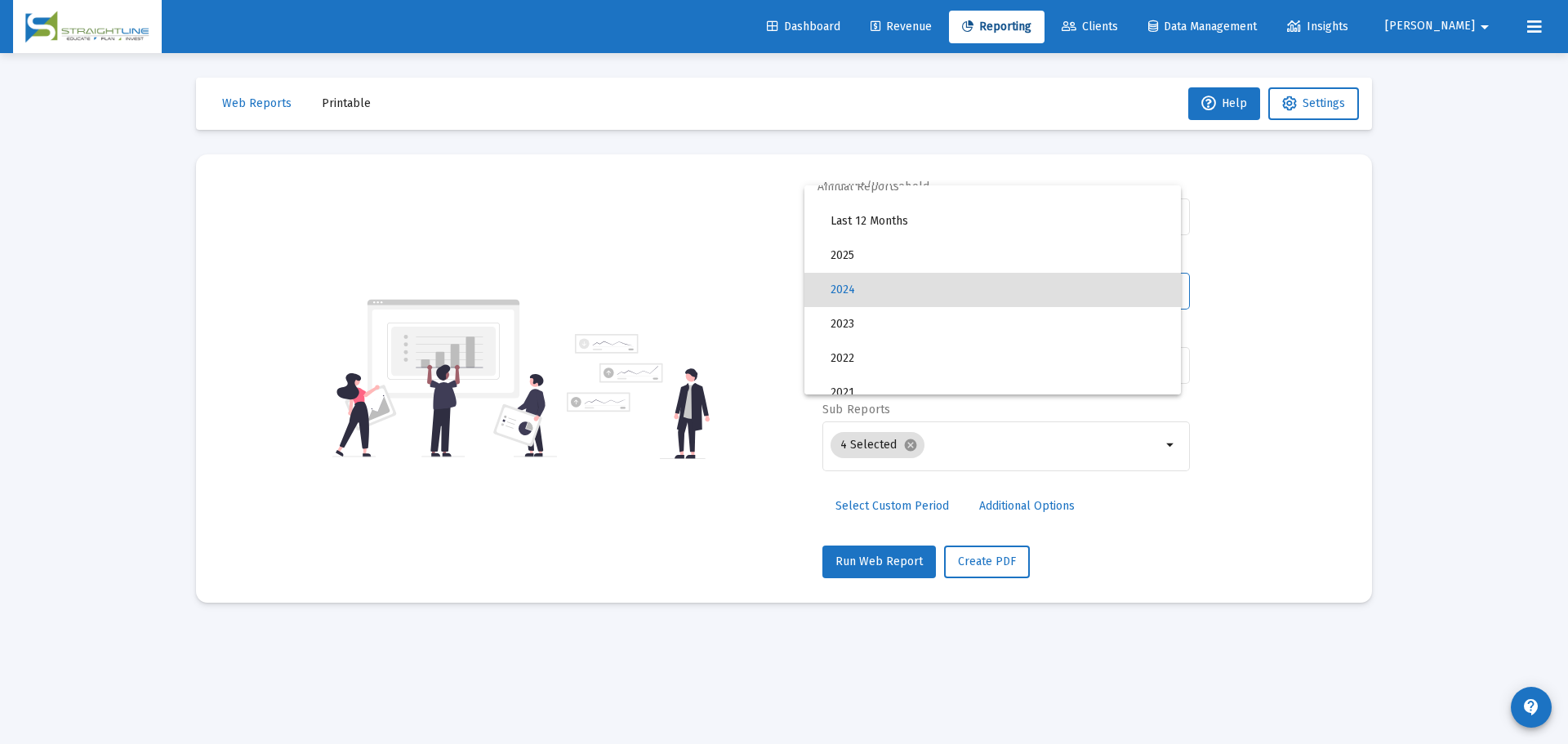
click at [1283, 336] on div at bounding box center [784, 372] width 1568 height 744
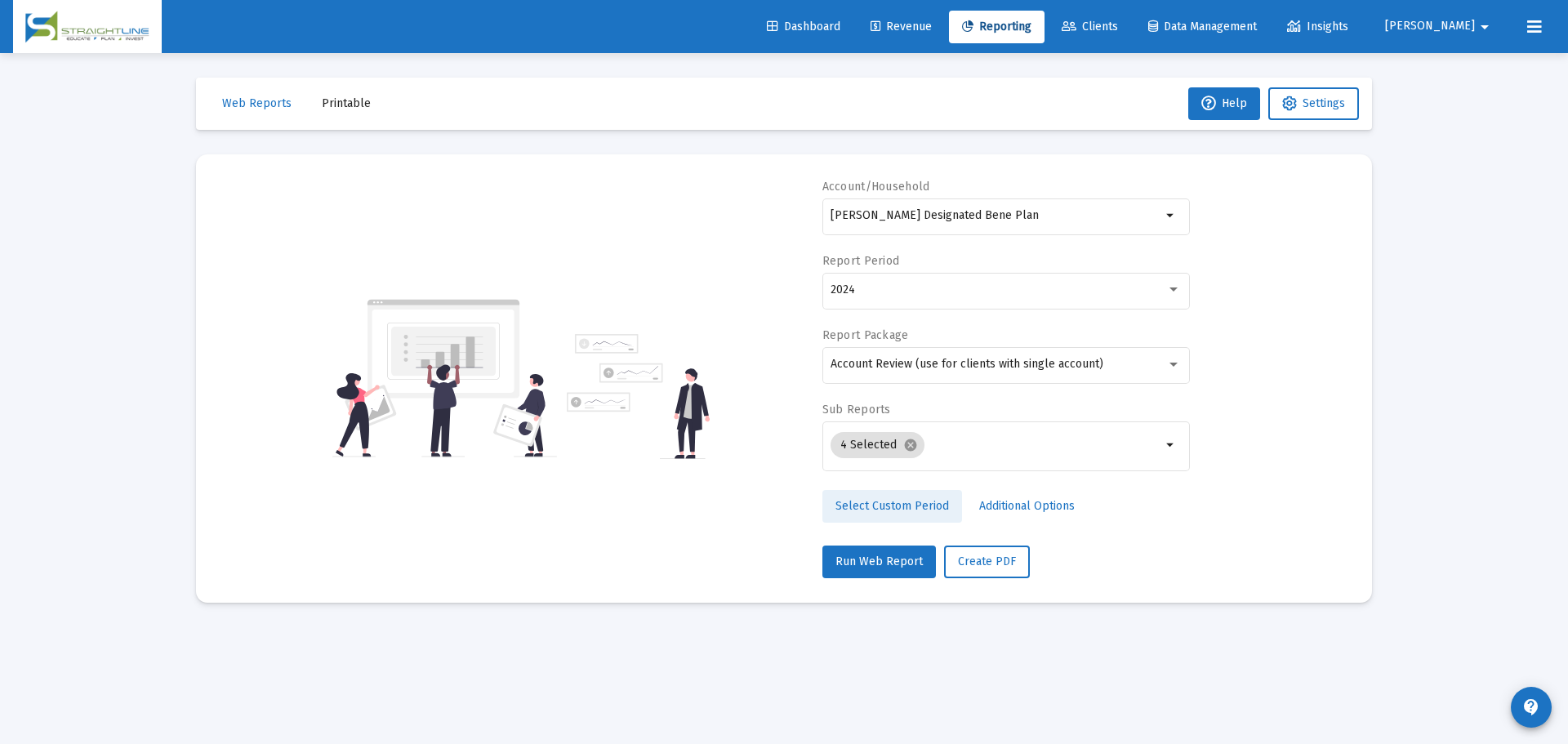
click at [913, 508] on span "Select Custom Period" at bounding box center [892, 506] width 113 height 14
click at [988, 288] on icon "Open calendar" at bounding box center [990, 289] width 13 height 15
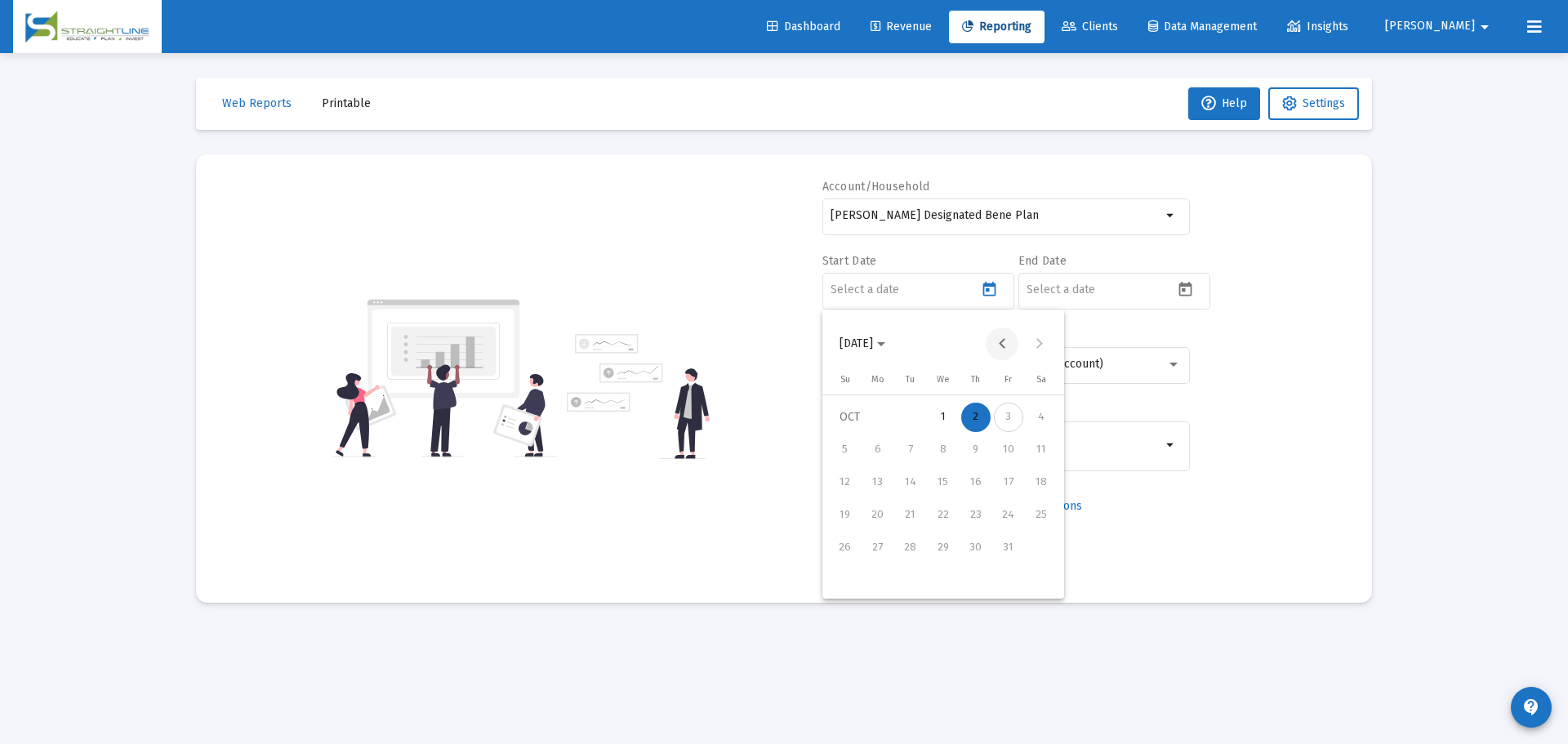
click at [1000, 342] on button "Previous month" at bounding box center [1001, 343] width 33 height 33
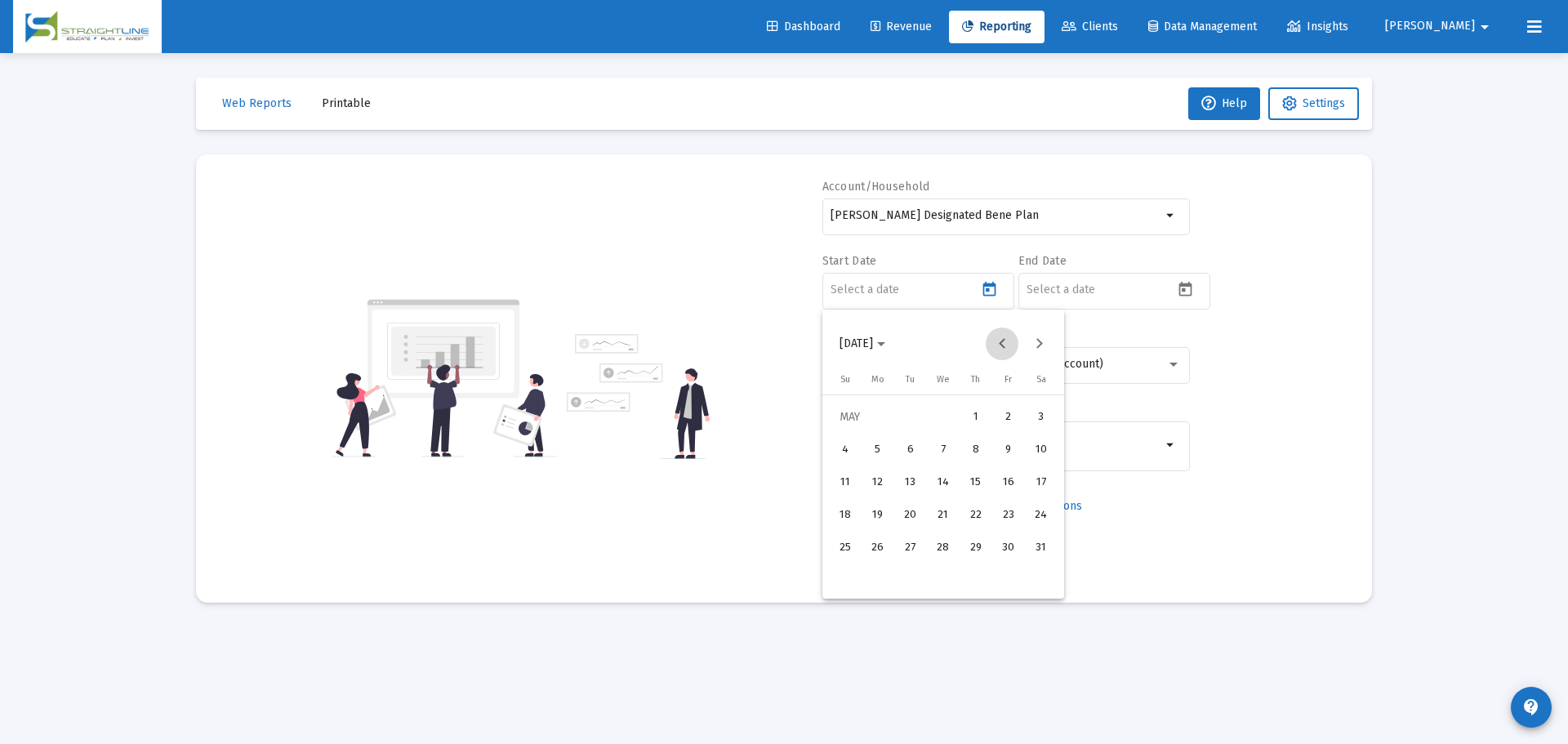
click at [1000, 342] on button "Previous month" at bounding box center [1001, 343] width 33 height 33
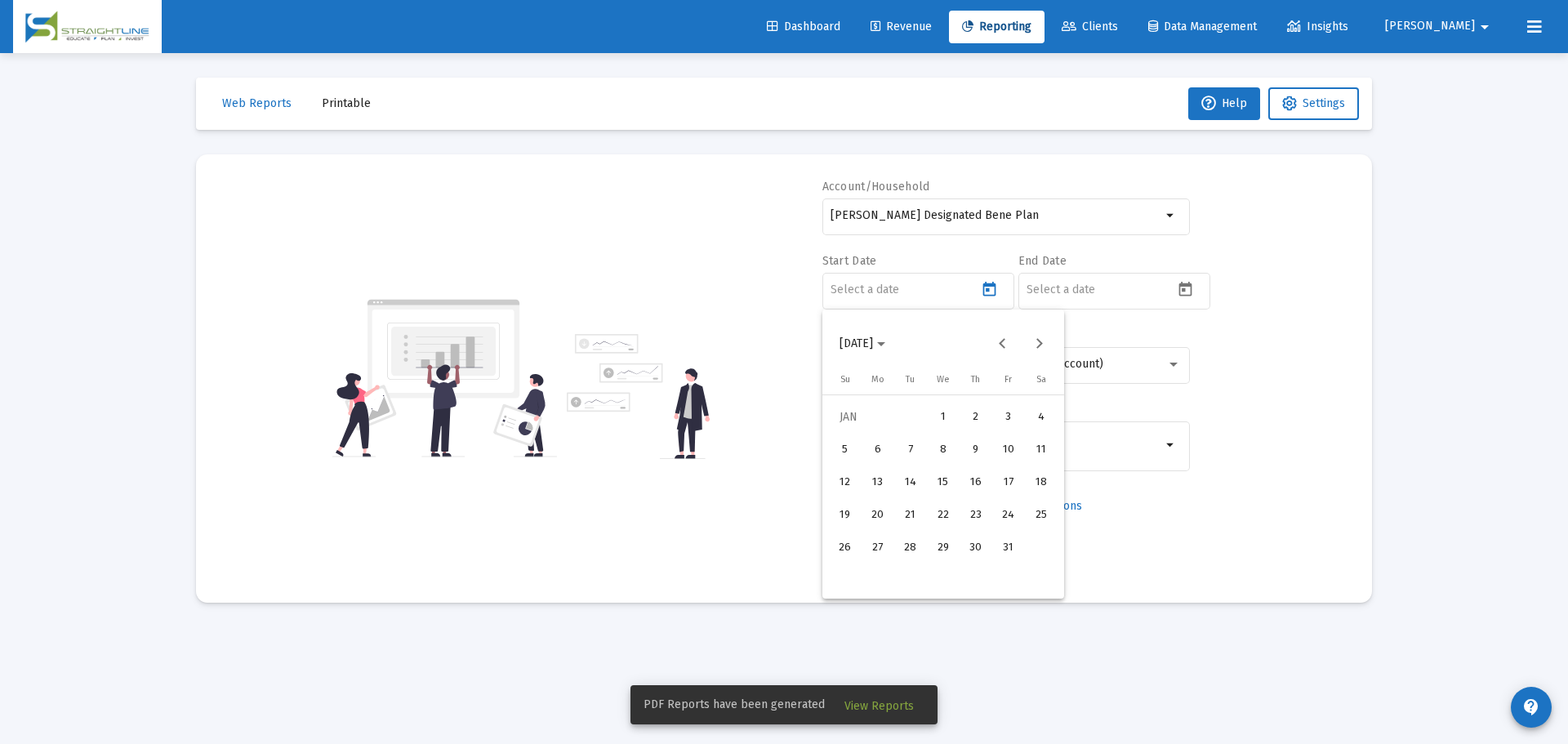
click at [940, 421] on div "1" at bounding box center [942, 417] width 29 height 29
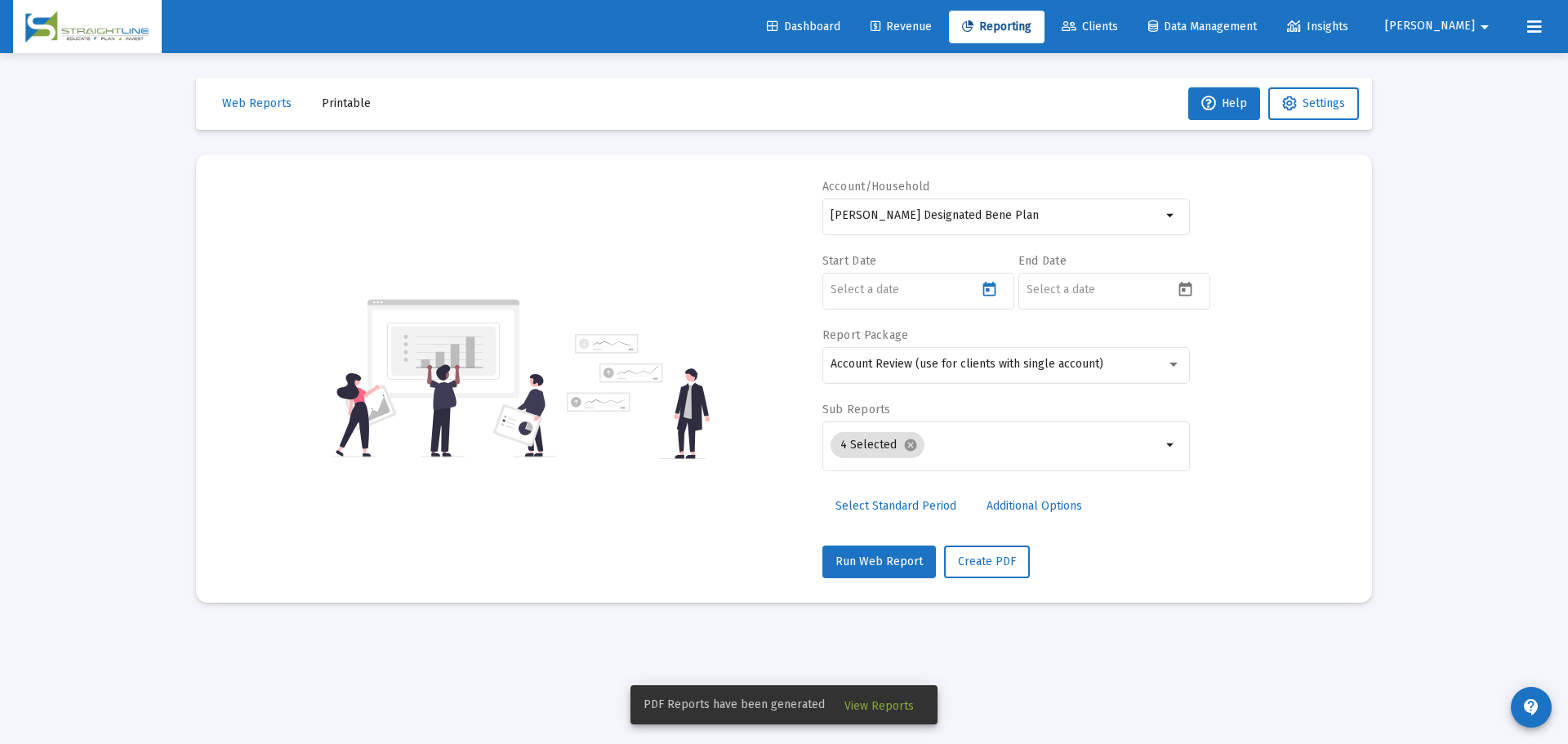
type input "[DATE]"
click at [1189, 289] on icon "Open calendar" at bounding box center [1186, 290] width 17 height 17
click at [1192, 339] on button "Previous month" at bounding box center [1198, 343] width 33 height 33
click at [1108, 569] on div "30" at bounding box center [1106, 579] width 29 height 29
type input "[DATE]"
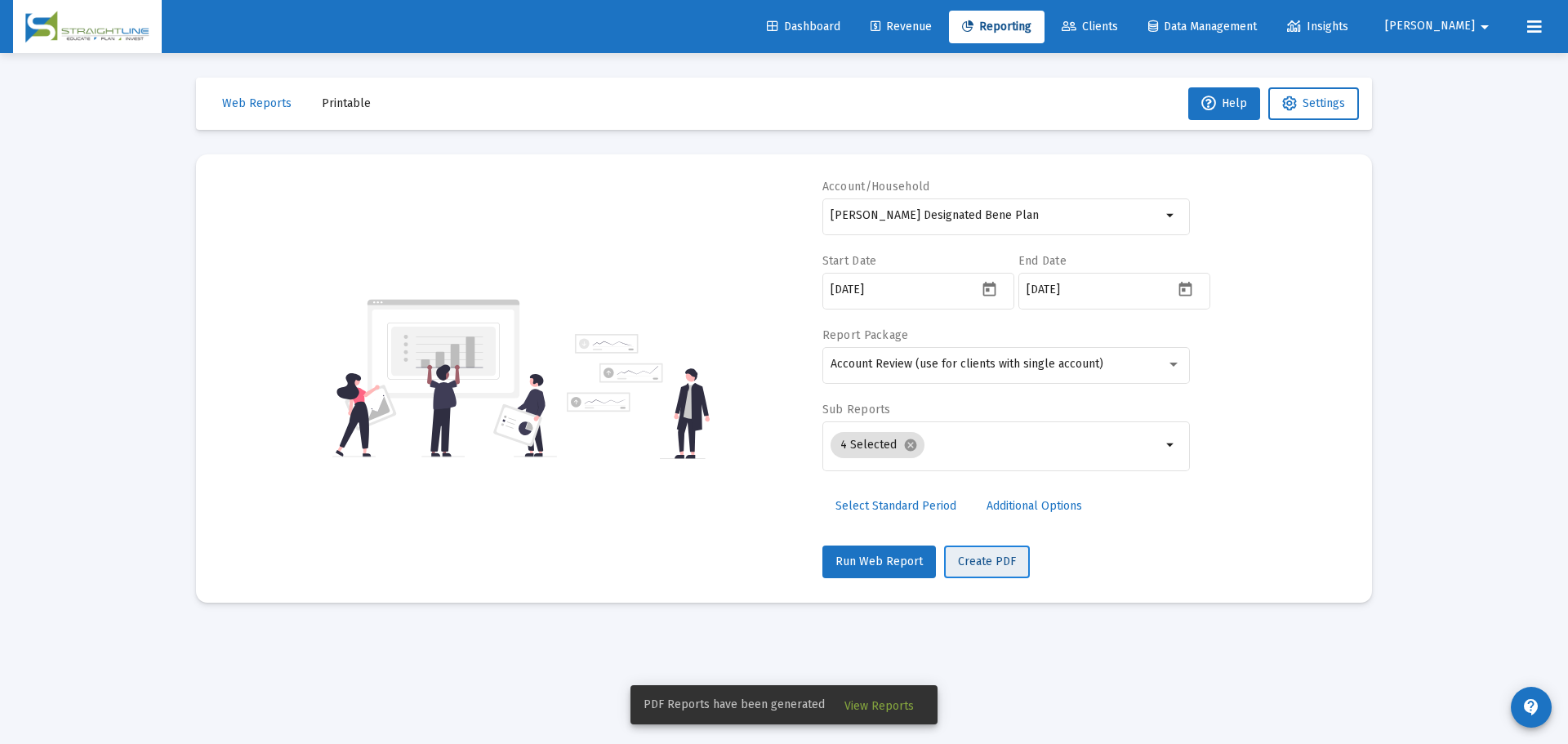
click at [999, 565] on span "Create PDF" at bounding box center [987, 561] width 58 height 14
click at [901, 711] on span "View Reports" at bounding box center [879, 706] width 69 height 14
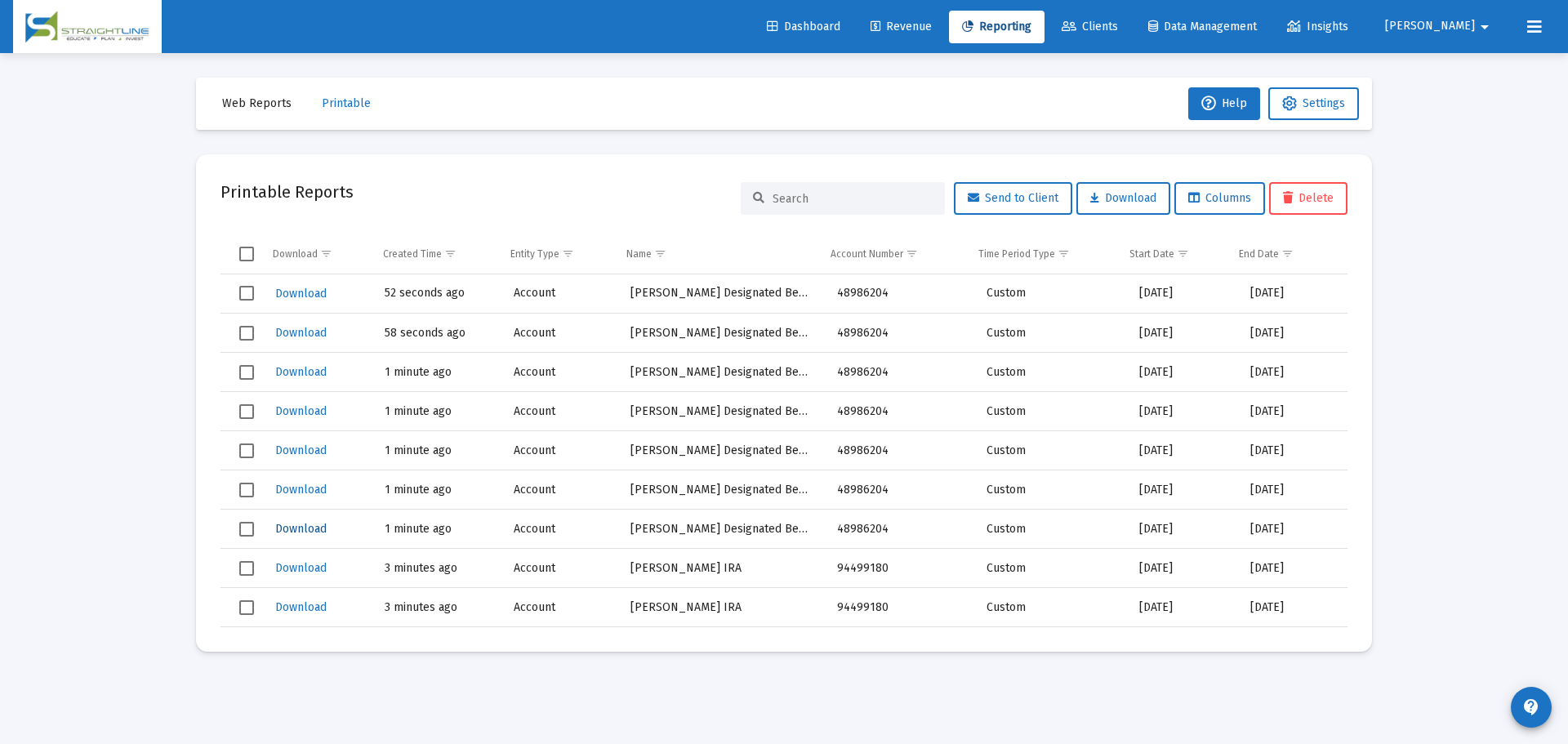
click at [283, 528] on span "Download" at bounding box center [300, 528] width 51 height 14
click at [307, 492] on span "Download" at bounding box center [300, 489] width 51 height 14
click at [292, 449] on span "Download" at bounding box center [300, 450] width 51 height 14
click at [300, 408] on span "Download" at bounding box center [300, 410] width 51 height 14
click at [288, 366] on span "Download" at bounding box center [300, 372] width 51 height 14
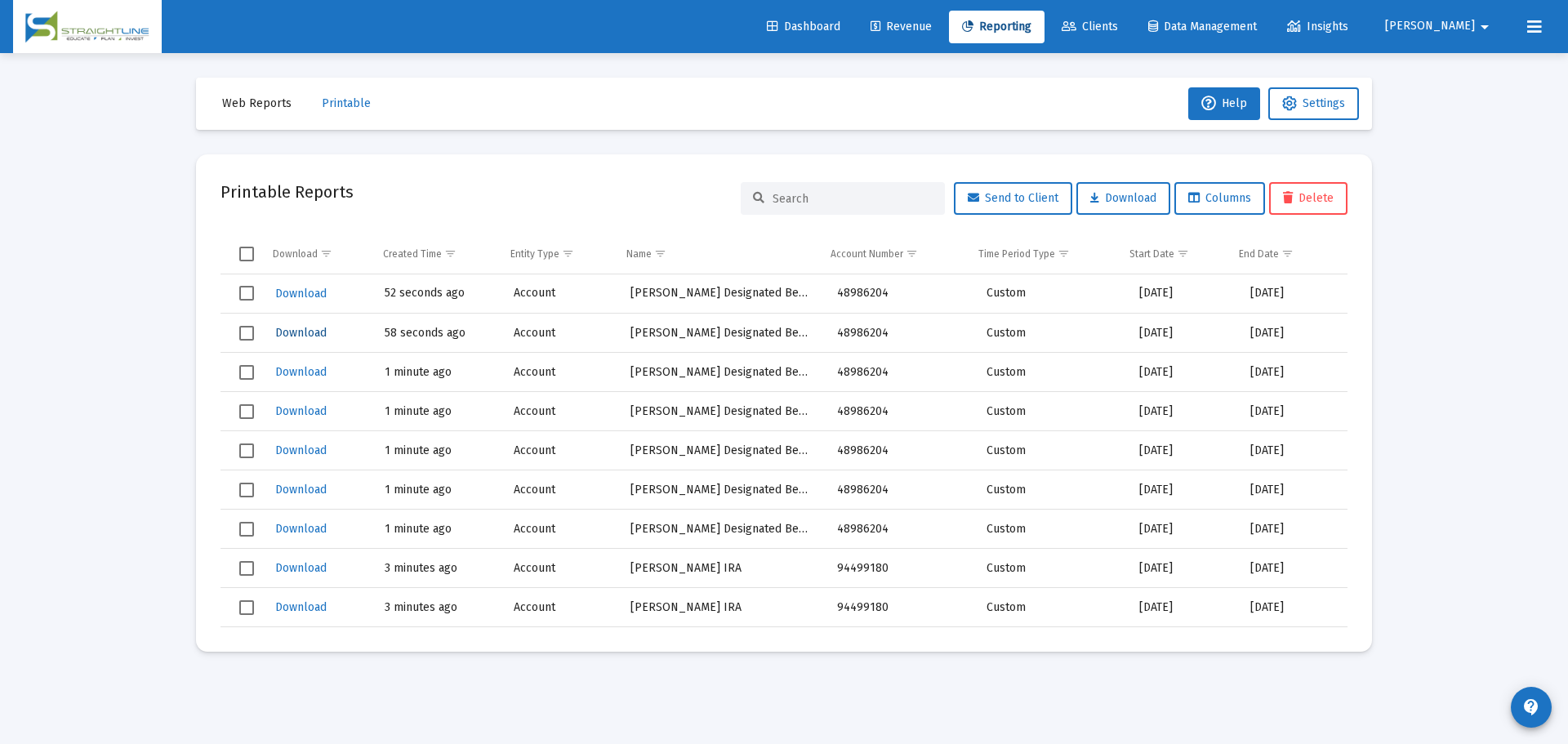
click at [309, 328] on span "Download" at bounding box center [300, 333] width 51 height 14
click at [314, 293] on span "Download" at bounding box center [300, 293] width 51 height 14
click at [346, 100] on span "Printable" at bounding box center [346, 103] width 49 height 14
click at [337, 100] on span "Printable" at bounding box center [346, 103] width 49 height 14
click at [332, 102] on span "Printable" at bounding box center [346, 103] width 49 height 14
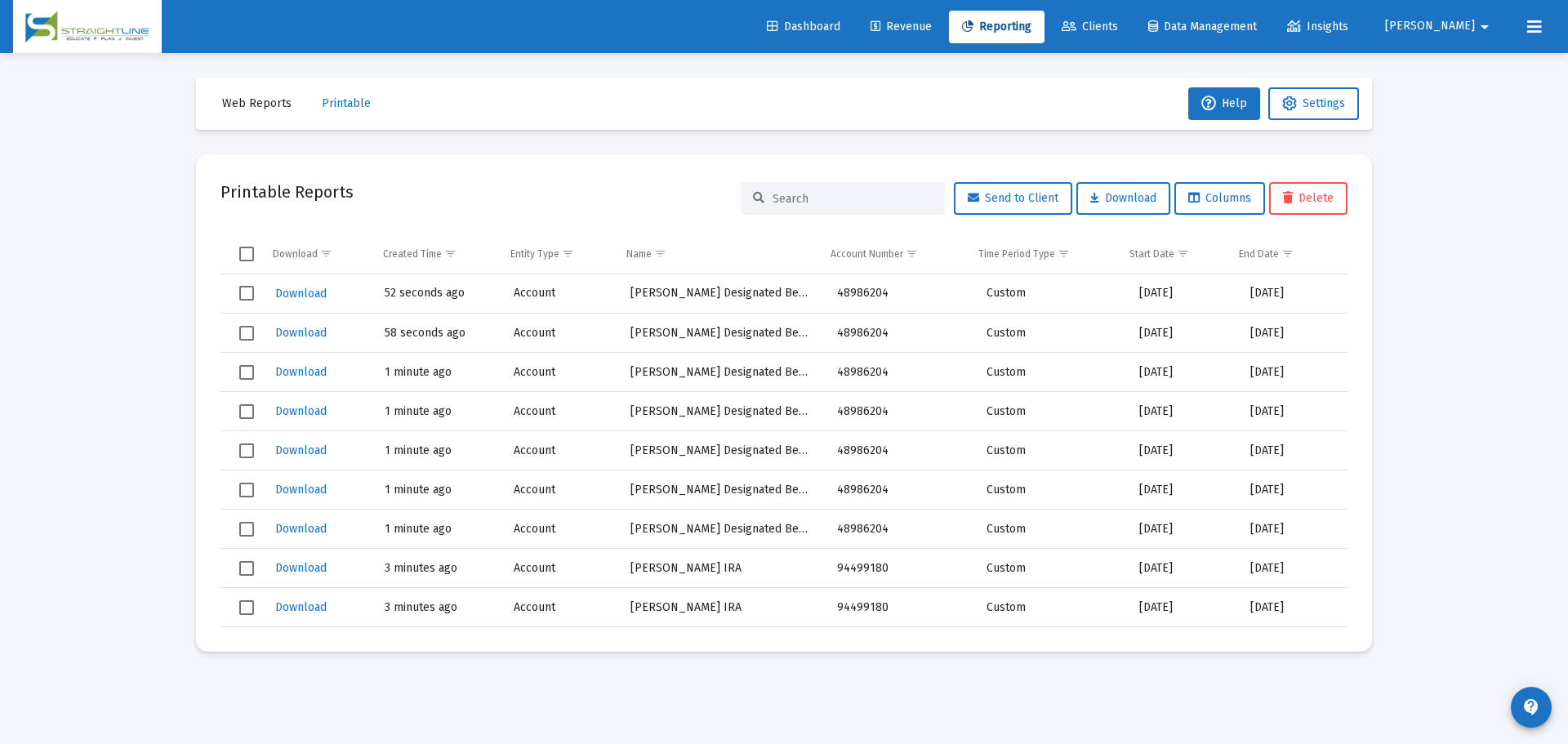
click at [257, 99] on span "Web Reports" at bounding box center [257, 103] width 69 height 14
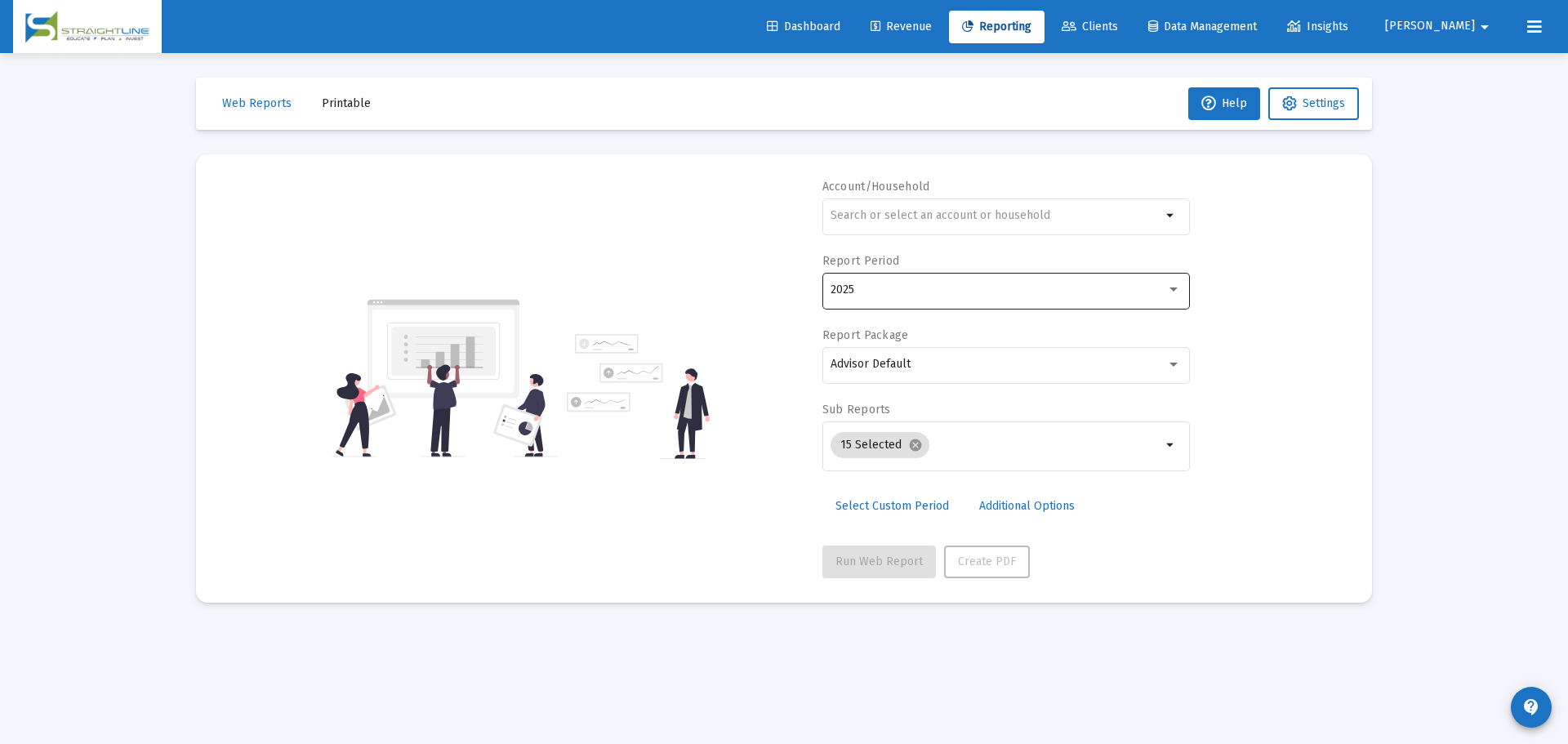
click at [929, 300] on div "2025" at bounding box center [1005, 289] width 351 height 40
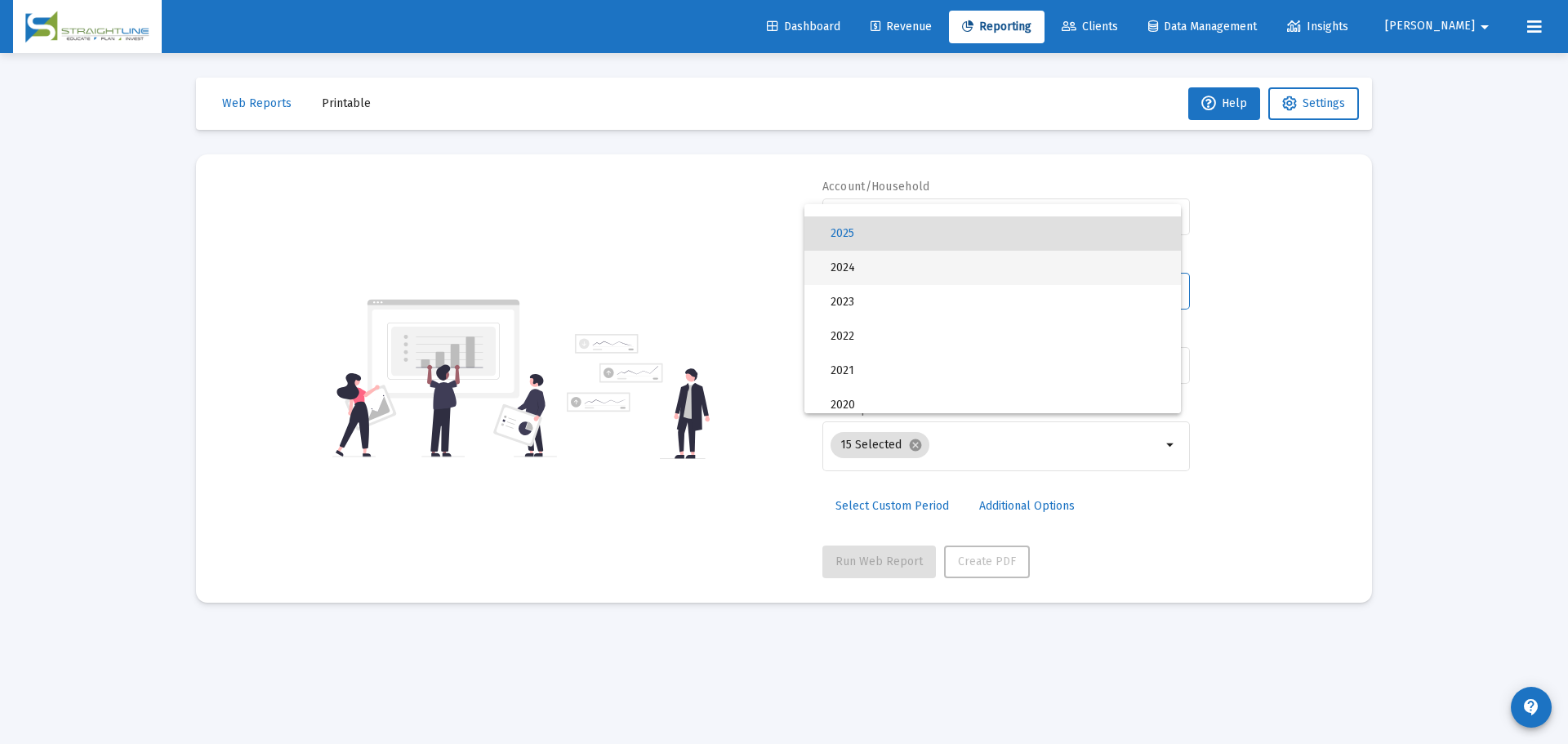
scroll to position [81, 0]
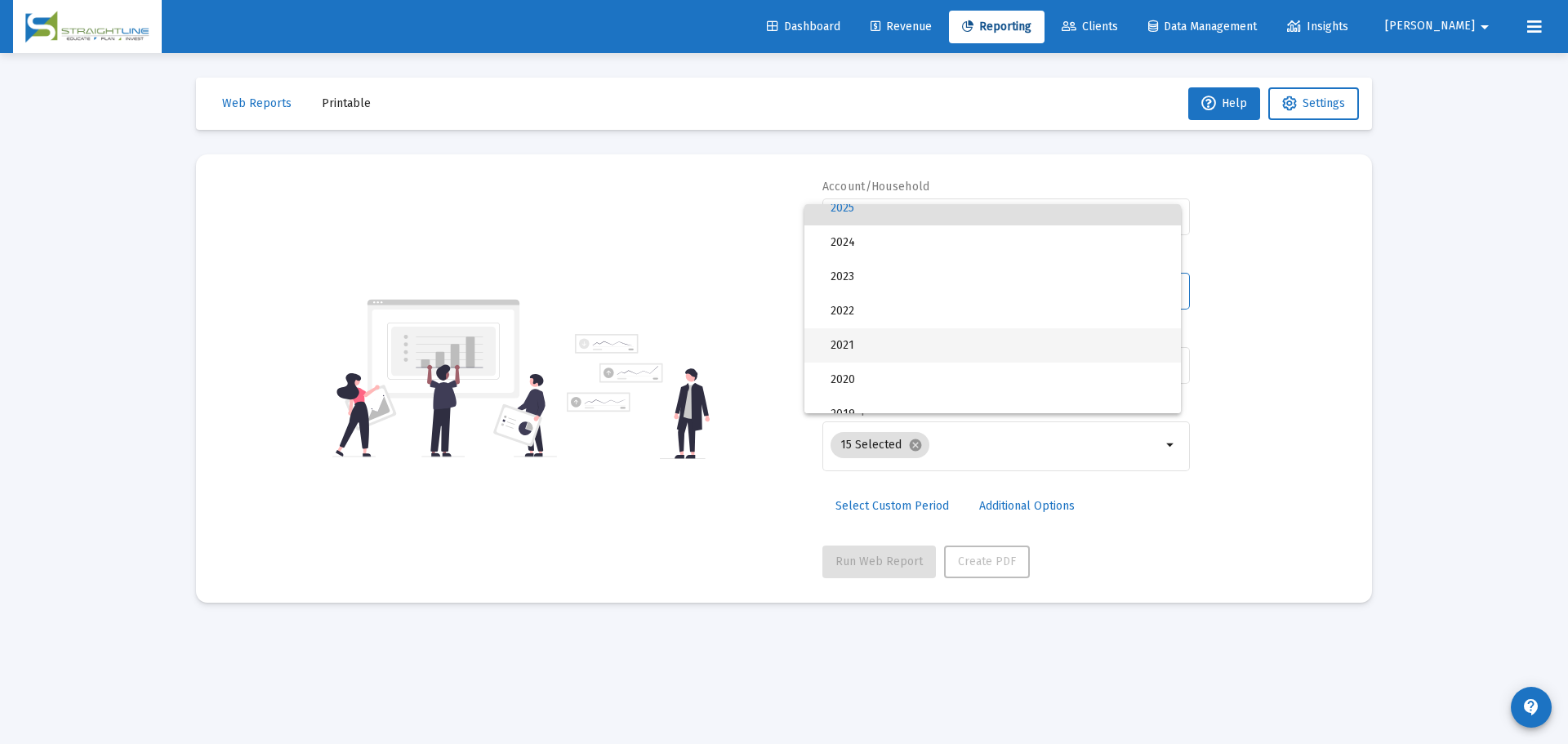
click at [895, 332] on span "2021" at bounding box center [999, 345] width 338 height 35
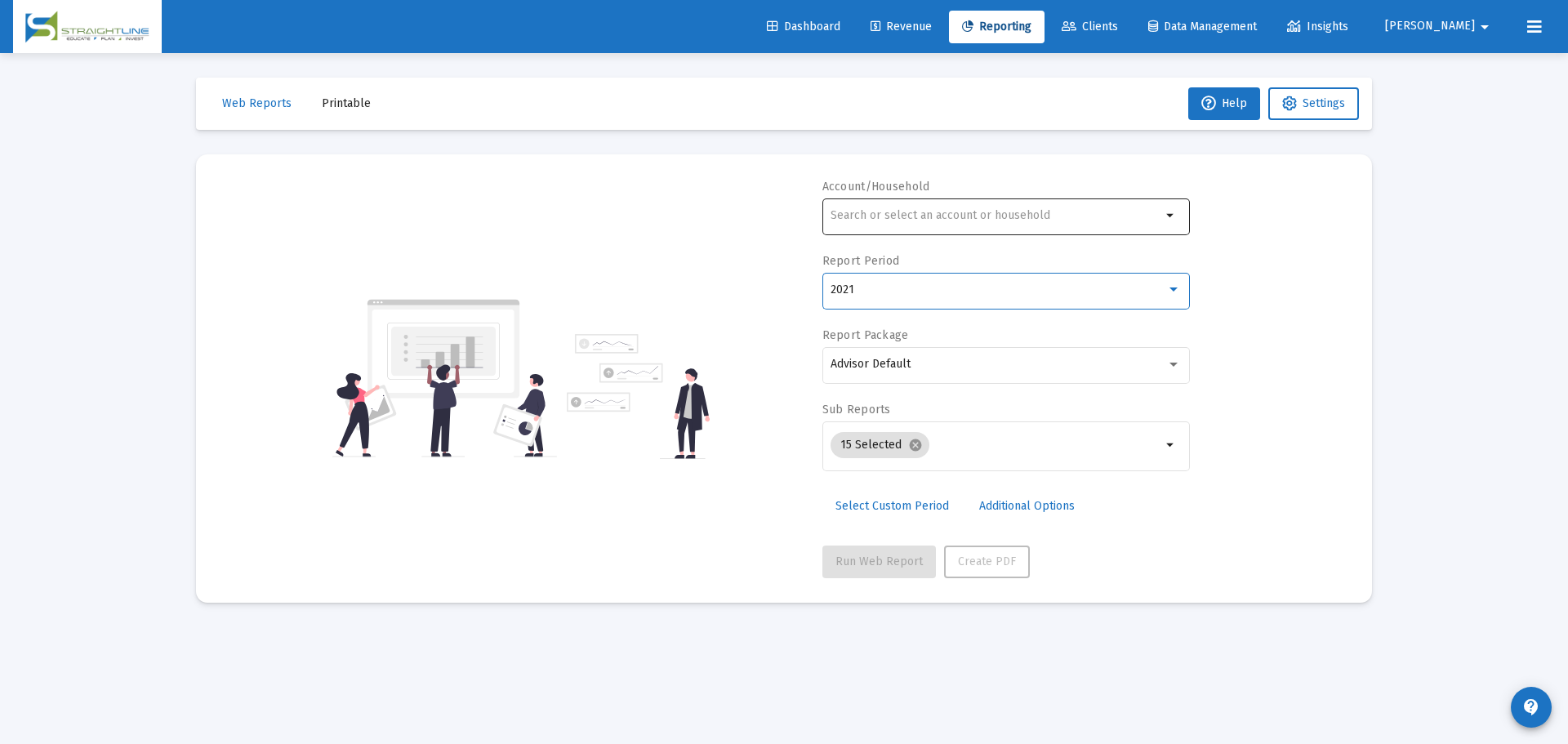
click at [904, 224] on div at bounding box center [996, 215] width 331 height 40
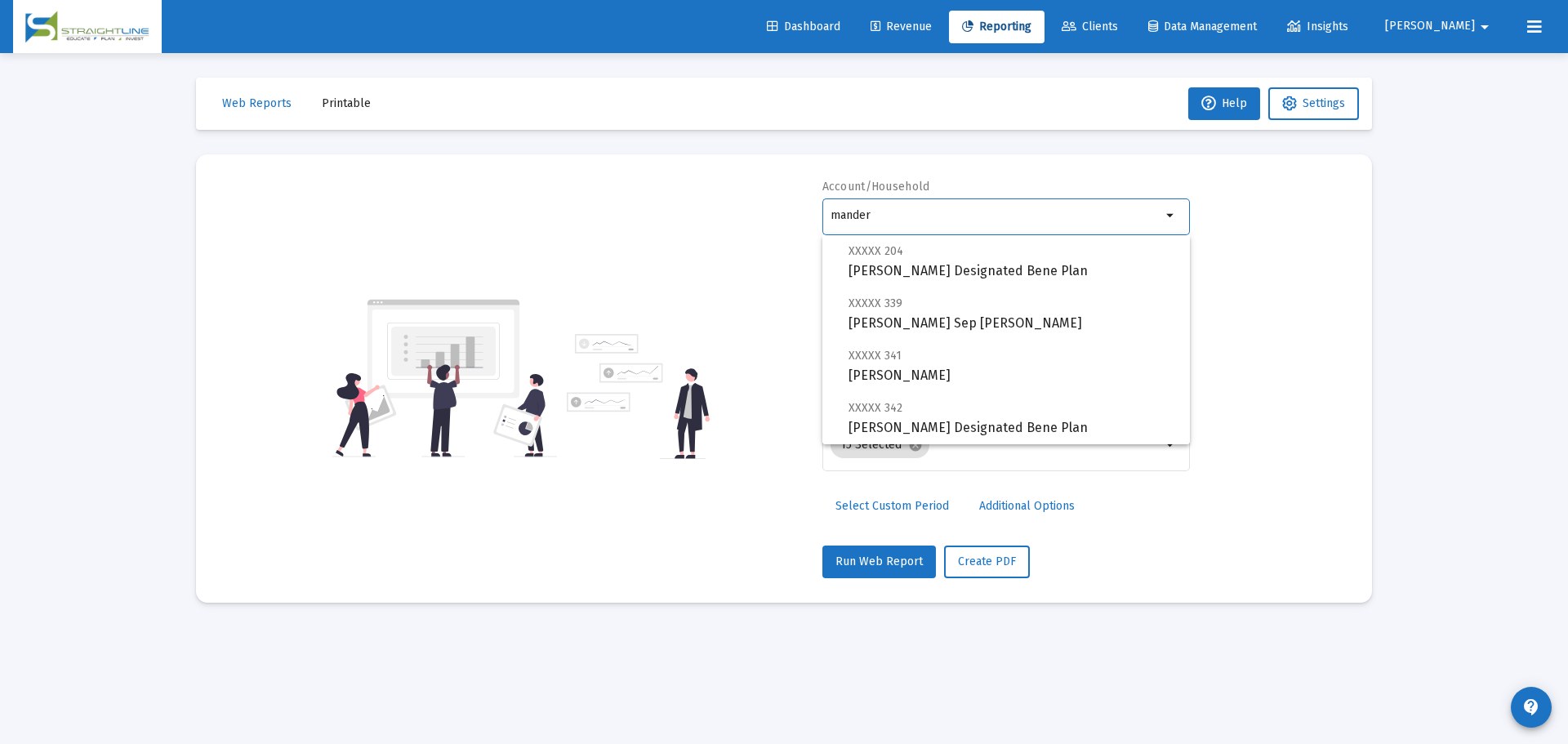
scroll to position [59, 0]
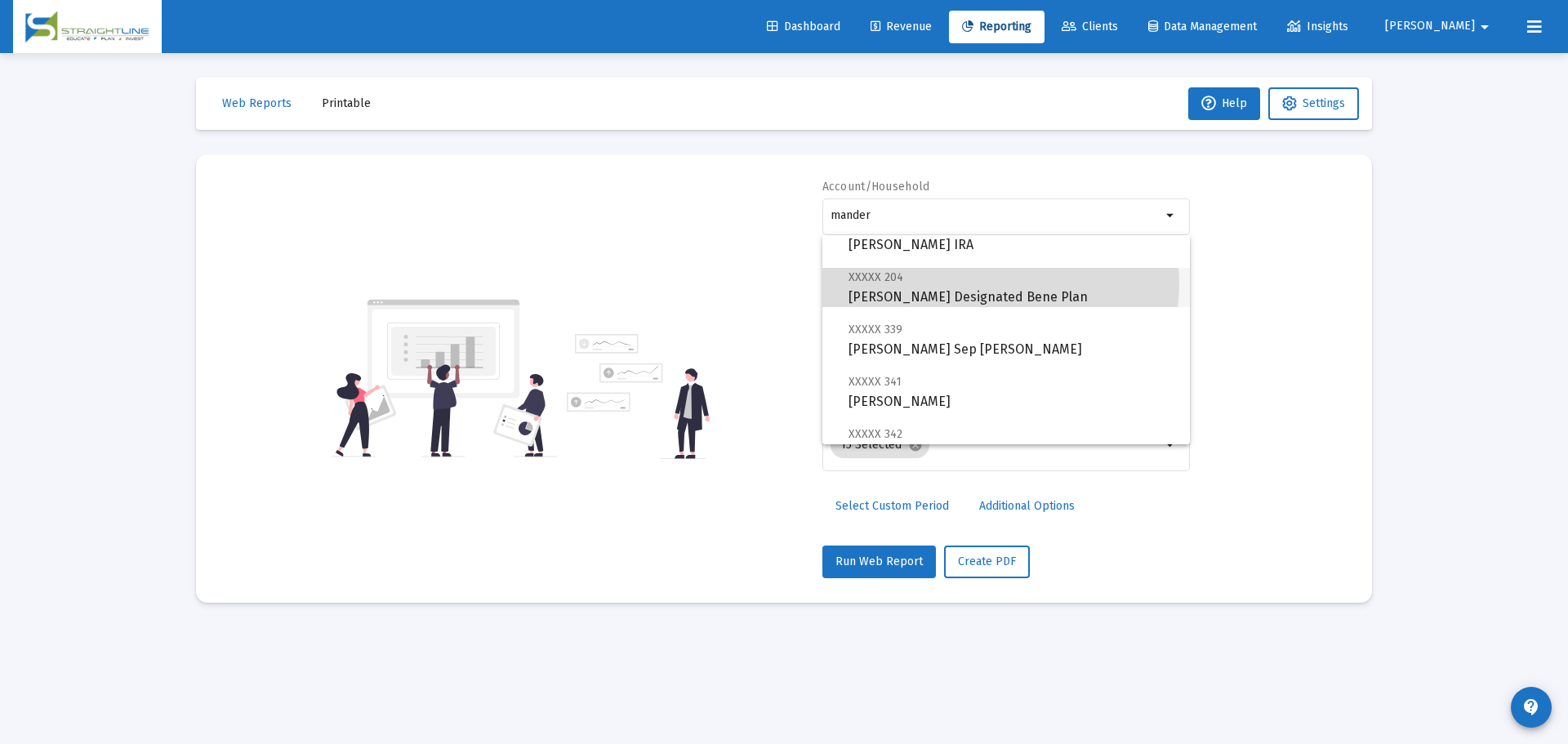
click at [1000, 283] on span "XXXXX 204 [PERSON_NAME] Designated Bene Plan" at bounding box center [1013, 287] width 328 height 40
type input "[PERSON_NAME] Designated Bene Plan"
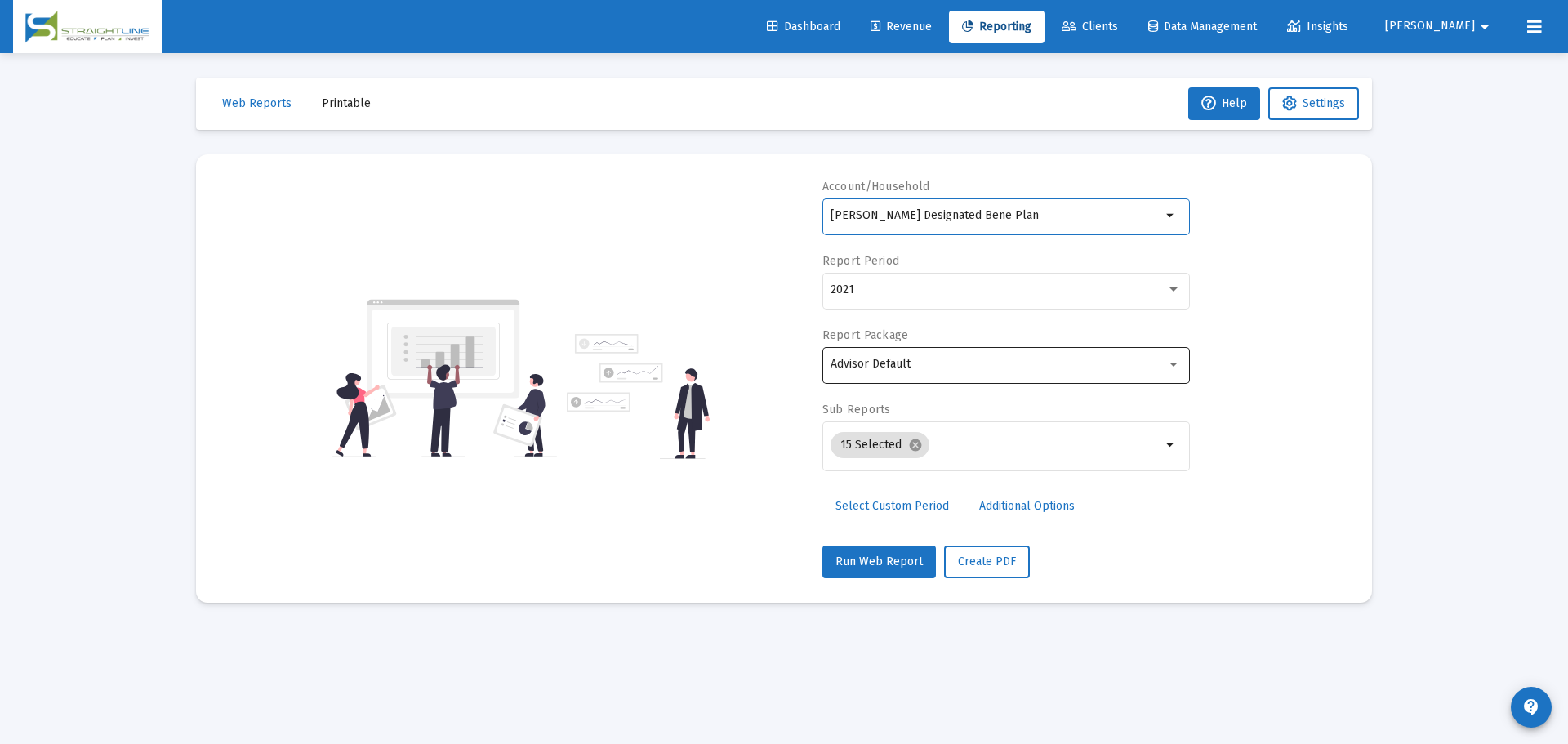
click at [969, 351] on div "Advisor Default" at bounding box center [1005, 364] width 351 height 40
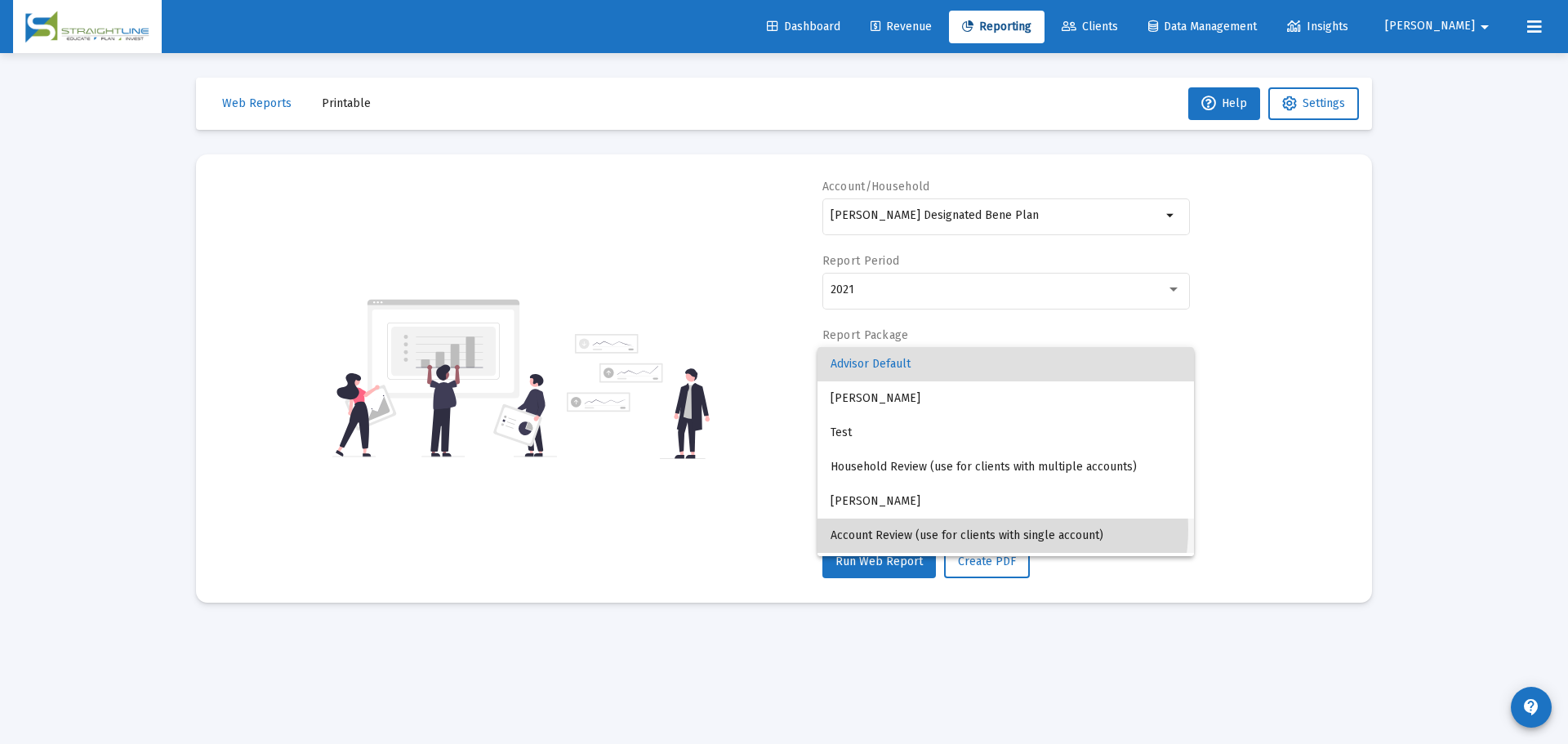
click at [1002, 529] on span "Account Review (use for clients with single account)" at bounding box center [1005, 536] width 351 height 35
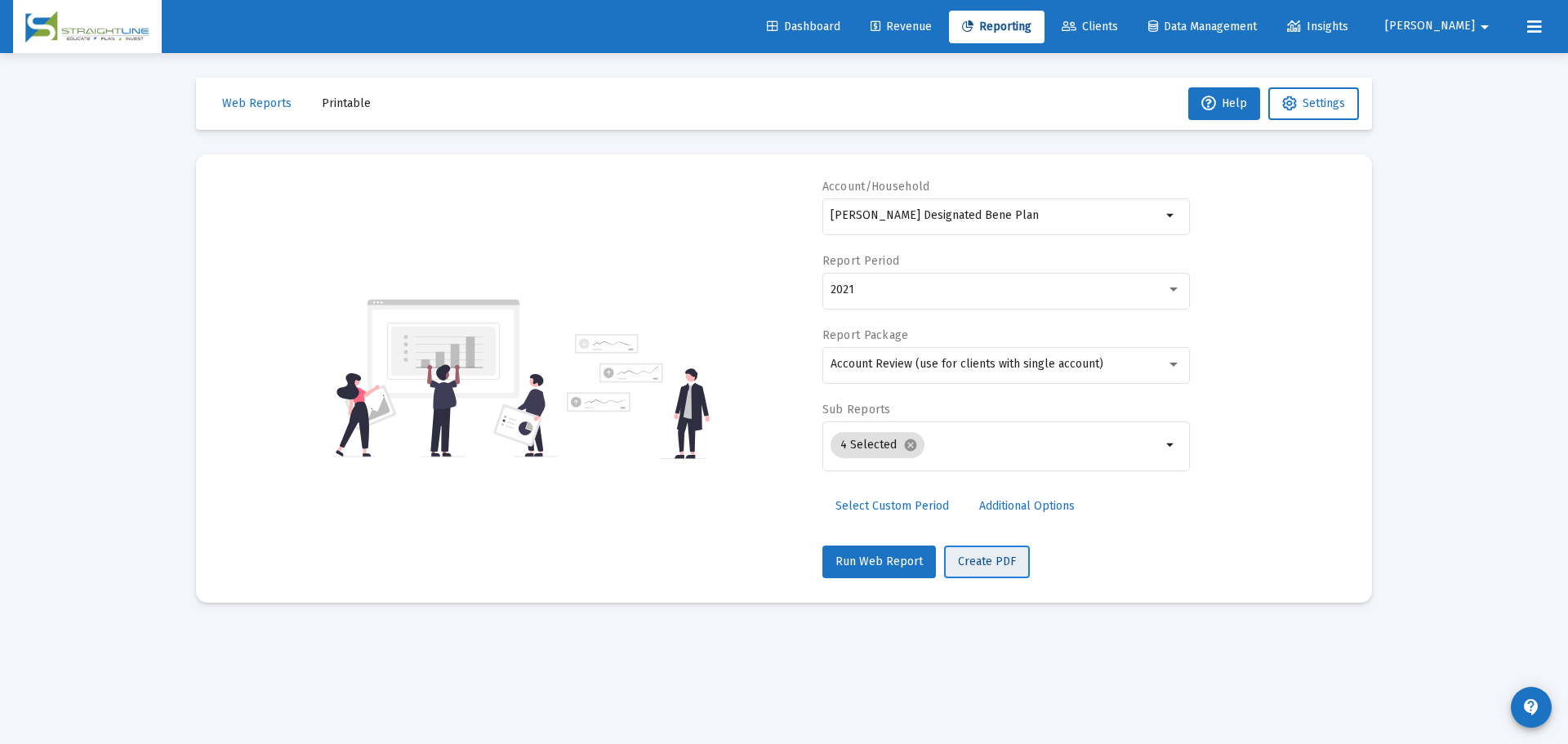
click at [985, 564] on span "Create PDF" at bounding box center [987, 561] width 58 height 14
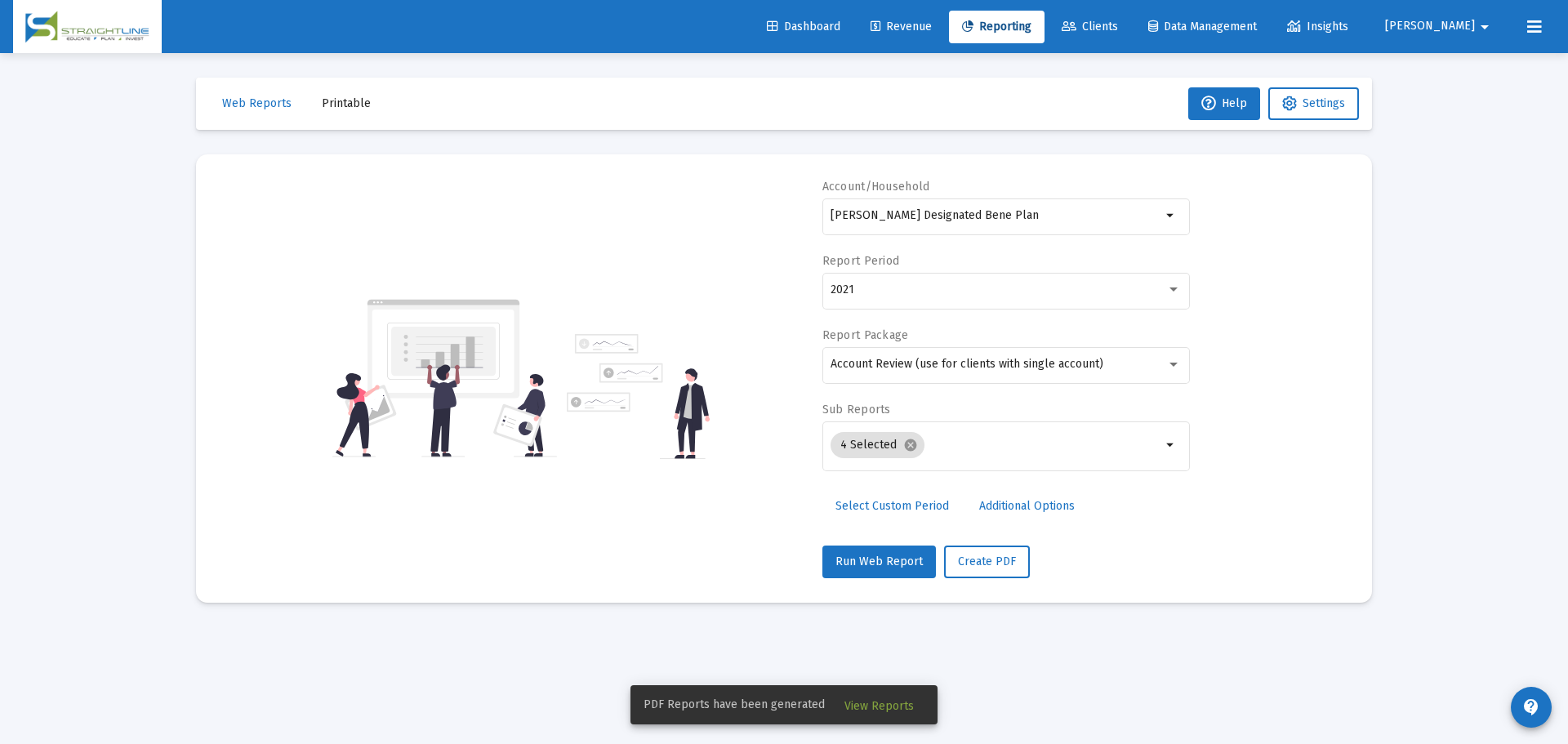
click at [880, 701] on span "View Reports" at bounding box center [879, 706] width 69 height 14
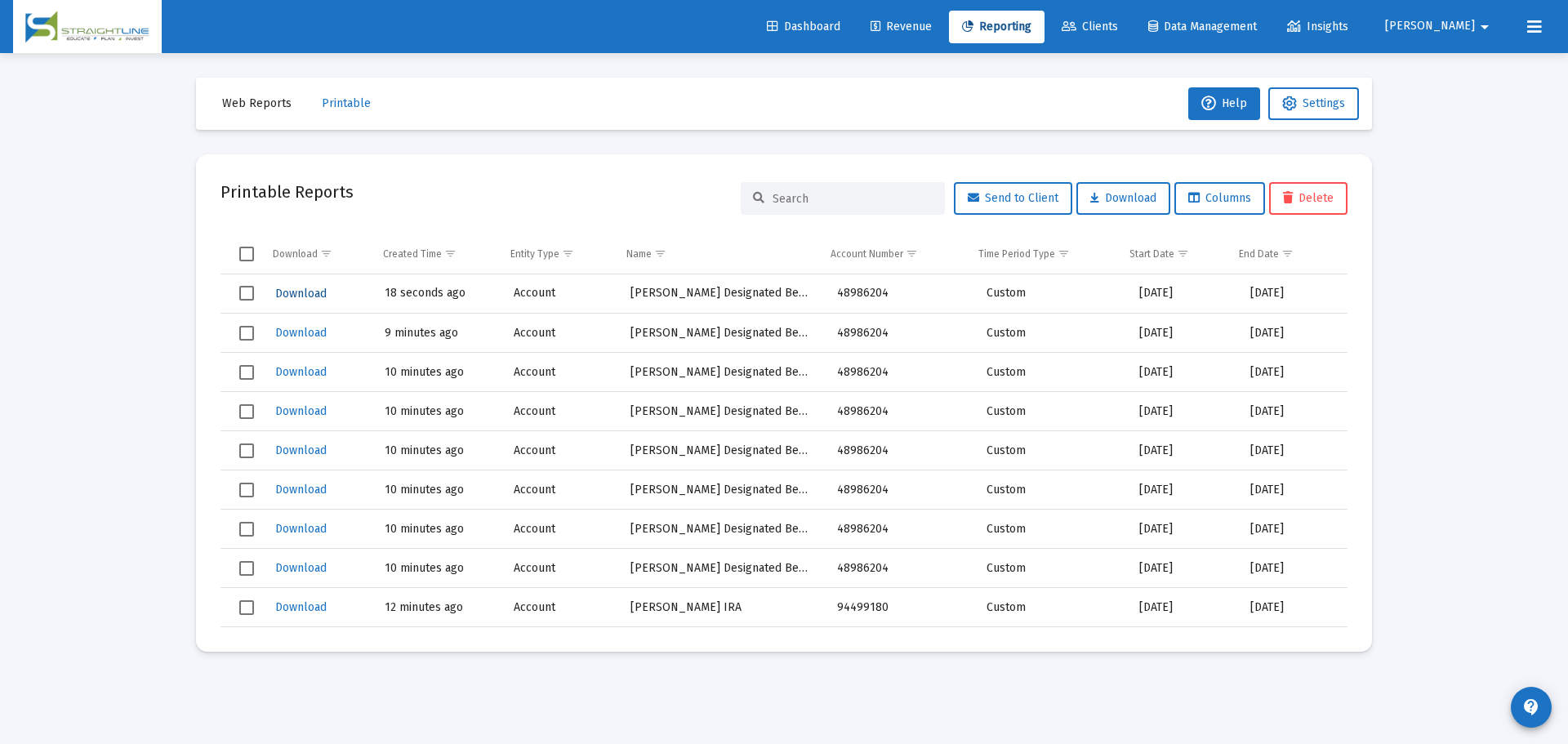
click at [288, 293] on span "Download" at bounding box center [300, 293] width 51 height 14
click at [341, 90] on button "Printable" at bounding box center [346, 103] width 75 height 33
click at [286, 102] on span "Web Reports" at bounding box center [257, 103] width 69 height 14
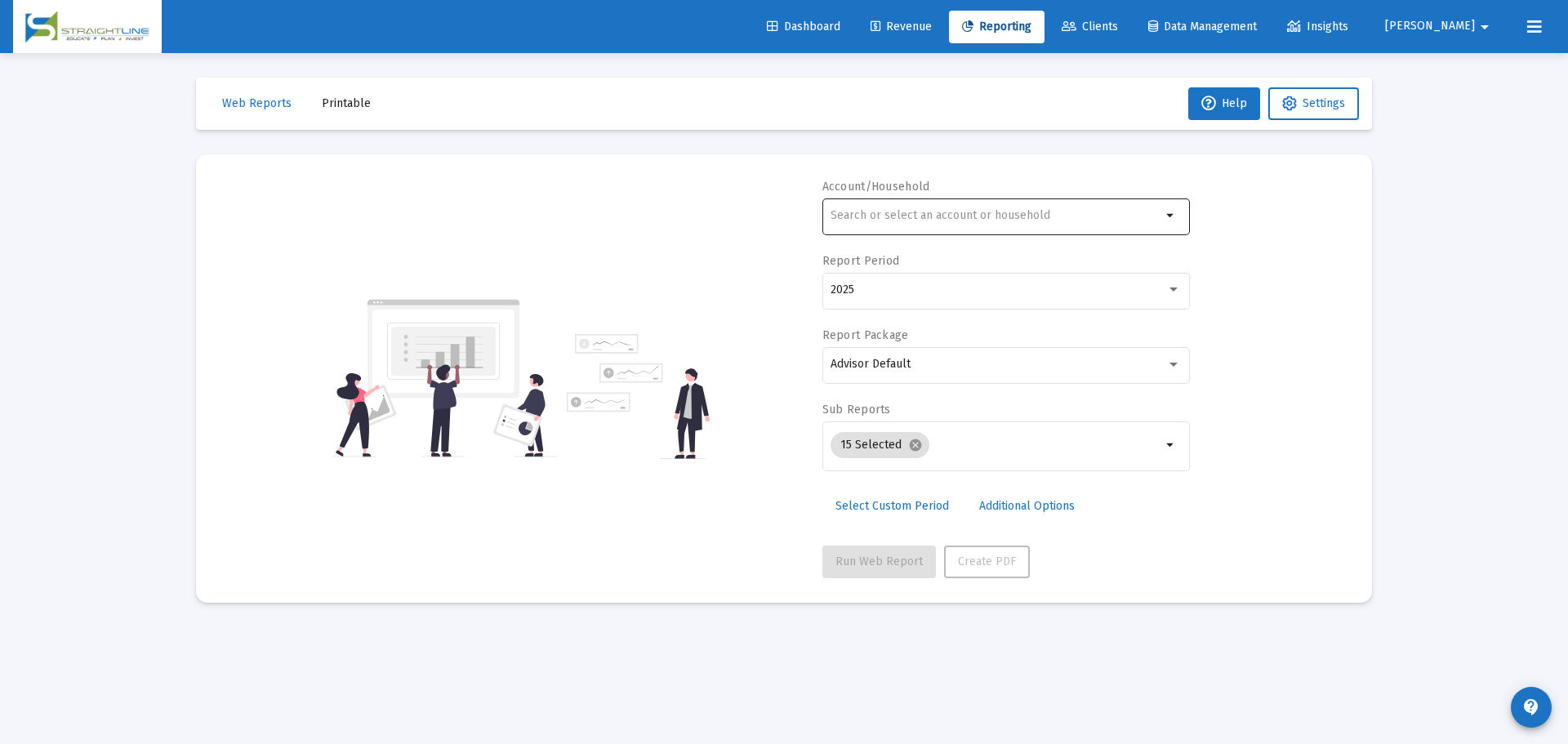
click at [897, 233] on div at bounding box center [996, 215] width 331 height 40
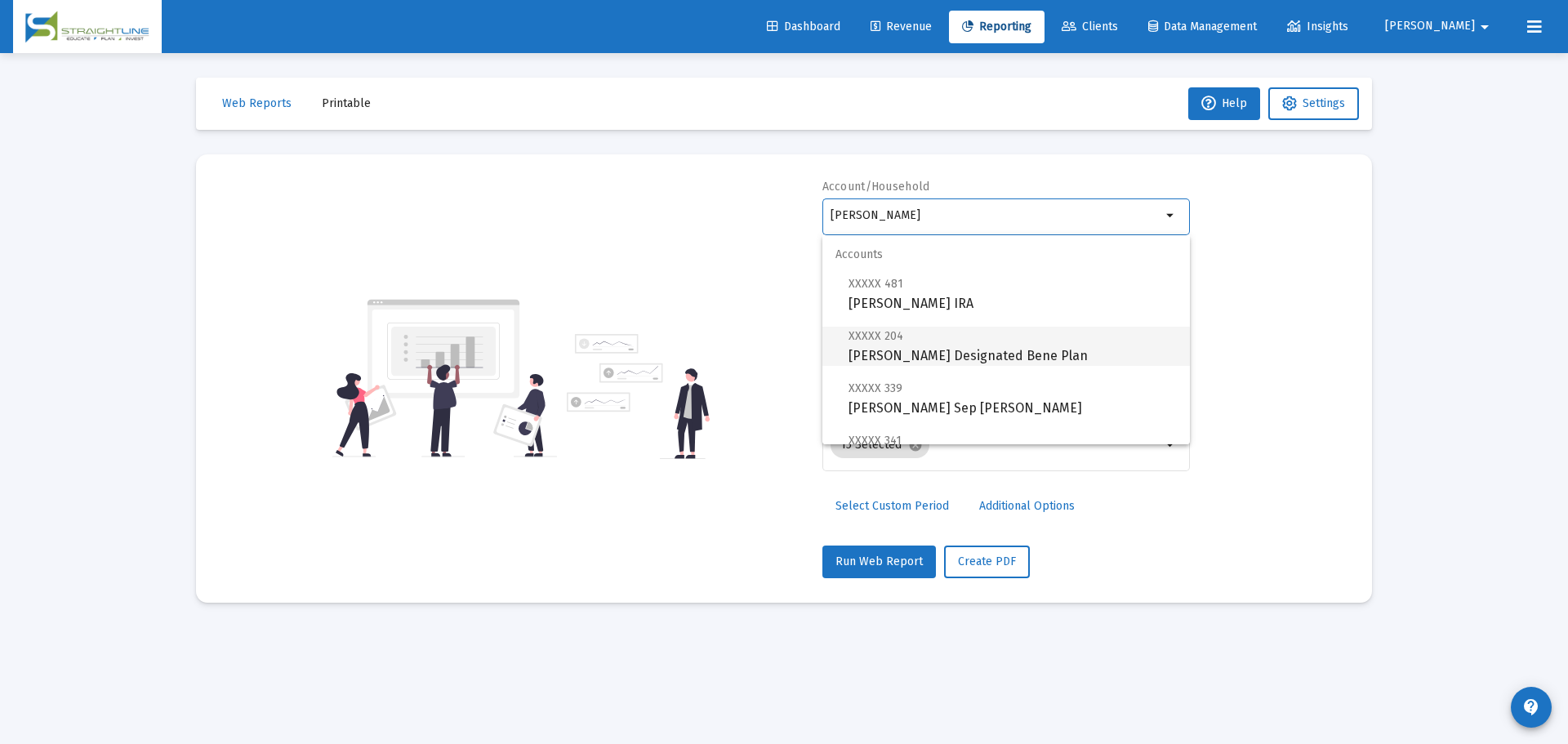
click at [967, 346] on span "XXXXX 204 [PERSON_NAME] Designated Bene Plan" at bounding box center [1013, 346] width 328 height 40
type input "[PERSON_NAME] Designated Bene Plan"
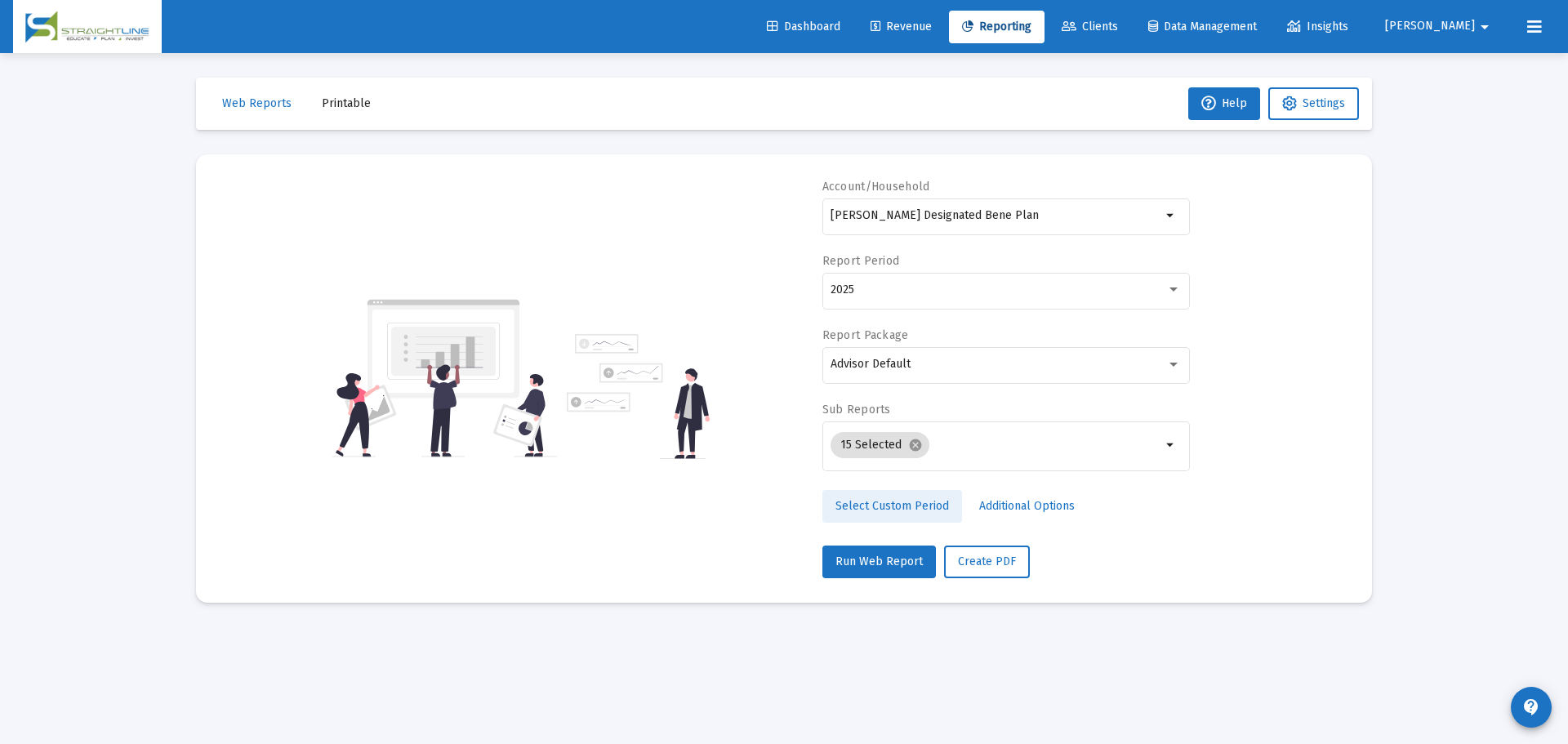
click at [899, 508] on span "Select Custom Period" at bounding box center [892, 506] width 113 height 14
click at [986, 287] on icon "Open calendar" at bounding box center [989, 290] width 17 height 17
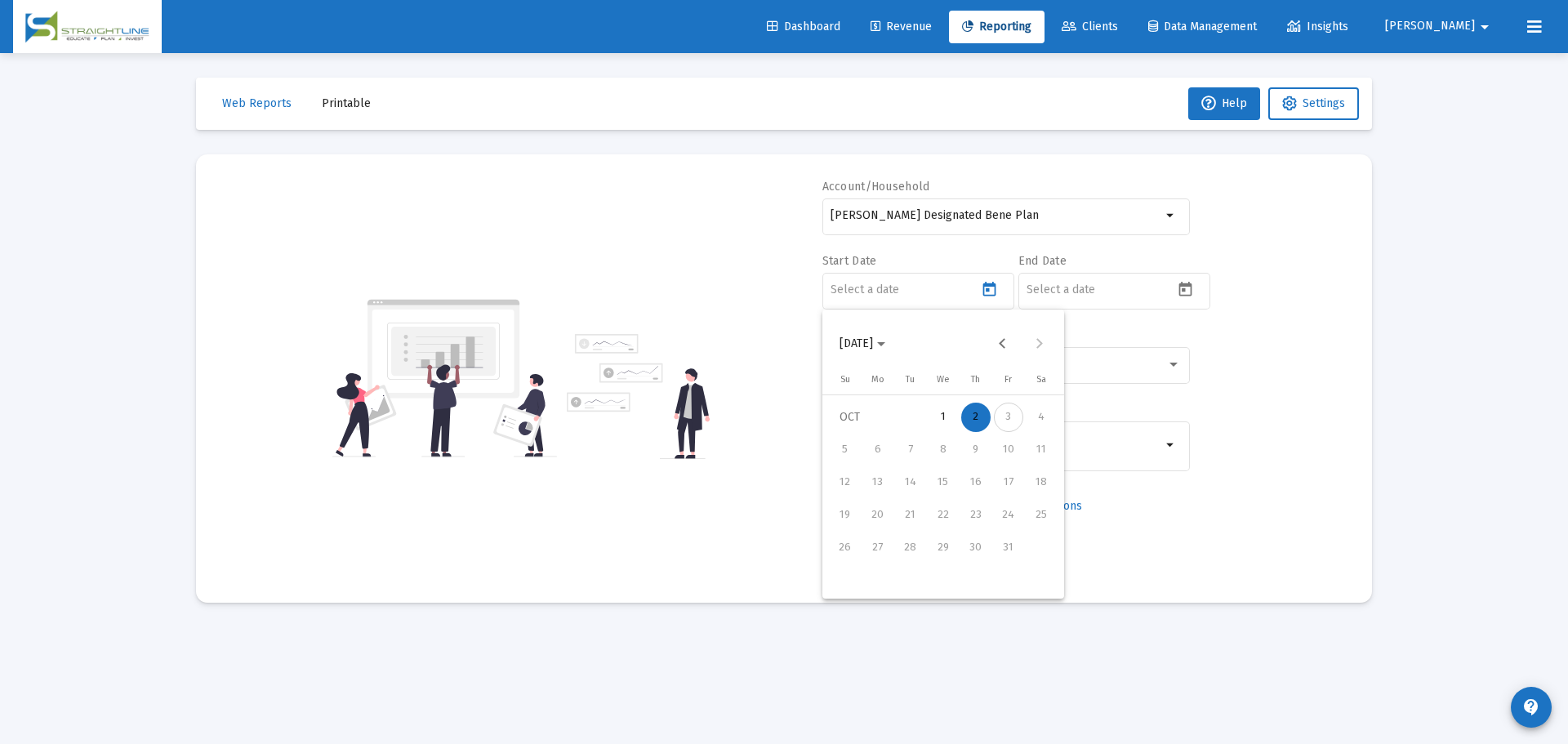
click at [873, 342] on span "[DATE]" at bounding box center [856, 343] width 34 height 14
click at [1014, 514] on div "2021" at bounding box center [1029, 524] width 51 height 29
click at [863, 419] on div "JAN" at bounding box center [856, 426] width 51 height 29
click at [1006, 417] on div "1" at bounding box center [1008, 417] width 29 height 29
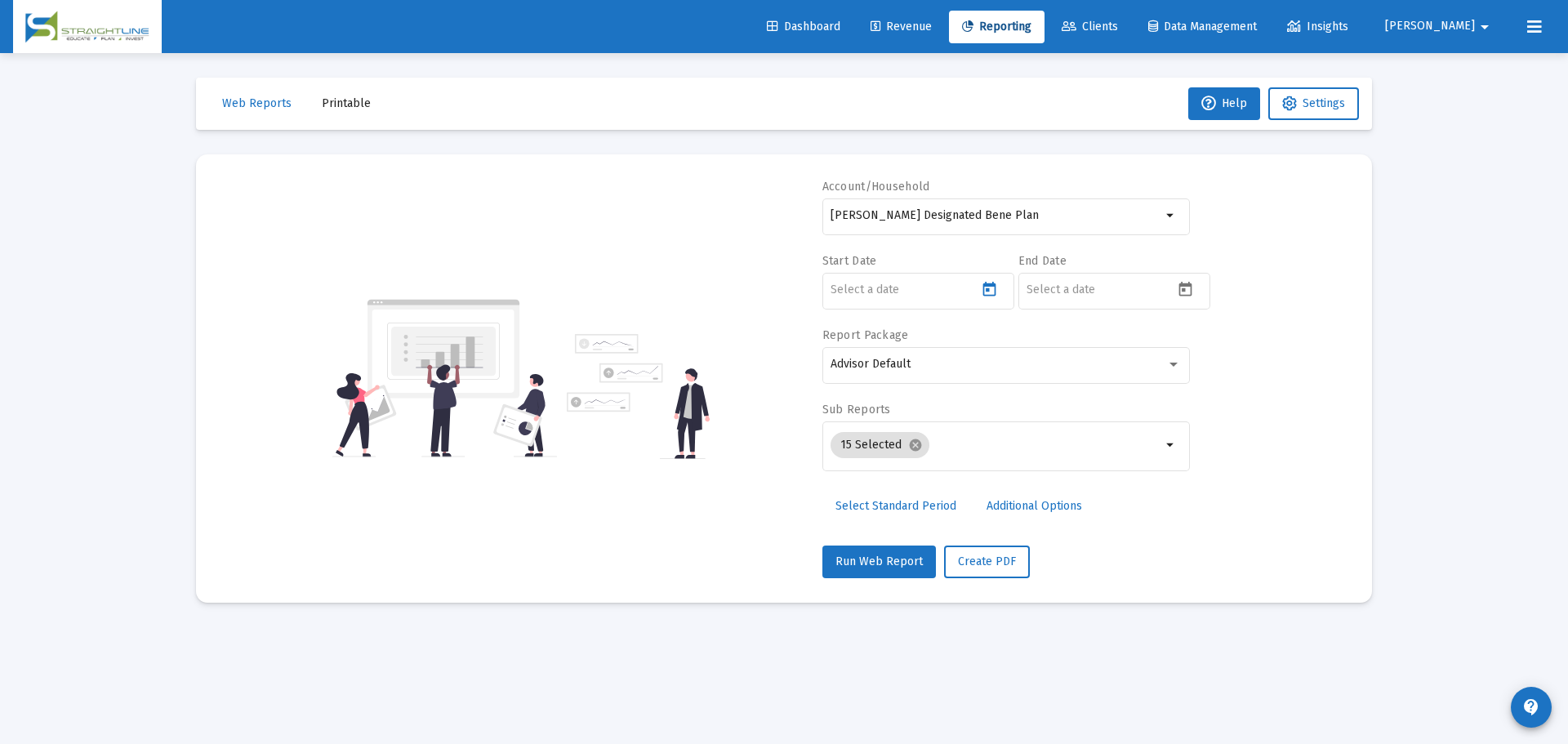
type input "[DATE]"
click at [1184, 287] on icon "Open calendar" at bounding box center [1186, 290] width 17 height 17
click at [1070, 344] on span "[DATE]" at bounding box center [1053, 343] width 34 height 14
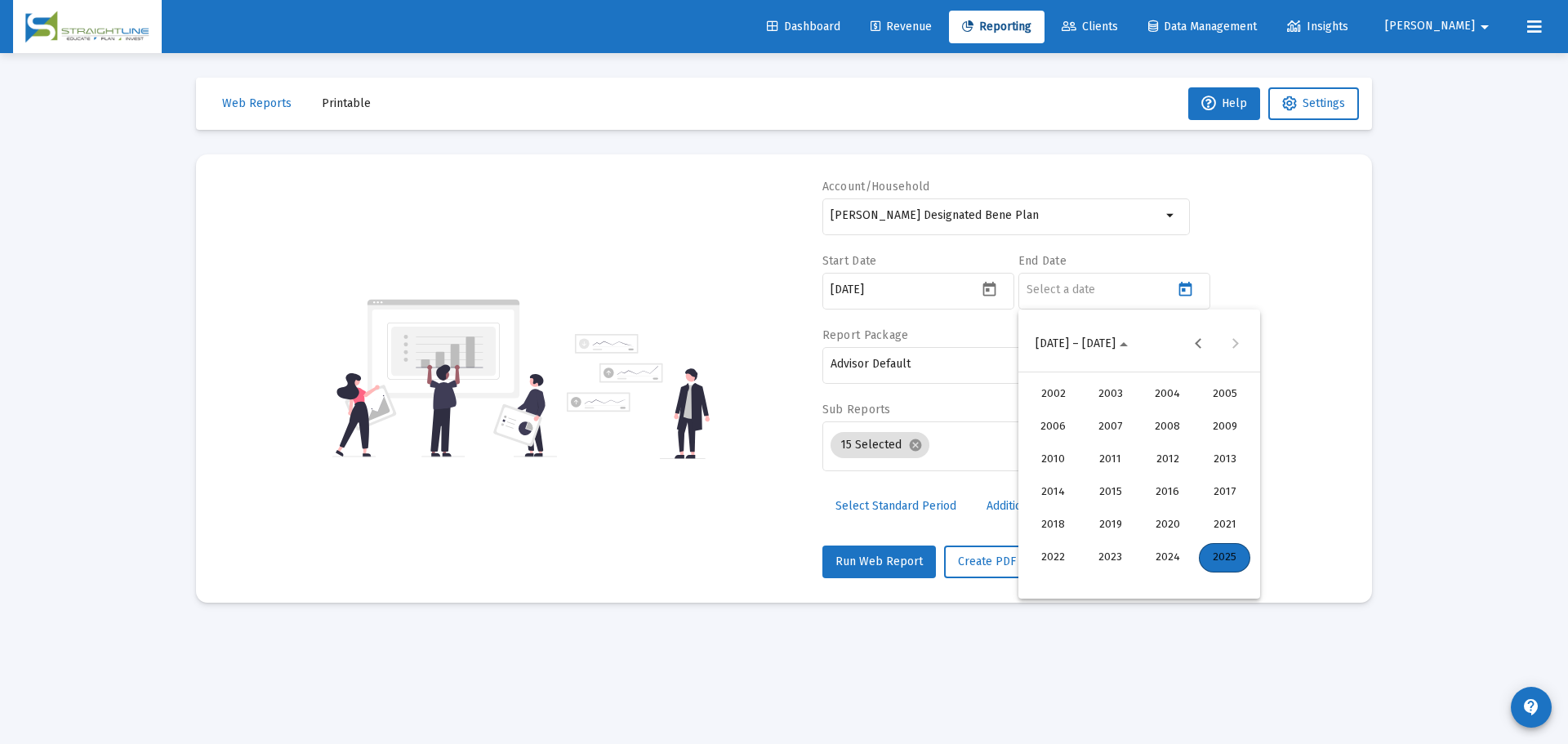
click at [1217, 516] on div "2021" at bounding box center [1224, 524] width 51 height 29
click at [1212, 491] on div "DEC" at bounding box center [1224, 492] width 51 height 29
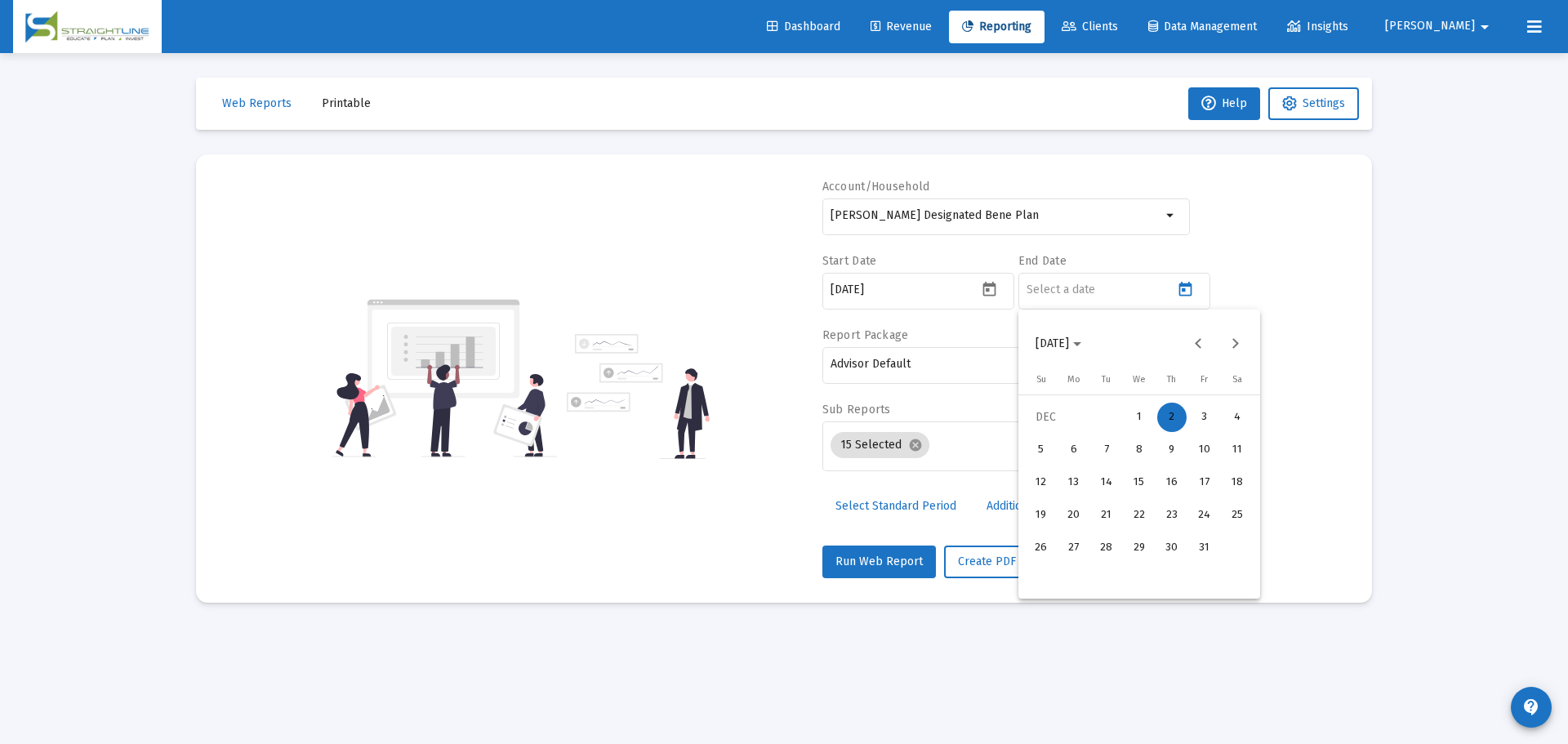
click at [1199, 541] on div "31" at bounding box center [1204, 547] width 29 height 29
type input "[DATE]"
click at [984, 371] on div "Advisor Default" at bounding box center [1005, 364] width 351 height 40
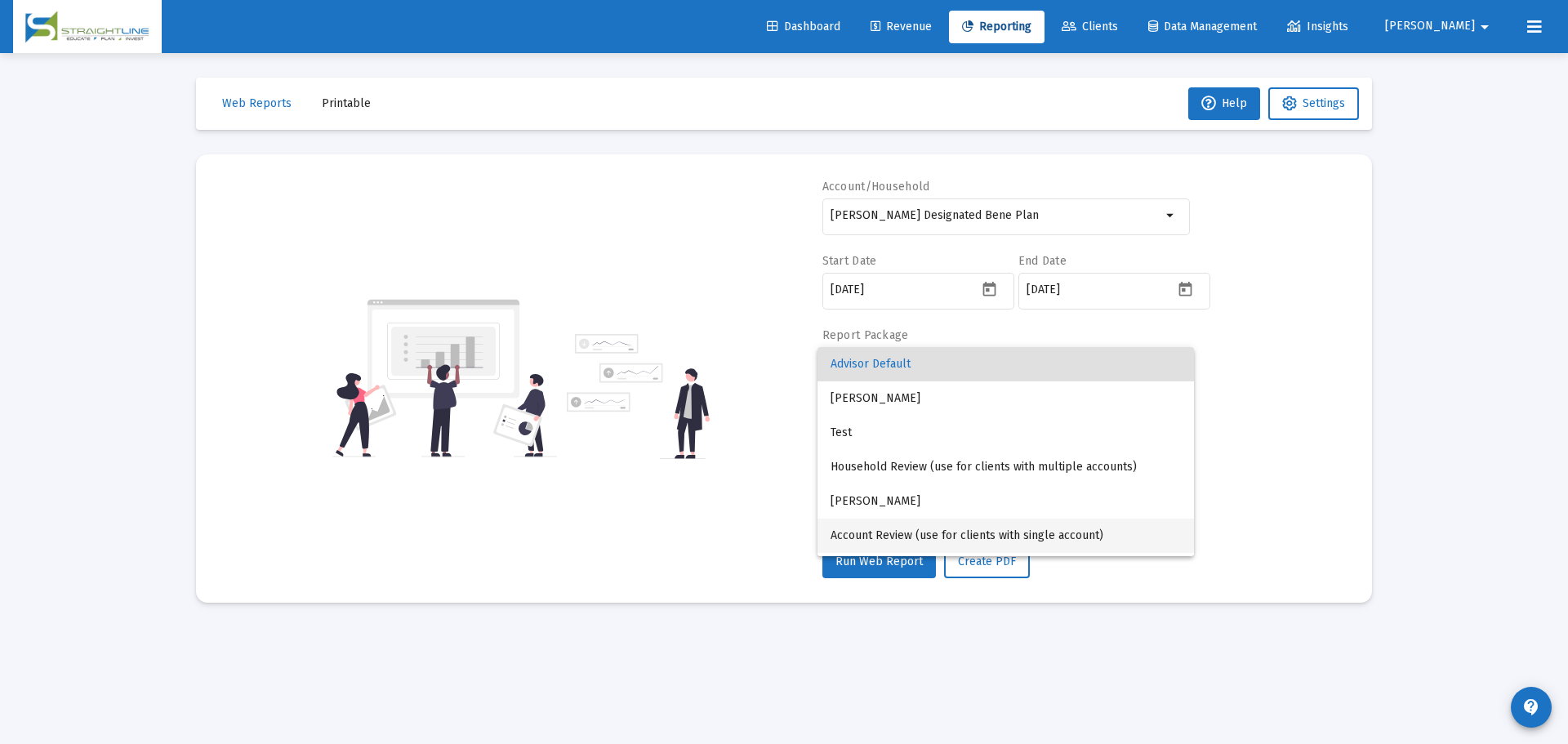
click at [1020, 526] on span "Account Review (use for clients with single account)" at bounding box center [1005, 536] width 351 height 35
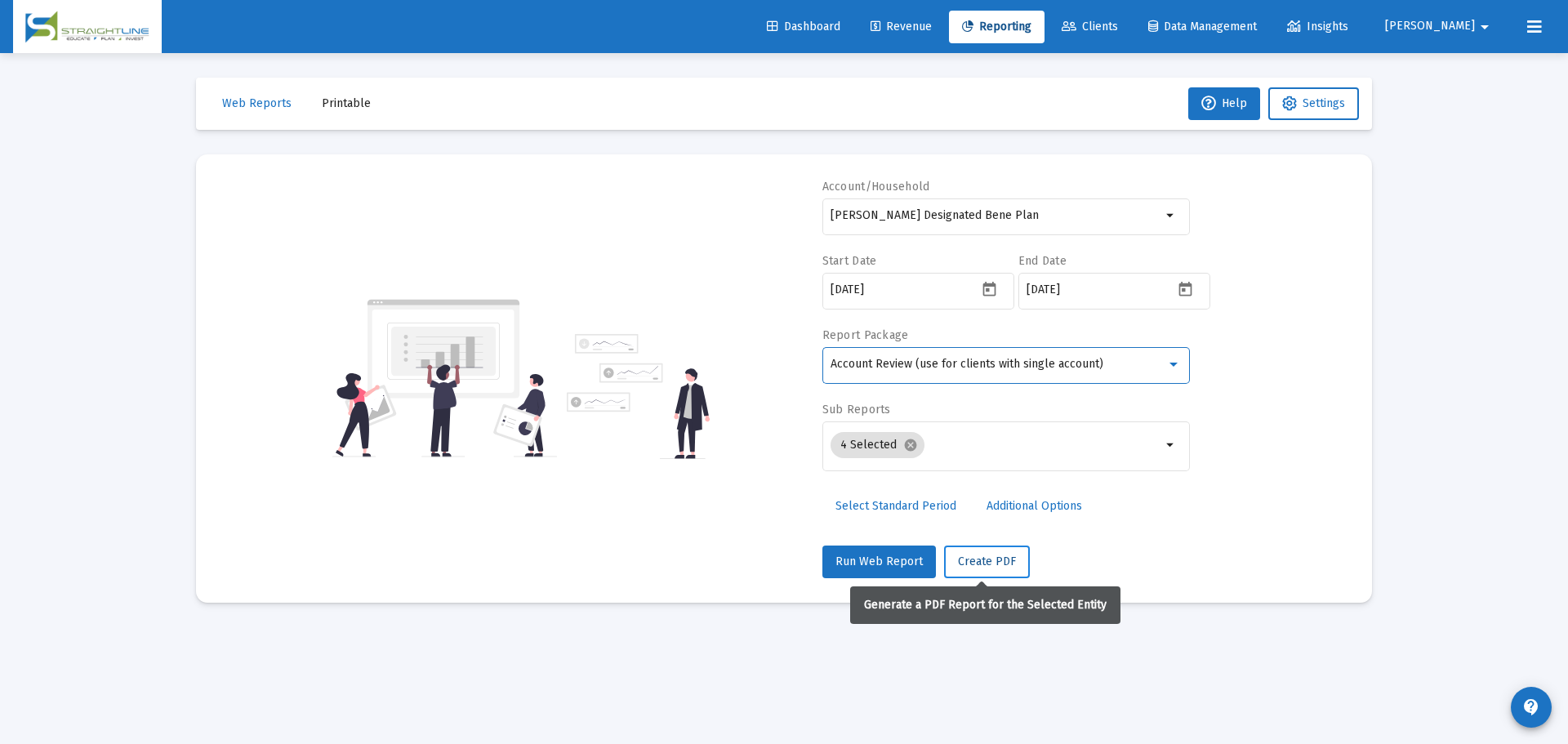
click at [1003, 564] on span "Create PDF" at bounding box center [987, 561] width 58 height 14
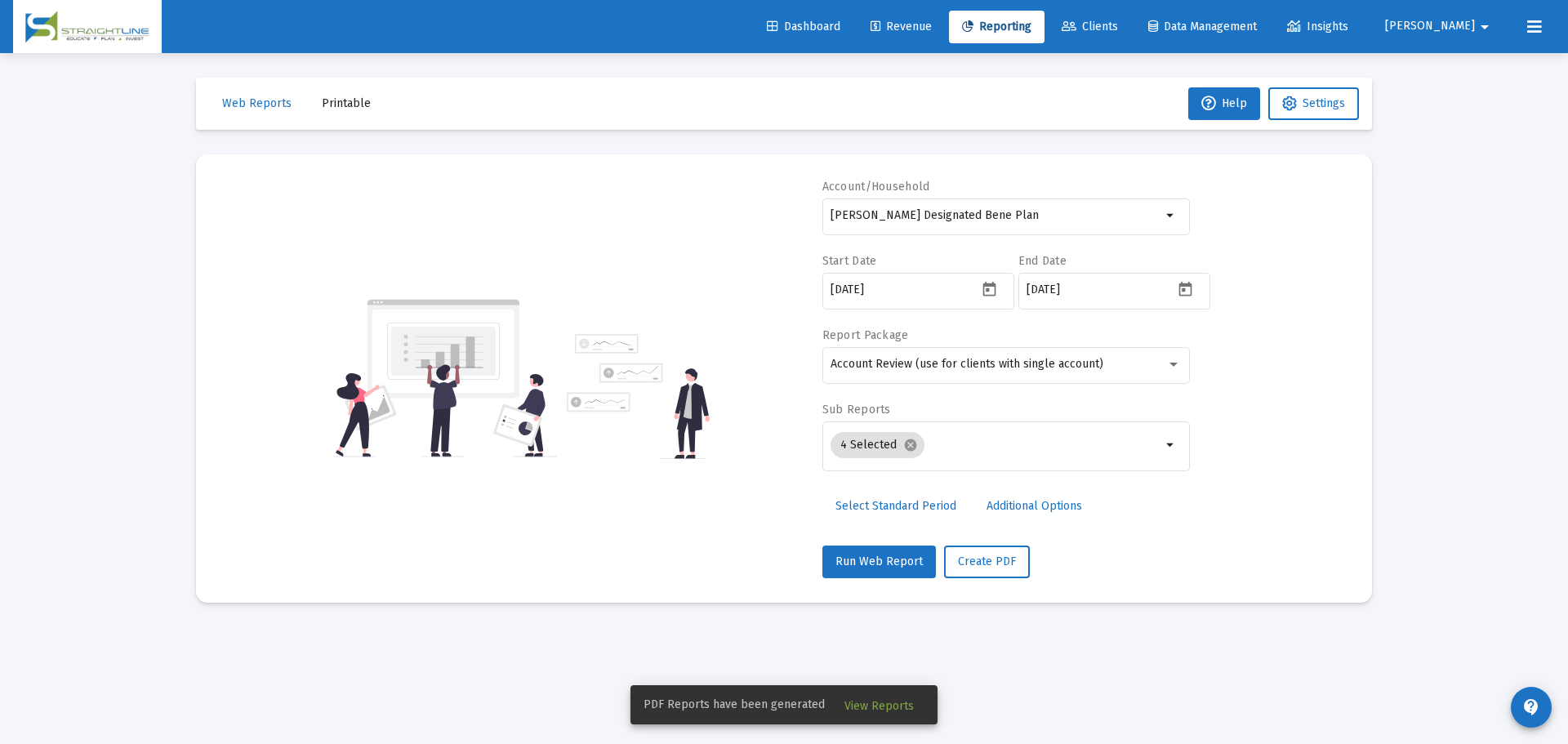
click at [875, 694] on button "View Reports" at bounding box center [879, 704] width 95 height 29
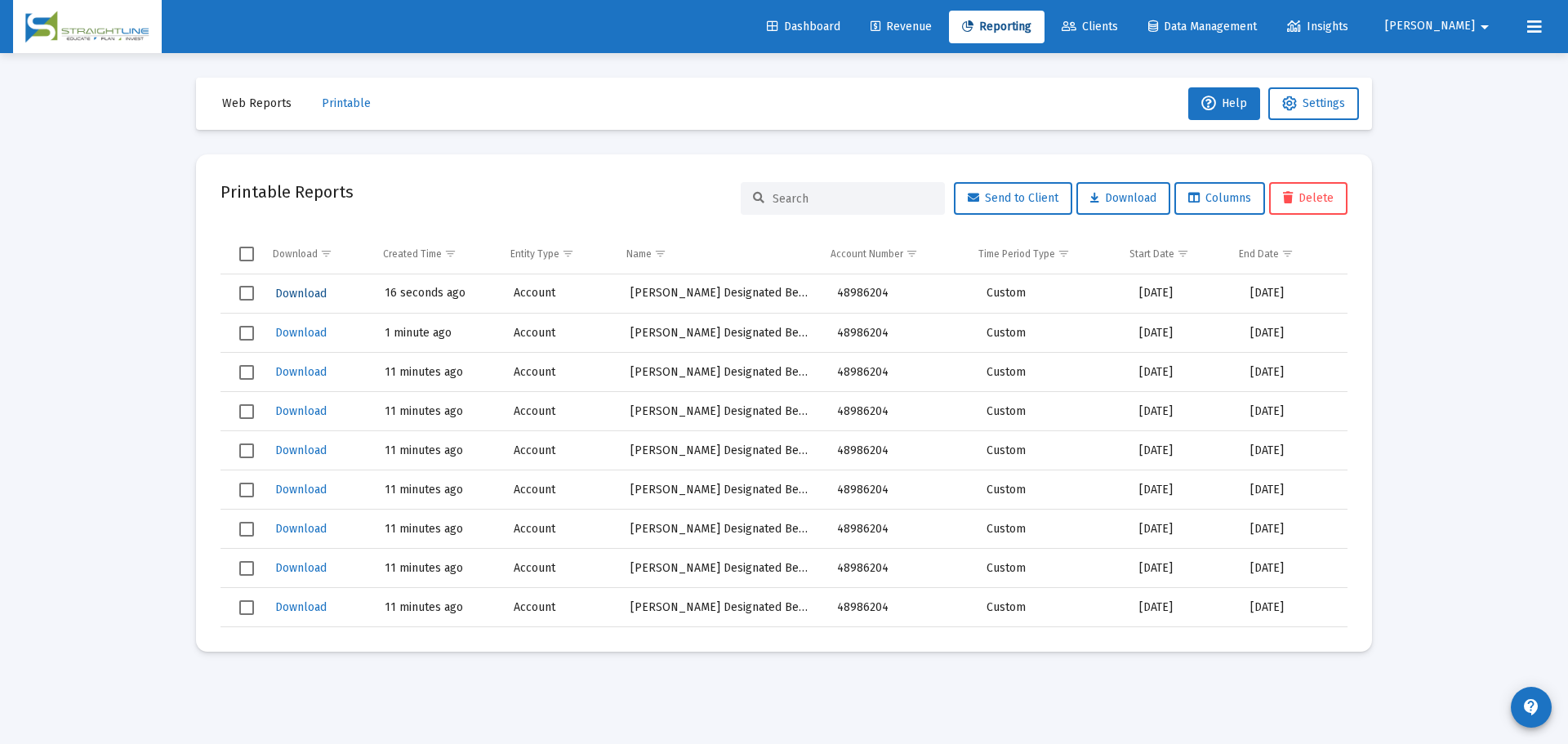
click at [307, 293] on span "Download" at bounding box center [300, 293] width 51 height 14
click at [324, 100] on span "Printable" at bounding box center [346, 103] width 49 height 14
click at [251, 100] on span "Web Reports" at bounding box center [257, 103] width 69 height 14
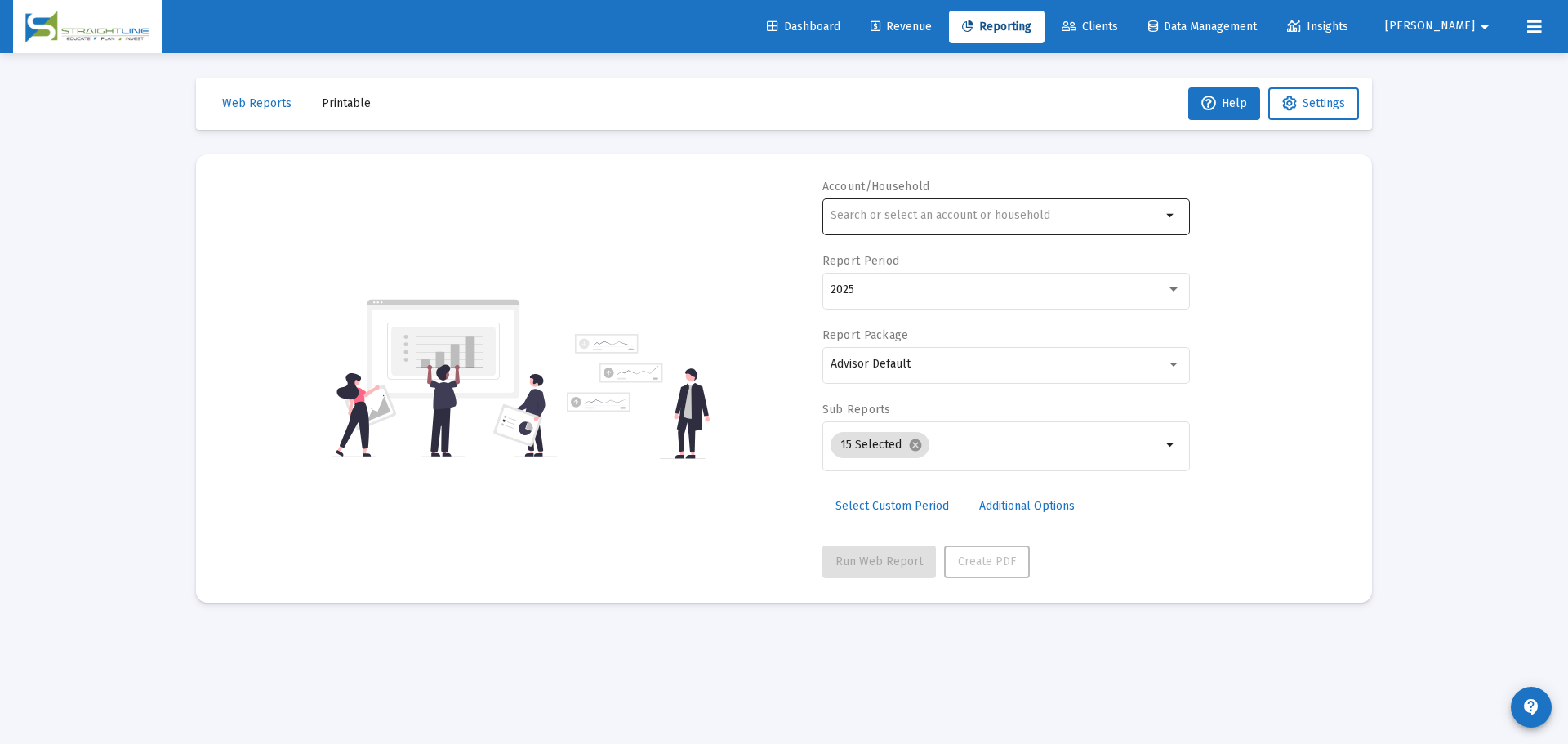
click at [951, 208] on div at bounding box center [996, 215] width 331 height 40
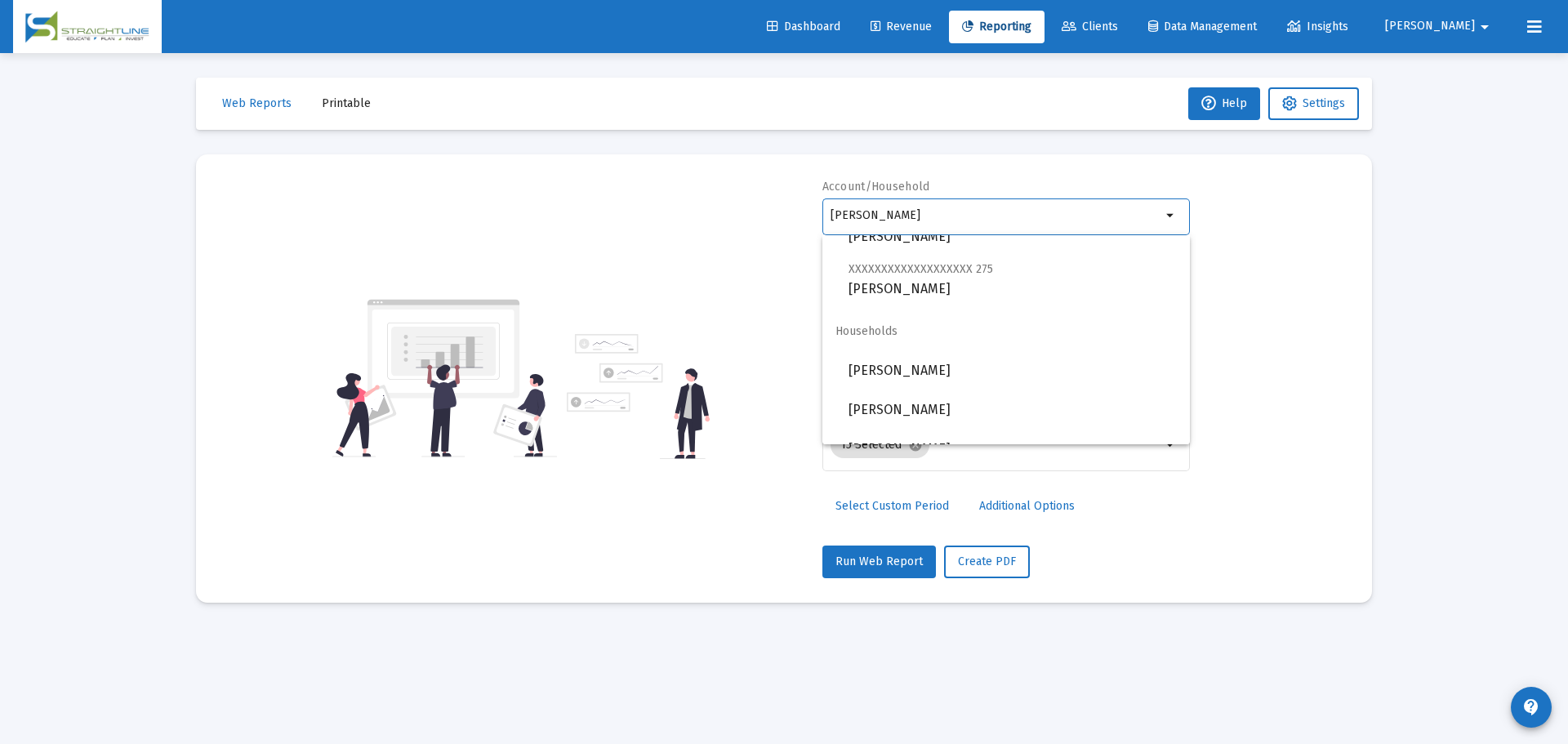
scroll to position [876, 0]
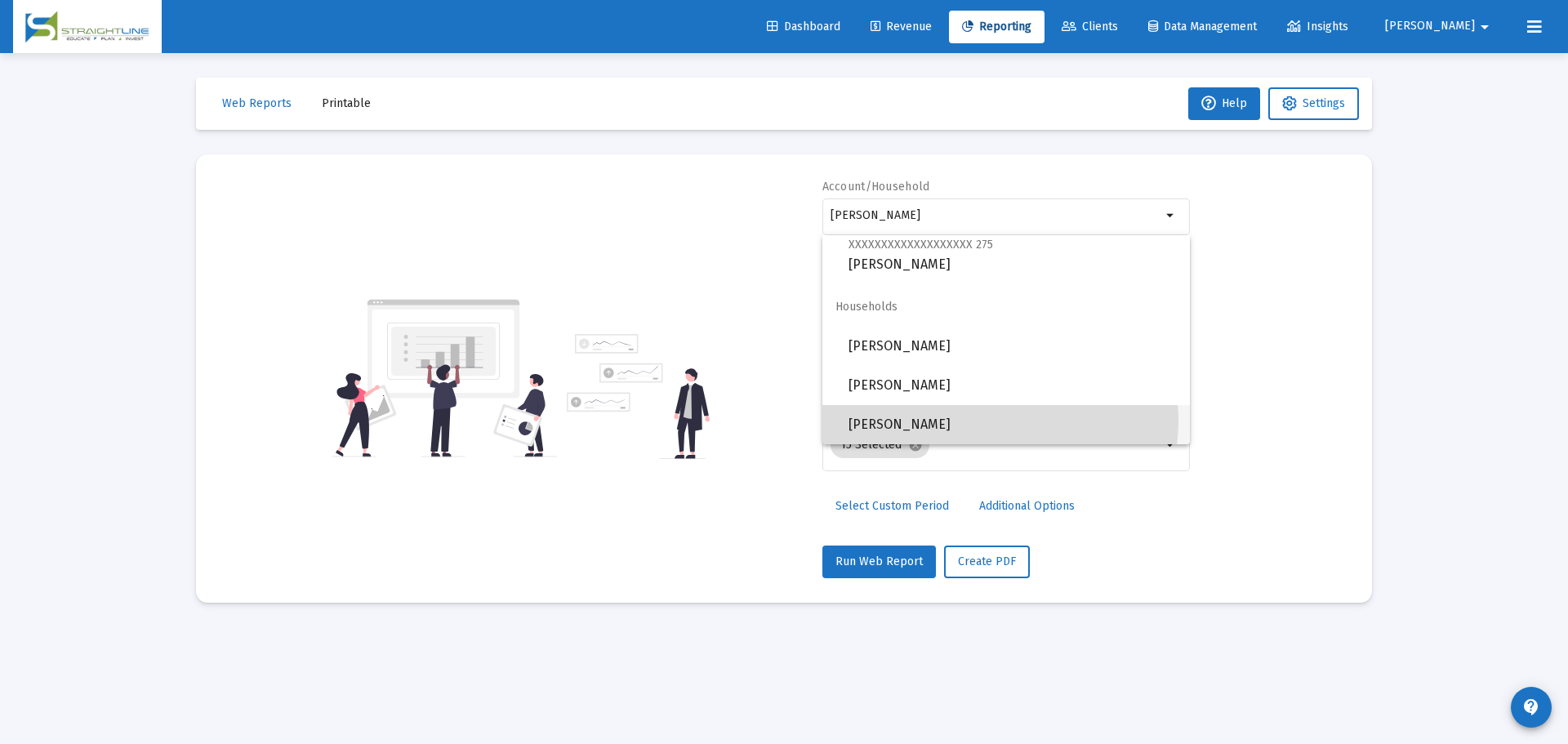
click at [992, 421] on span "[PERSON_NAME]" at bounding box center [1013, 424] width 328 height 39
type input "[PERSON_NAME]"
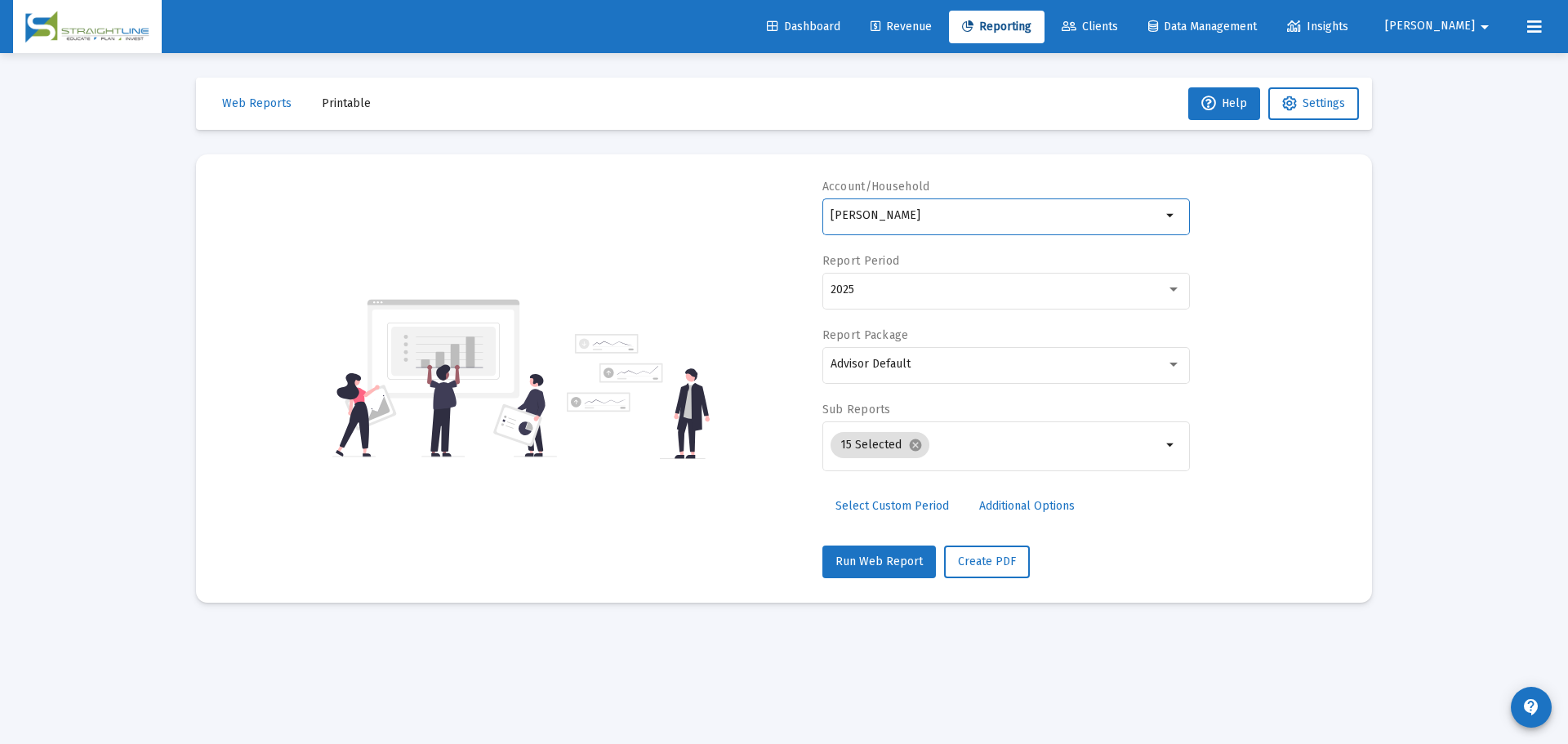
click at [926, 508] on span "Select Custom Period" at bounding box center [892, 506] width 113 height 14
click at [994, 291] on icon "Open calendar" at bounding box center [989, 290] width 17 height 17
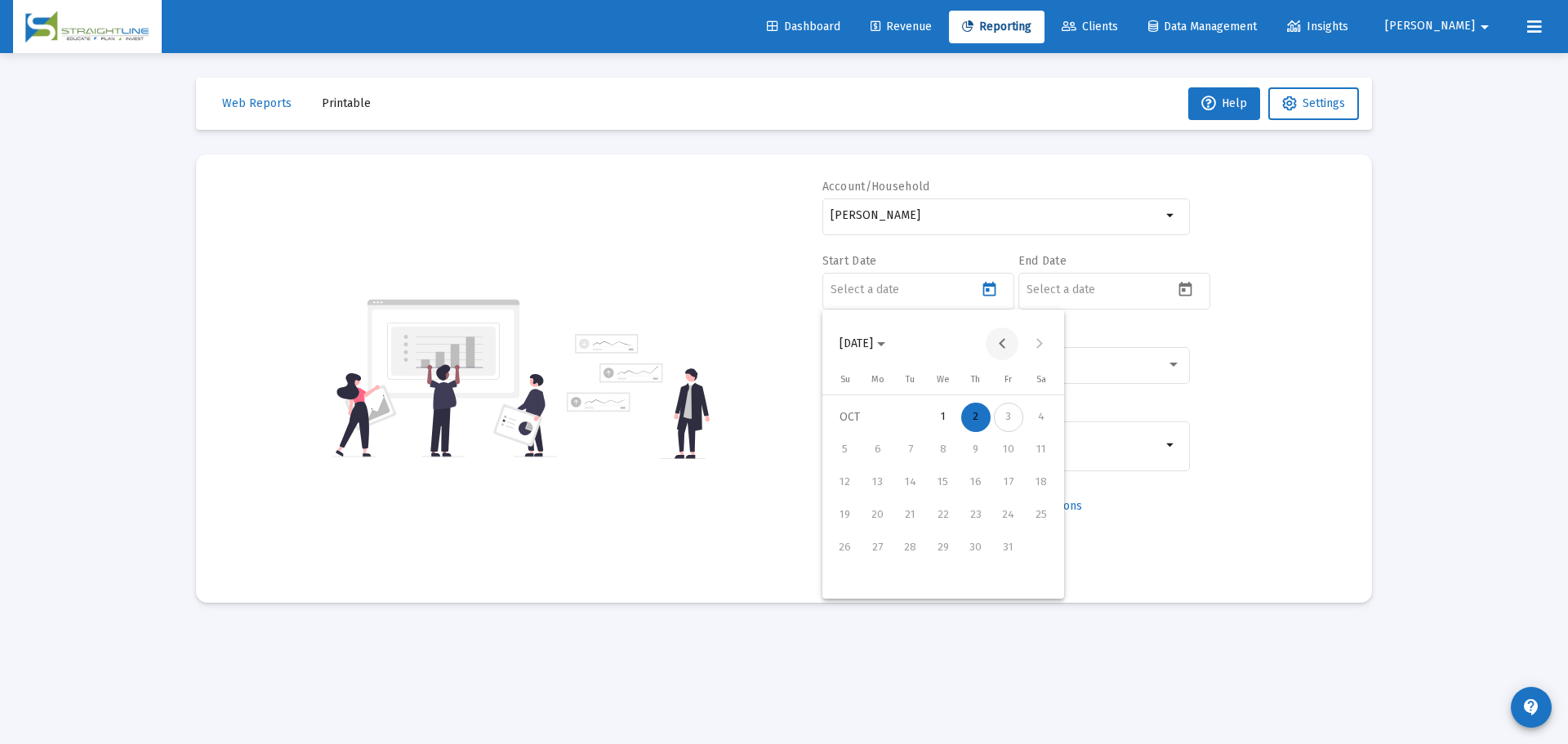
click at [994, 347] on button "Previous month" at bounding box center [1001, 343] width 33 height 33
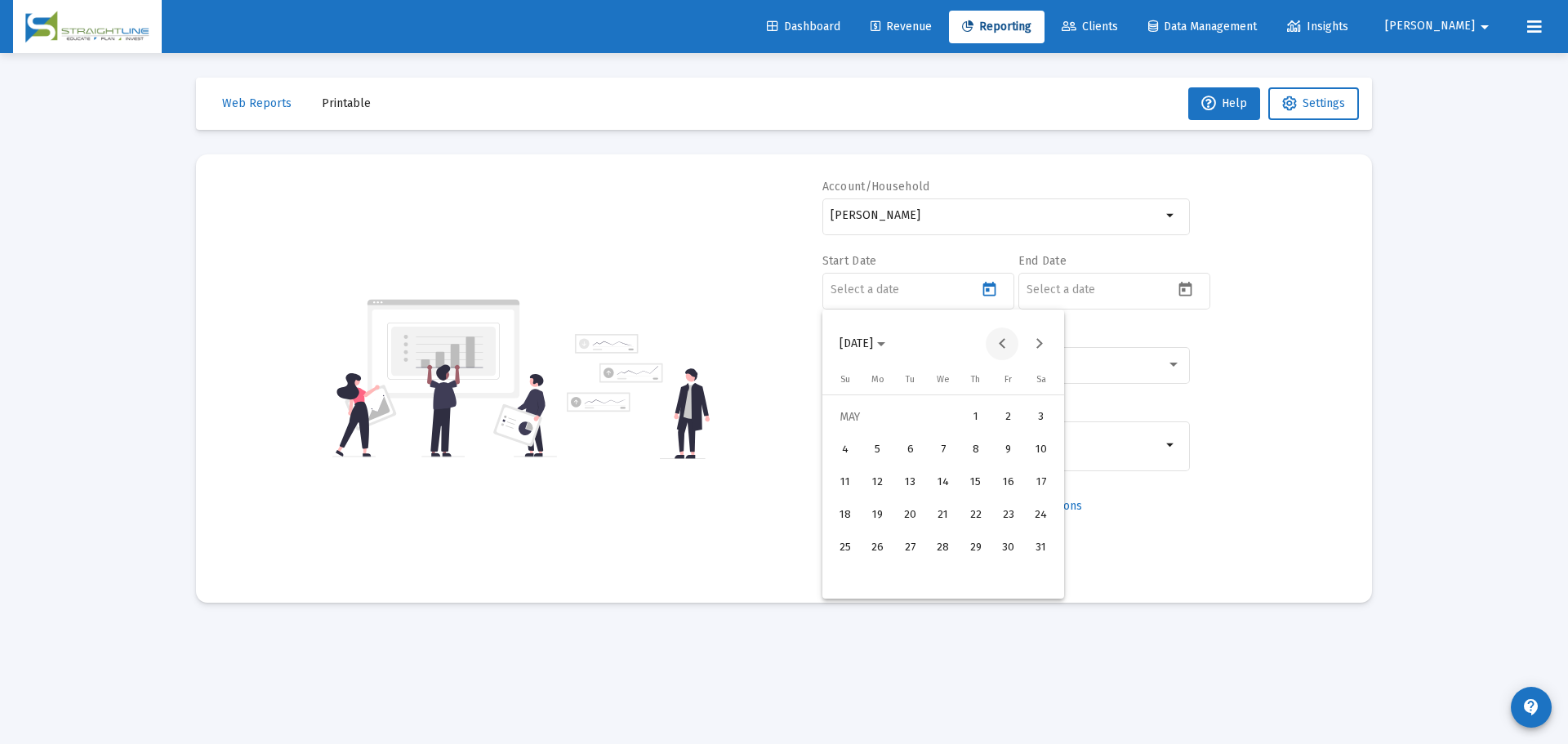
click at [994, 347] on button "Previous month" at bounding box center [1001, 343] width 33 height 33
click at [941, 410] on div "1" at bounding box center [942, 417] width 29 height 29
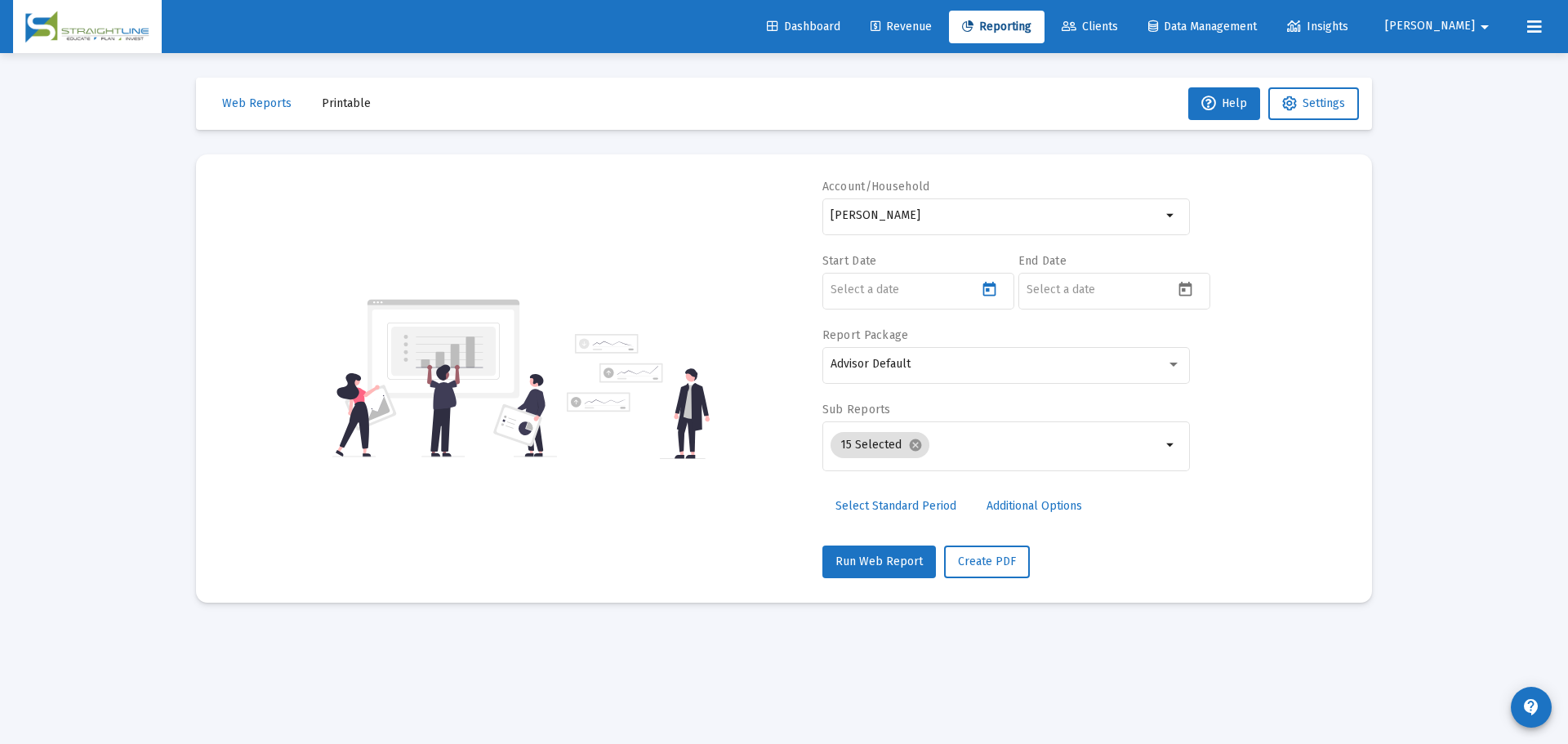
type input "[DATE]"
click at [1187, 288] on icon "Open calendar" at bounding box center [1186, 290] width 17 height 17
click at [1201, 343] on button "Previous month" at bounding box center [1198, 343] width 33 height 33
click at [1115, 579] on div "30" at bounding box center [1106, 579] width 29 height 29
type input "[DATE]"
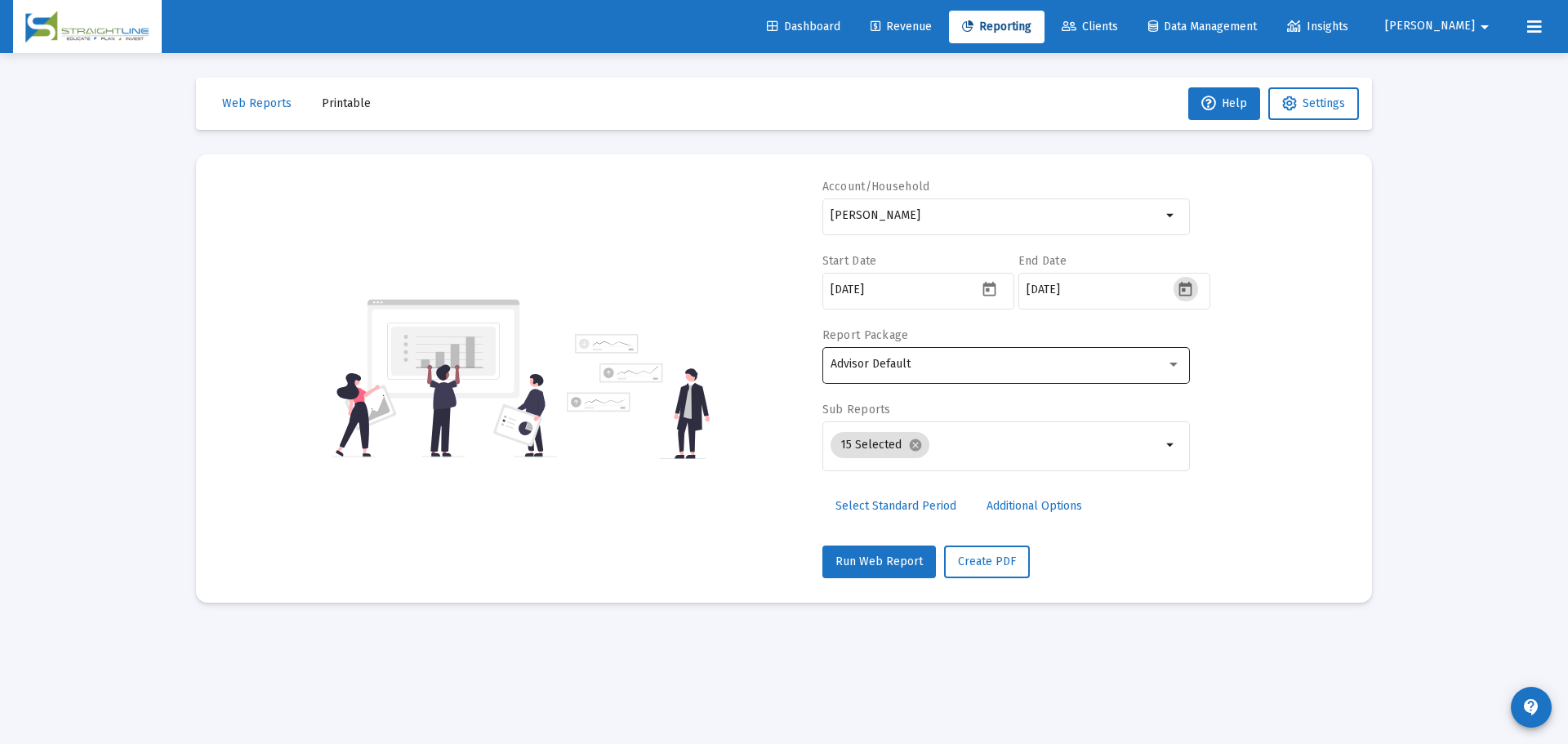
click at [995, 352] on div "Advisor Default" at bounding box center [1005, 364] width 351 height 40
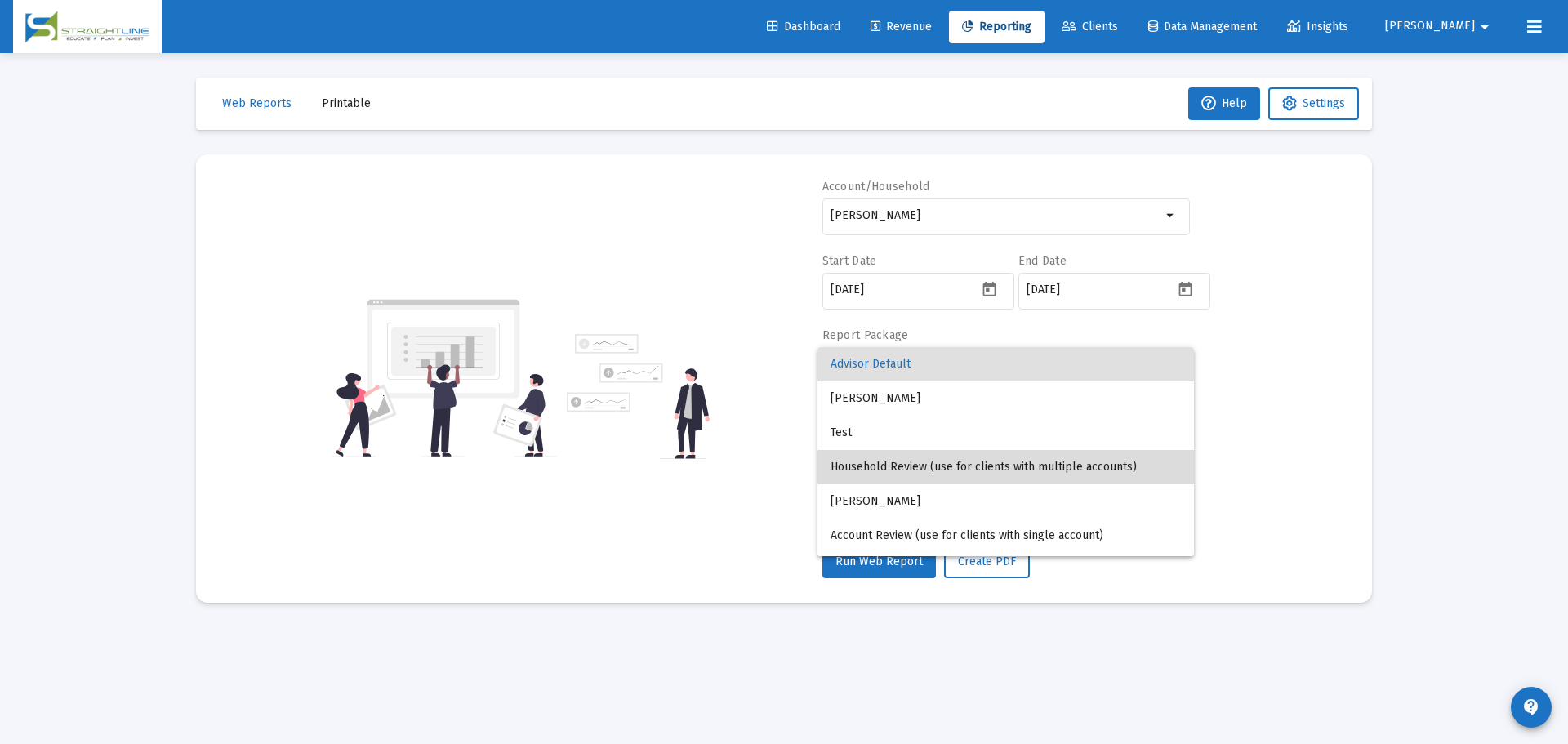
click at [1044, 469] on span "Household Review (use for clients with multiple accounts)" at bounding box center [1005, 466] width 351 height 35
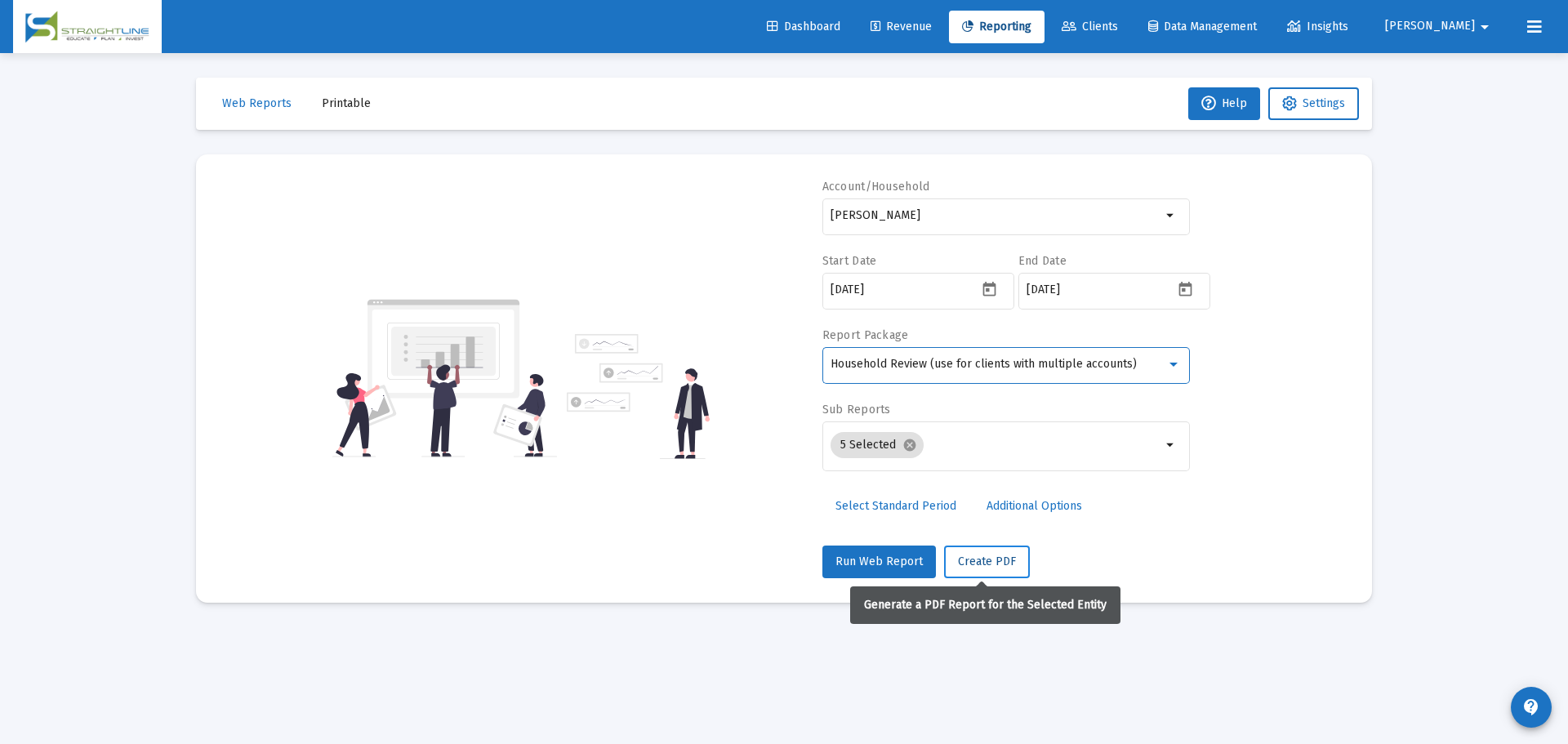
click at [1001, 559] on span "Create PDF" at bounding box center [987, 561] width 58 height 14
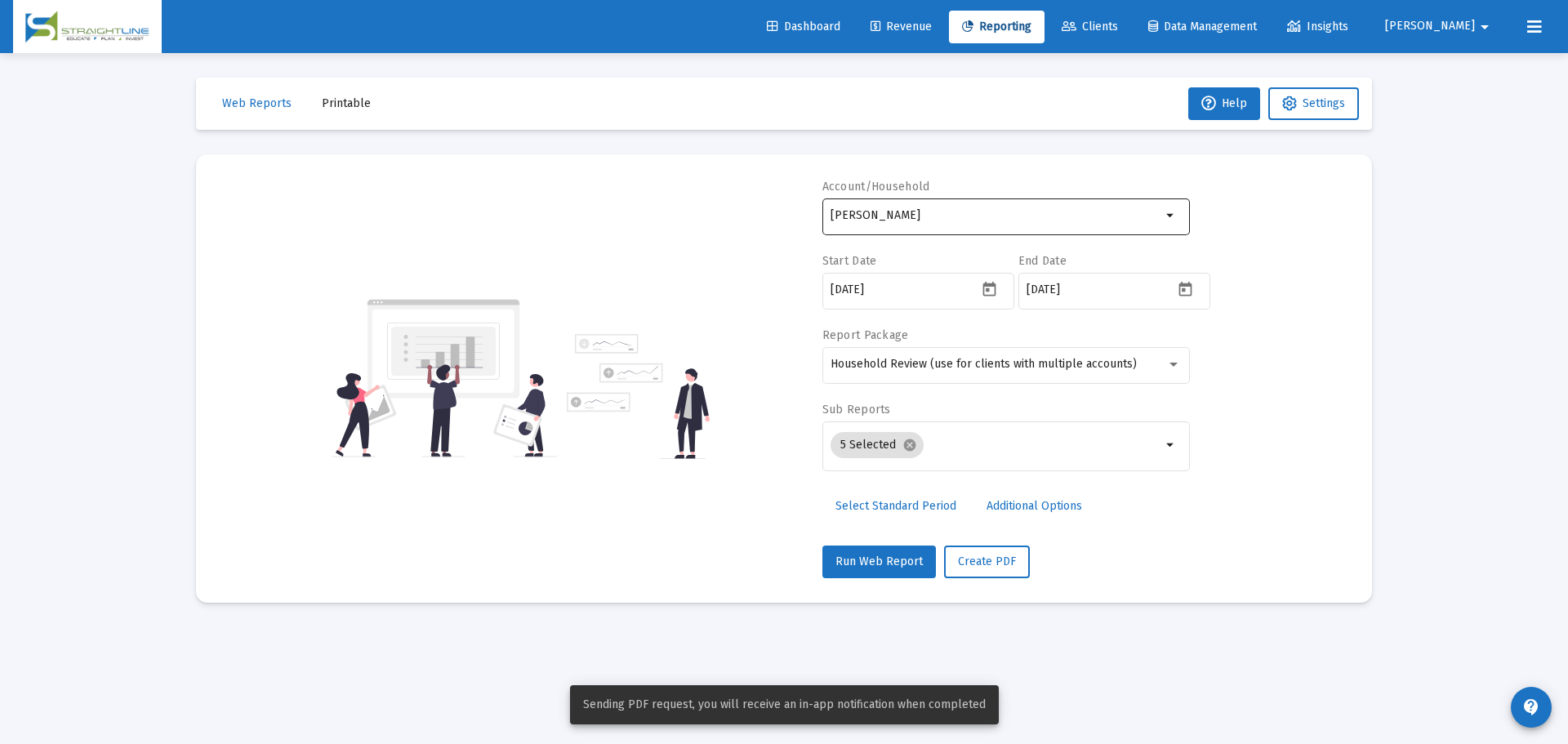
click at [956, 214] on input "[PERSON_NAME]" at bounding box center [996, 216] width 331 height 13
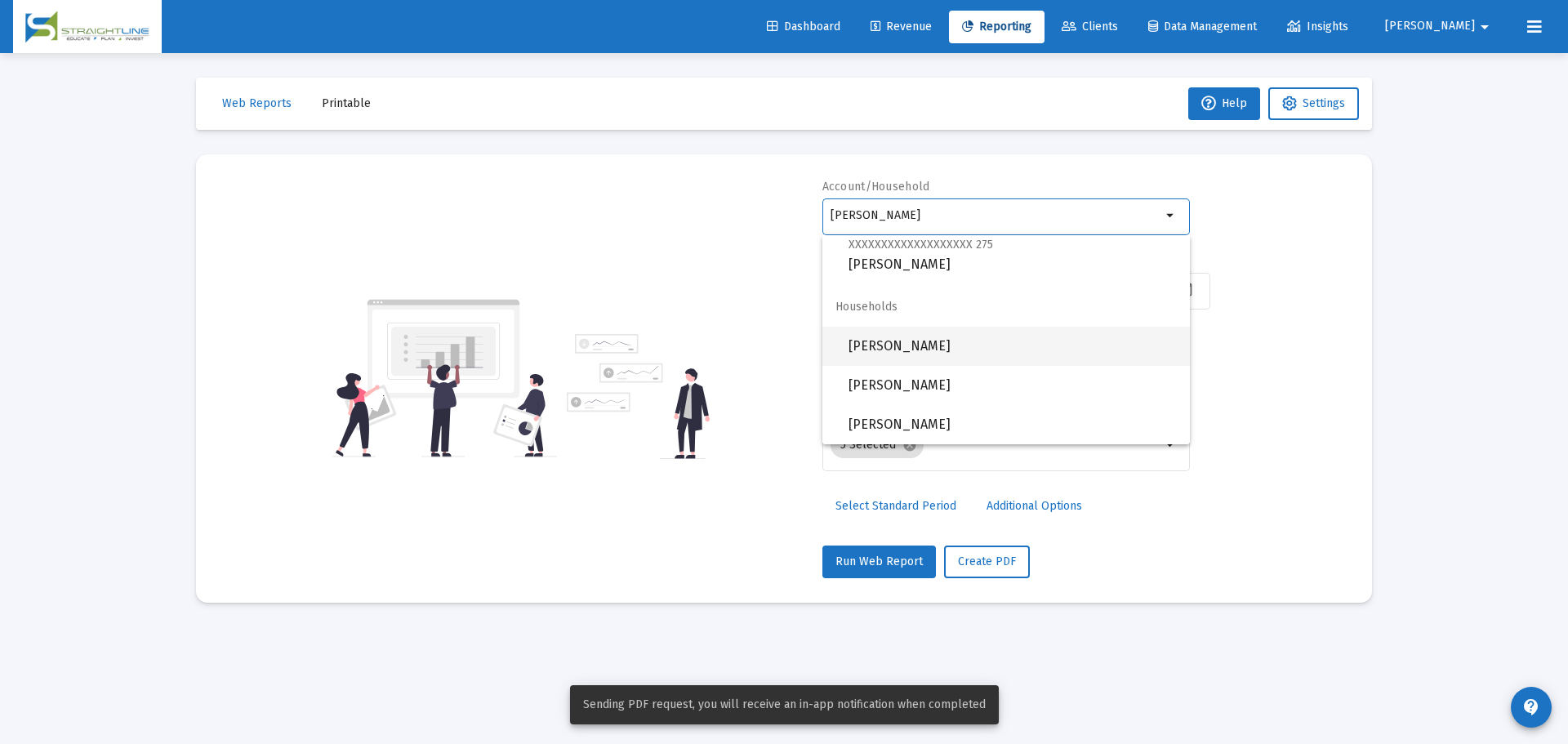
click at [955, 339] on span "[PERSON_NAME]" at bounding box center [1013, 346] width 328 height 39
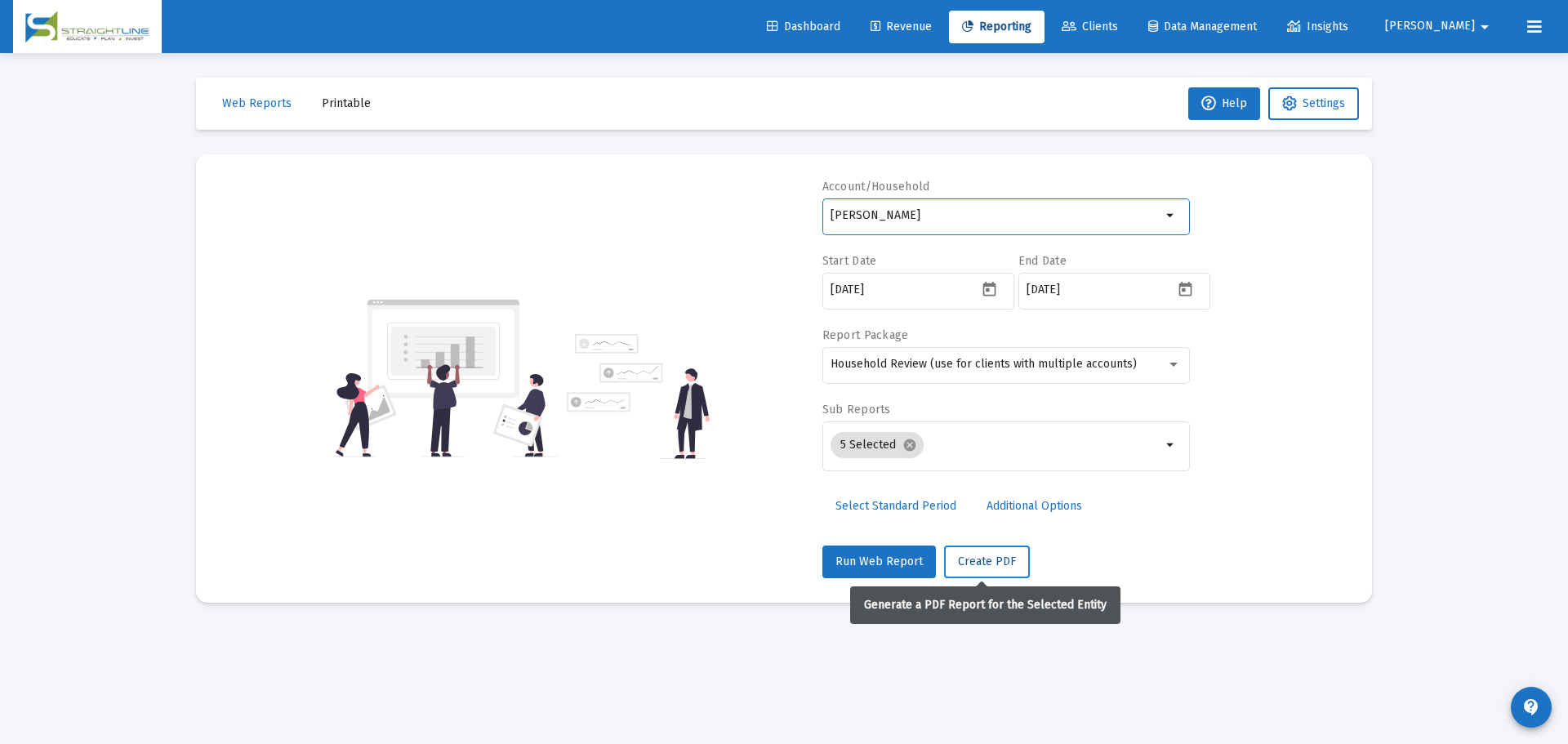
click at [986, 555] on span "Create PDF" at bounding box center [987, 561] width 58 height 14
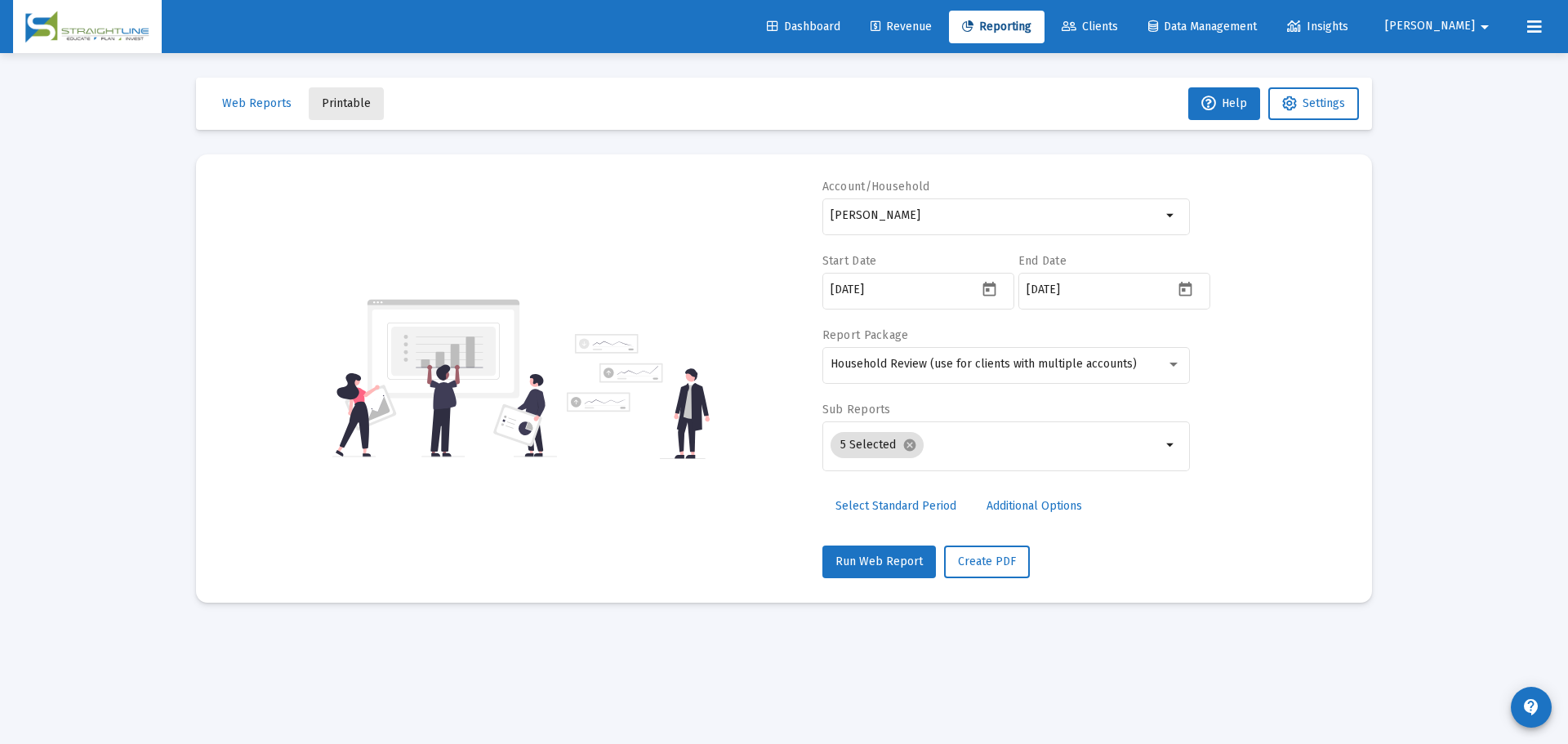
click at [339, 113] on button "Printable" at bounding box center [346, 103] width 75 height 33
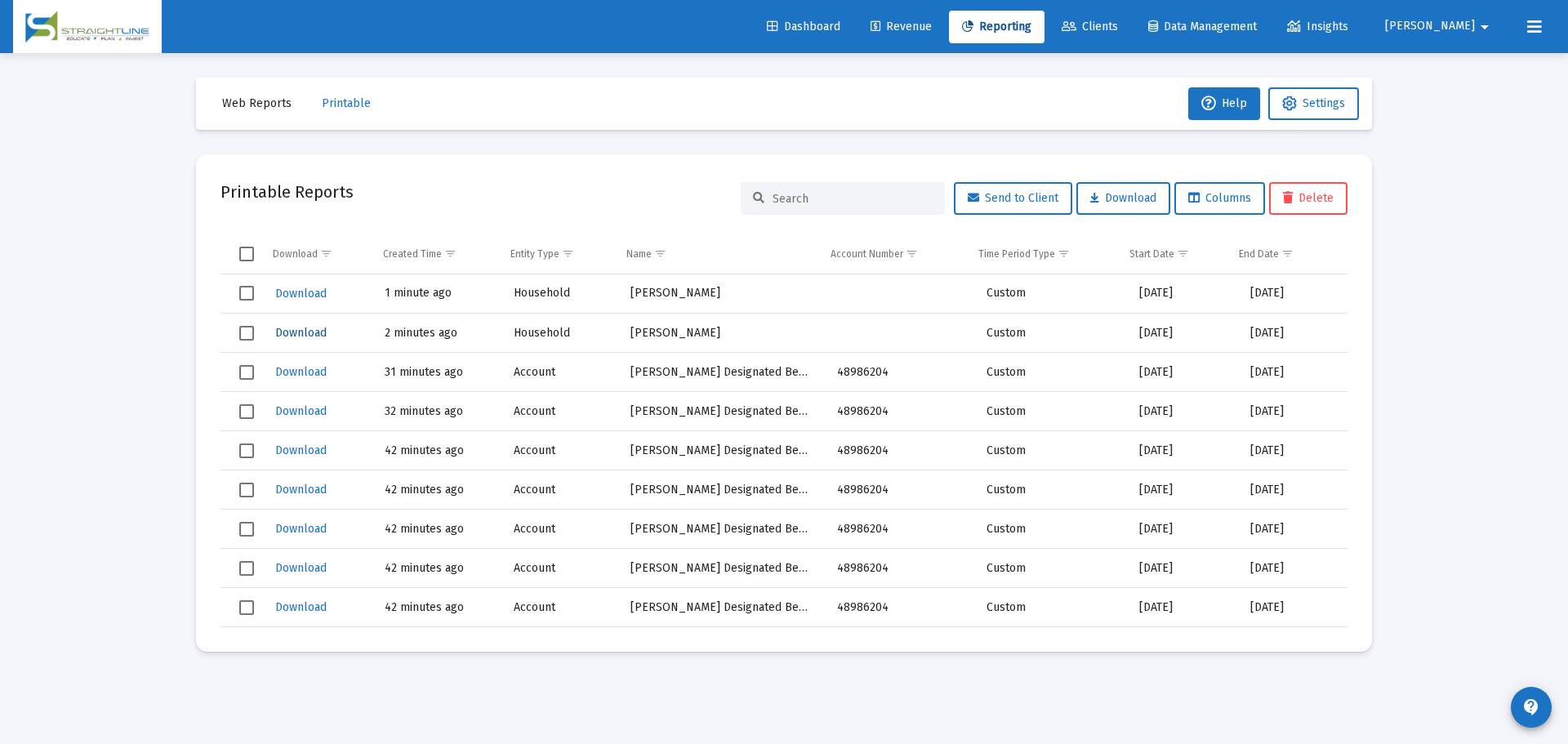
click at [303, 327] on span "Download" at bounding box center [300, 333] width 51 height 14
click at [322, 293] on span "Download" at bounding box center [300, 293] width 51 height 14
